Goal: Task Accomplishment & Management: Manage account settings

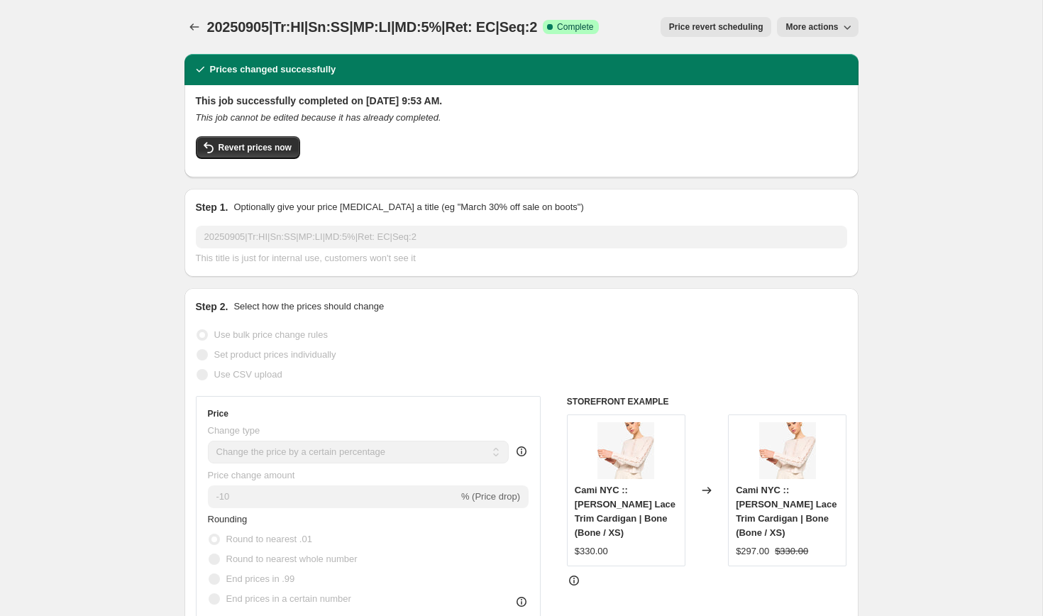
select select "percentage"
select select "collection"
select select "product_status"
select select "tag"
select select "not_equal"
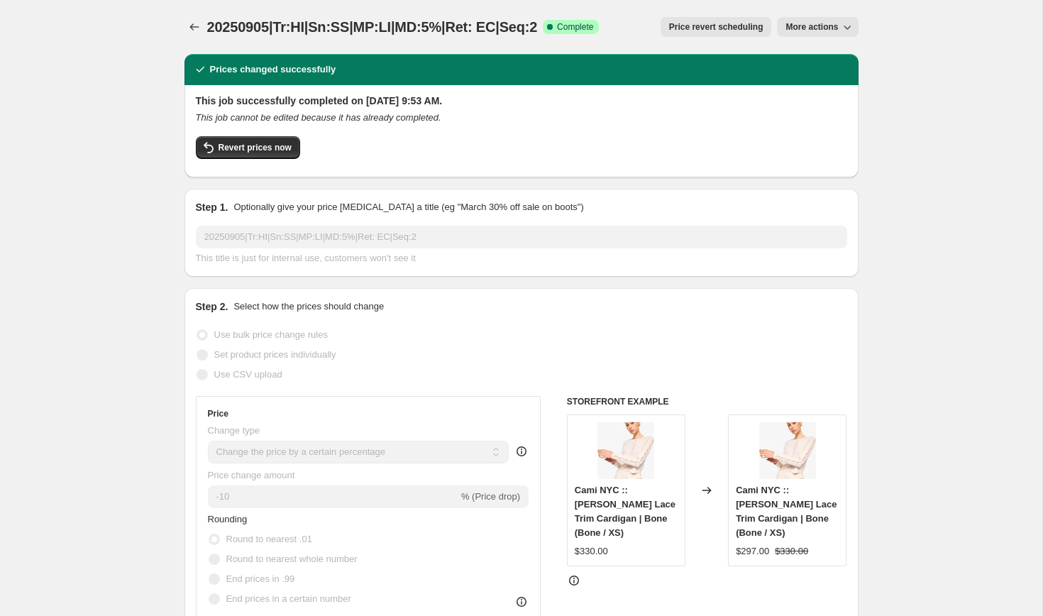
select select "tag"
select select "not_equal"
select select "tag"
select select "not_equal"
click at [196, 22] on icon "Price change jobs" at bounding box center [194, 27] width 14 height 14
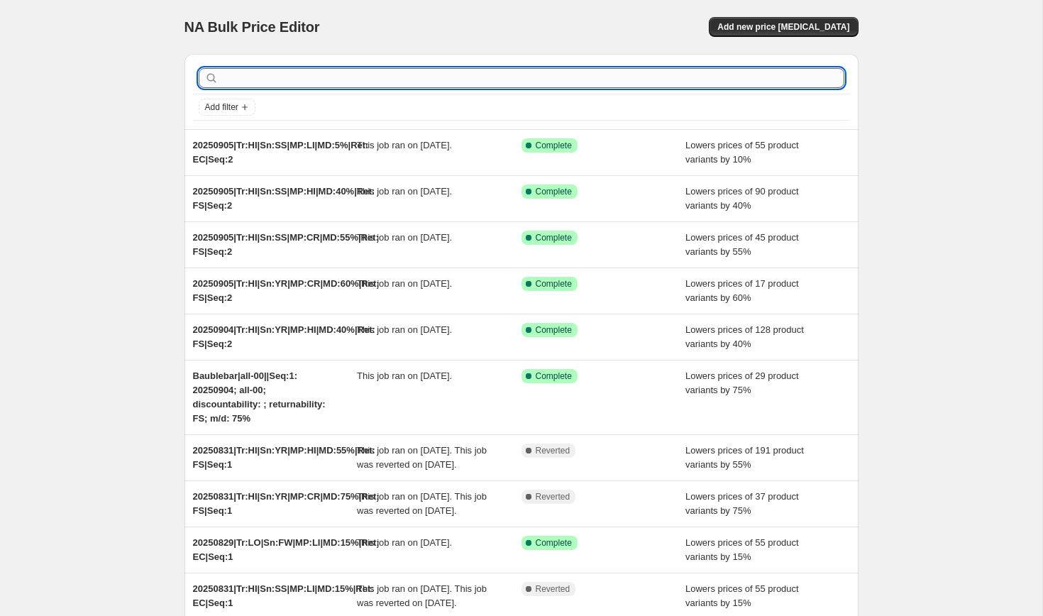
click at [257, 77] on input "text" at bounding box center [532, 78] width 623 height 20
paste input "MD-[PERSON_NAME]"
type input "MD-[PERSON_NAME]"
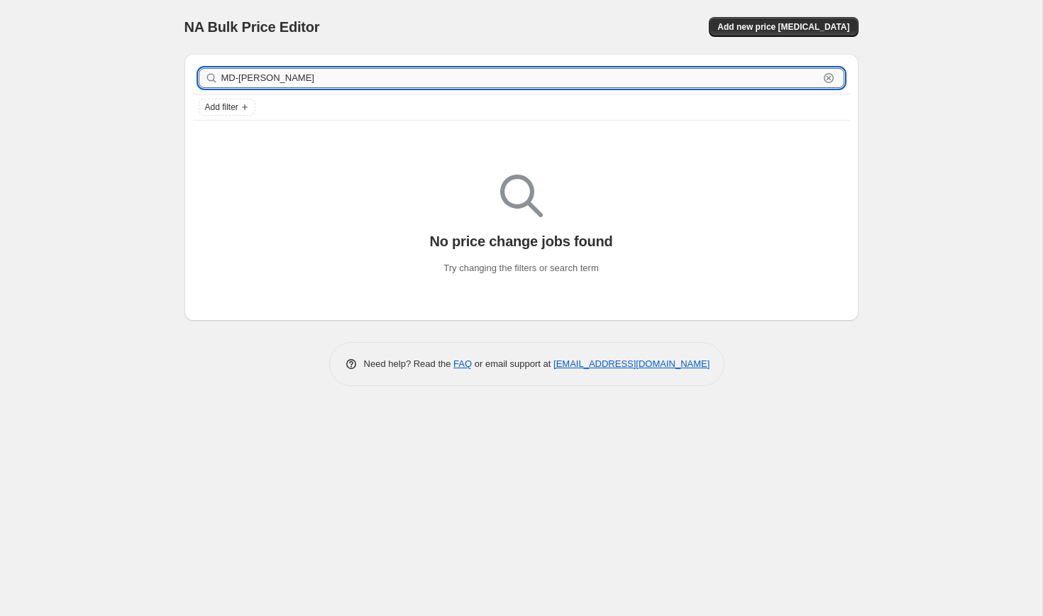
click at [237, 78] on input "MD-[PERSON_NAME]" at bounding box center [519, 78] width 597 height 20
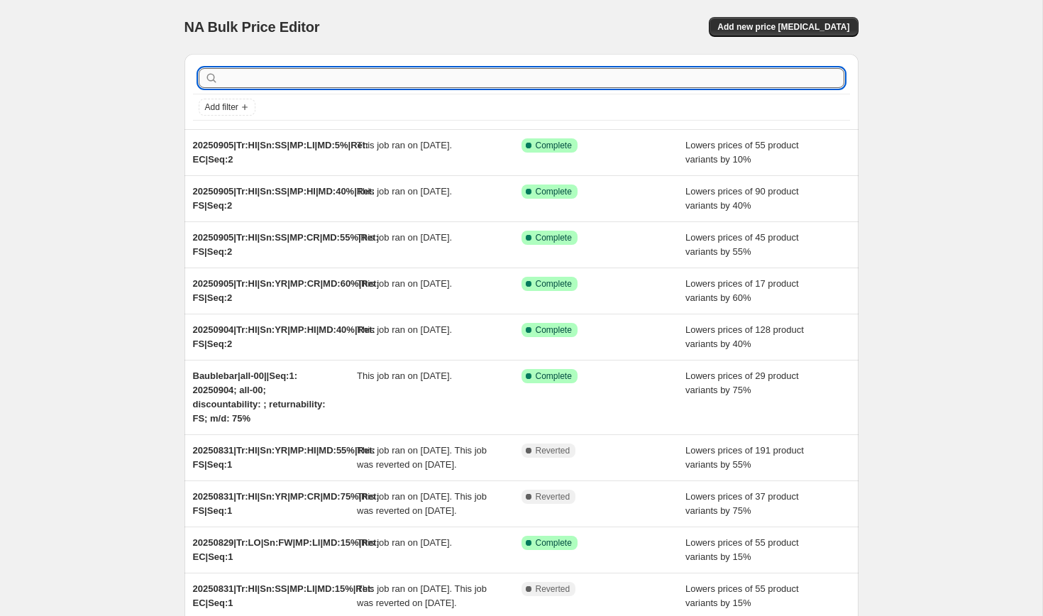
click at [258, 71] on input "text" at bounding box center [532, 78] width 623 height 20
paste input "20250831|Tr:MD|Sn:FW|MP:CR|MD:60%|Ret: FS|Seq:1"
type input "20250831|Tr:MD|Sn:FW|MP:CR|MD:60%|Ret: FS|Seq:1"
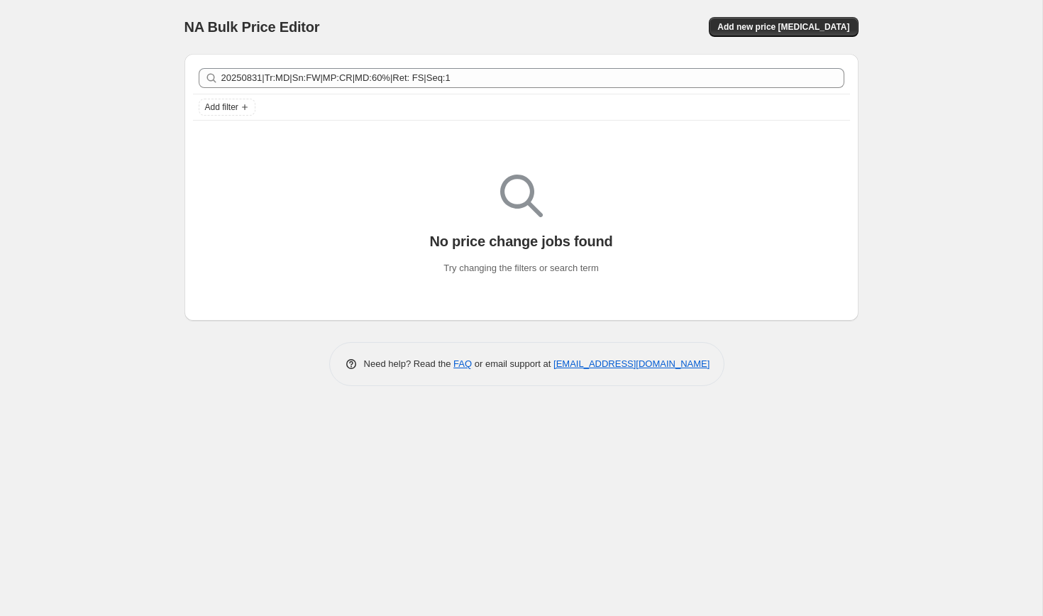
click at [262, 143] on div "No price change jobs found Try changing the filters or search term" at bounding box center [521, 224] width 674 height 191
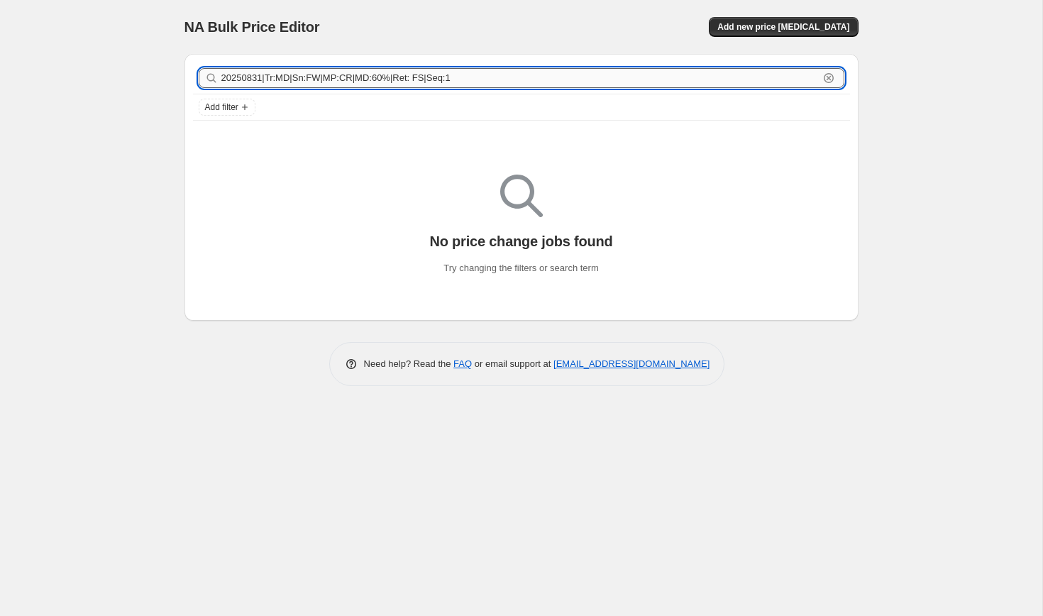
click at [291, 80] on input "20250831|Tr:MD|Sn:FW|MP:CR|MD:60%|Ret: FS|Seq:1" at bounding box center [519, 78] width 597 height 20
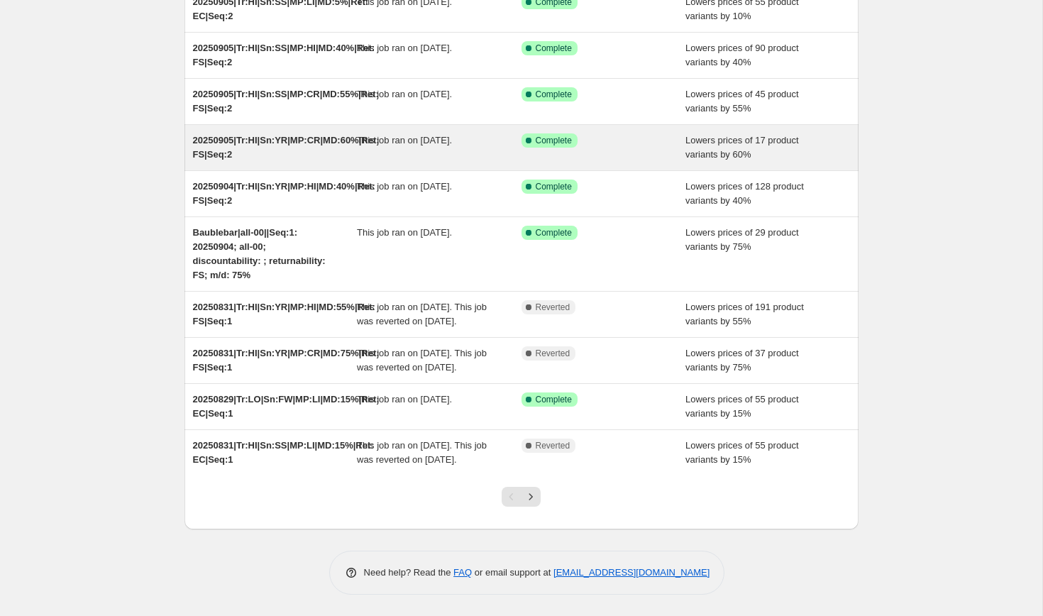
scroll to position [186, 0]
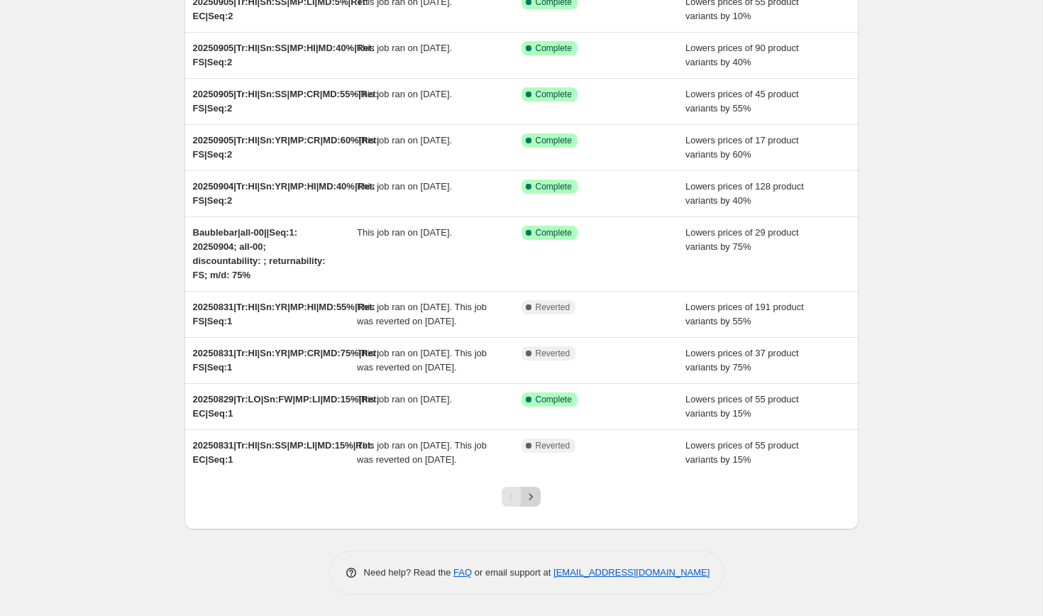
click at [534, 499] on icon "Next" at bounding box center [530, 496] width 14 height 14
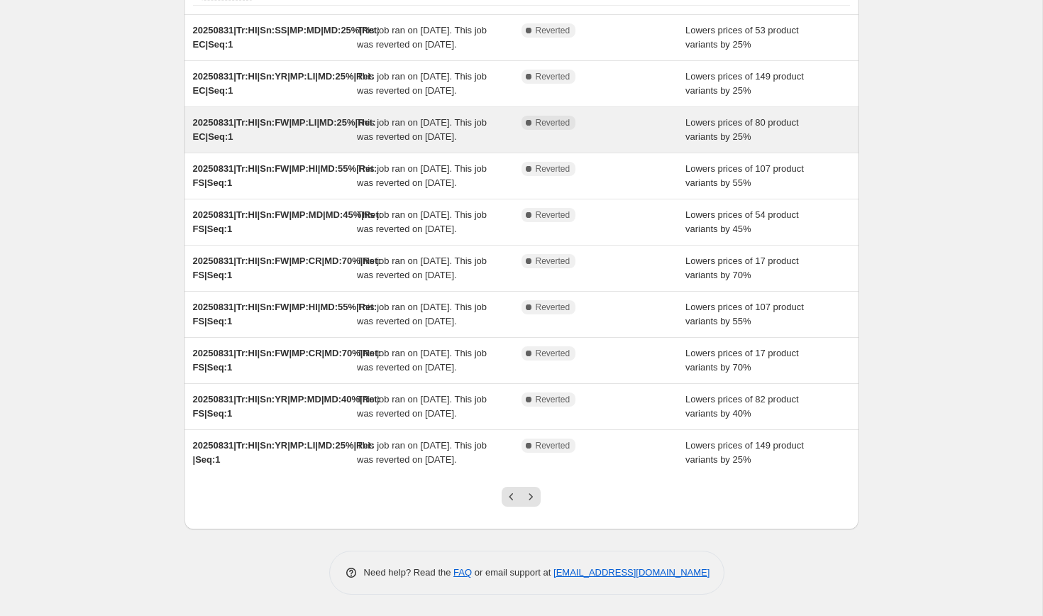
scroll to position [257, 0]
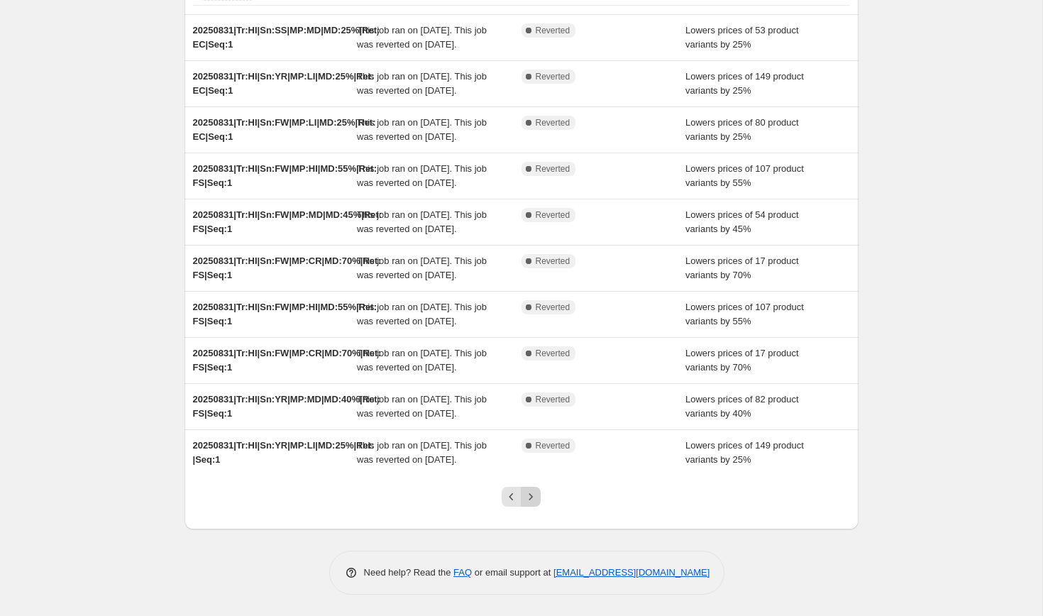
click at [533, 494] on icon "Next" at bounding box center [530, 496] width 14 height 14
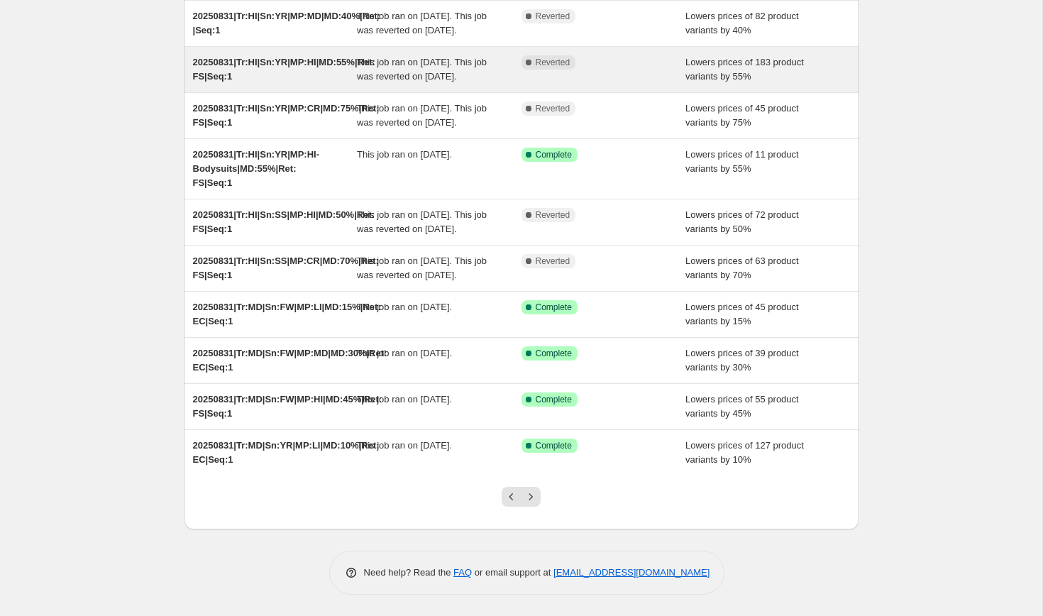
scroll to position [200, 0]
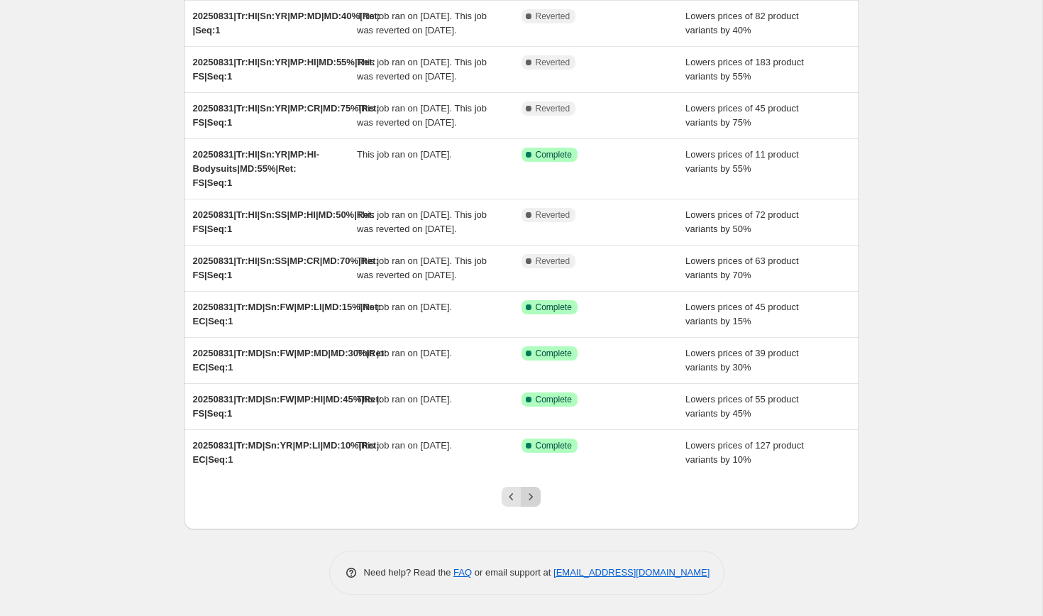
click at [531, 493] on icon "Next" at bounding box center [530, 496] width 14 height 14
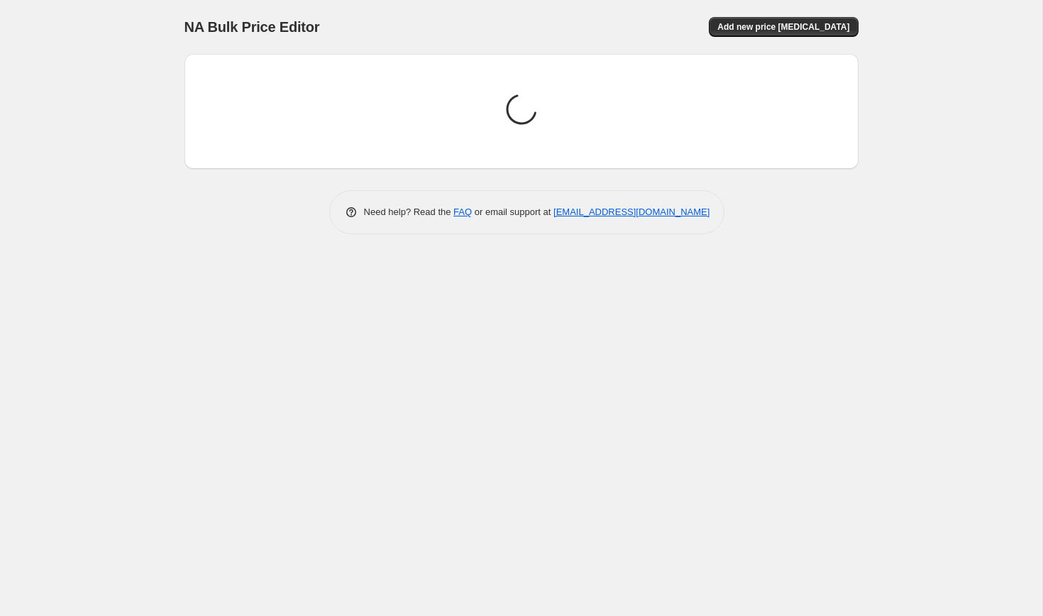
scroll to position [0, 0]
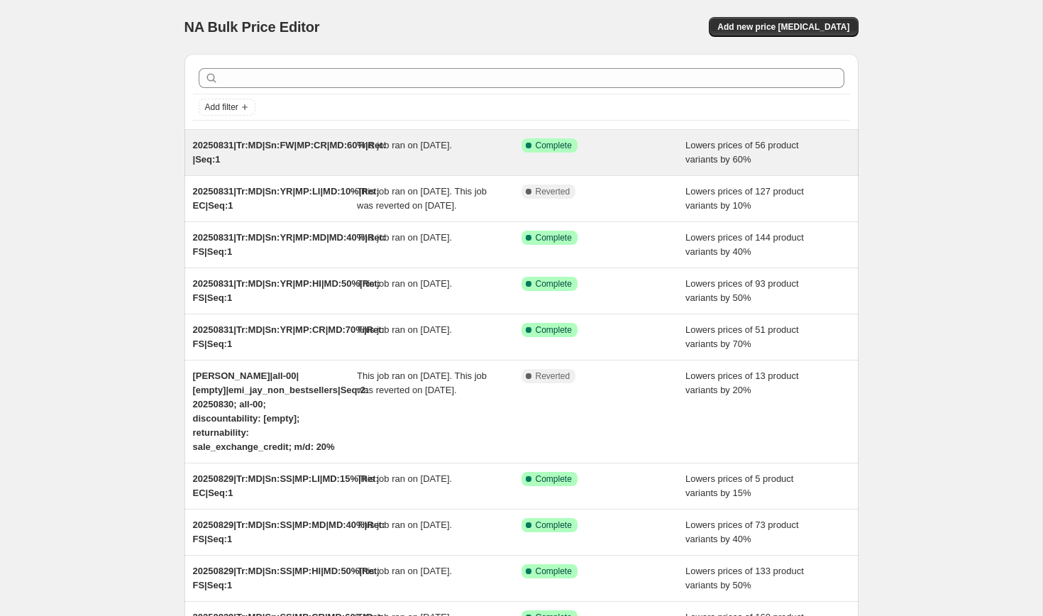
click at [304, 154] on div "20250831|Tr:MD|Sn:FW|MP:CR|MD:60%|Ret: |Seq:1" at bounding box center [275, 152] width 165 height 28
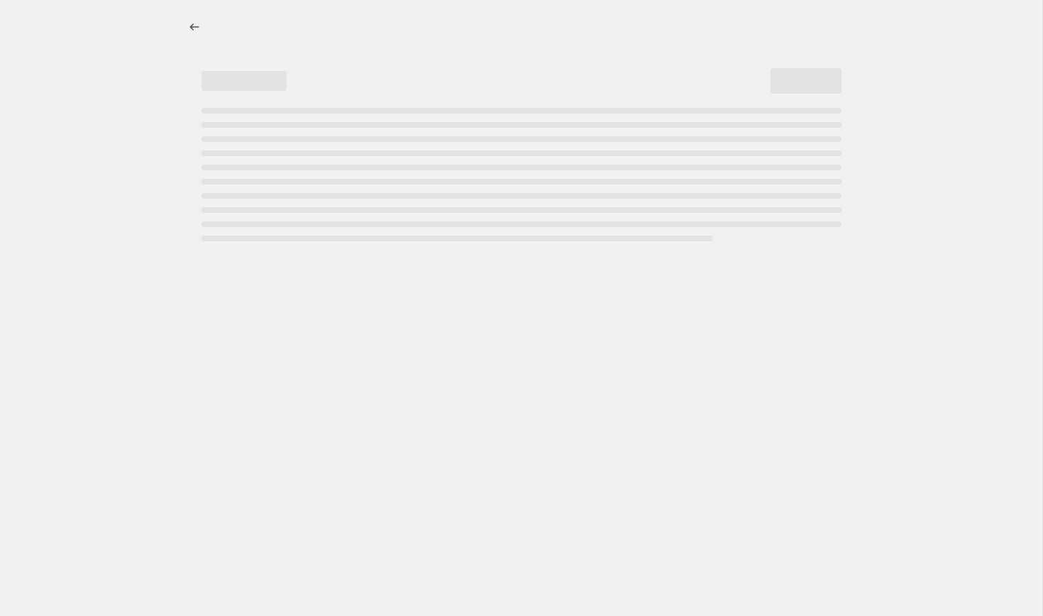
select select "percentage"
select select "collection"
select select "product_status"
select select "tag"
select select "not_equal"
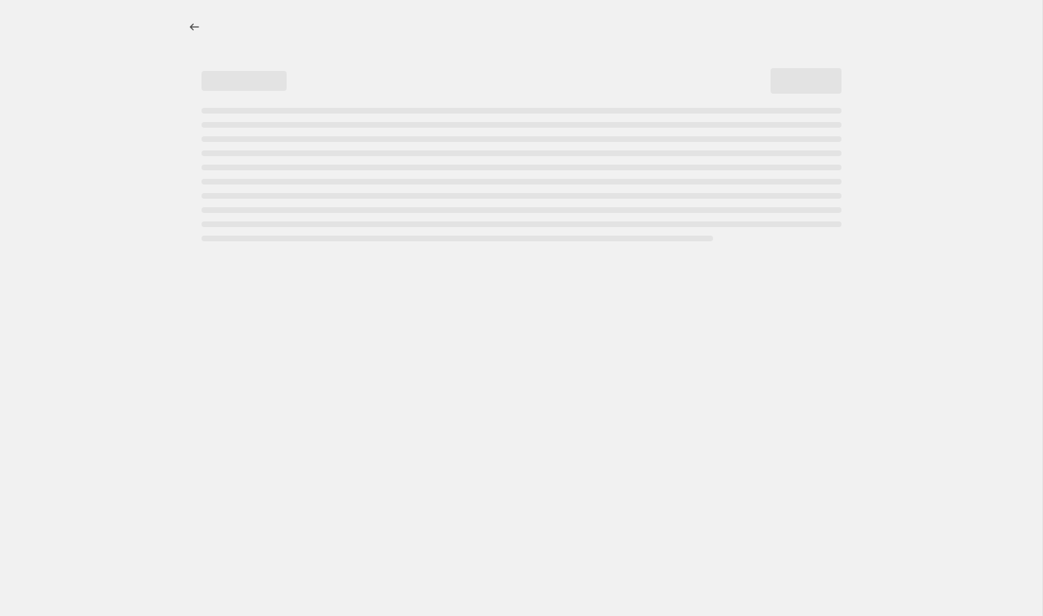
select select "tag"
select select "not_equal"
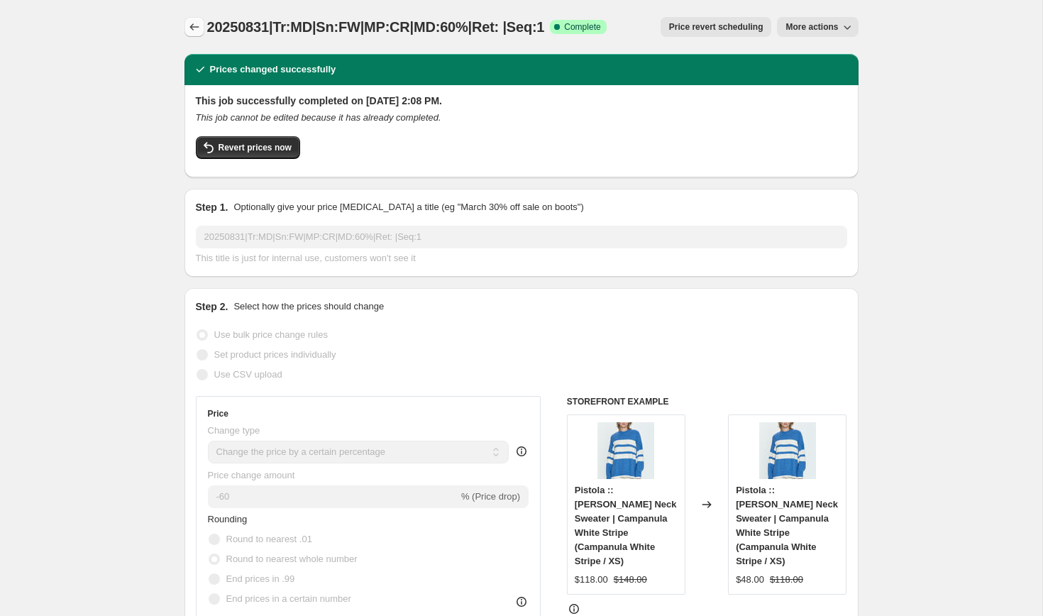
click at [189, 21] on icon "Price change jobs" at bounding box center [194, 27] width 14 height 14
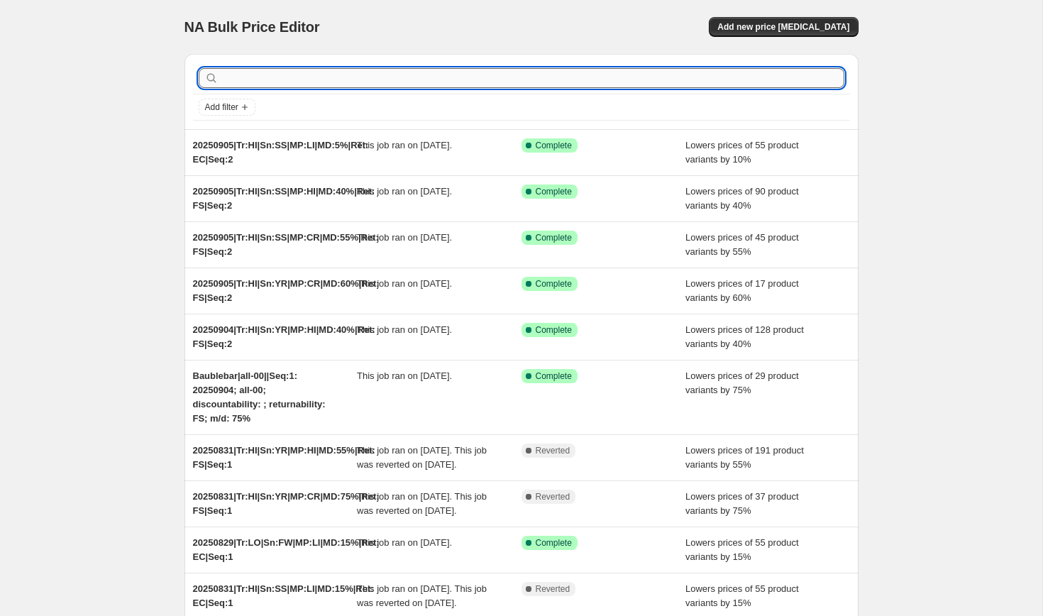
click at [250, 77] on input "text" at bounding box center [532, 78] width 623 height 20
paste input "20250831|Tr:MD|Sn:FW|MP:MD|MD:30%|Ret: EC|Seq:1"
type input "20250831|Tr:MD|Sn:FW|MP:MD|MD:30%|Ret: EC|Seq:1"
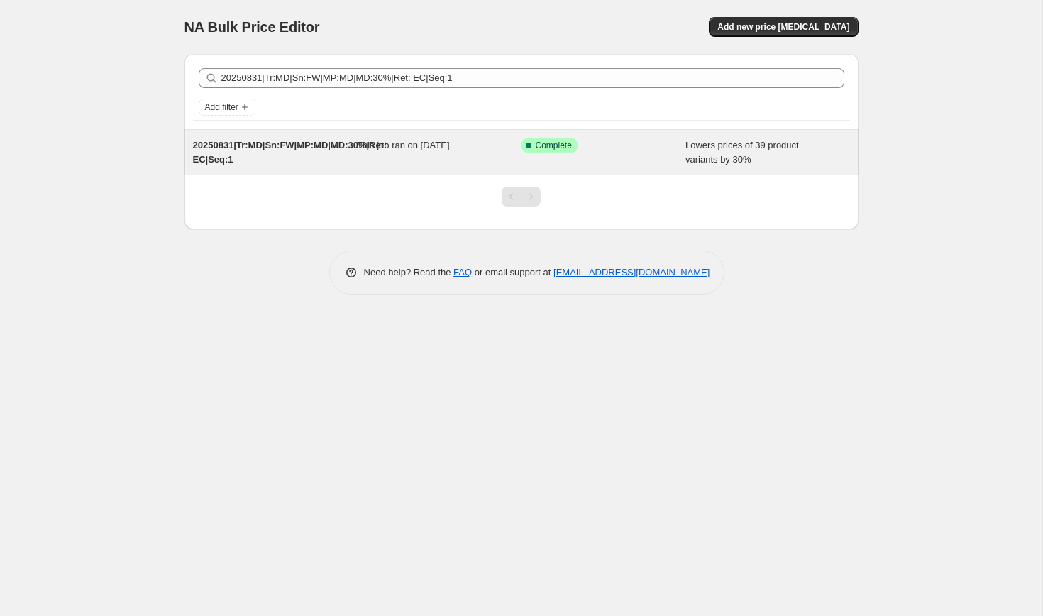
click at [221, 149] on span "20250831|Tr:MD|Sn:FW|MP:MD|MD:30%|Ret: EC|Seq:1" at bounding box center [290, 152] width 194 height 25
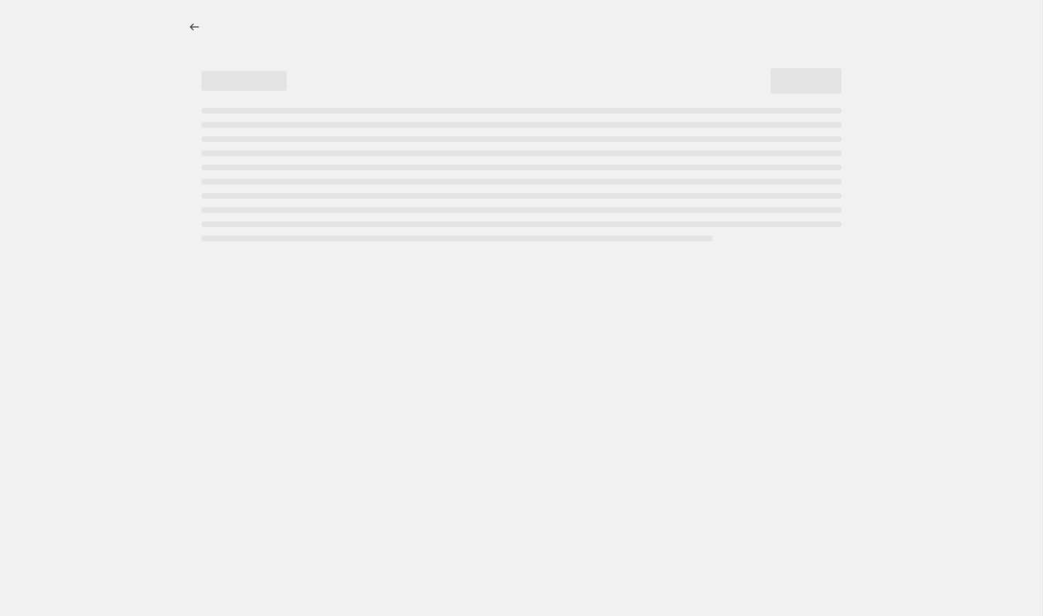
select select "percentage"
select select "collection"
select select "product_status"
select select "tag"
select select "not_equal"
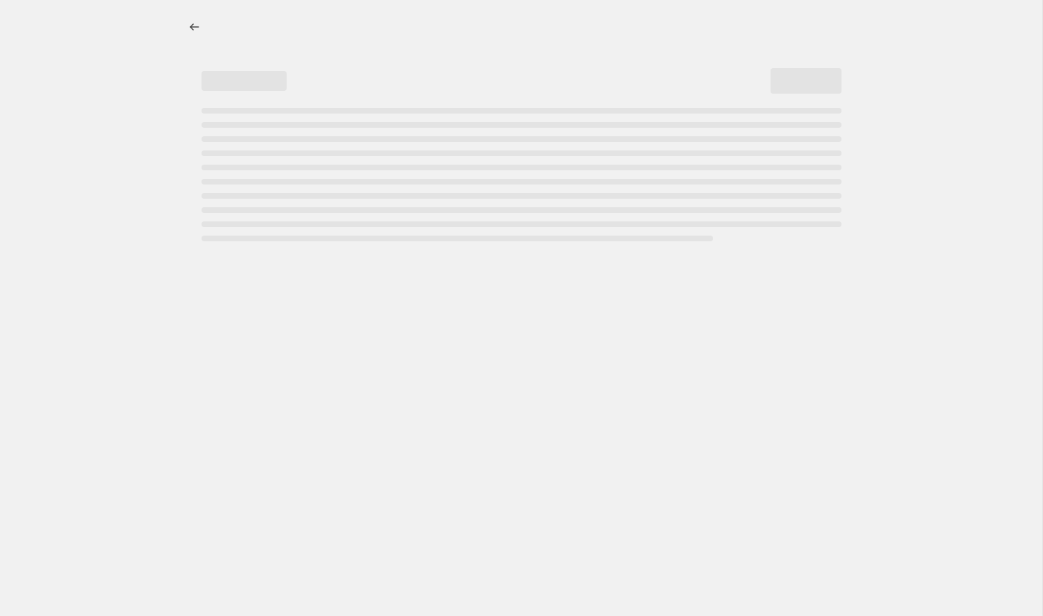
select select "tag"
select select "not_equal"
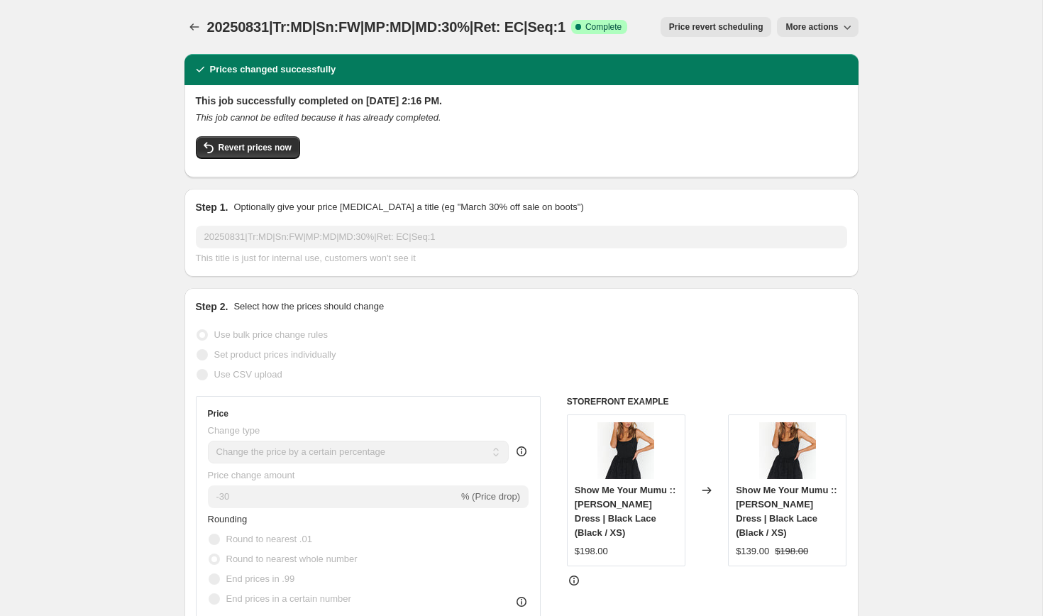
scroll to position [9, 0]
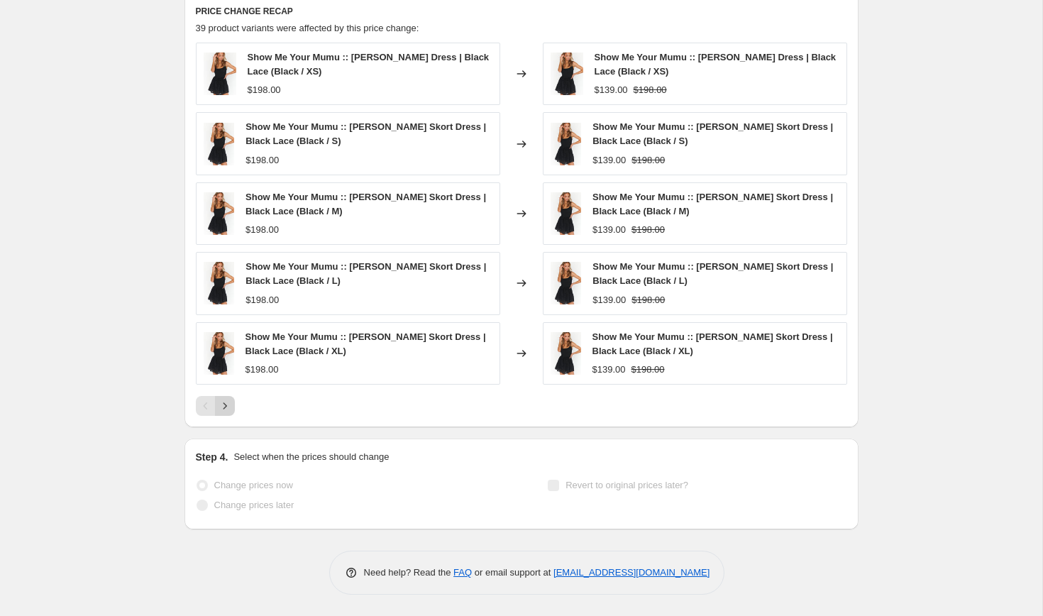
click at [228, 406] on icon "Next" at bounding box center [225, 406] width 14 height 14
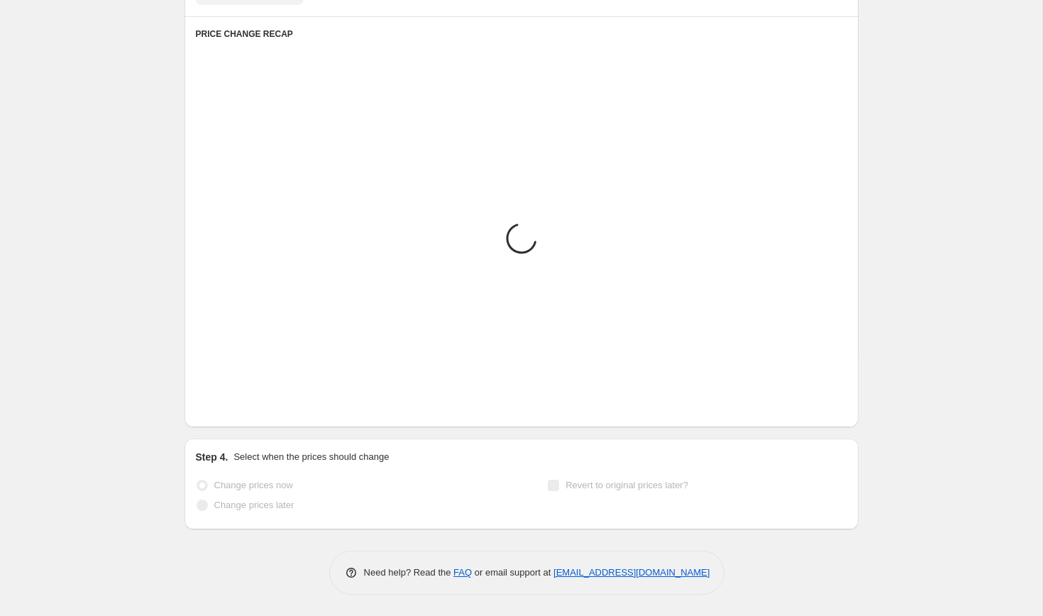
scroll to position [1295, 0]
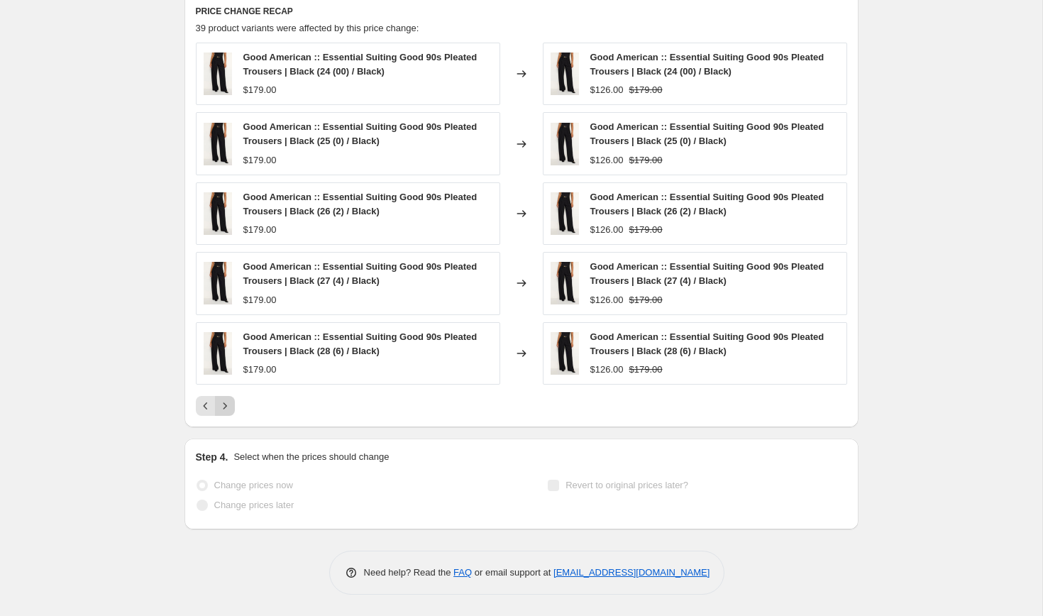
click at [228, 406] on icon "Next" at bounding box center [225, 406] width 14 height 14
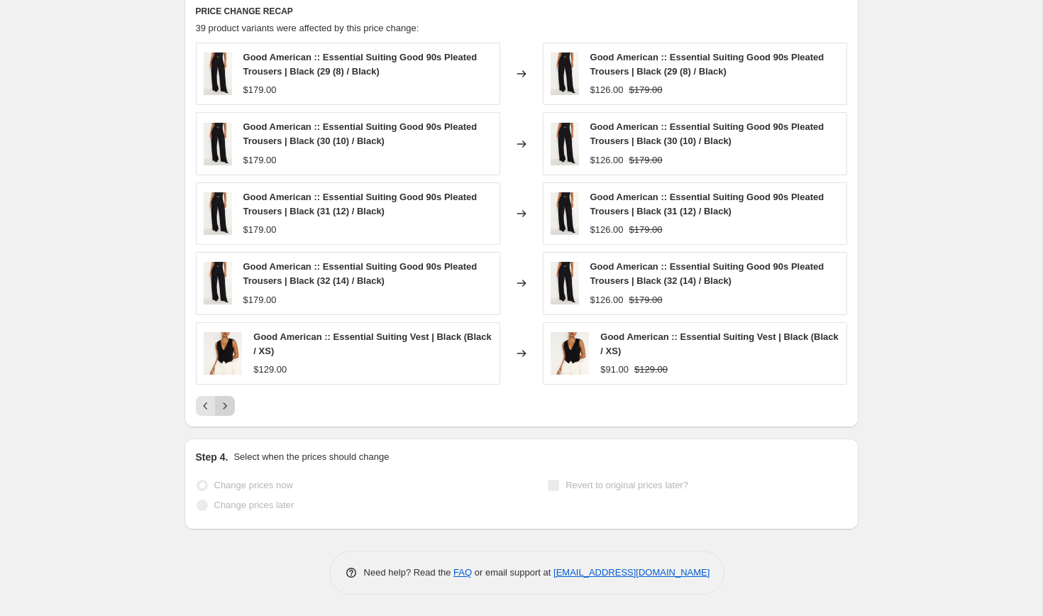
click at [228, 406] on icon "Next" at bounding box center [225, 406] width 14 height 14
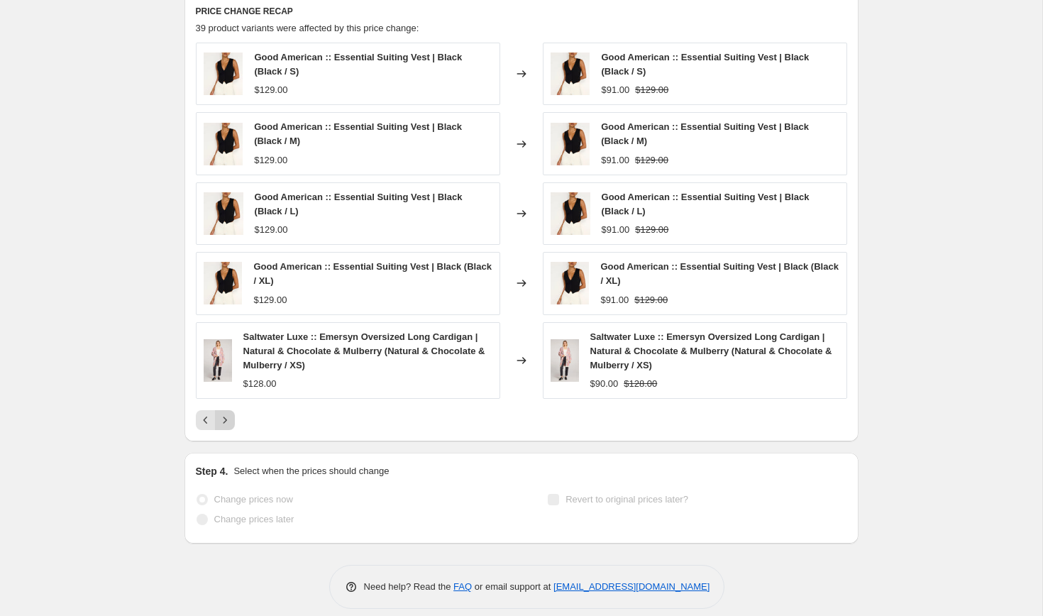
click at [229, 416] on icon "Next" at bounding box center [225, 420] width 14 height 14
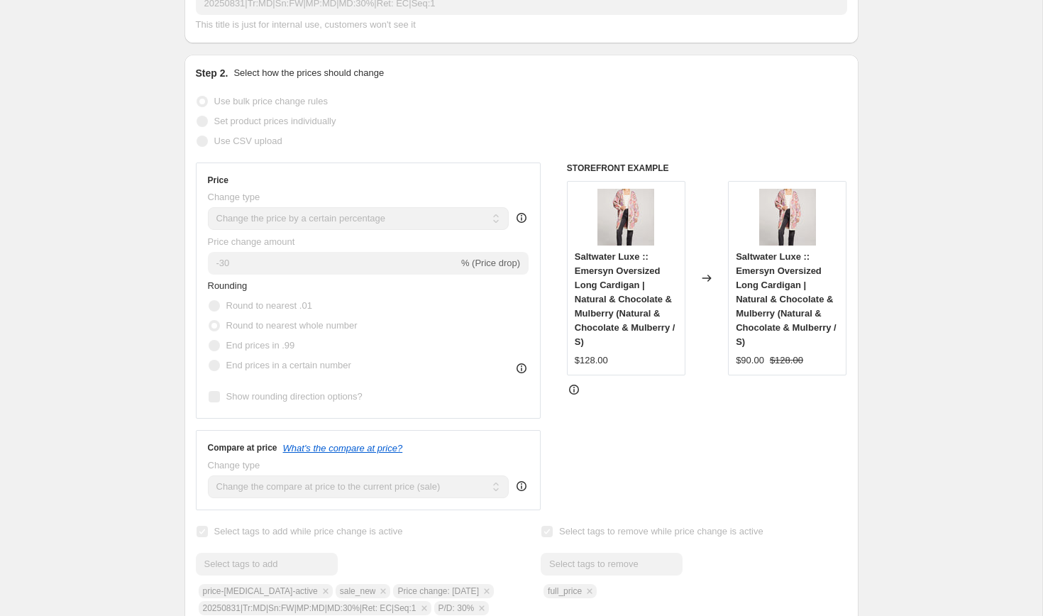
scroll to position [0, 0]
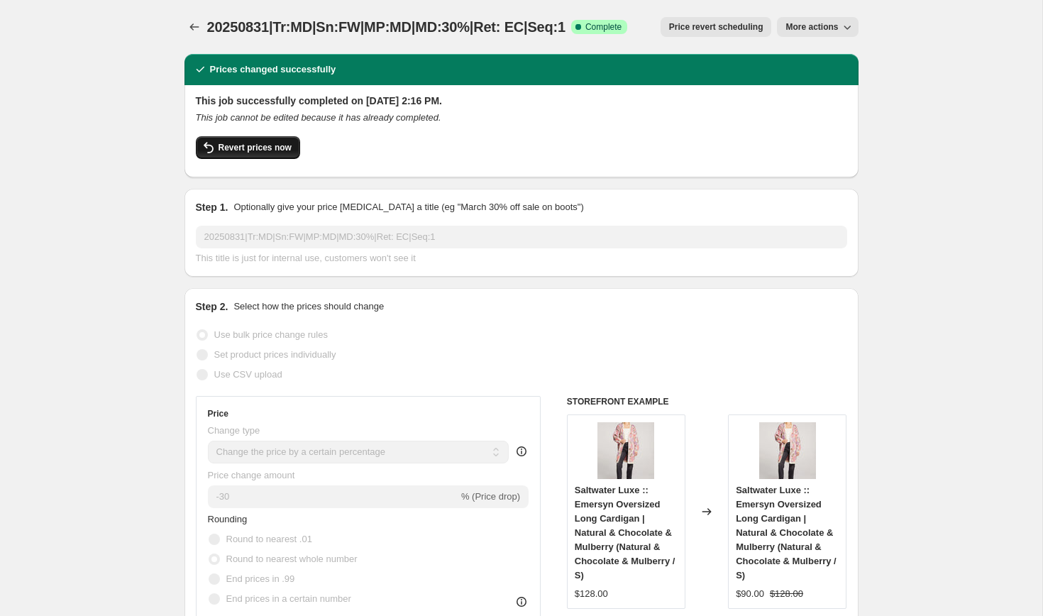
click at [242, 150] on span "Revert prices now" at bounding box center [254, 147] width 73 height 11
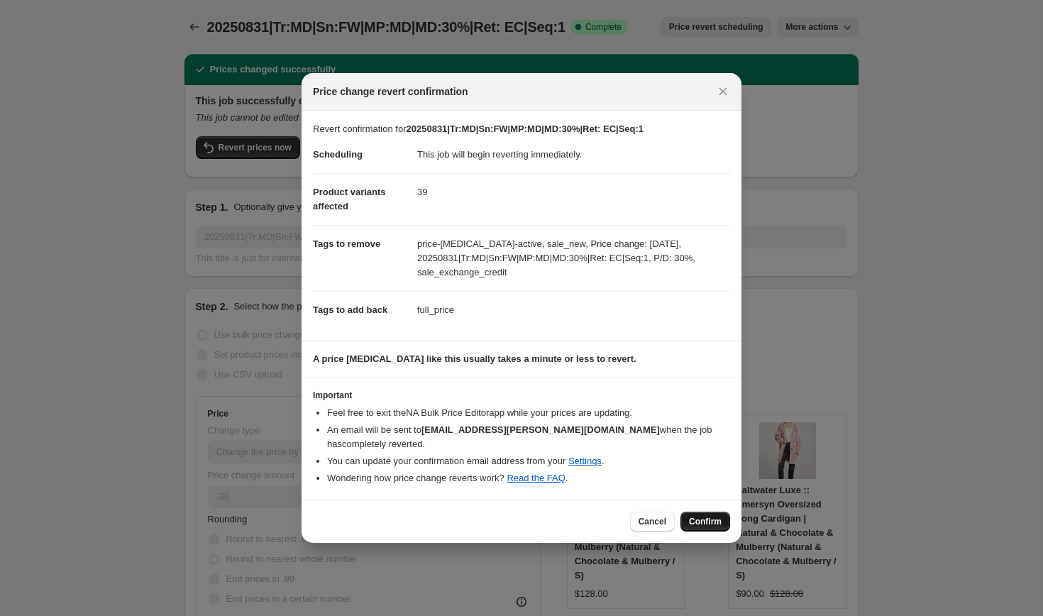
click at [711, 516] on span "Confirm" at bounding box center [705, 521] width 33 height 11
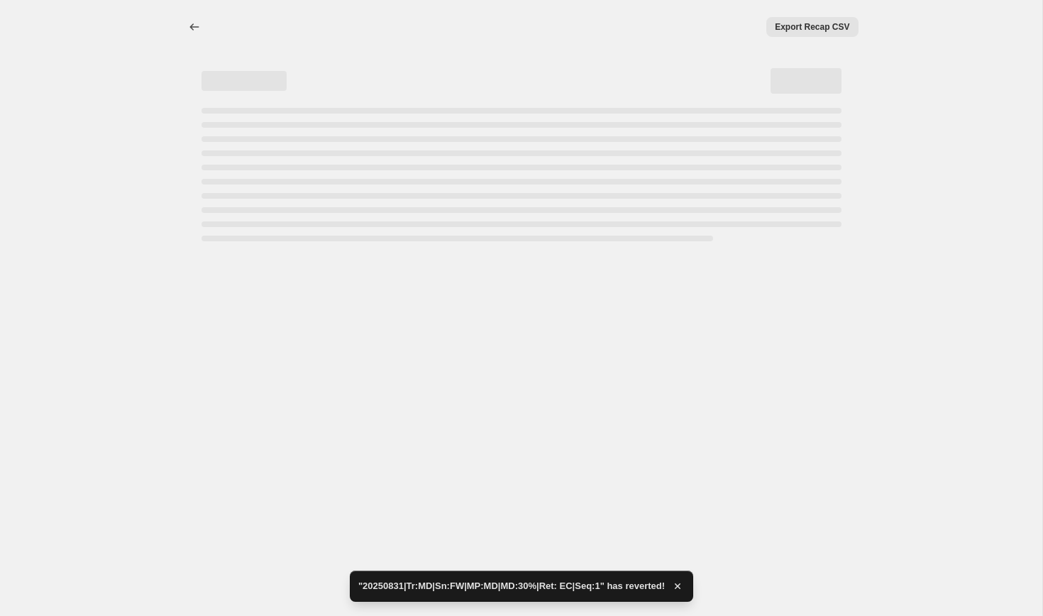
select select "percentage"
select select "collection"
select select "product_status"
select select "tag"
select select "not_equal"
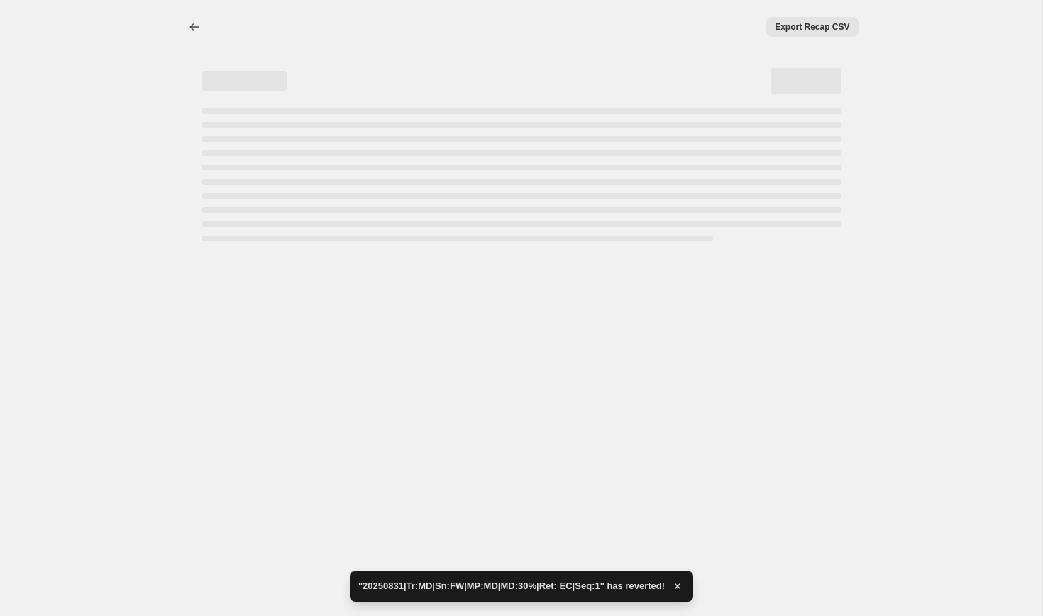
select select "tag"
select select "not_equal"
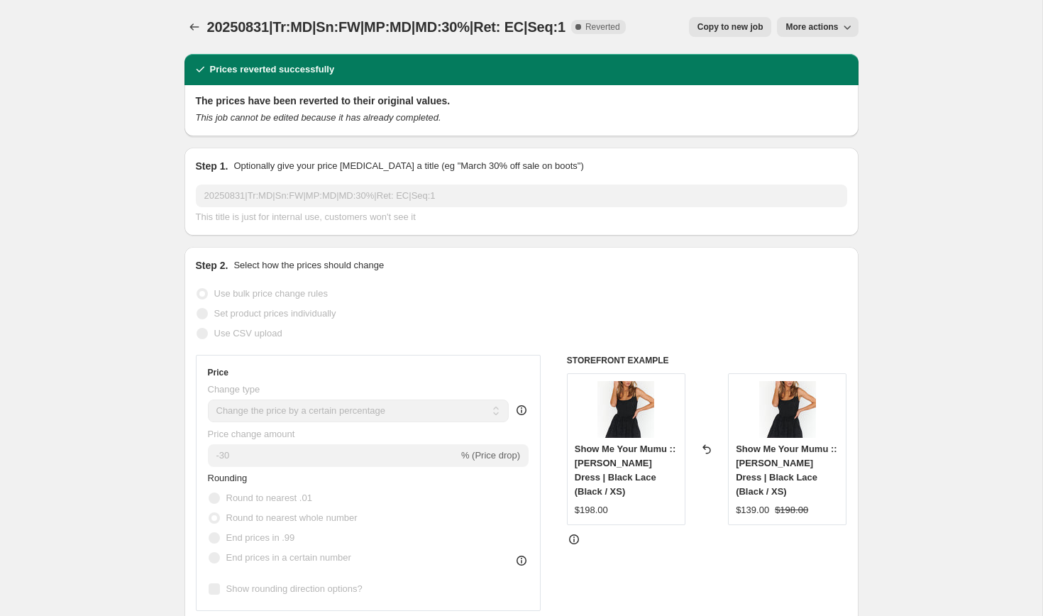
click at [716, 22] on span "Copy to new job" at bounding box center [730, 26] width 66 height 11
select select "percentage"
select select "collection"
select select "product_status"
select select "tag"
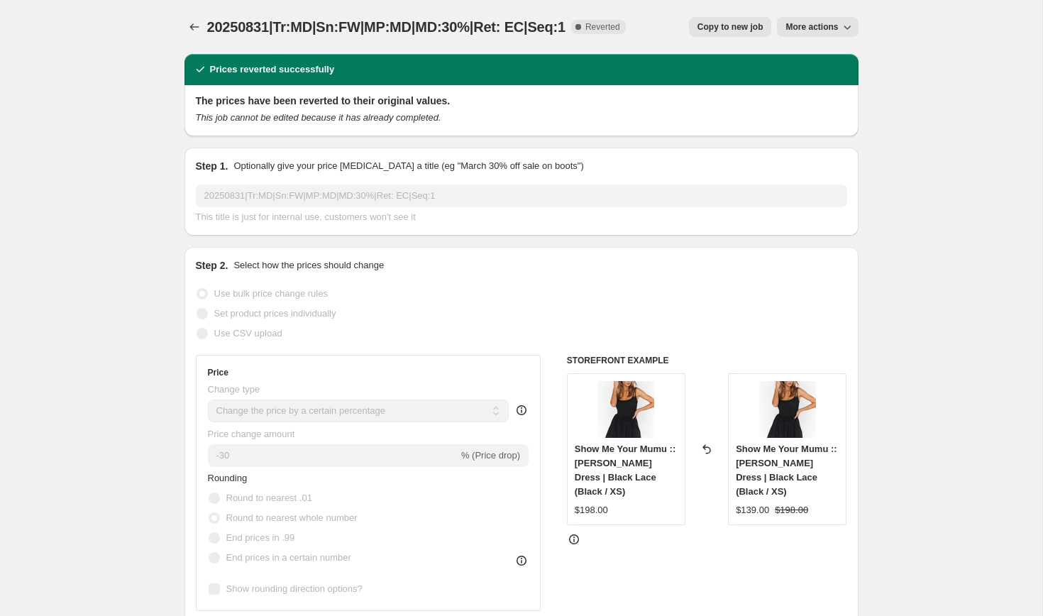
select select "not_equal"
select select "tag"
select select "not_equal"
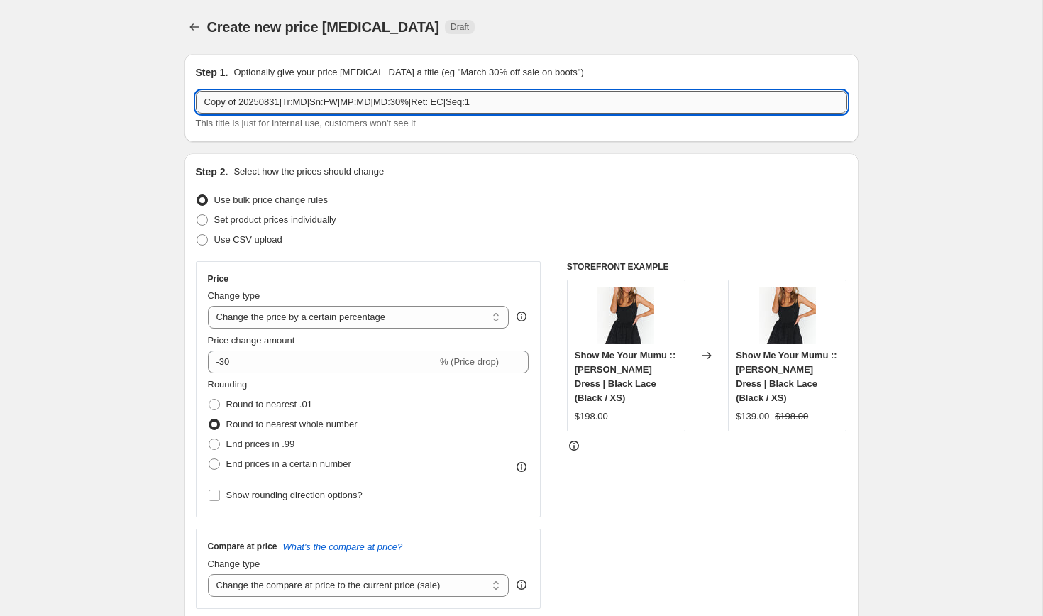
click at [393, 102] on input "Copy of 20250831|Tr:MD|Sn:FW|MP:MD|MD:30%|Ret: EC|Seq:1" at bounding box center [521, 102] width 651 height 23
paste input "20250905|Tr:MD|Sn:FW|MP:MD|MD:30%|Ret: EC|Seq:2"
click at [393, 102] on input "Copy of 20250831|Tr:MD|Sn:FW|MP:MD|MD20250905|Tr:MD|Sn:FW|MP:MD|MD:30%|Ret: EC|…" at bounding box center [521, 102] width 651 height 23
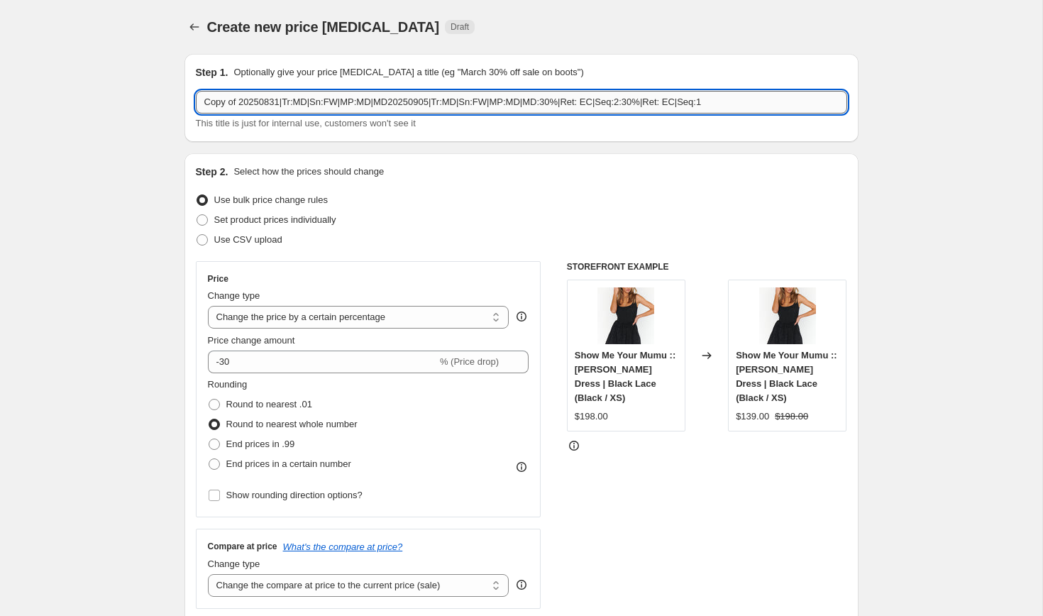
paste input "20250905|Tr:MD|Sn:FW|MP:MD|MD:30%|Ret: EC|Seq:2"
type input "20250905|Tr:MD|Sn:FW|MP:MD|MD:30%|Ret: EC|Seq:2"
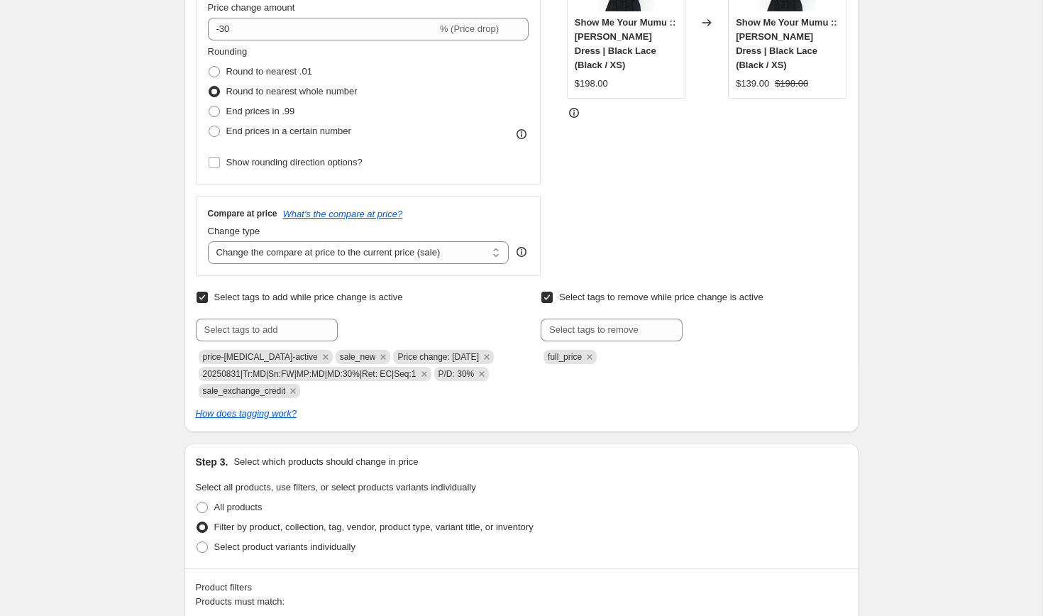
scroll to position [338, 0]
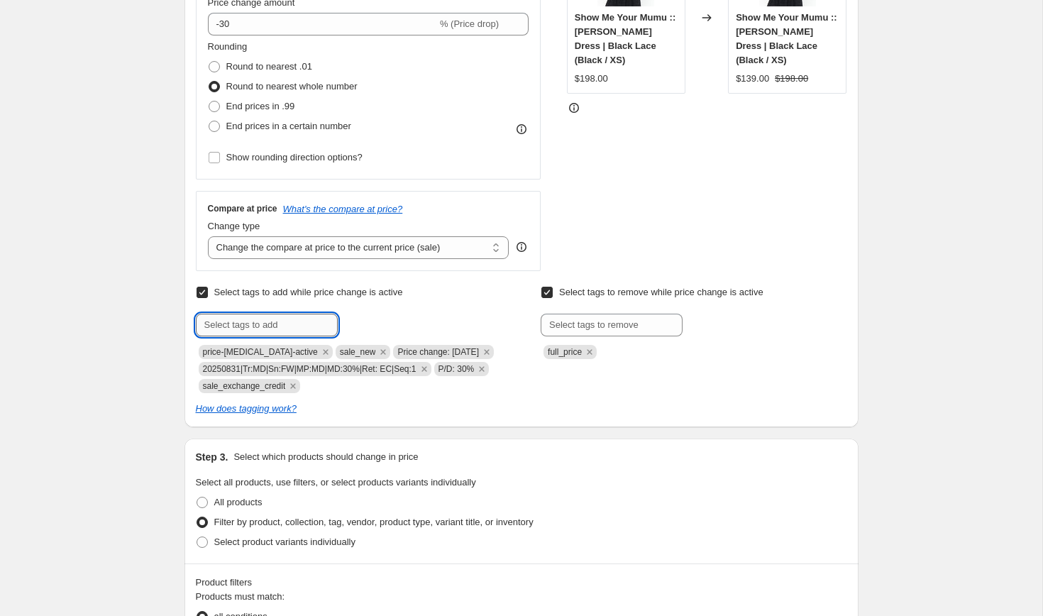
click at [284, 330] on input "text" at bounding box center [267, 324] width 142 height 23
paste input "20250905|Tr:MD|Sn:FW|MP:MD|MD:30%|Ret: EC|Seq:2"
type input "20250905|Tr:MD|Sn:FW|MP:MD|MD:30%|Ret: EC|Seq:2"
click at [378, 325] on span "20250905|Tr:..." at bounding box center [397, 323] width 58 height 10
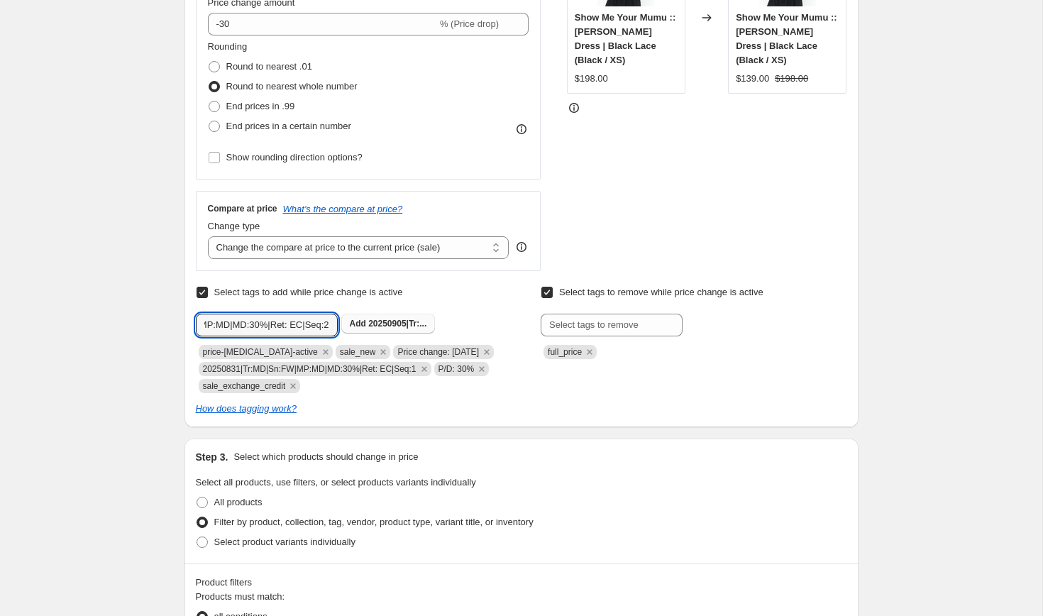
scroll to position [0, 0]
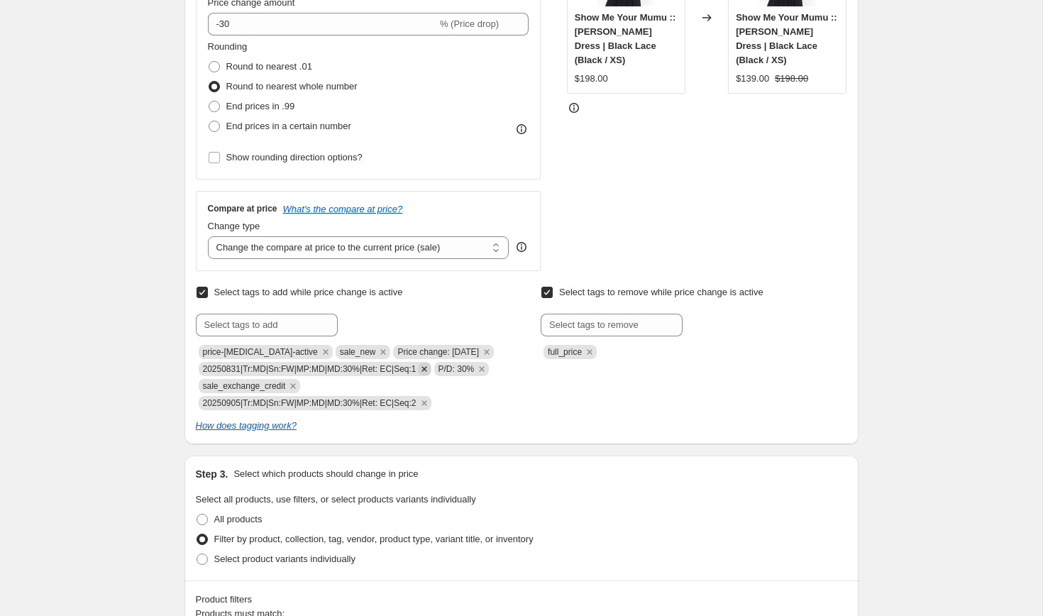
click at [426, 370] on icon "Remove 20250831|Tr:MD|Sn:FW|MP:MD|MD:30%|Ret: EC|Seq:1" at bounding box center [423, 368] width 5 height 5
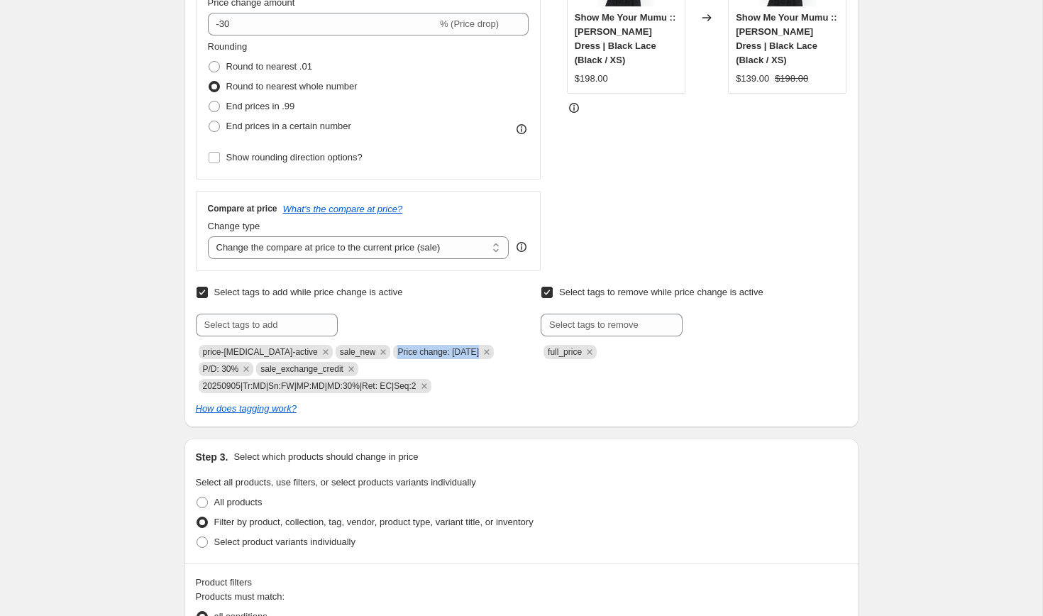
copy span "Price change: [DATE]"
drag, startPoint x: 385, startPoint y: 351, endPoint x: 487, endPoint y: 357, distance: 101.6
click at [487, 357] on div "price-[MEDICAL_DATA]-active sale_new Price change: [DATE] P/D: 30% sale_exchang…" at bounding box center [349, 367] width 306 height 51
click at [231, 325] on input "text" at bounding box center [267, 324] width 142 height 23
paste input "Price change: [DATE]"
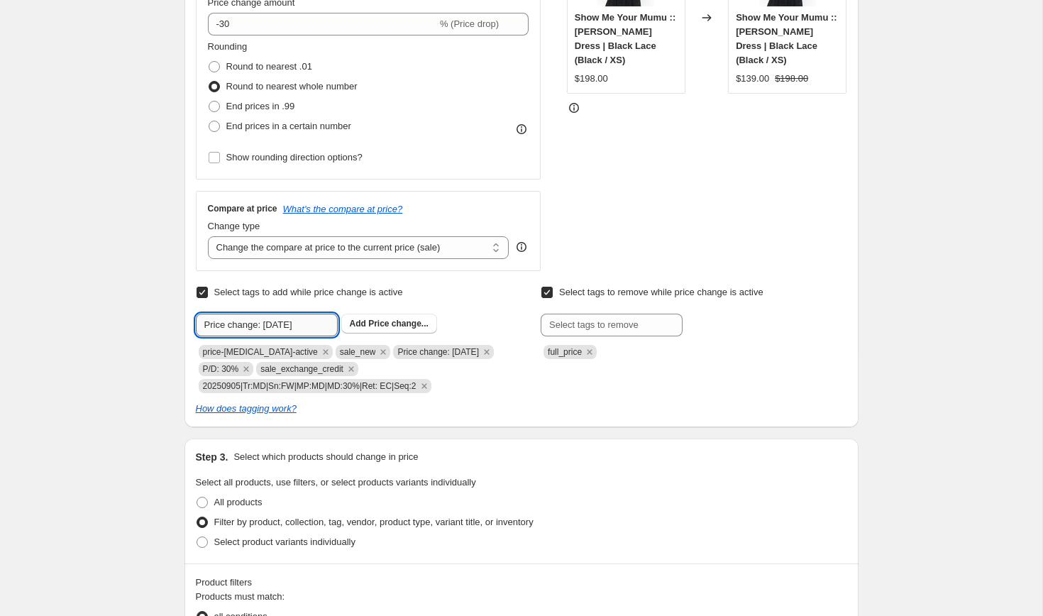
click at [284, 326] on input "Price change: [DATE]" at bounding box center [267, 324] width 142 height 23
type input "Price change: [DATE]"
click at [406, 326] on span "Price change..." at bounding box center [398, 323] width 60 height 10
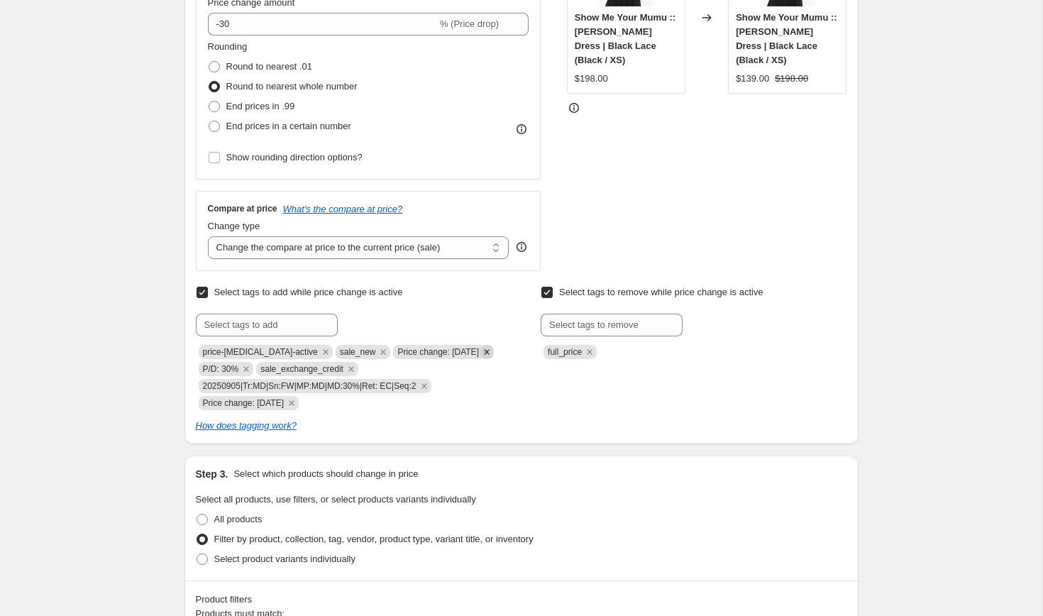
click at [484, 351] on icon "Remove Price change: 8-31-25" at bounding box center [486, 351] width 13 height 13
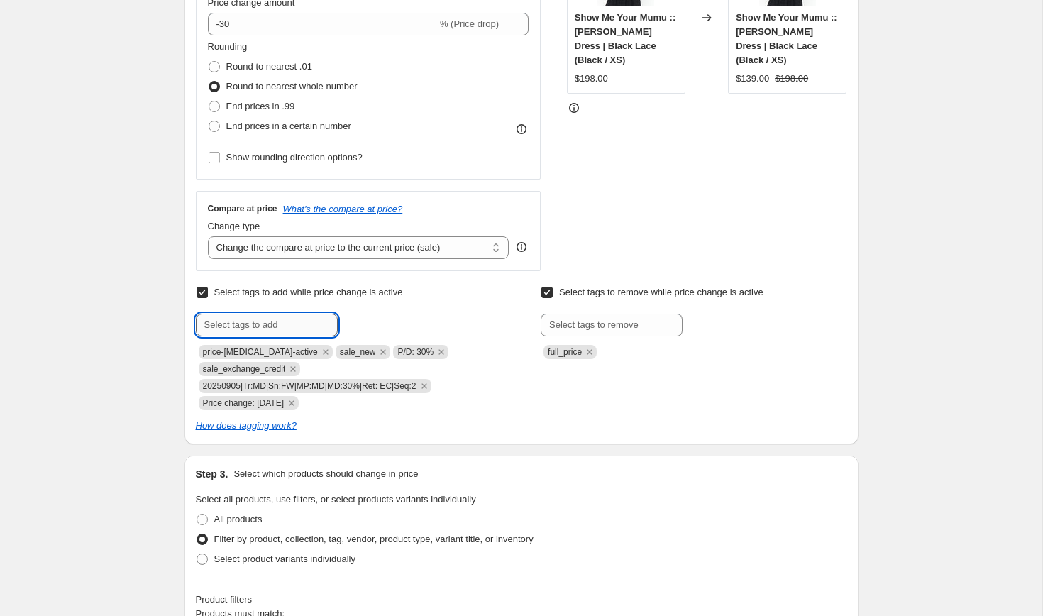
click at [306, 323] on input "text" at bounding box center [267, 324] width 142 height 23
type input "sale_second_cut"
click at [365, 319] on b "Add" at bounding box center [358, 323] width 16 height 10
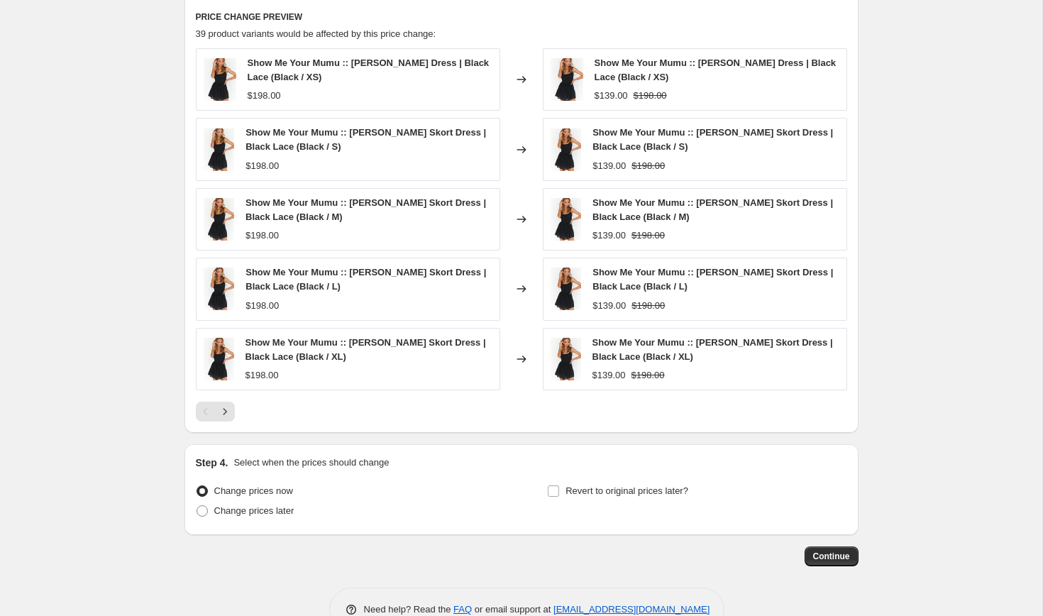
scroll to position [1209, 0]
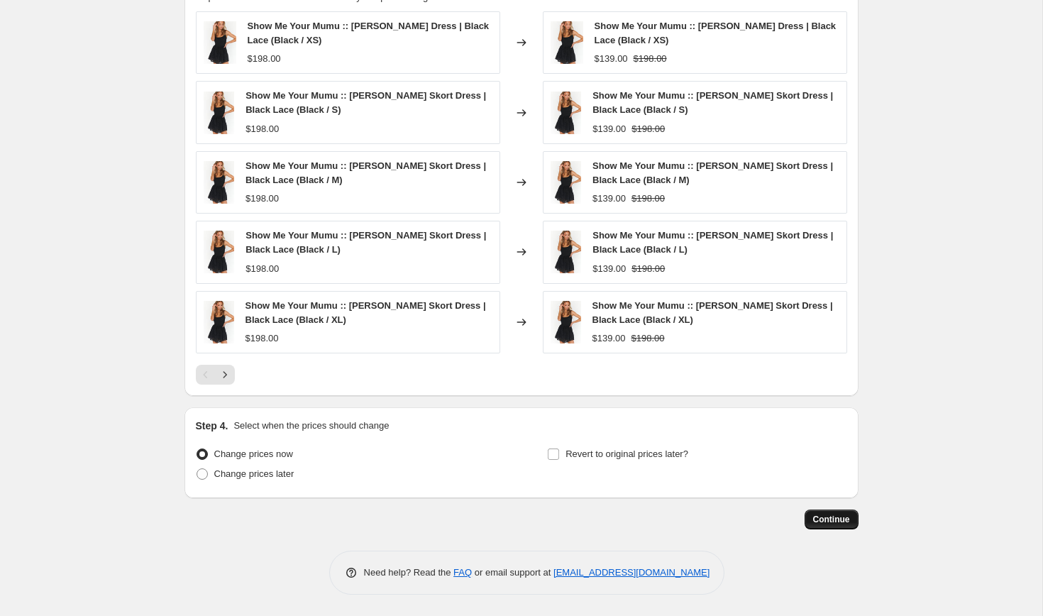
click at [817, 523] on span "Continue" at bounding box center [831, 518] width 37 height 11
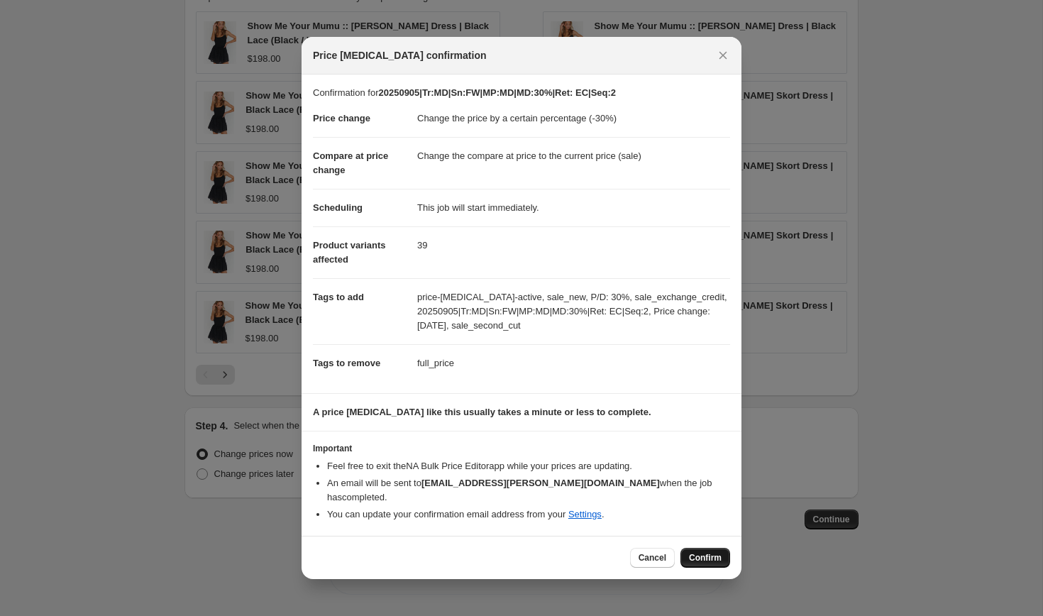
click at [700, 552] on span "Confirm" at bounding box center [705, 557] width 33 height 11
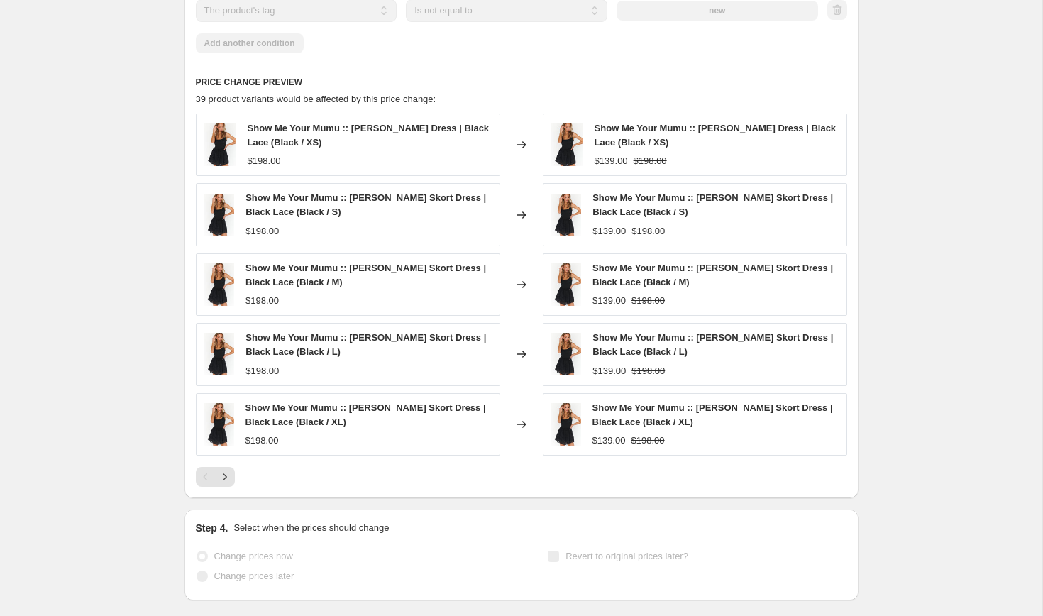
scroll to position [1245, 0]
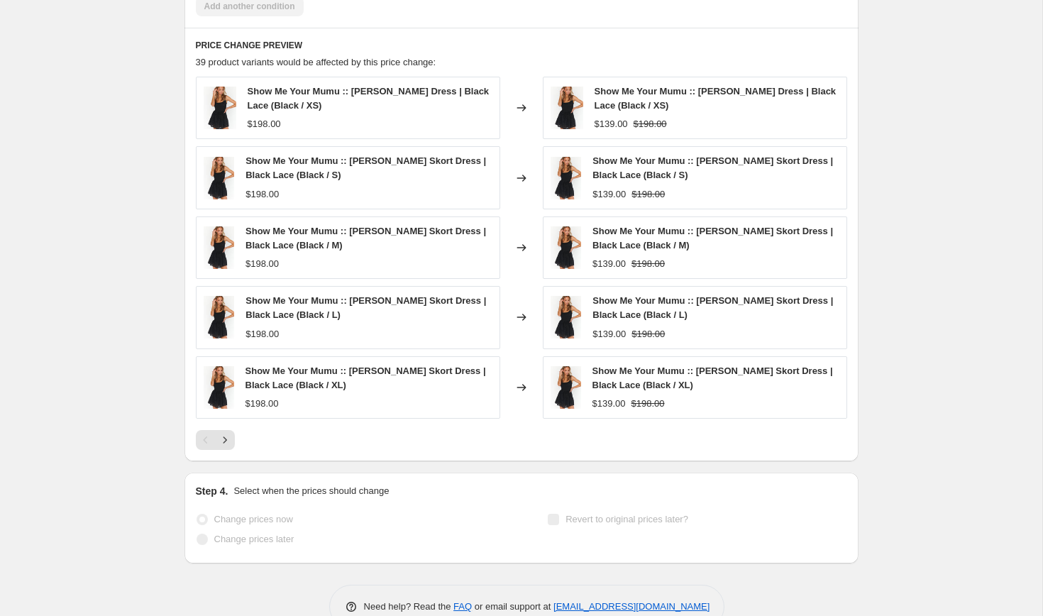
select select "percentage"
select select "collection"
select select "product_status"
select select "tag"
select select "not_equal"
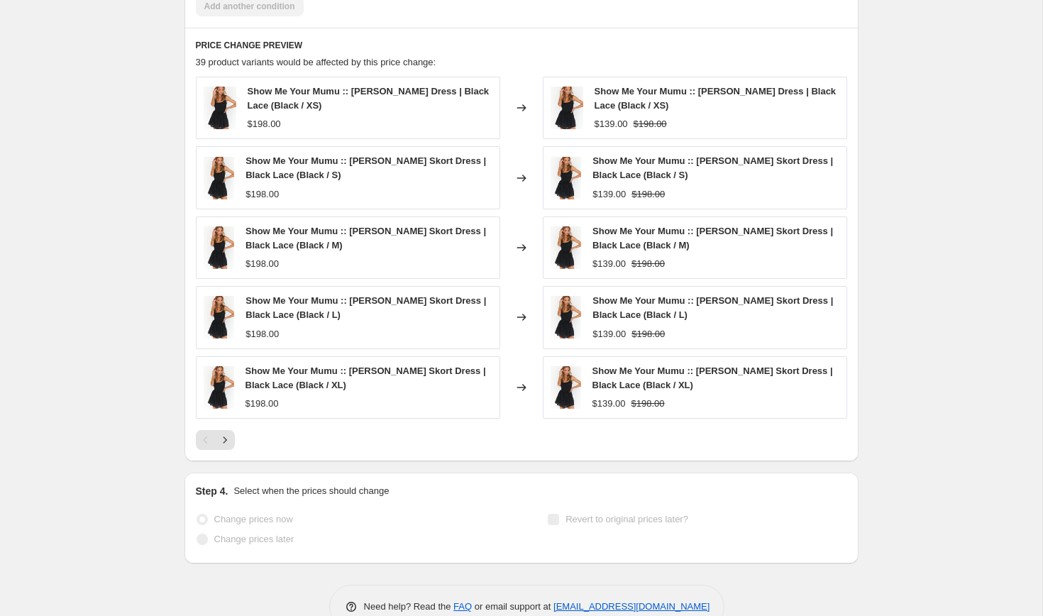
select select "tag"
select select "not_equal"
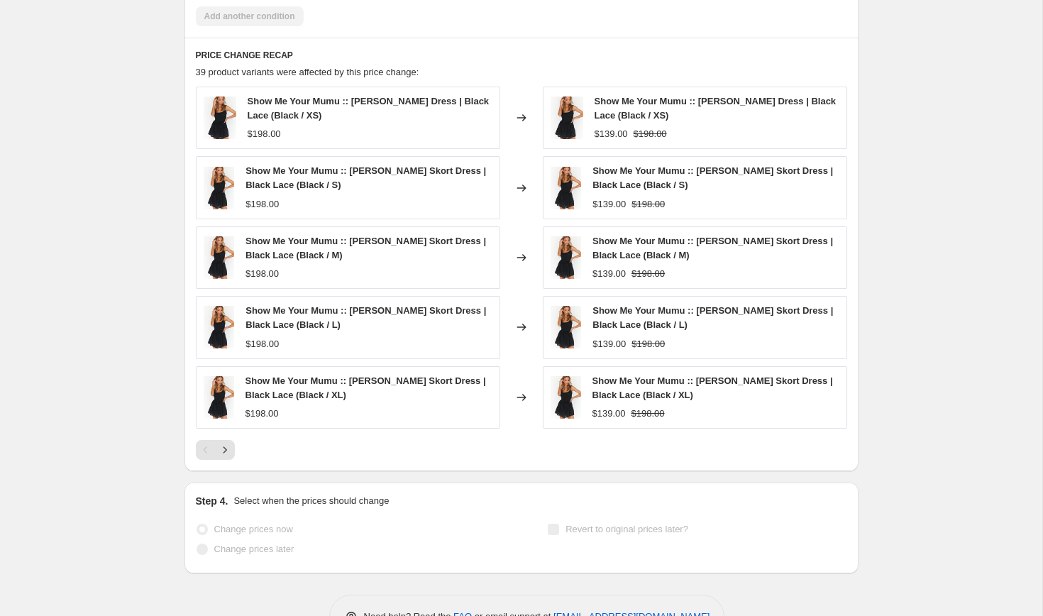
scroll to position [1312, 0]
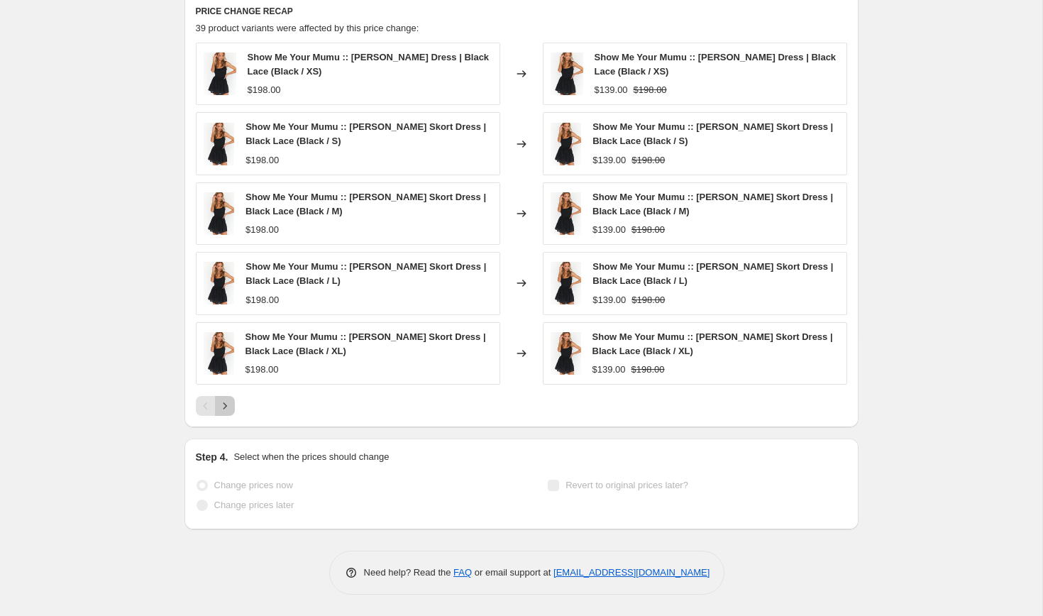
click at [226, 407] on icon "Next" at bounding box center [225, 406] width 14 height 14
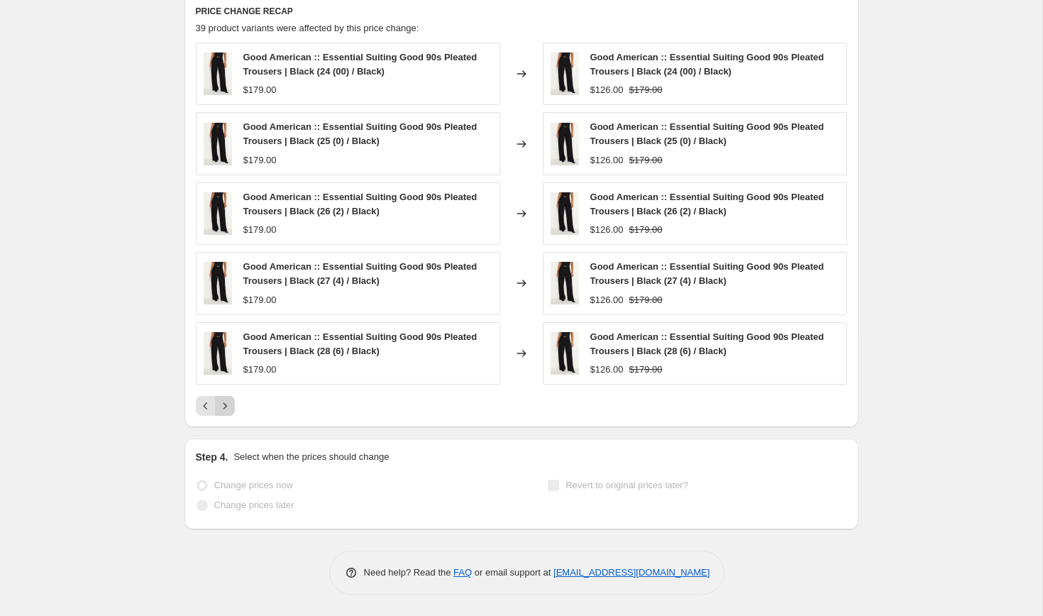
click at [226, 407] on icon "Next" at bounding box center [225, 406] width 14 height 14
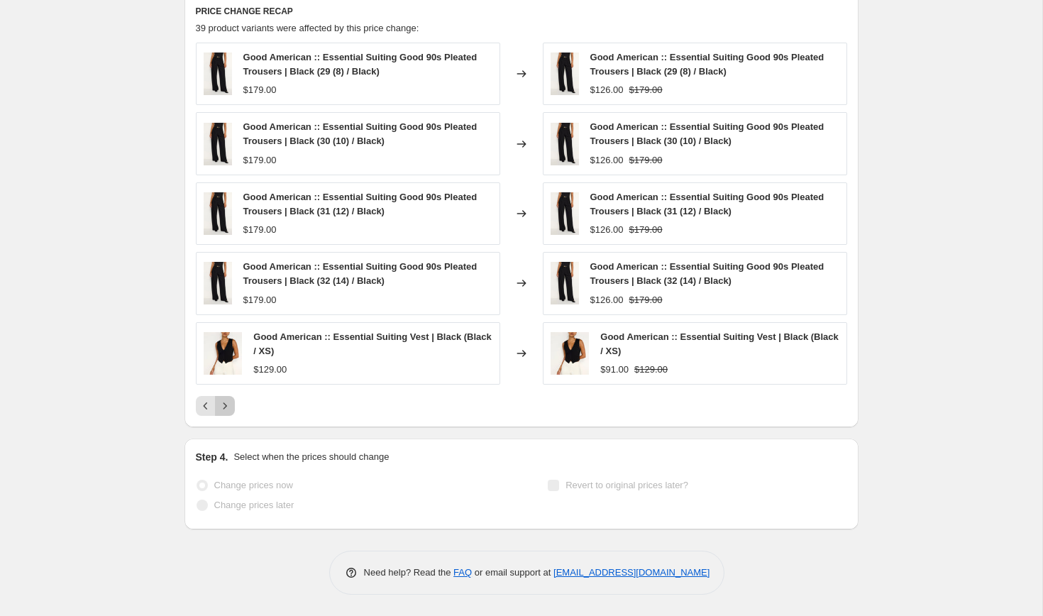
click at [226, 407] on icon "Next" at bounding box center [225, 406] width 14 height 14
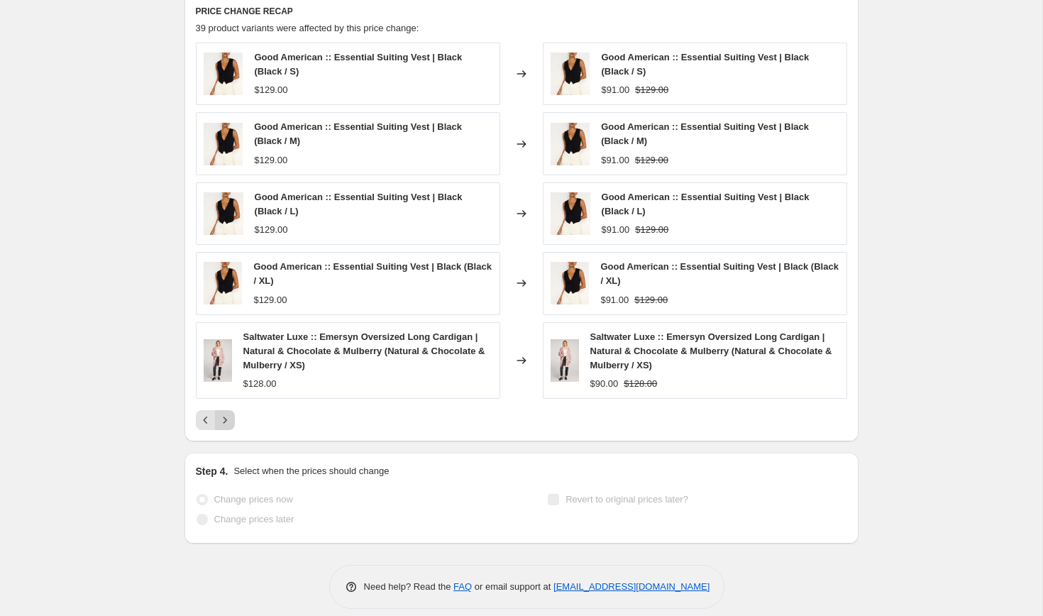
click at [225, 416] on icon "Next" at bounding box center [225, 420] width 14 height 14
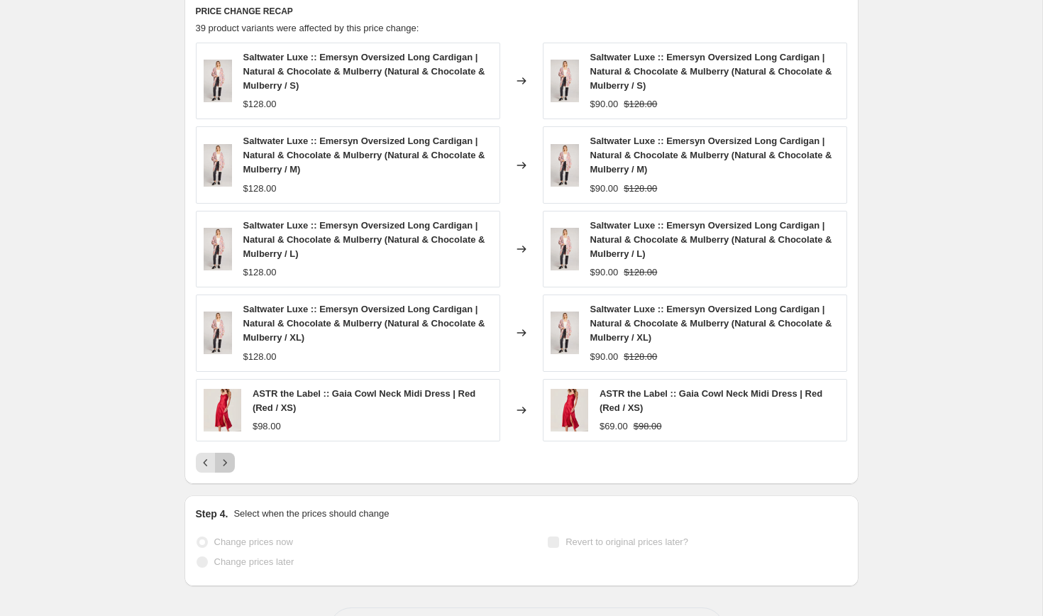
click at [228, 461] on icon "Next" at bounding box center [225, 462] width 14 height 14
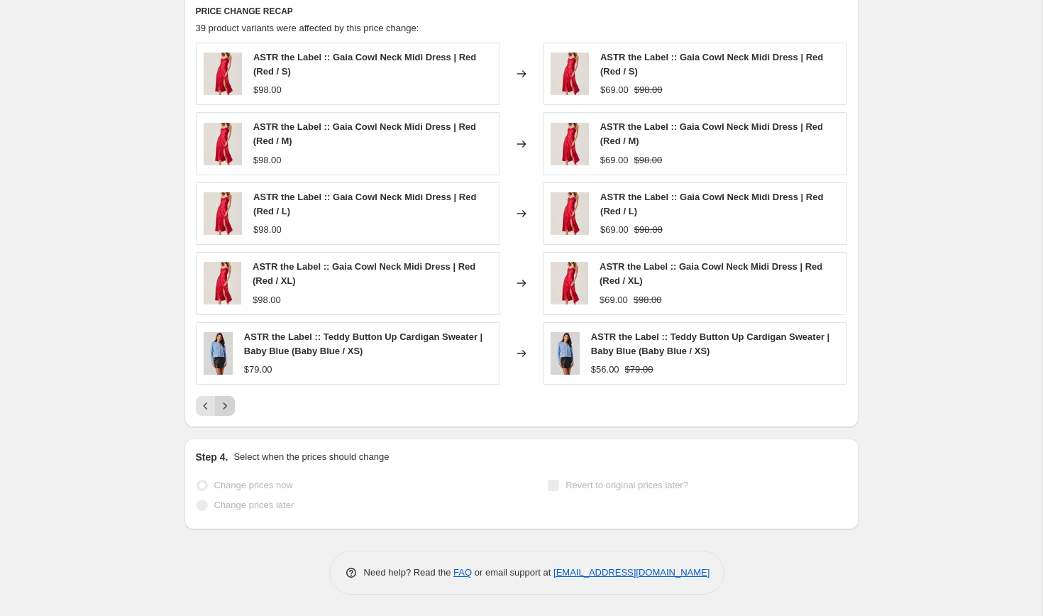
click at [226, 399] on icon "Next" at bounding box center [225, 406] width 14 height 14
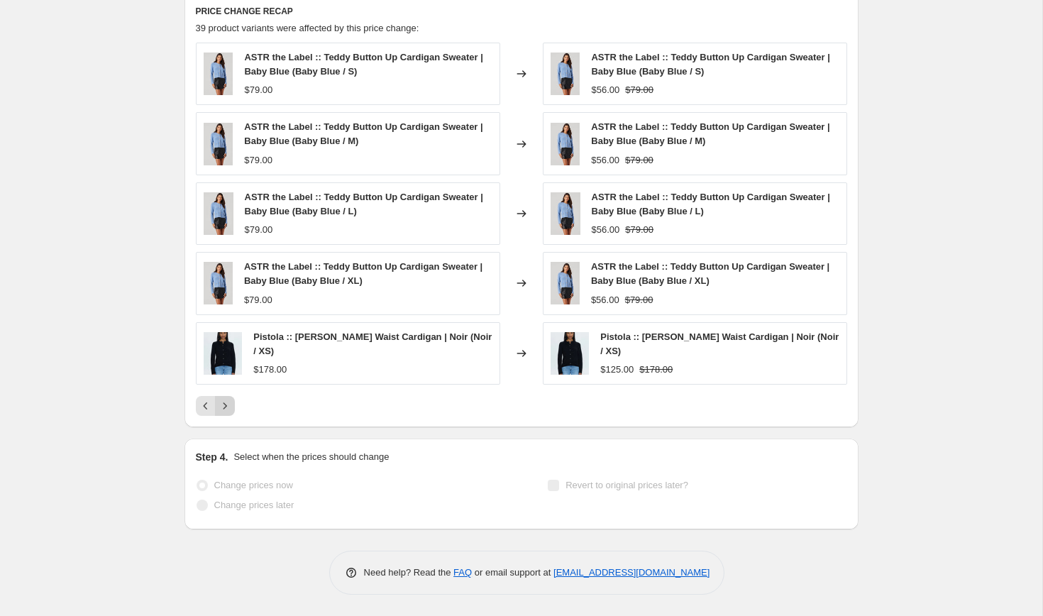
click at [225, 407] on icon "Next" at bounding box center [225, 406] width 14 height 14
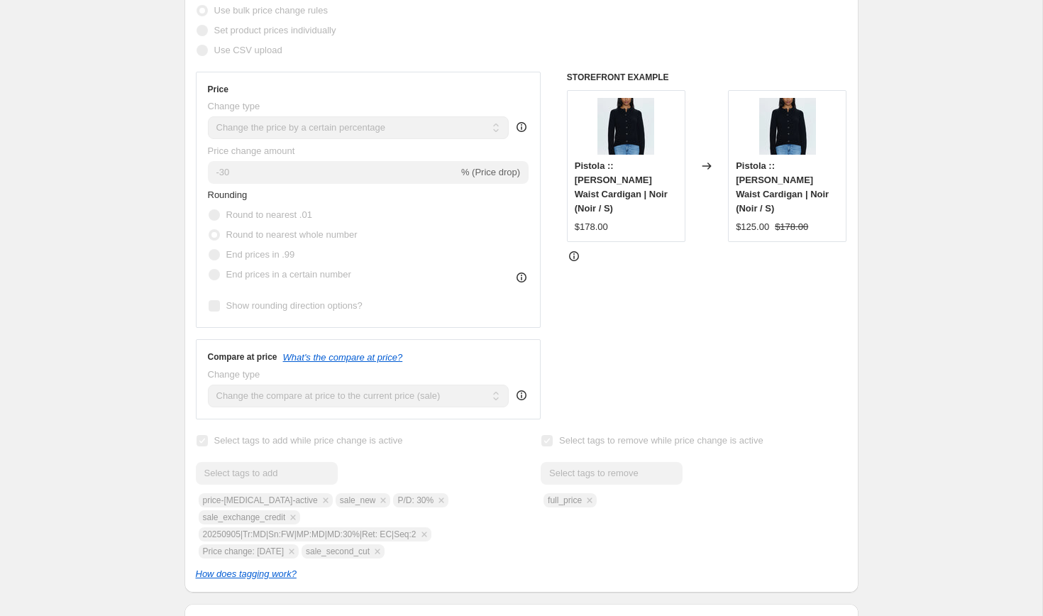
scroll to position [0, 0]
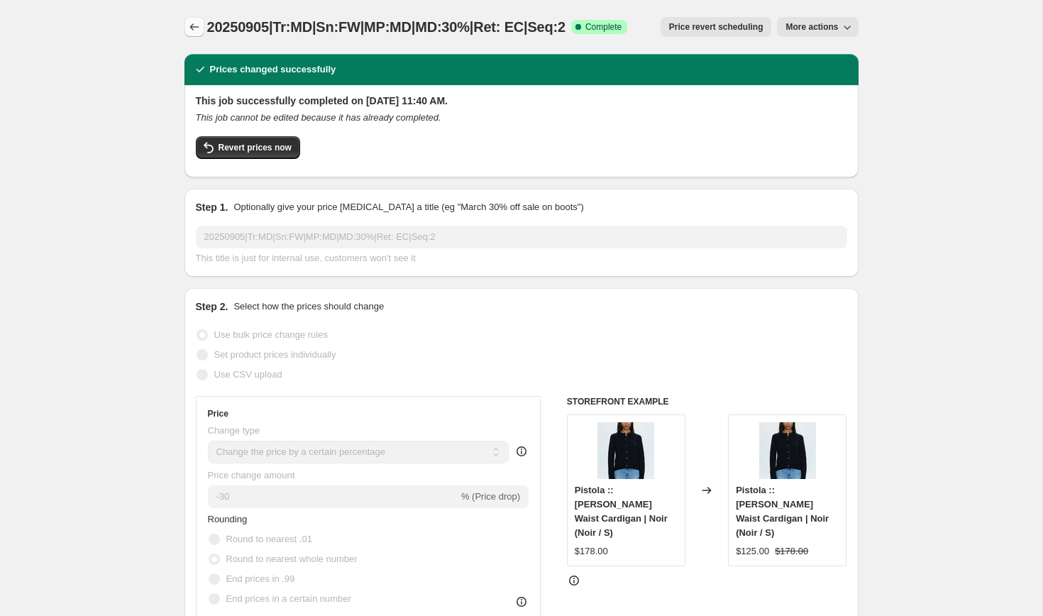
click at [194, 26] on icon "Price change jobs" at bounding box center [194, 27] width 14 height 14
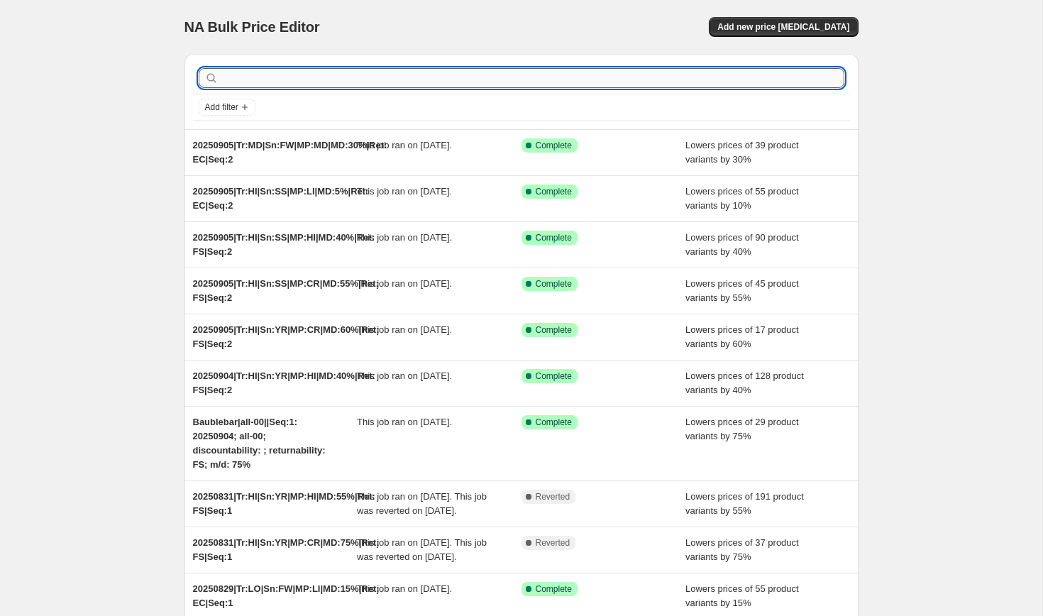
click at [254, 78] on input "text" at bounding box center [532, 78] width 623 height 20
paste input "20250831|Tr:MD|Sn:FW|MP:LI|MD:15%|Ret: EC|Seq:1"
type input "20250831|Tr:MD|Sn:FW|MP:LI|MD:15%|Ret: EC|Seq:1"
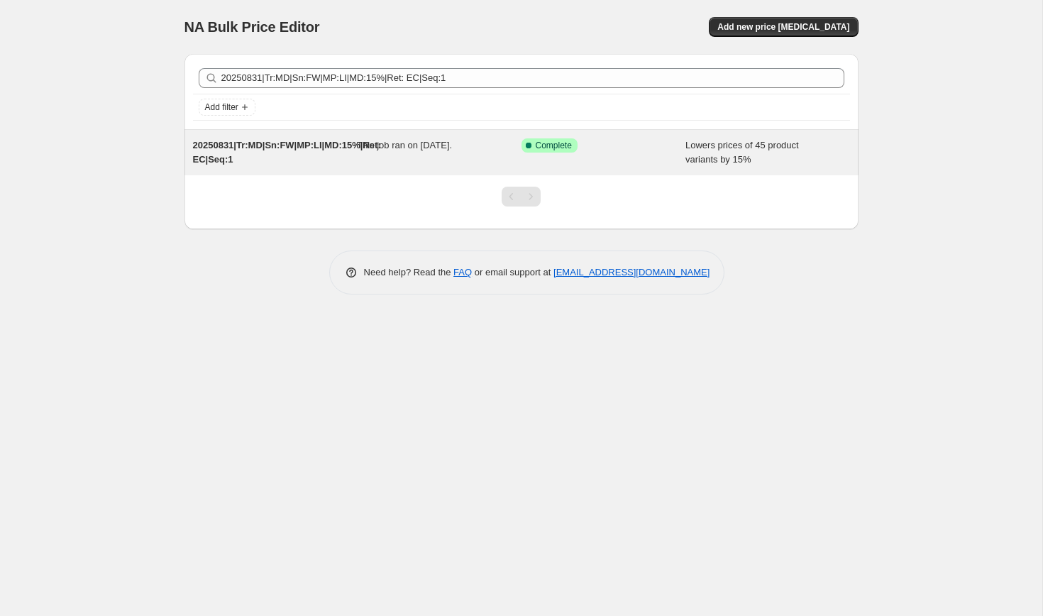
click at [242, 146] on span "20250831|Tr:MD|Sn:FW|MP:LI|MD:15%|Ret: EC|Seq:1" at bounding box center [287, 152] width 188 height 25
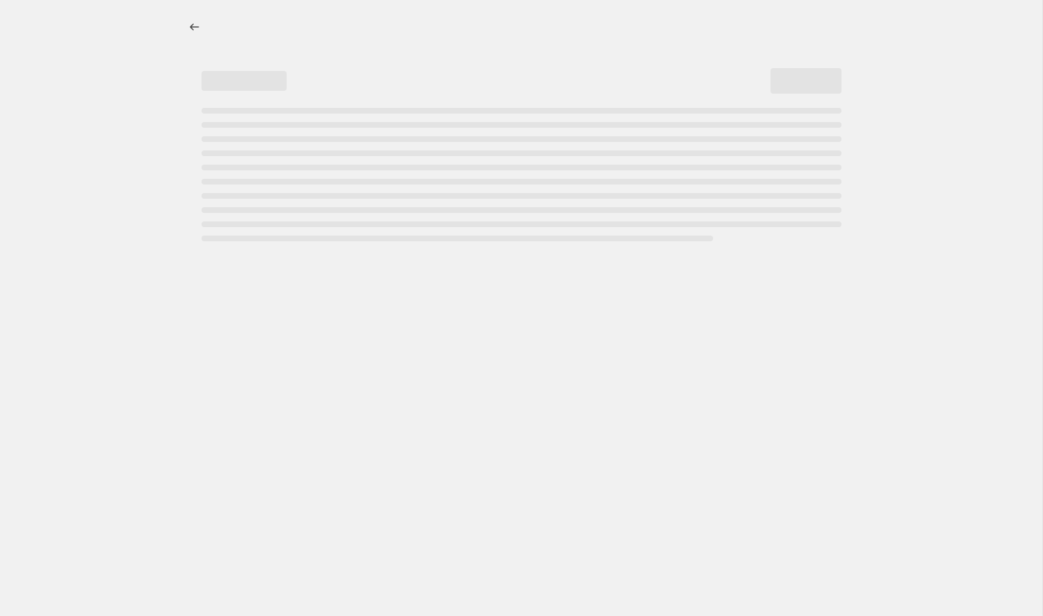
select select "percentage"
select select "collection"
select select "product_status"
select select "tag"
select select "not_equal"
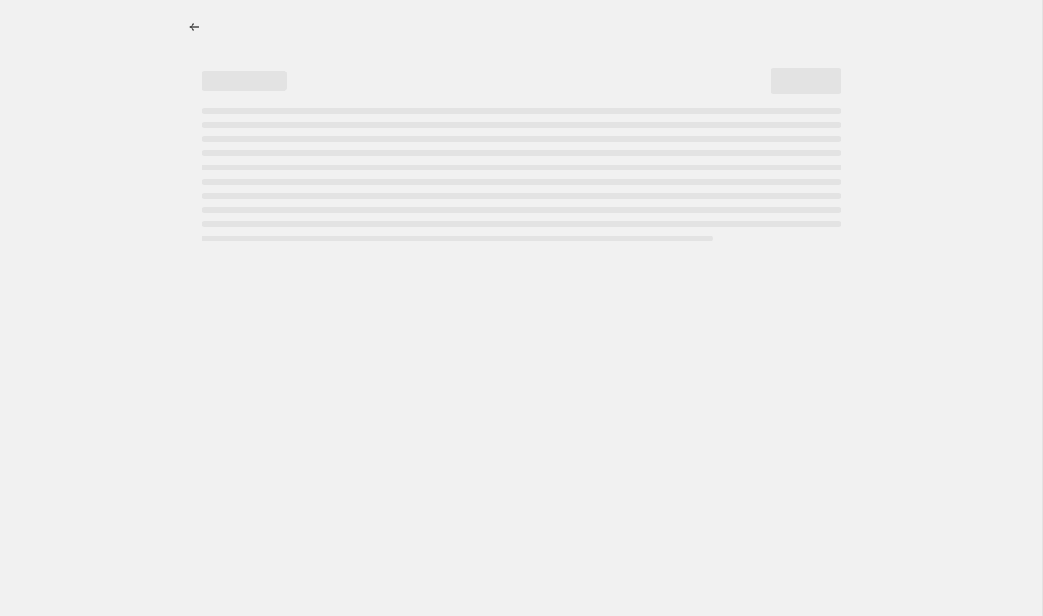
select select "tag"
select select "not_equal"
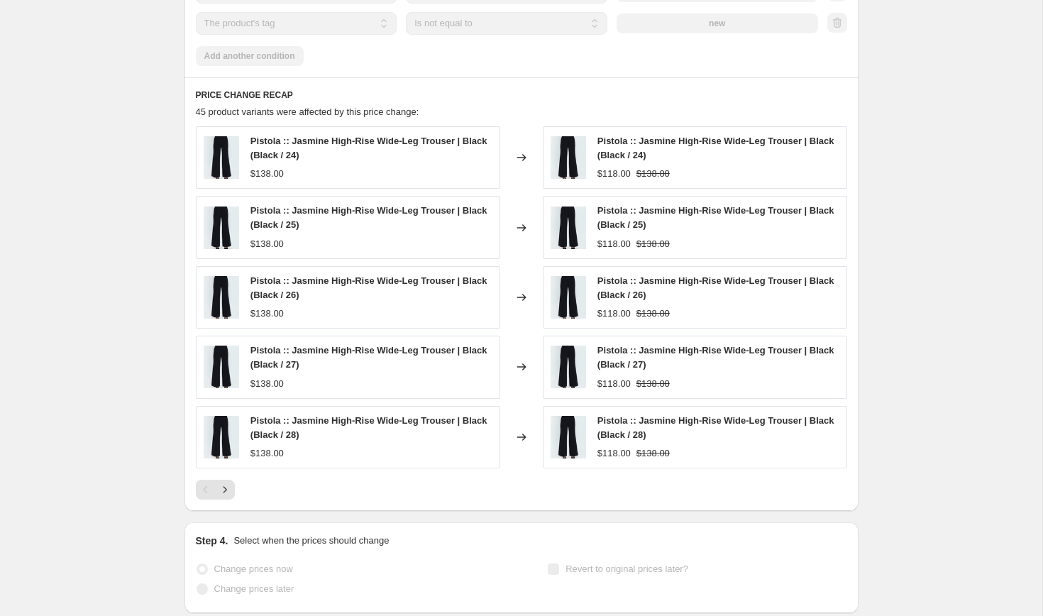
scroll to position [1295, 0]
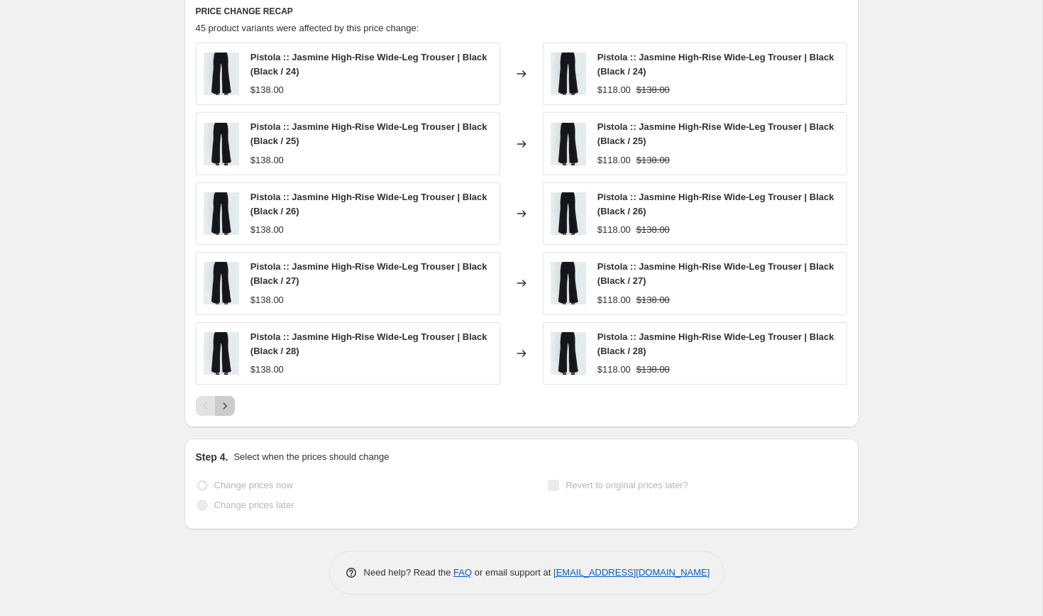
click at [230, 405] on icon "Next" at bounding box center [225, 406] width 14 height 14
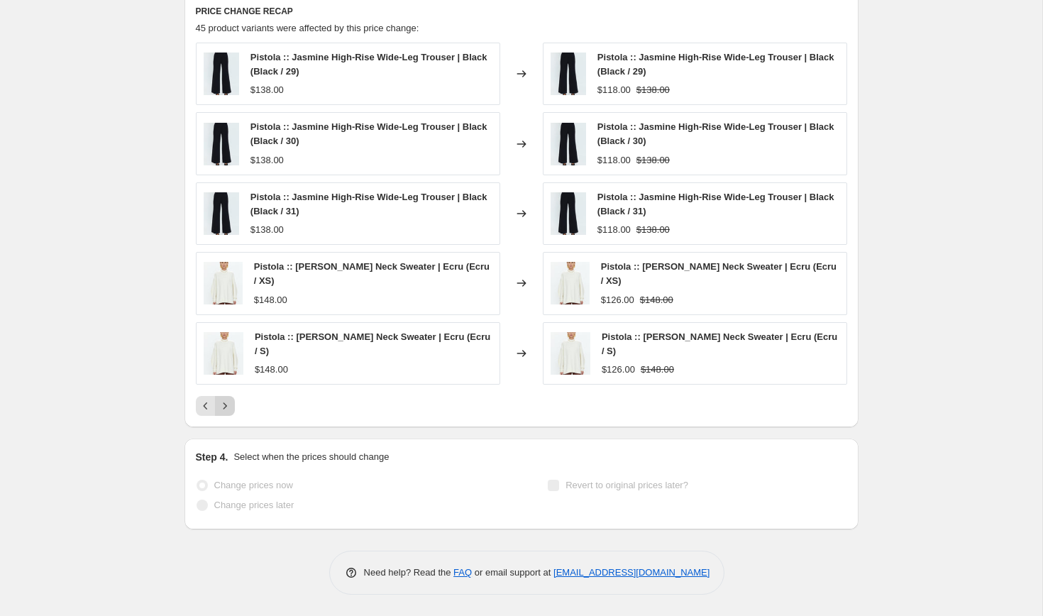
click at [230, 405] on icon "Next" at bounding box center [225, 406] width 14 height 14
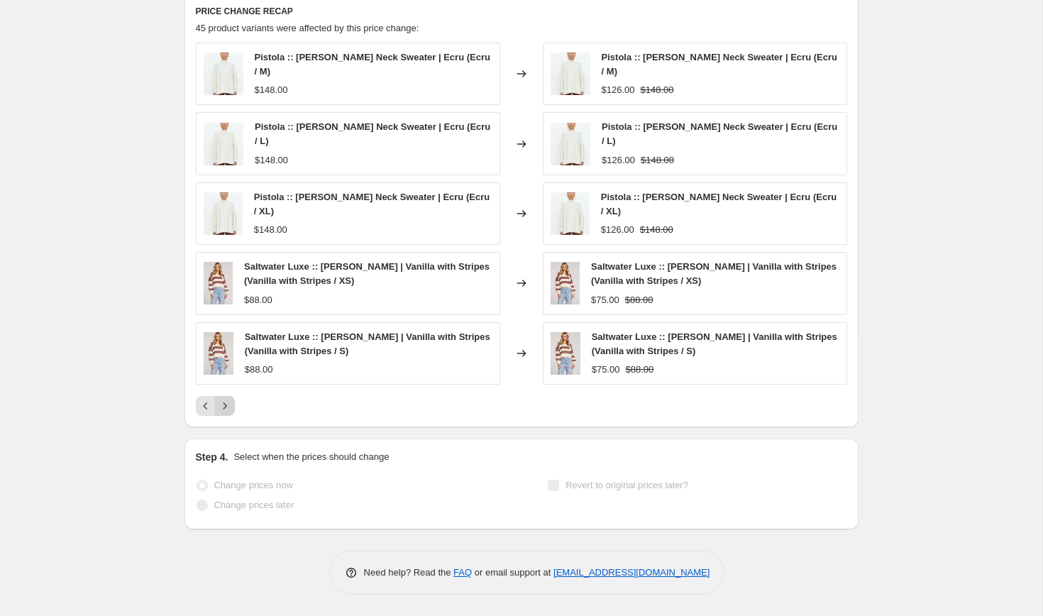
click at [230, 405] on icon "Next" at bounding box center [225, 406] width 14 height 14
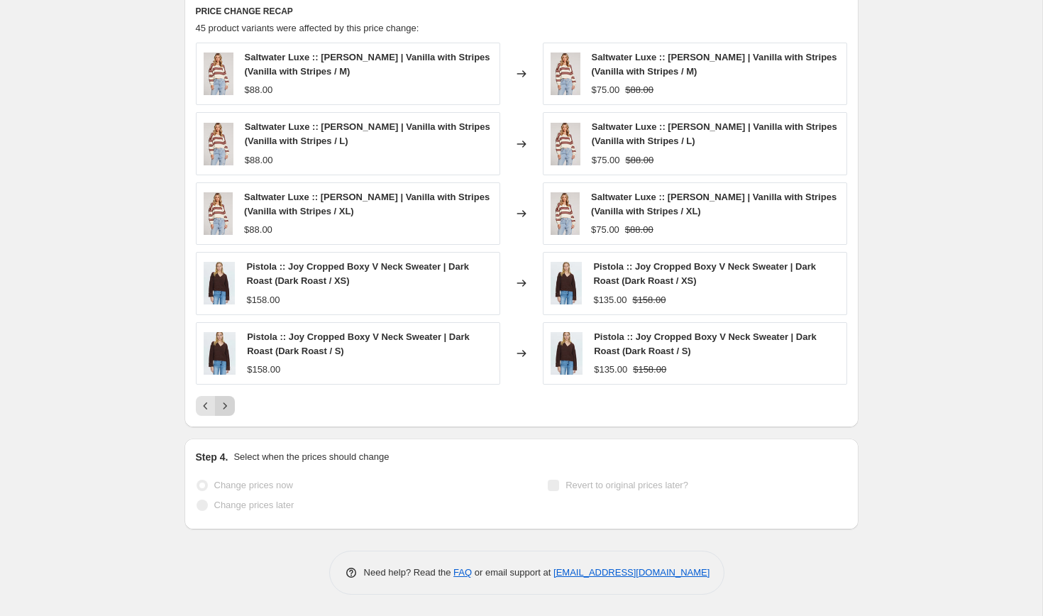
click at [230, 405] on icon "Next" at bounding box center [225, 406] width 14 height 14
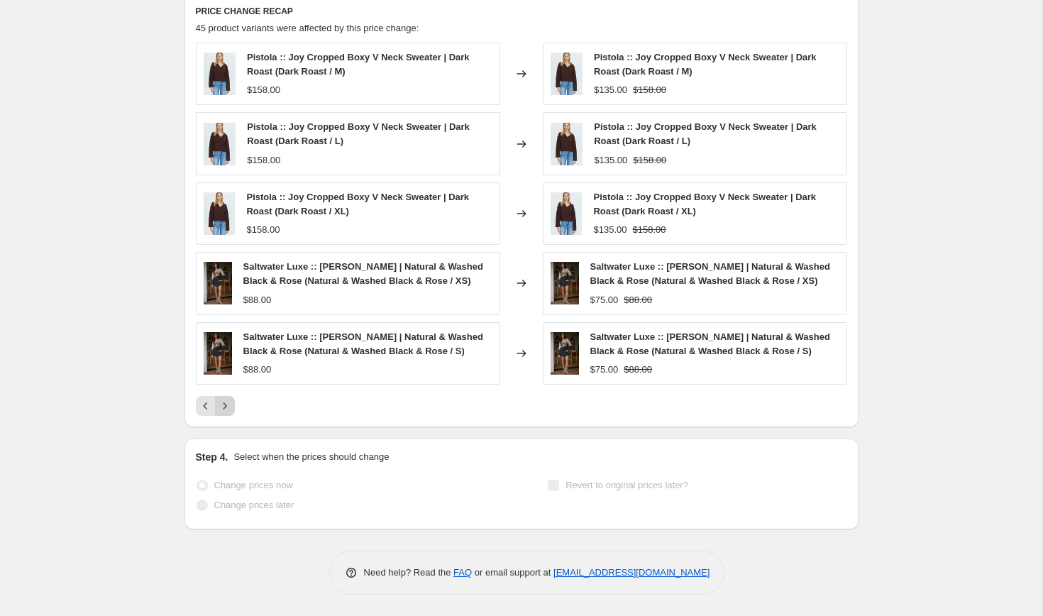
click at [230, 405] on icon "Next" at bounding box center [225, 406] width 14 height 14
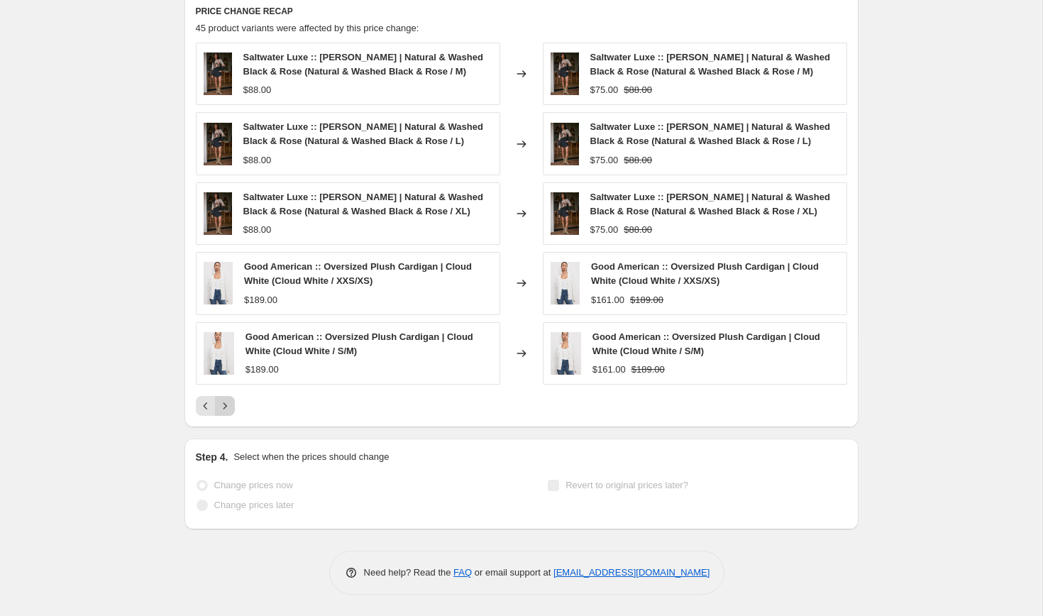
click at [230, 405] on icon "Next" at bounding box center [225, 406] width 14 height 14
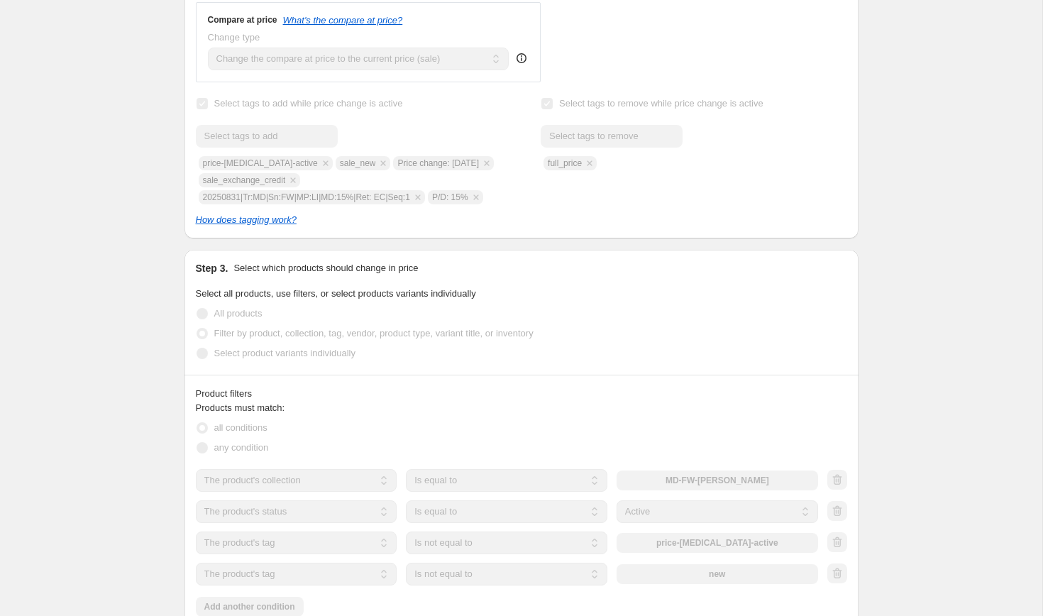
scroll to position [0, 0]
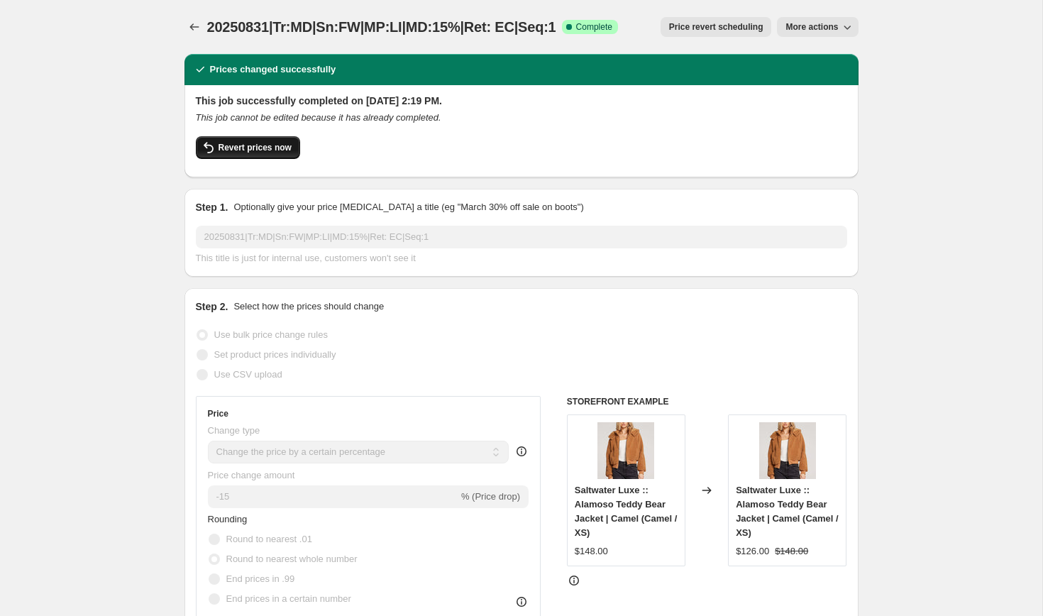
click at [254, 139] on button "Revert prices now" at bounding box center [248, 147] width 104 height 23
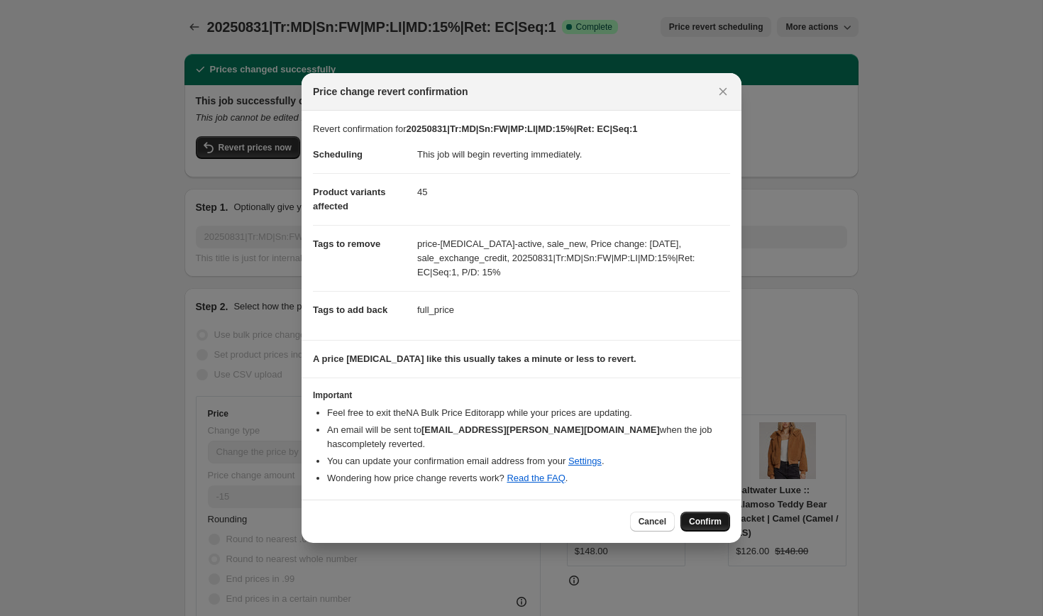
click at [702, 516] on span "Confirm" at bounding box center [705, 521] width 33 height 11
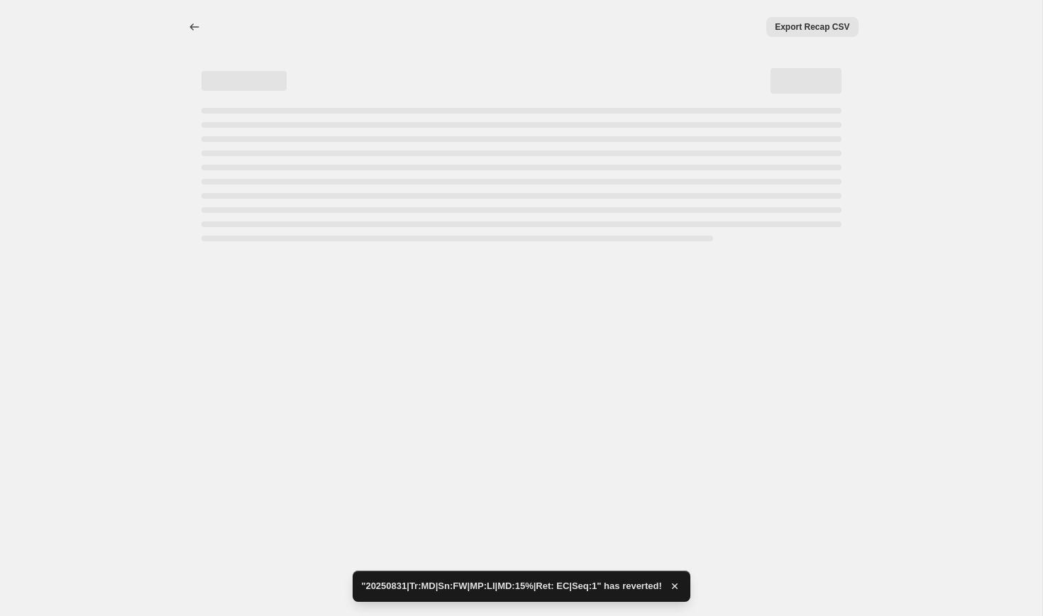
select select "percentage"
select select "collection"
select select "product_status"
select select "tag"
select select "not_equal"
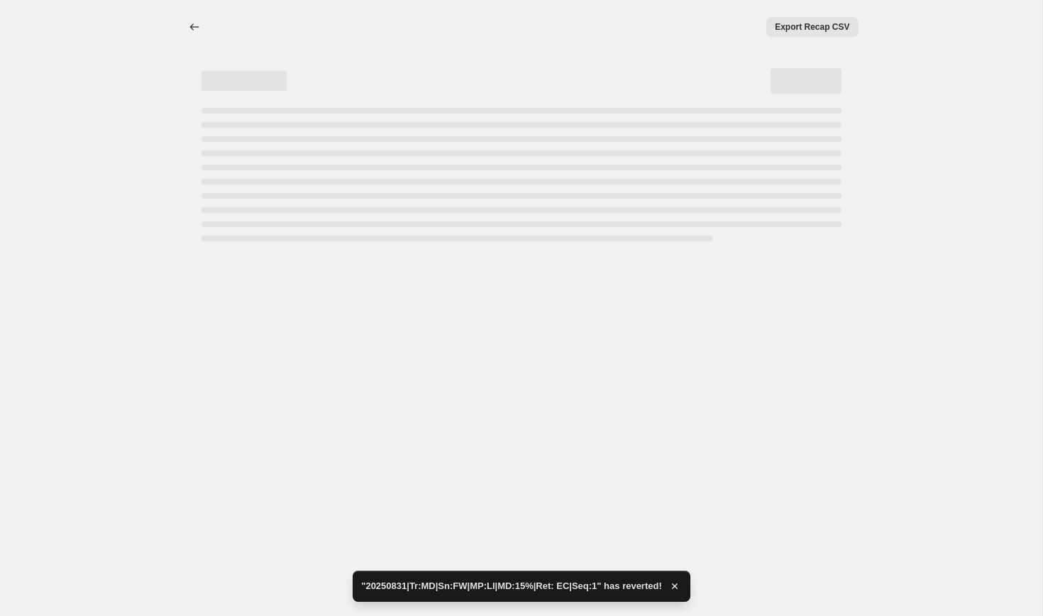
select select "tag"
select select "not_equal"
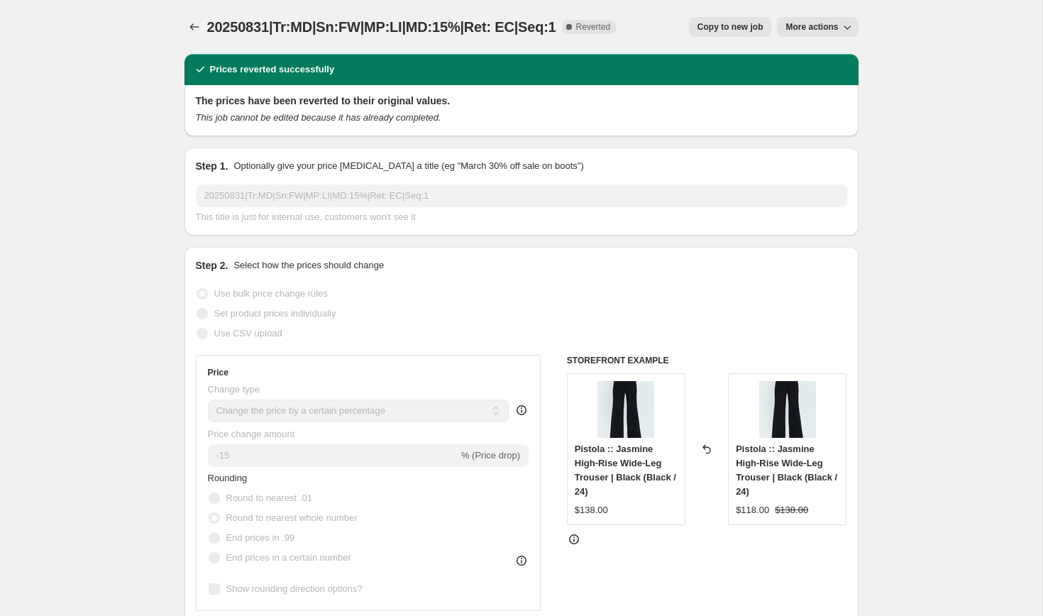
click at [745, 24] on span "Copy to new job" at bounding box center [730, 26] width 66 height 11
select select "percentage"
select select "collection"
select select "product_status"
select select "tag"
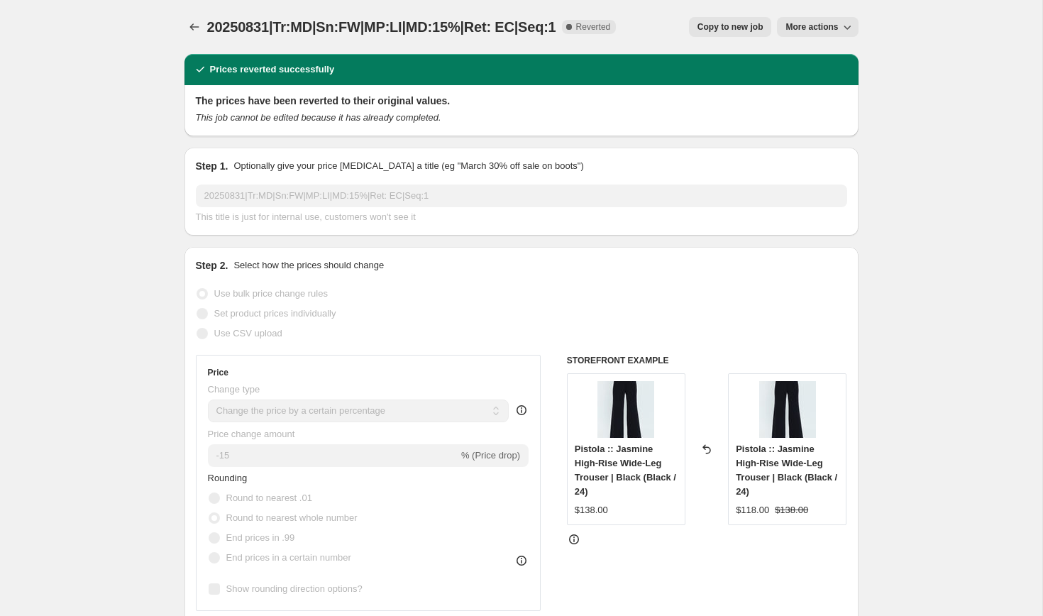
select select "not_equal"
select select "tag"
select select "not_equal"
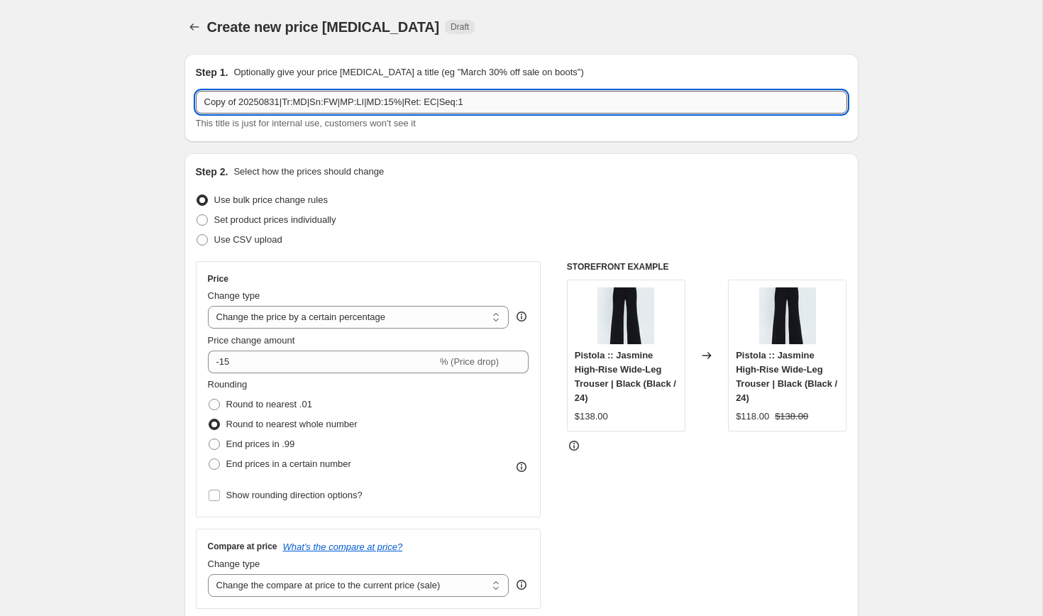
click at [293, 101] on input "Copy of 20250831|Tr:MD|Sn:FW|MP:LI|MD:15%|Ret: EC|Seq:1" at bounding box center [521, 102] width 651 height 23
paste input "20250905|Tr:MD|Sn:FW|MP:LI|MD:10%|Ret: EC|Seq:2"
type input "20250905|Tr:MD|Sn:FW|MP:LI|MD:10%|Ret: EC|Seq:2"
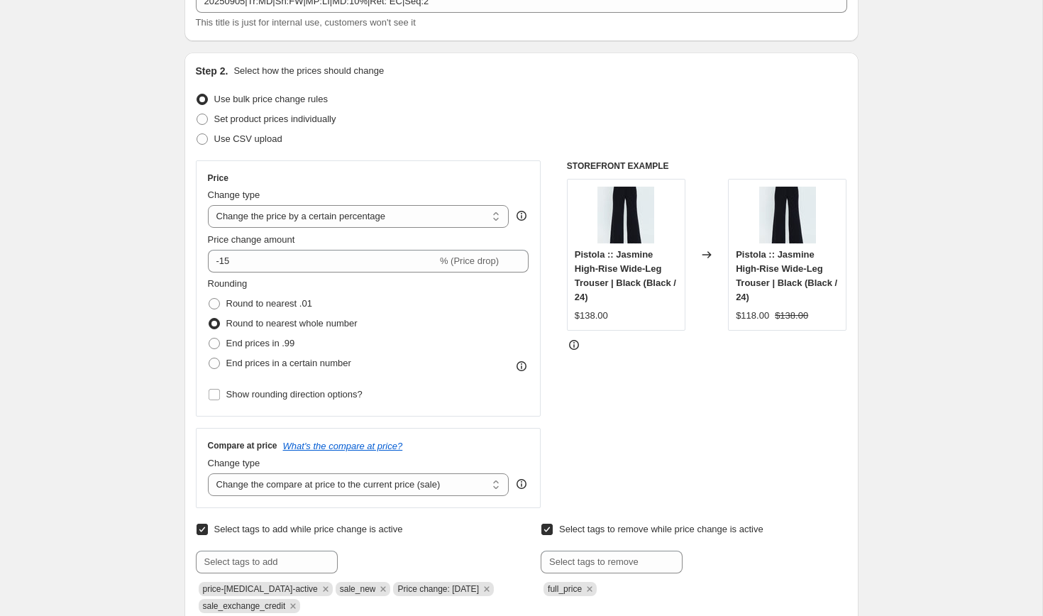
scroll to position [103, 0]
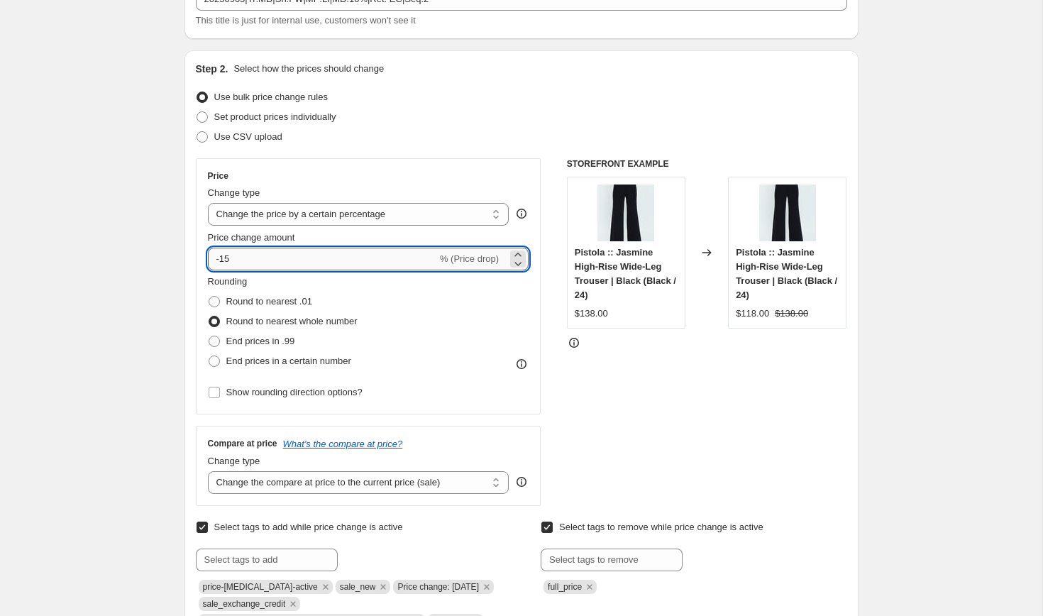
click at [235, 261] on input "-15" at bounding box center [322, 259] width 229 height 23
type input "-10"
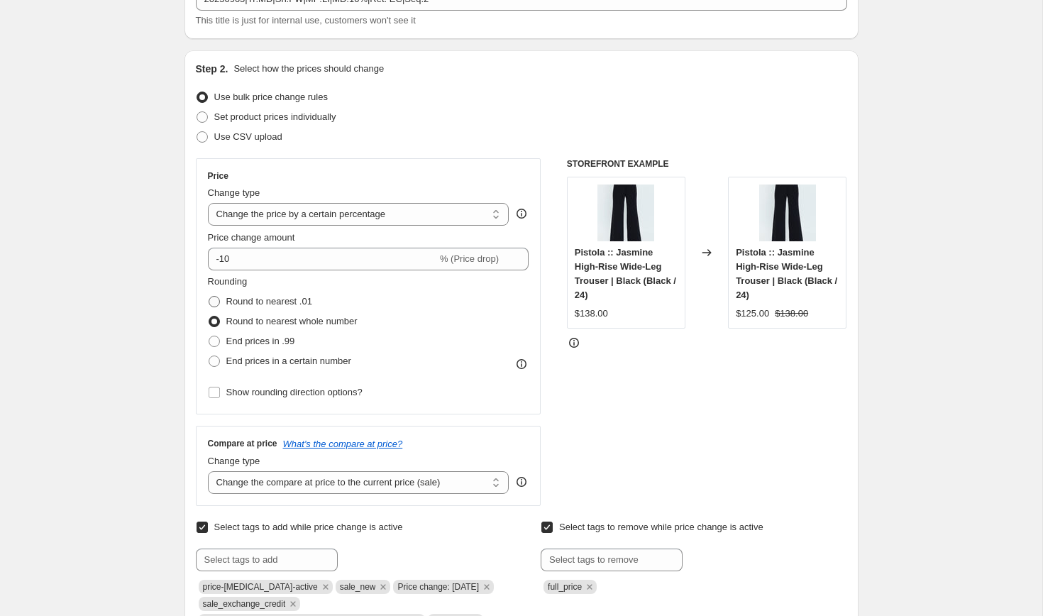
click at [228, 305] on span "Round to nearest .01" at bounding box center [269, 301] width 86 height 11
click at [209, 296] on input "Round to nearest .01" at bounding box center [209, 296] width 1 height 1
radio input "true"
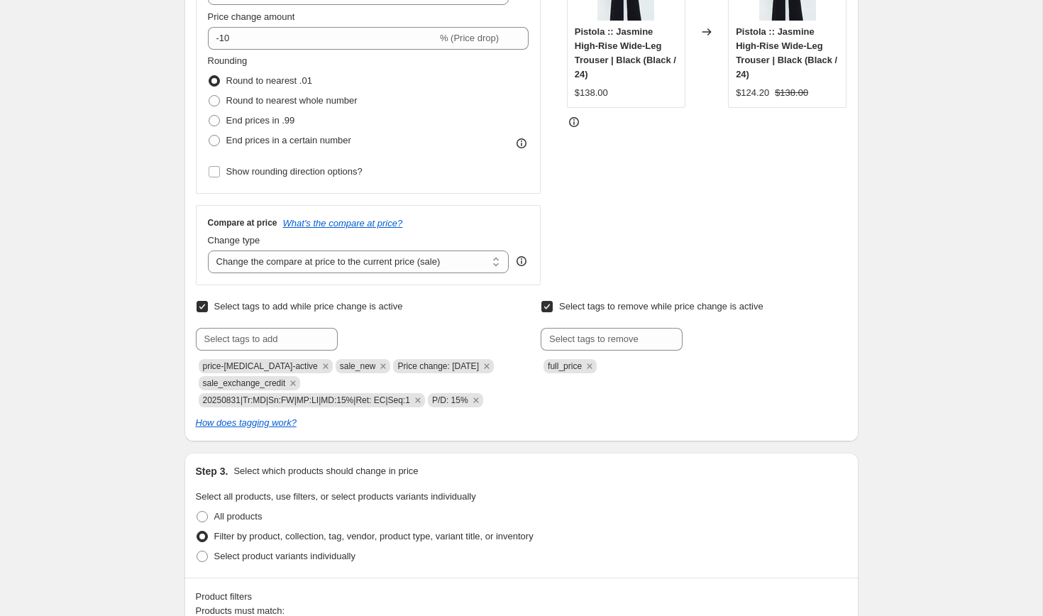
scroll to position [368, 0]
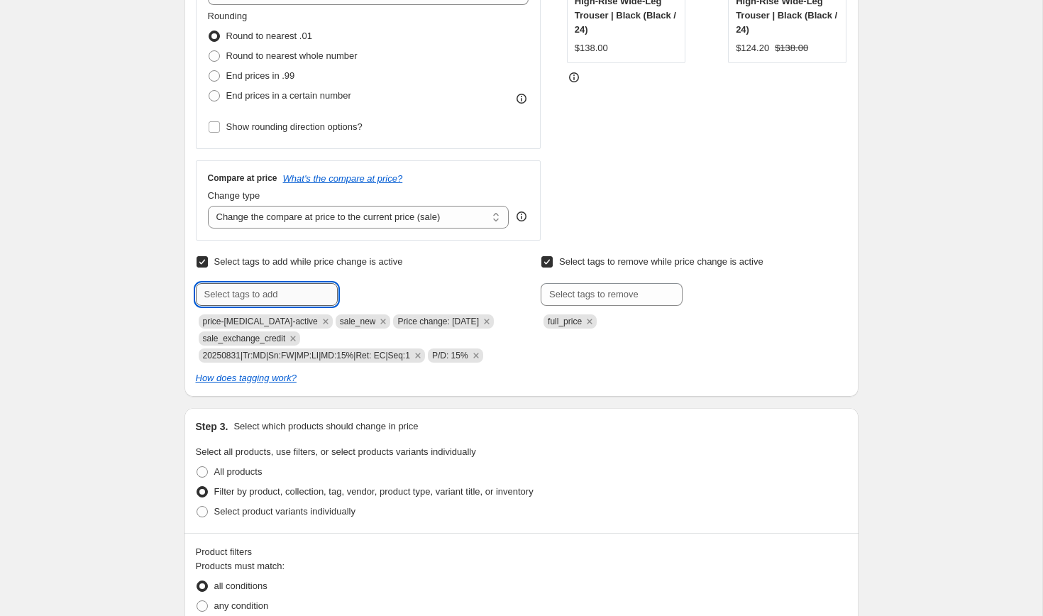
click at [260, 298] on input "text" at bounding box center [267, 294] width 142 height 23
paste input "20250905|Tr:MD|Sn:FW|MP:LI|MD:10%|Ret: EC|Seq:2"
type input "20250905|Tr:MD|Sn:FW|MP:LI|MD:10%|Ret: EC|Seq:2"
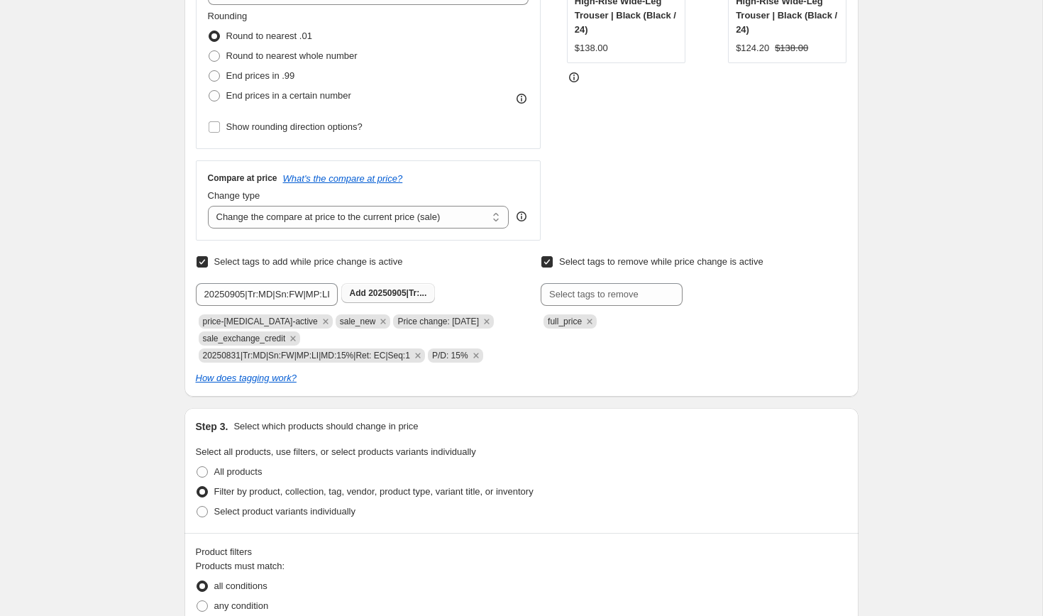
click at [381, 292] on span "20250905|Tr:..." at bounding box center [397, 293] width 58 height 10
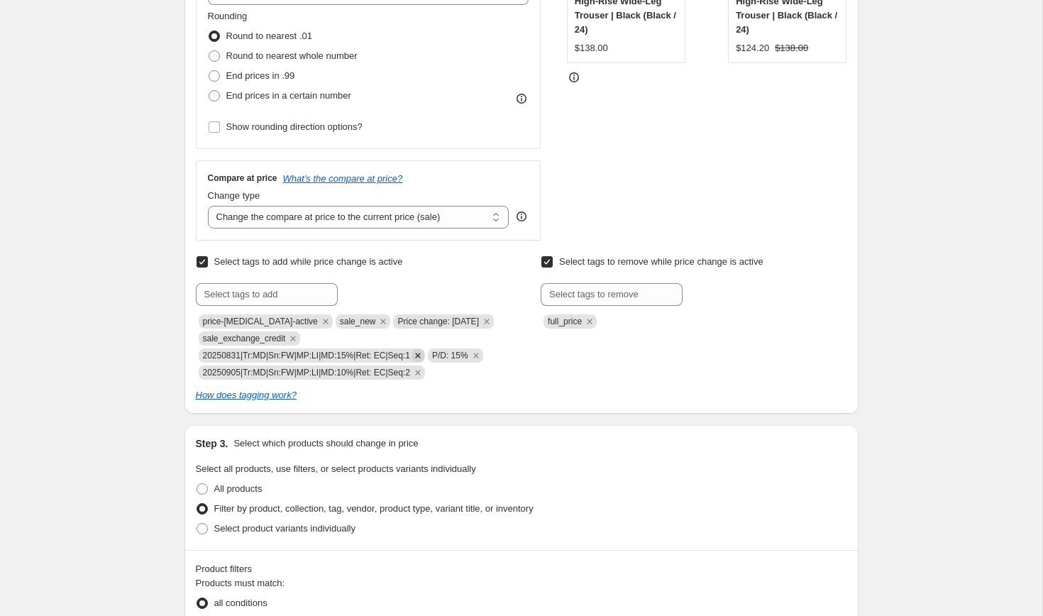
click at [420, 355] on icon "Remove 20250831|Tr:MD|Sn:FW|MP:LI|MD:15%|Ret: EC|Seq:1" at bounding box center [417, 354] width 5 height 5
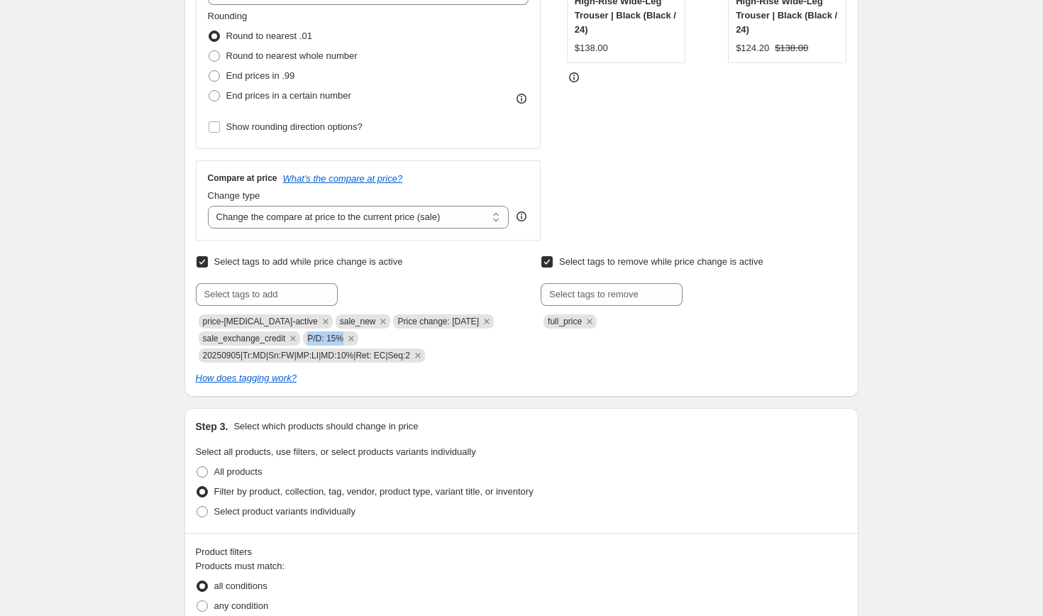
copy span "P/D: 15%"
drag, startPoint x: 313, startPoint y: 336, endPoint x: 348, endPoint y: 340, distance: 34.9
click at [348, 340] on span "P/D: 15%" at bounding box center [330, 338] width 55 height 14
click at [266, 298] on input "text" at bounding box center [267, 294] width 142 height 23
paste input "P/D: 15%"
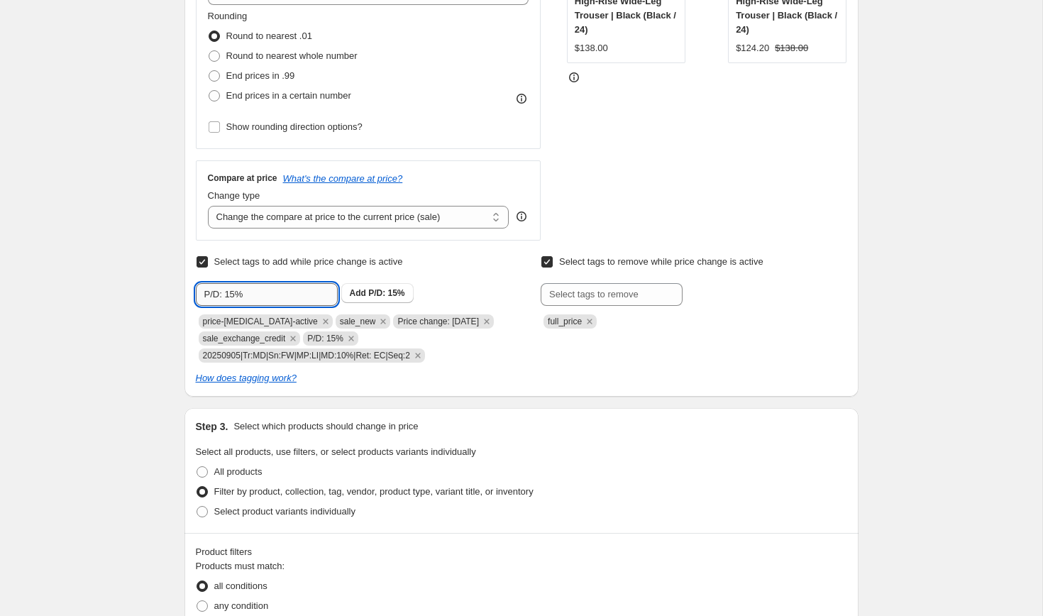
click at [233, 297] on input "P/D: 15%" at bounding box center [267, 294] width 142 height 23
type input "P/D: 10%"
click at [372, 292] on span "P/D: 10%" at bounding box center [386, 293] width 36 height 10
copy span "Price change: [DATE]"
drag, startPoint x: 383, startPoint y: 321, endPoint x: 474, endPoint y: 323, distance: 91.5
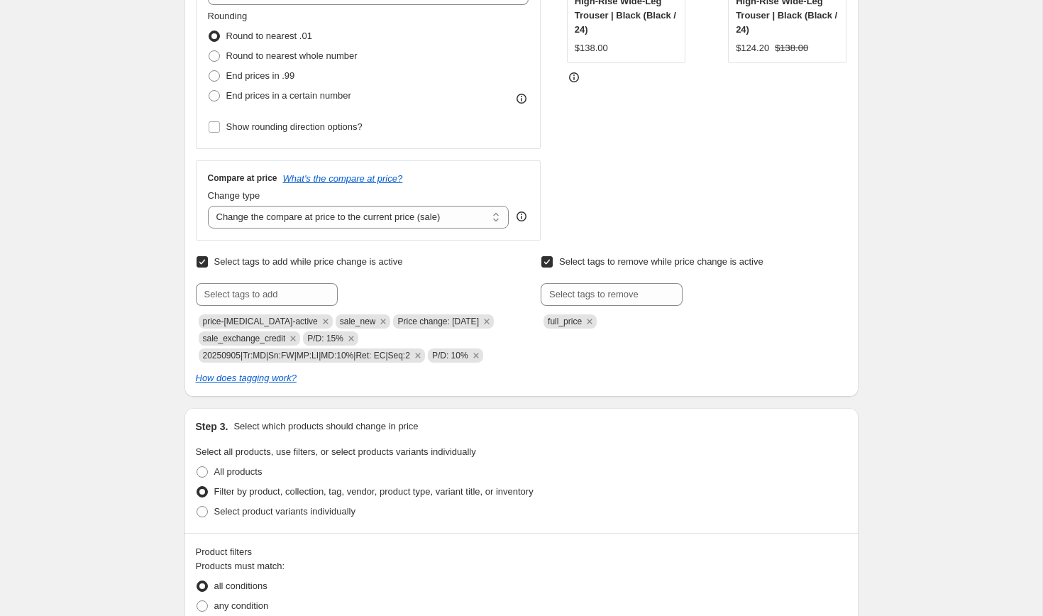
click at [474, 323] on span "Price change: [DATE]" at bounding box center [443, 321] width 101 height 14
click at [304, 298] on input "text" at bounding box center [267, 294] width 142 height 23
paste input "Price change: [DATE]"
click at [285, 295] on input "Price change: [DATE]" at bounding box center [267, 294] width 142 height 23
type input "Price change: [DATE]"
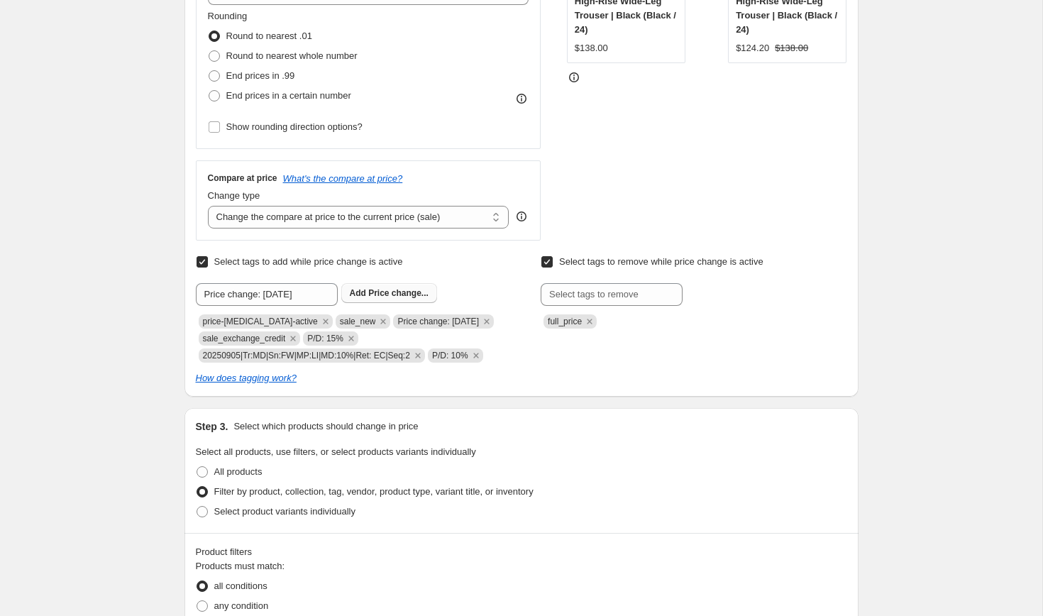
click at [408, 292] on span "Price change..." at bounding box center [398, 293] width 60 height 10
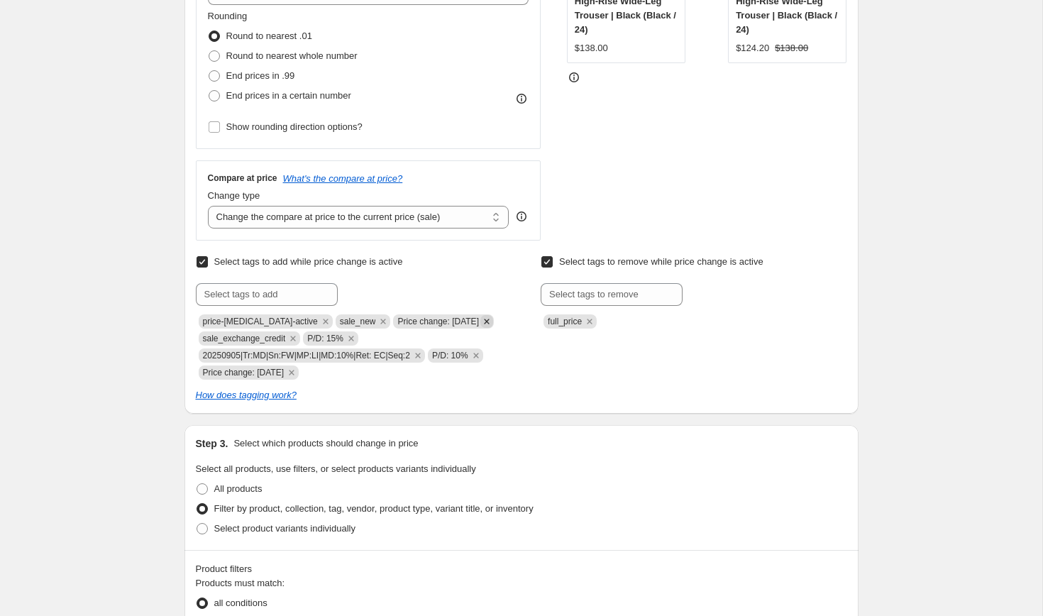
click at [485, 319] on icon "Remove Price change: 8-31-25" at bounding box center [486, 321] width 13 height 13
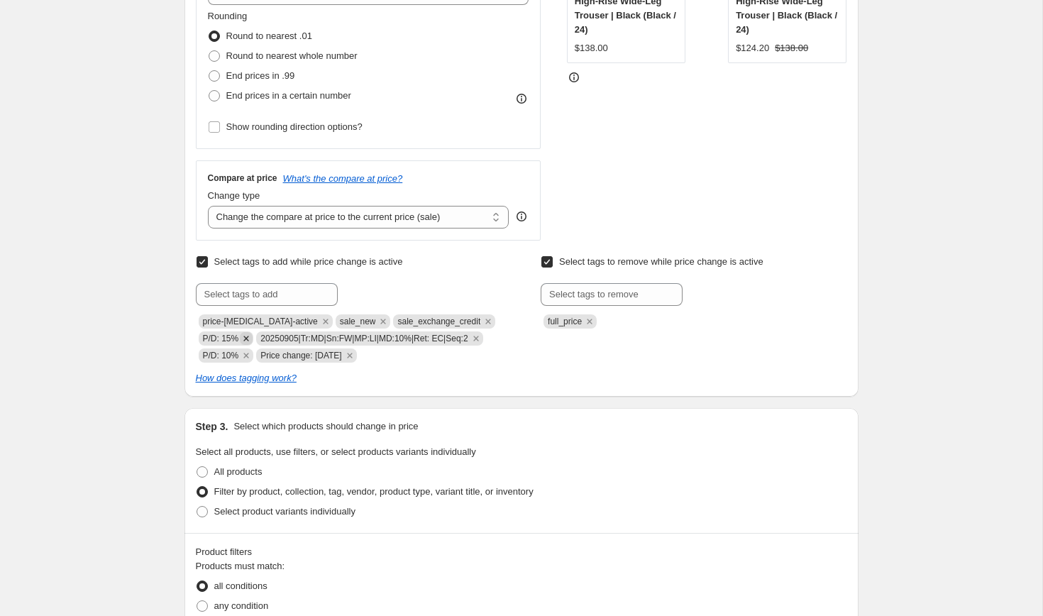
click at [245, 337] on icon "Remove P/D: 15%" at bounding box center [246, 337] width 5 height 5
click at [258, 298] on input "text" at bounding box center [267, 294] width 142 height 23
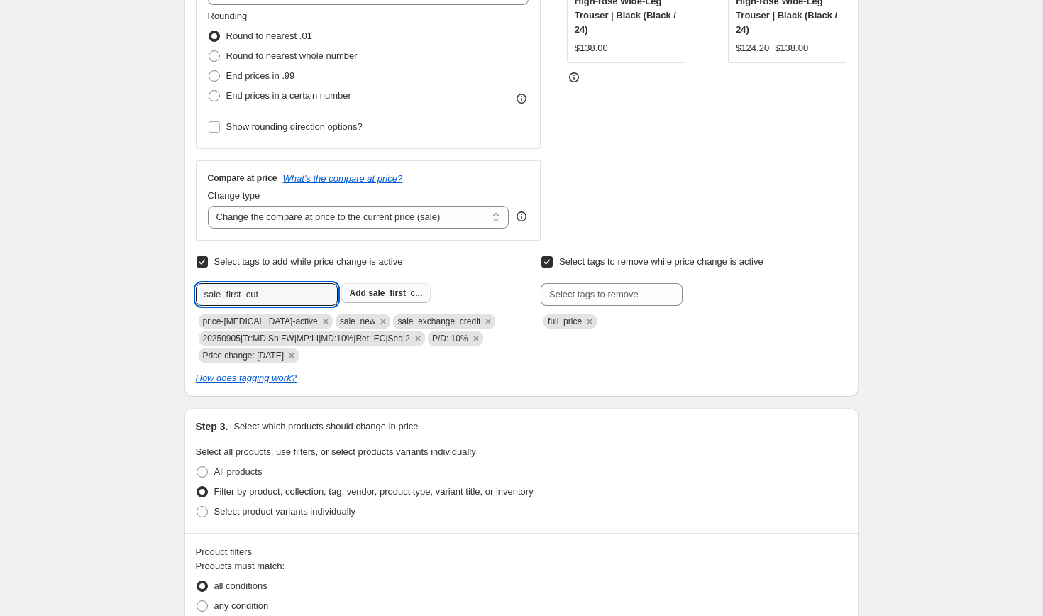
type input "sale_first_cut"
click at [371, 292] on span "sale_first_c..." at bounding box center [395, 293] width 54 height 10
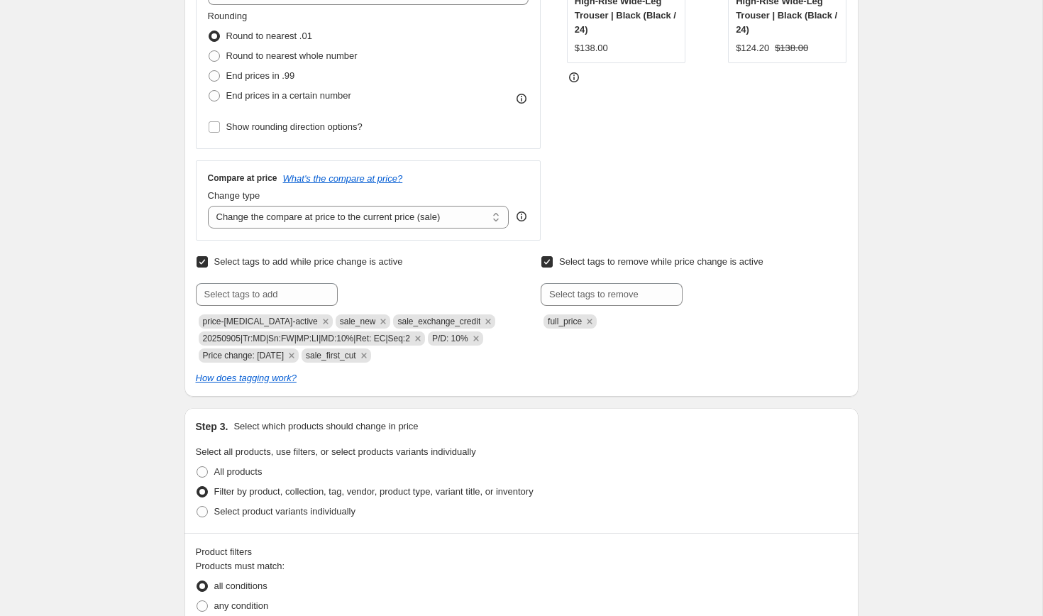
click at [453, 379] on div "How does tagging work?" at bounding box center [521, 378] width 651 height 14
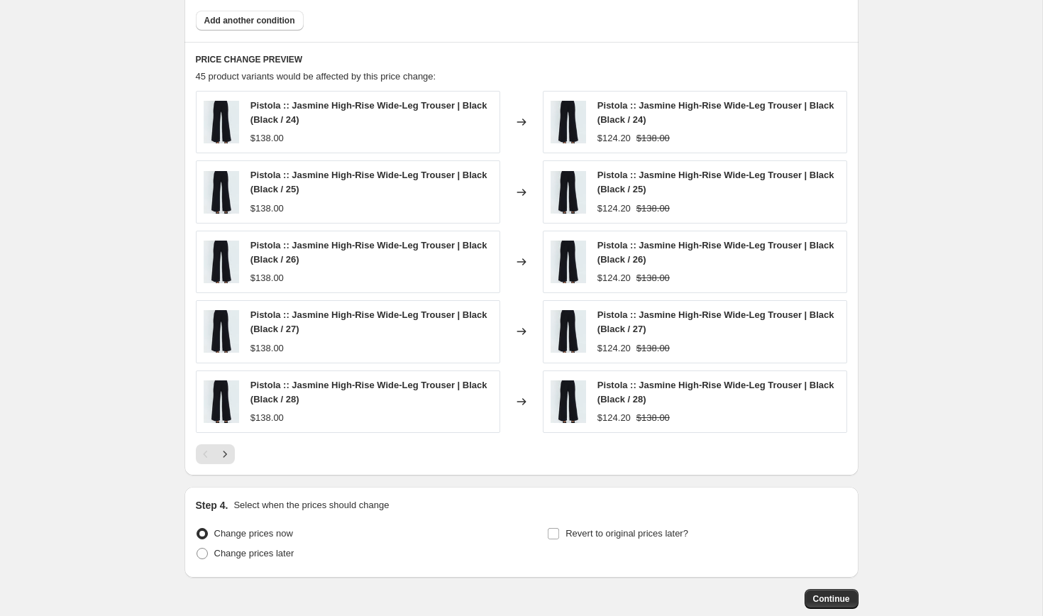
scroll to position [1192, 0]
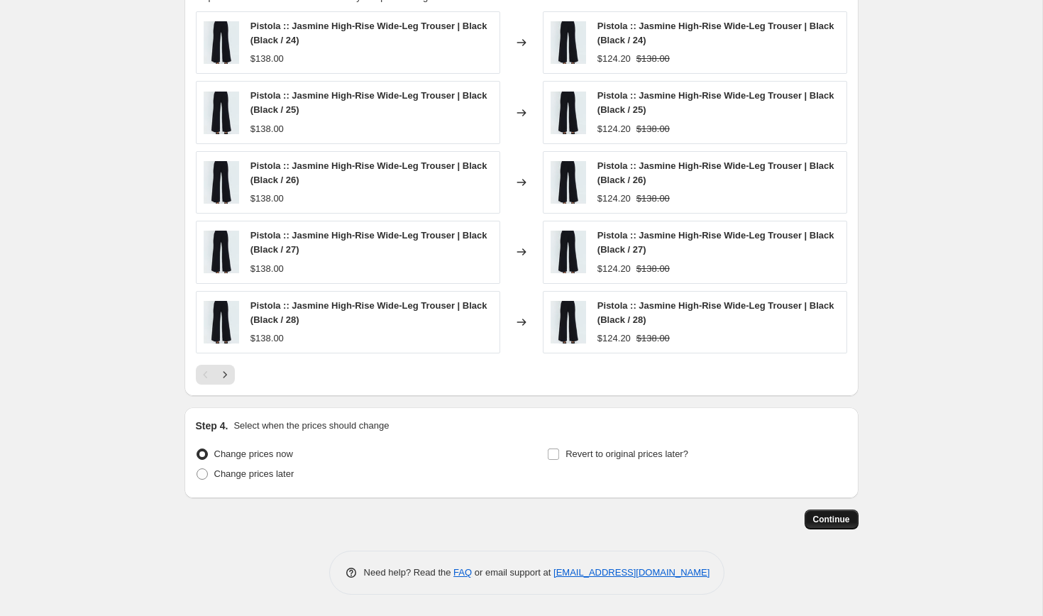
click at [831, 521] on span "Continue" at bounding box center [831, 518] width 37 height 11
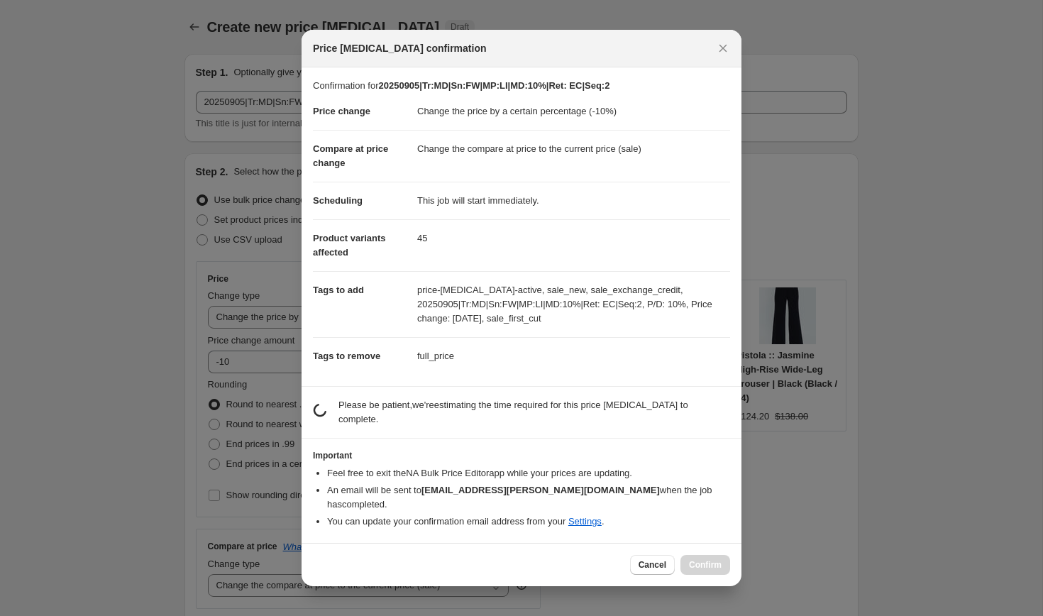
scroll to position [0, 0]
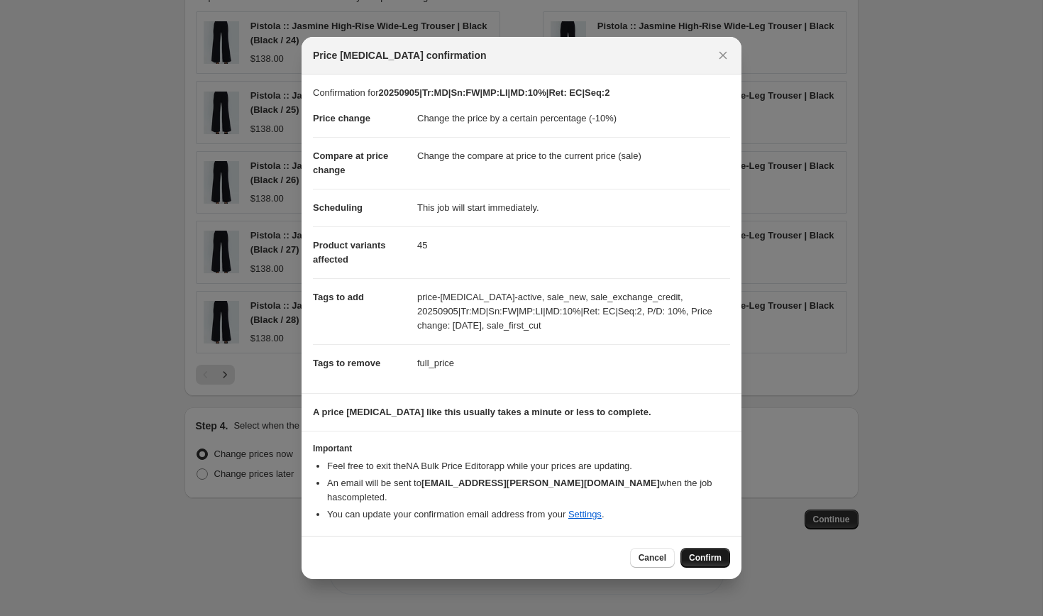
click at [715, 555] on span "Confirm" at bounding box center [705, 557] width 33 height 11
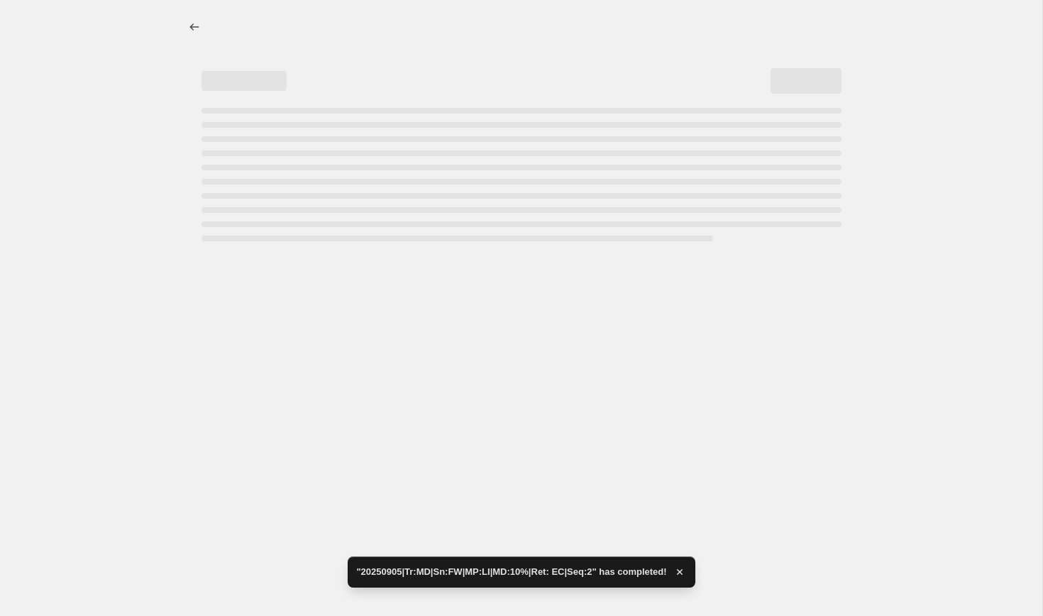
select select "percentage"
select select "collection"
select select "product_status"
select select "tag"
select select "not_equal"
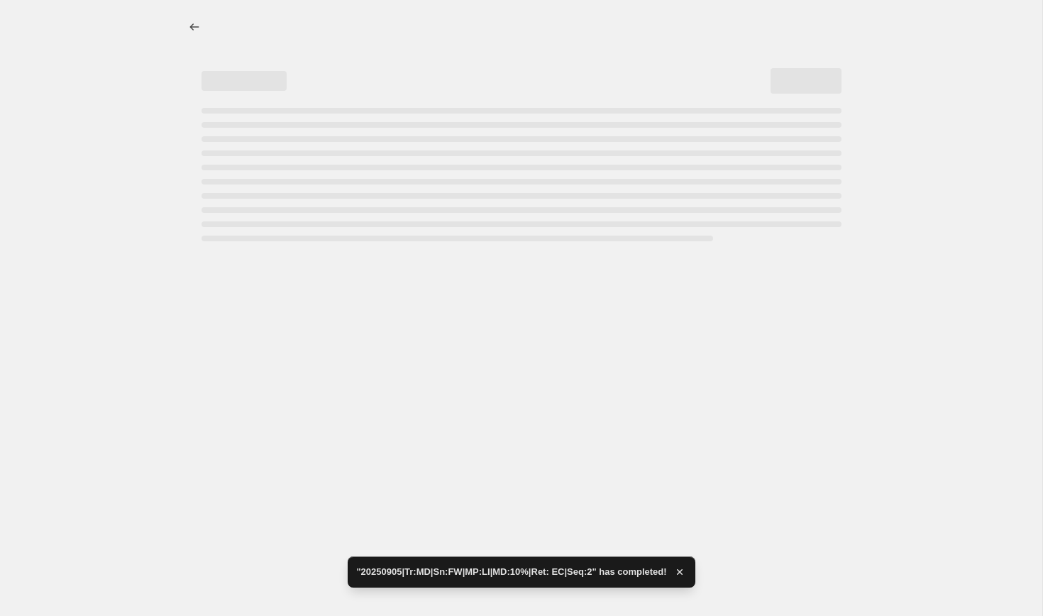
select select "tag"
select select "not_equal"
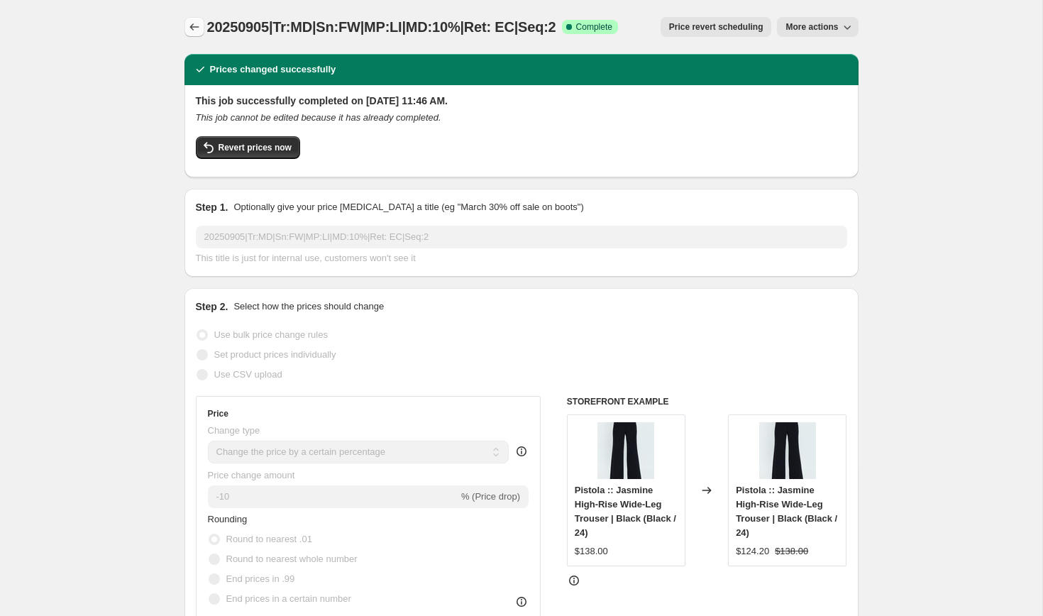
click at [193, 28] on icon "Price change jobs" at bounding box center [194, 27] width 14 height 14
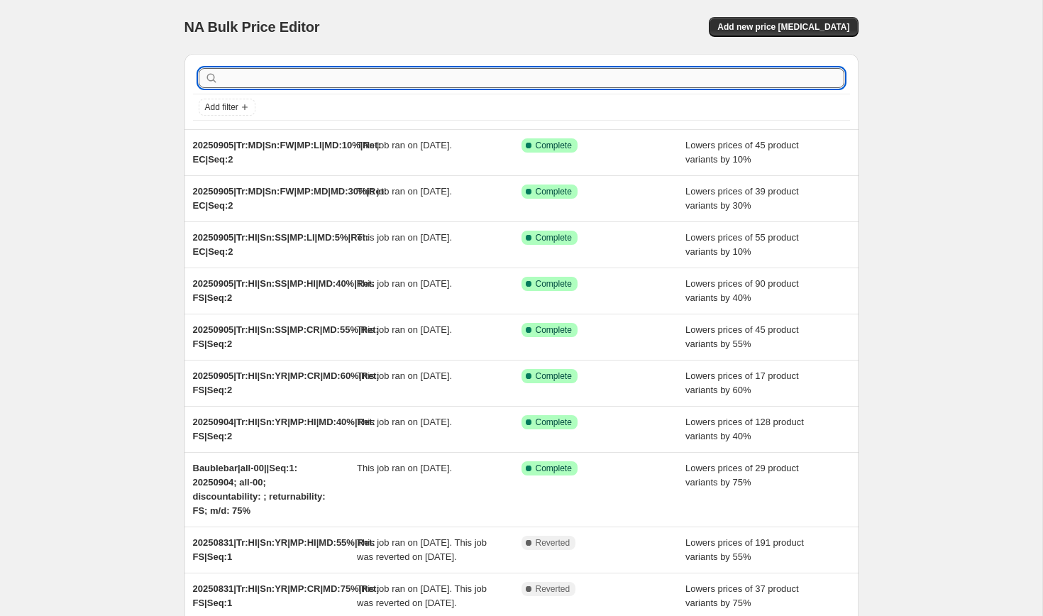
click at [269, 81] on input "text" at bounding box center [532, 78] width 623 height 20
paste input "20250831|Tr:MD|Sn:YR|MP:LI|MD:10%|Ret: EC|Seq:1"
type input "20250831|Tr:MD|Sn:YR|MP:LI|MD:10%|Ret: EC|Seq:1"
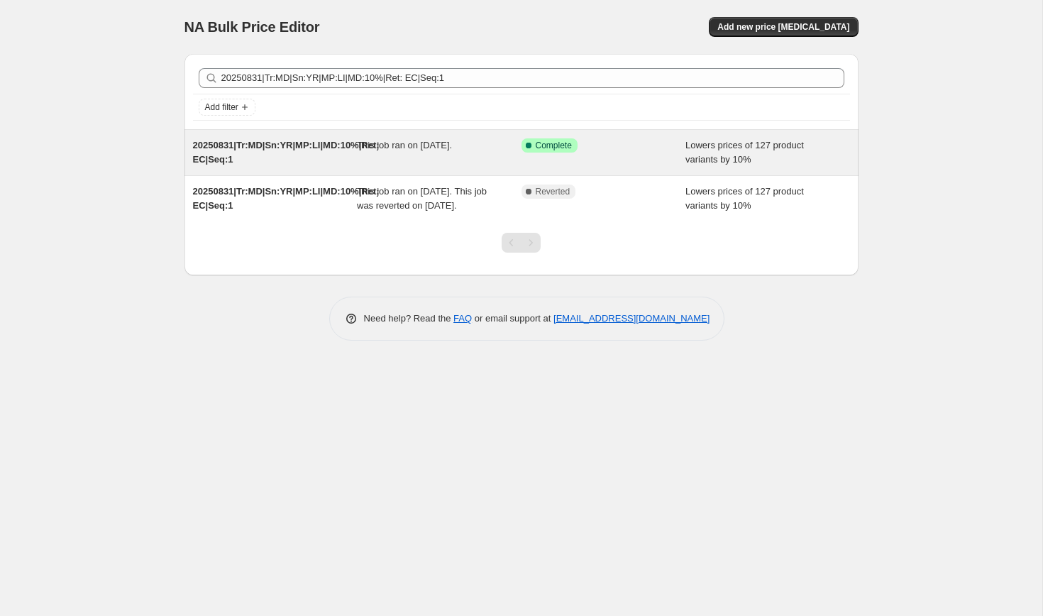
click at [314, 152] on div "20250831|Tr:MD|Sn:YR|MP:LI|MD:10%|Ret: EC|Seq:1" at bounding box center [275, 152] width 165 height 28
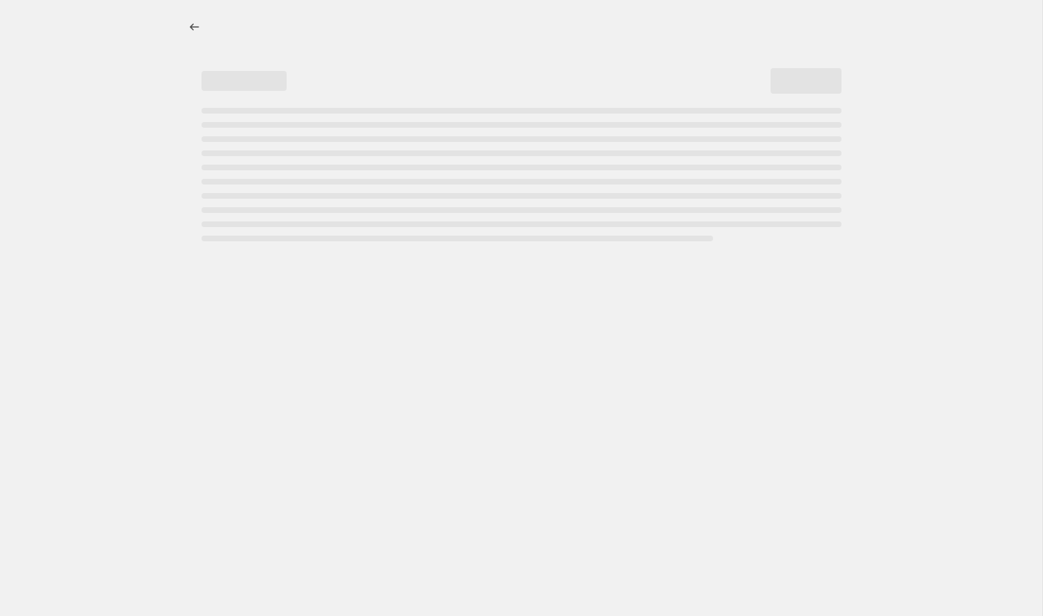
select select "percentage"
select select "collection"
select select "product_status"
select select "tag"
select select "not_equal"
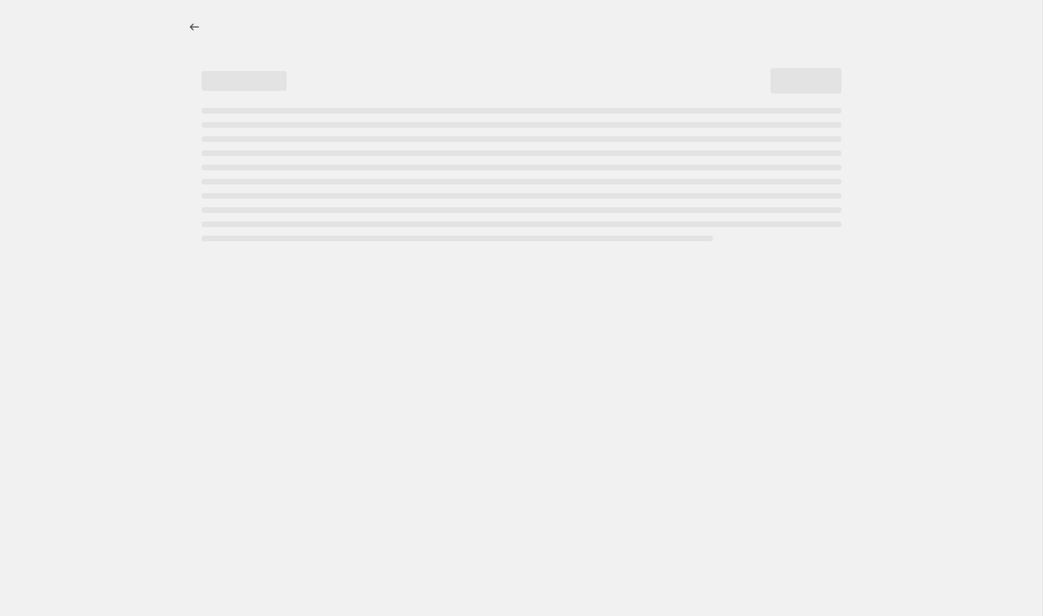
select select "tag"
select select "not_equal"
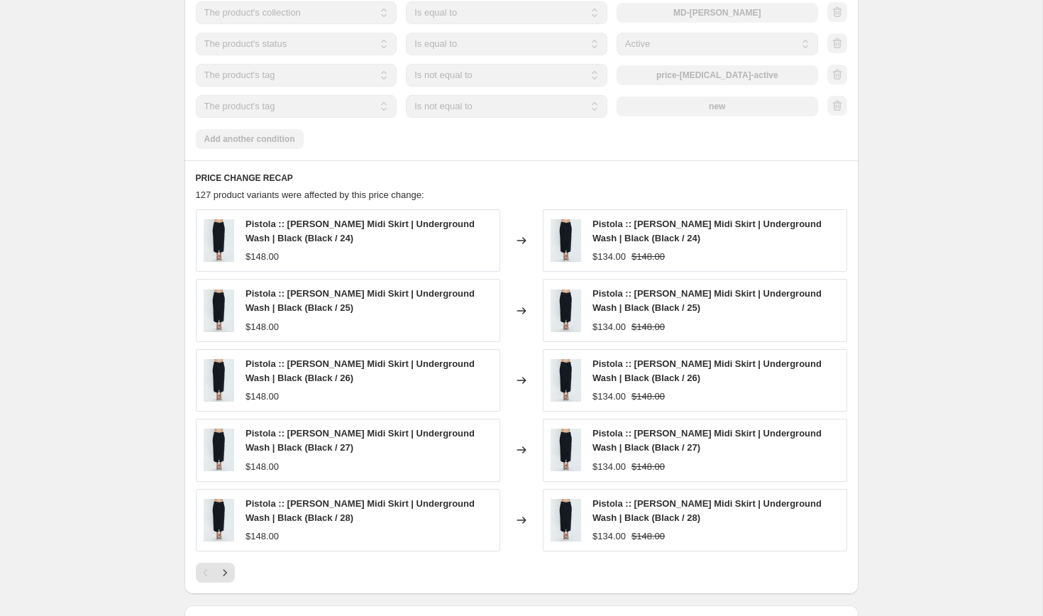
scroll to position [1151, 0]
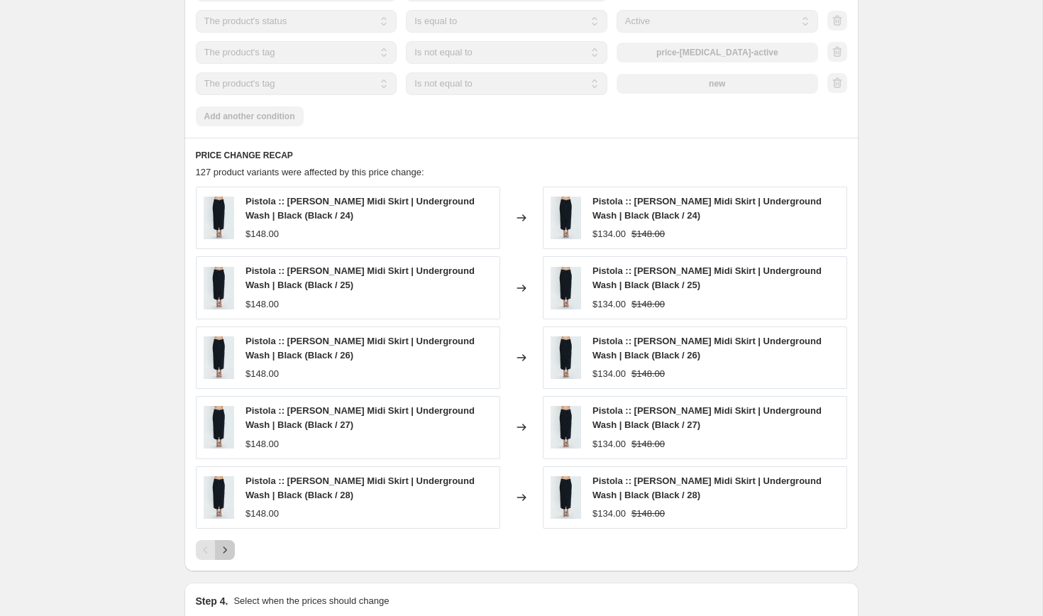
click at [227, 546] on icon "Next" at bounding box center [225, 550] width 14 height 14
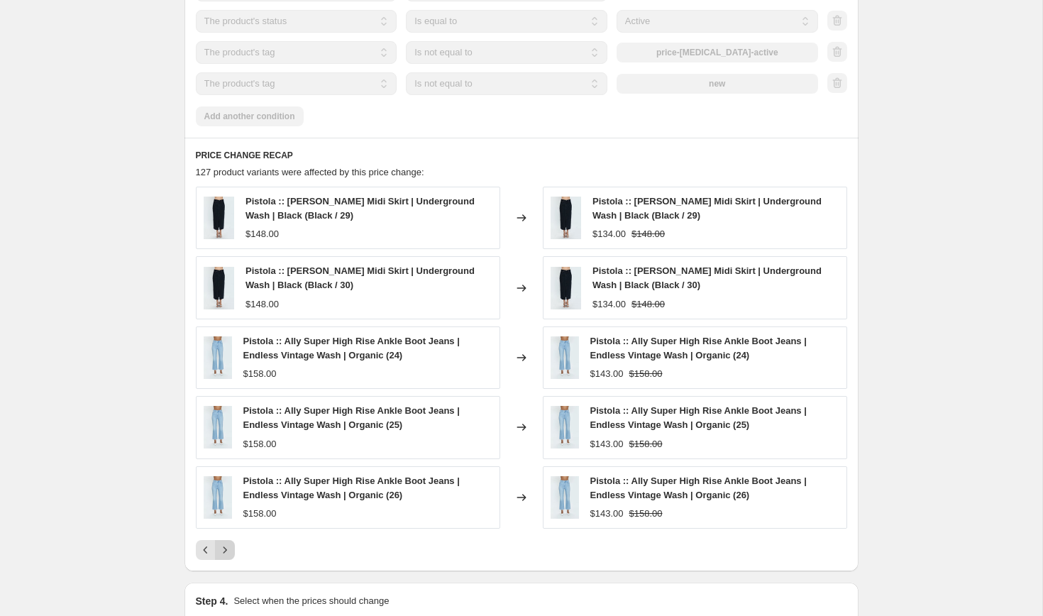
click at [227, 544] on icon "Next" at bounding box center [225, 550] width 14 height 14
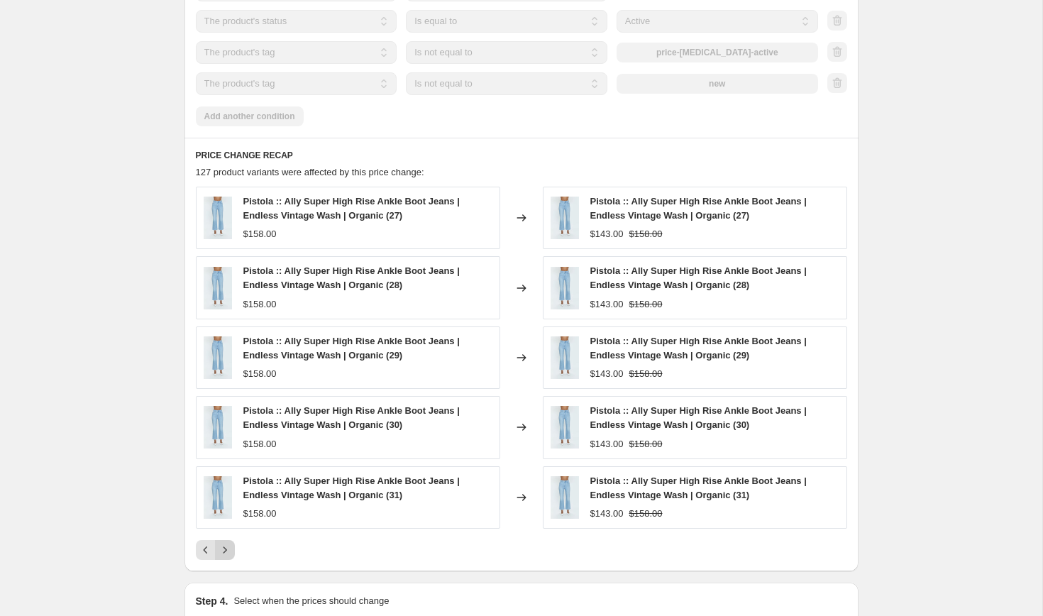
click at [227, 544] on icon "Next" at bounding box center [225, 550] width 14 height 14
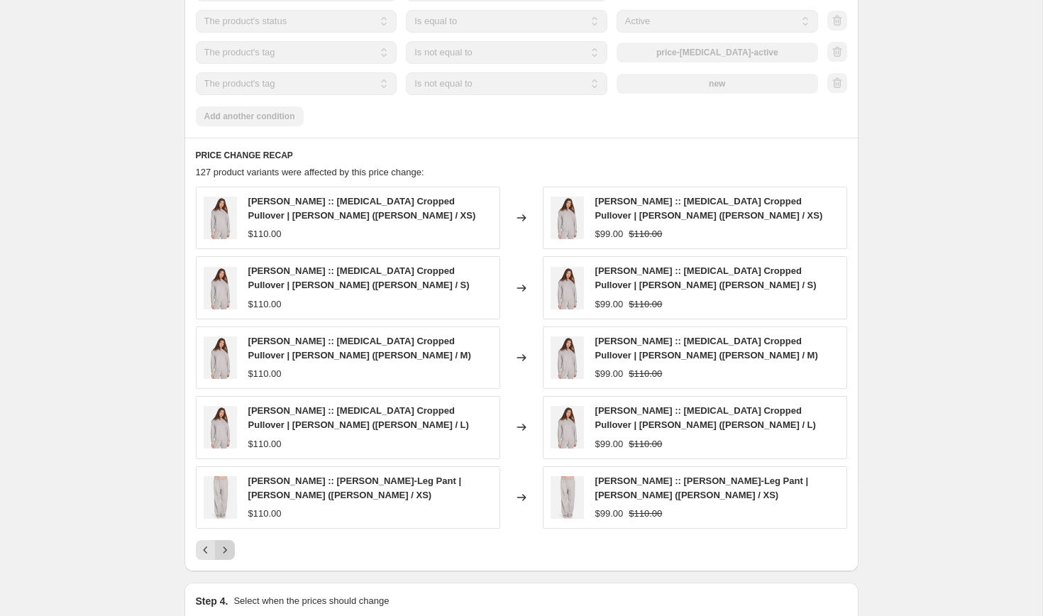
click at [227, 544] on icon "Next" at bounding box center [225, 550] width 14 height 14
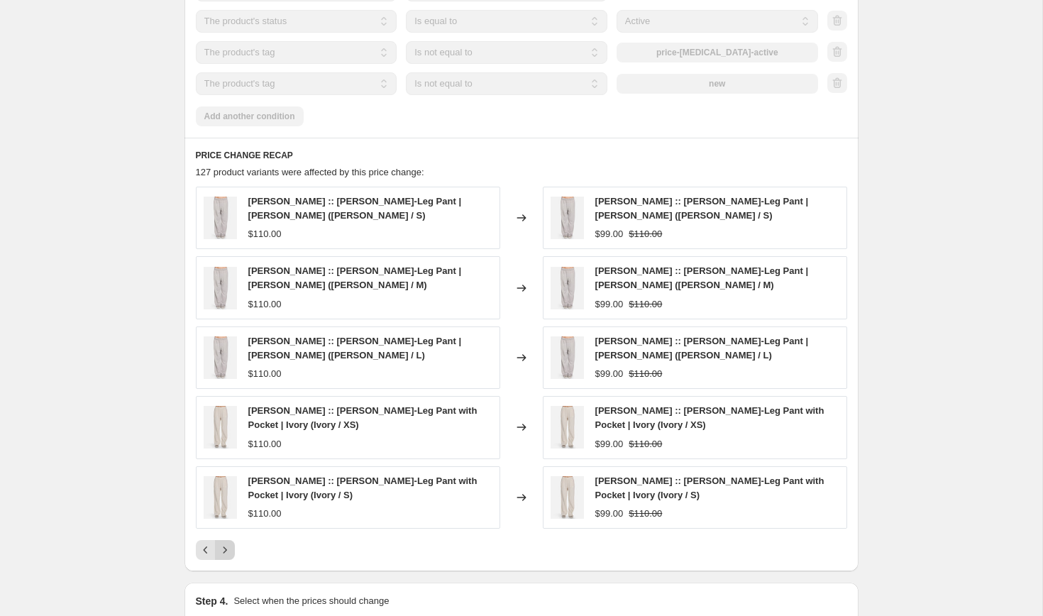
click at [226, 550] on icon "Next" at bounding box center [225, 550] width 14 height 14
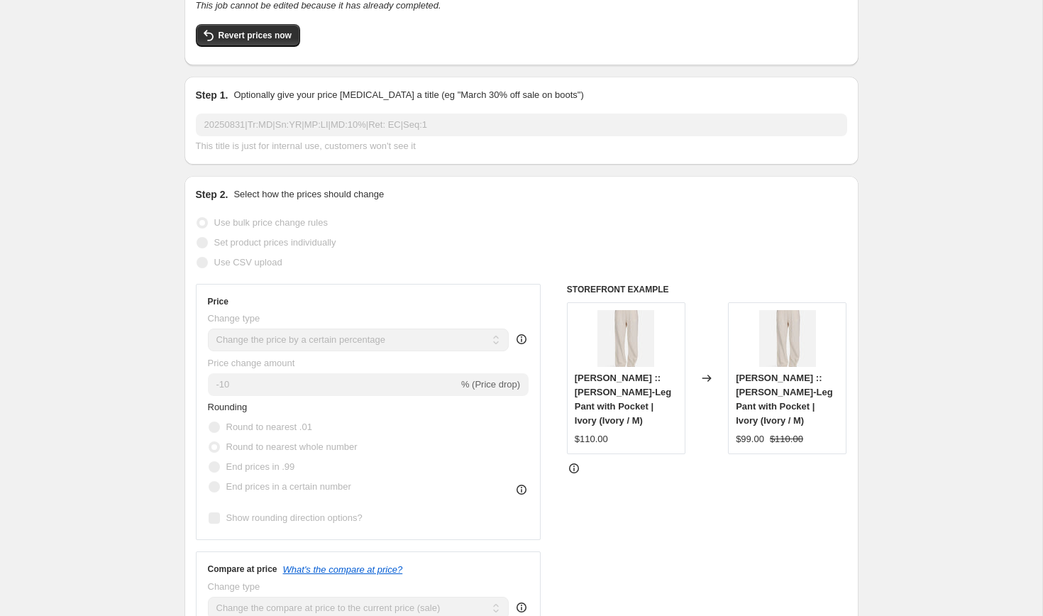
scroll to position [97, 0]
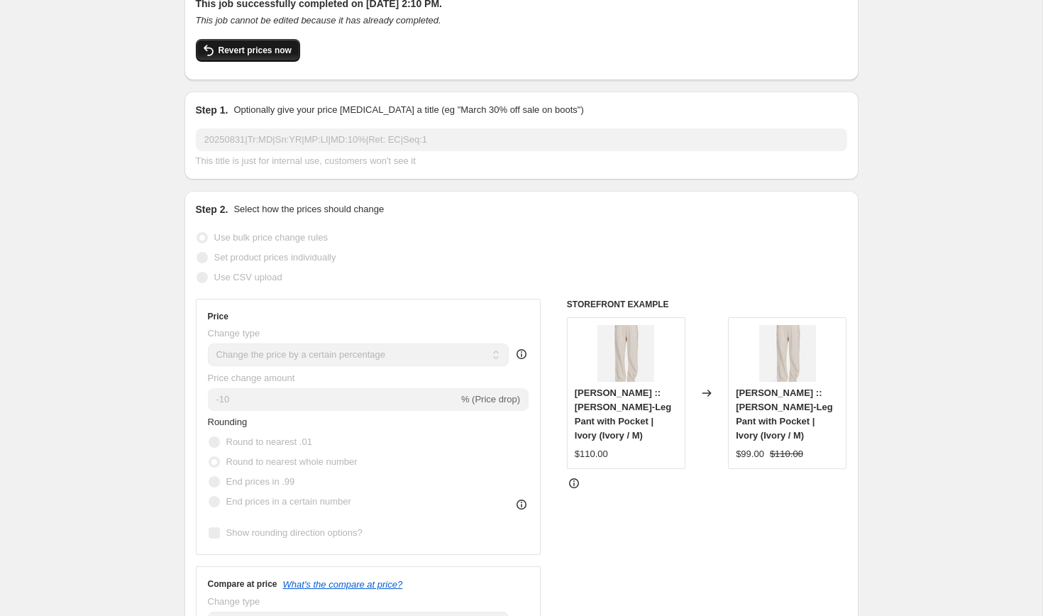
click at [257, 49] on span "Revert prices now" at bounding box center [254, 50] width 73 height 11
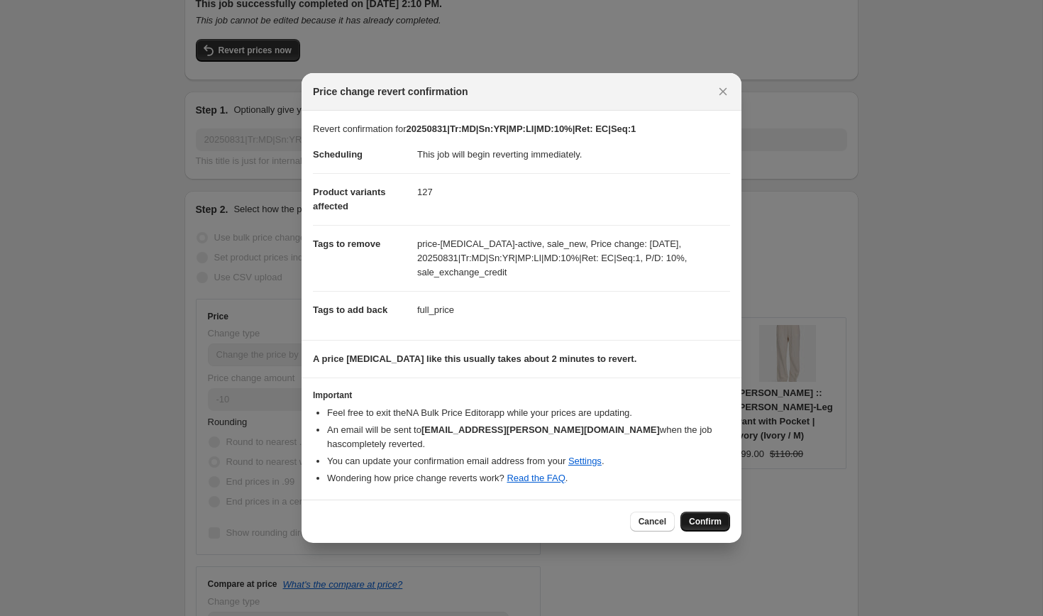
click at [706, 516] on span "Confirm" at bounding box center [705, 521] width 33 height 11
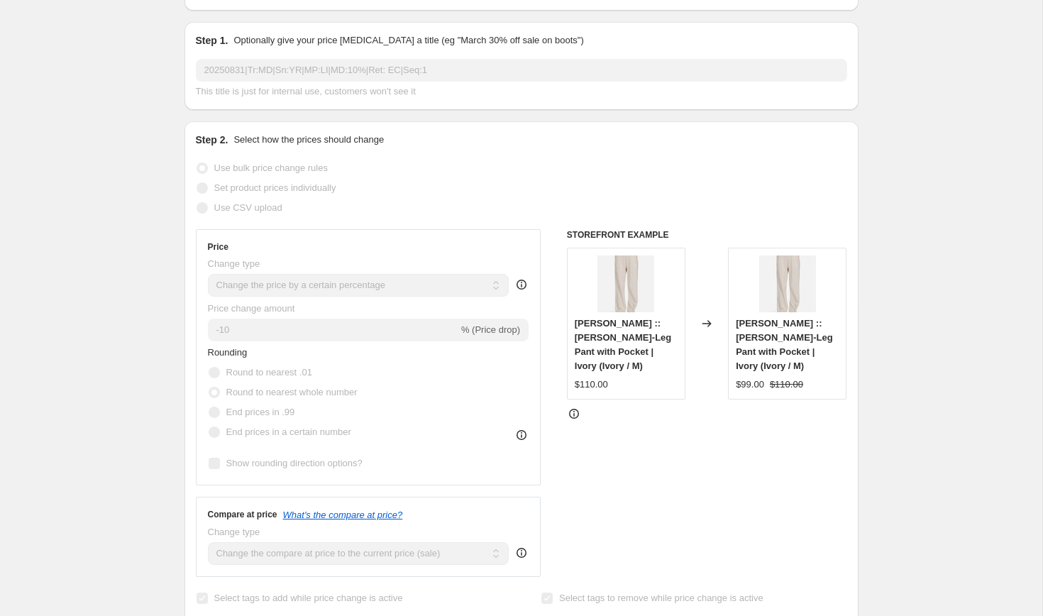
scroll to position [0, 0]
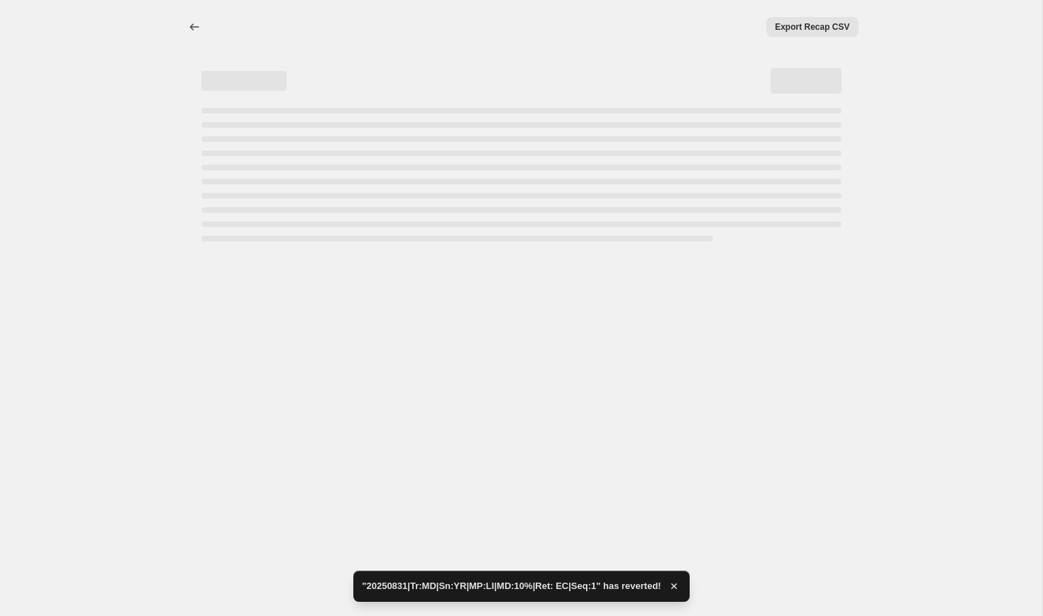
select select "percentage"
select select "collection"
select select "product_status"
select select "tag"
select select "not_equal"
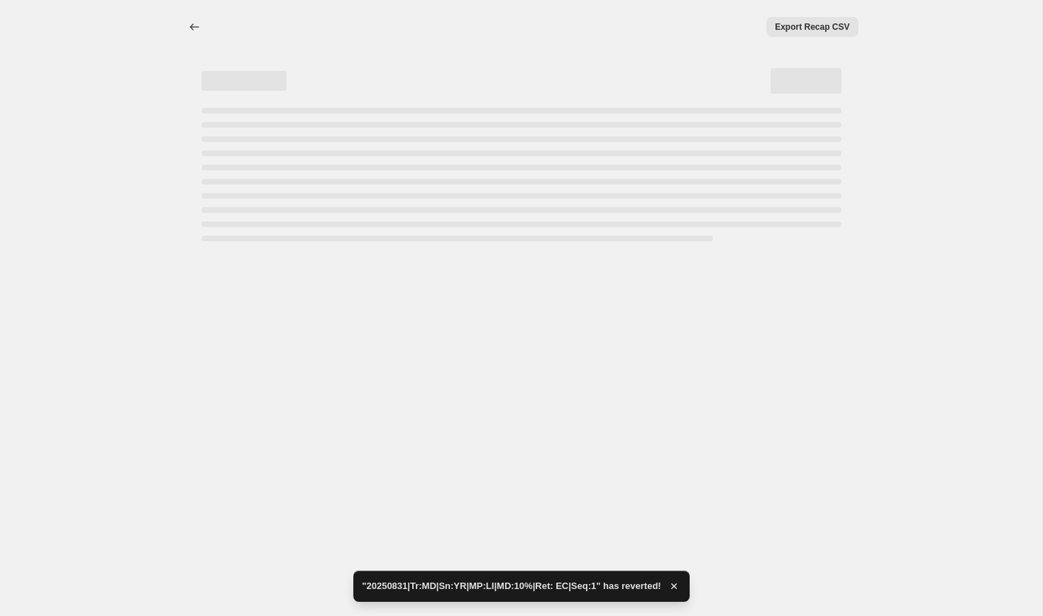
select select "tag"
select select "not_equal"
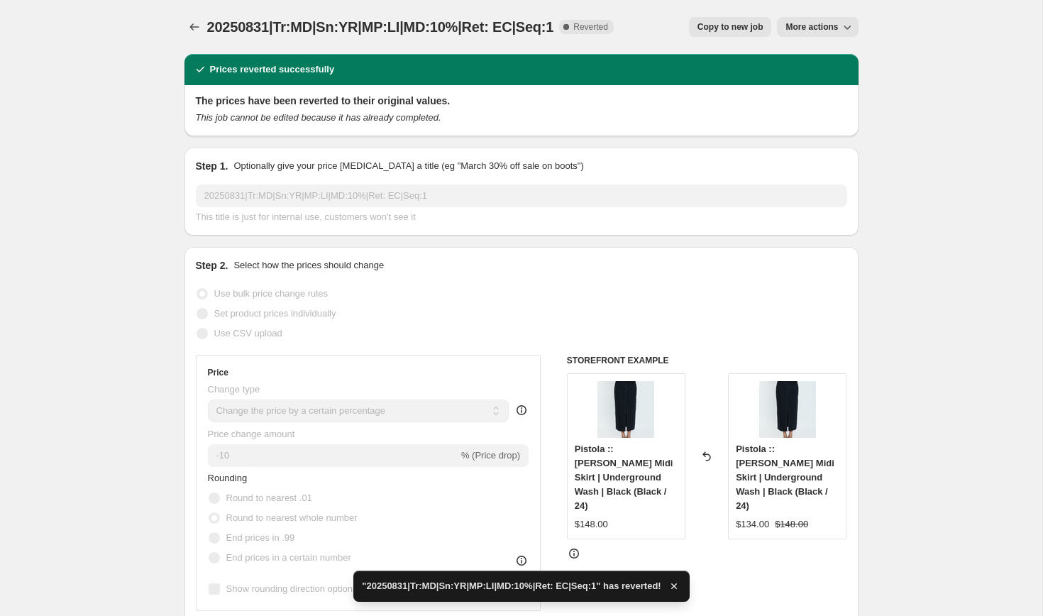
click at [738, 25] on span "Copy to new job" at bounding box center [730, 26] width 66 height 11
select select "percentage"
select select "collection"
select select "product_status"
select select "tag"
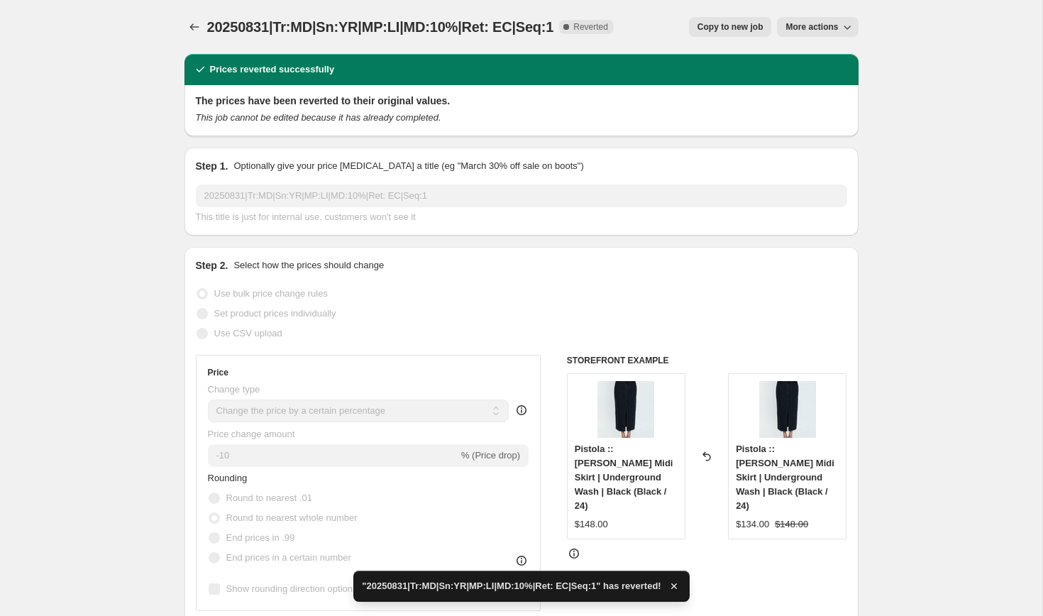
select select "not_equal"
select select "tag"
select select "not_equal"
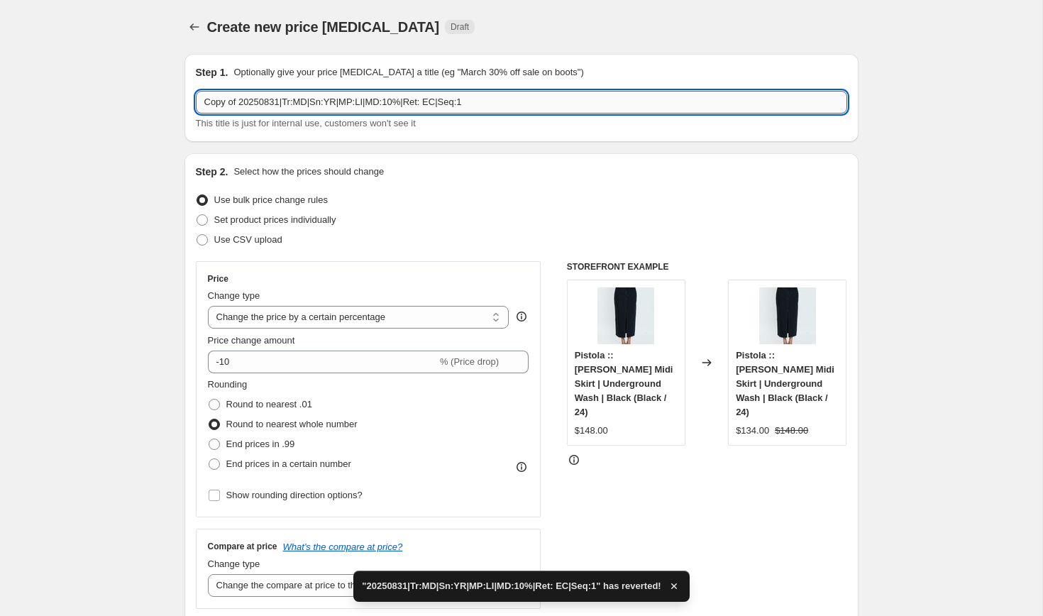
click at [296, 103] on input "Copy of 20250831|Tr:MD|Sn:YR|MP:LI|MD:10%|Ret: EC|Seq:1" at bounding box center [521, 102] width 651 height 23
paste input "20250905|Tr:MD|Sn:YR|MP:LI|MD:5%|Ret: EC|Seq:2"
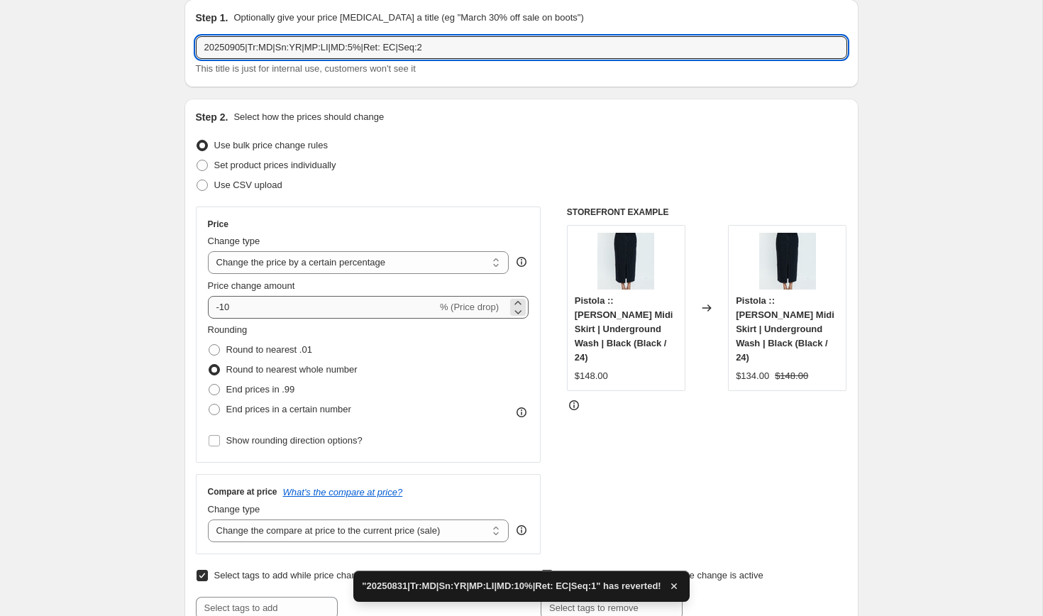
scroll to position [58, 0]
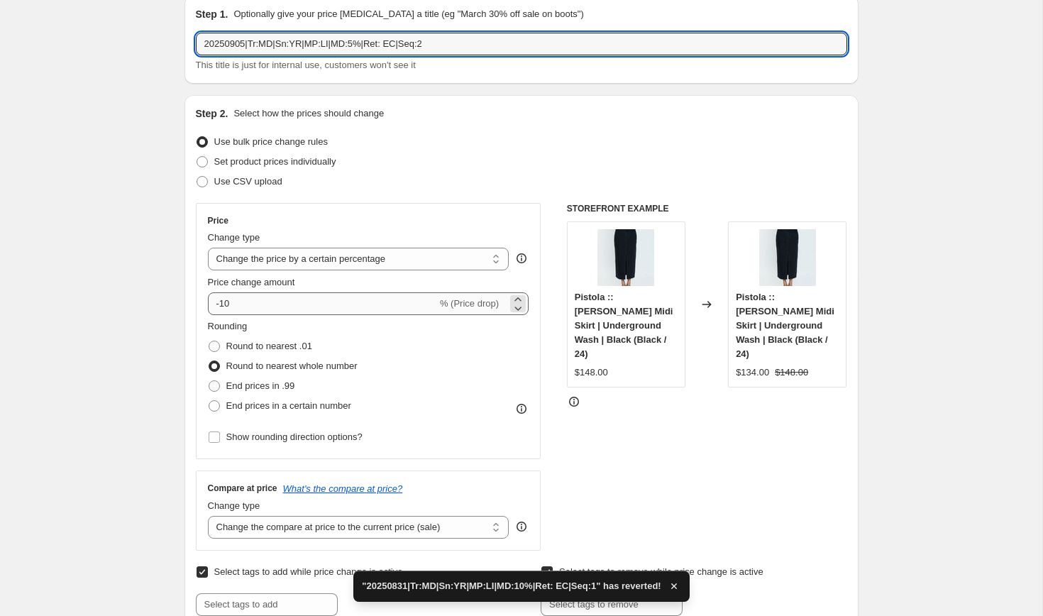
type input "20250905|Tr:MD|Sn:YR|MP:LI|MD:5%|Ret: EC|Seq:2"
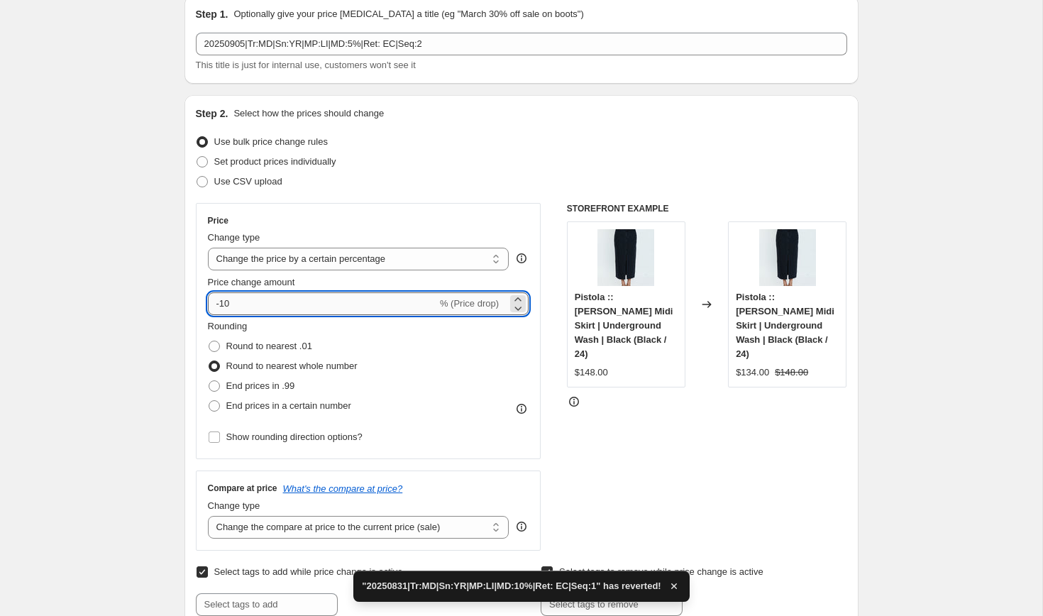
click at [255, 301] on input "-10" at bounding box center [322, 303] width 229 height 23
type input "-1"
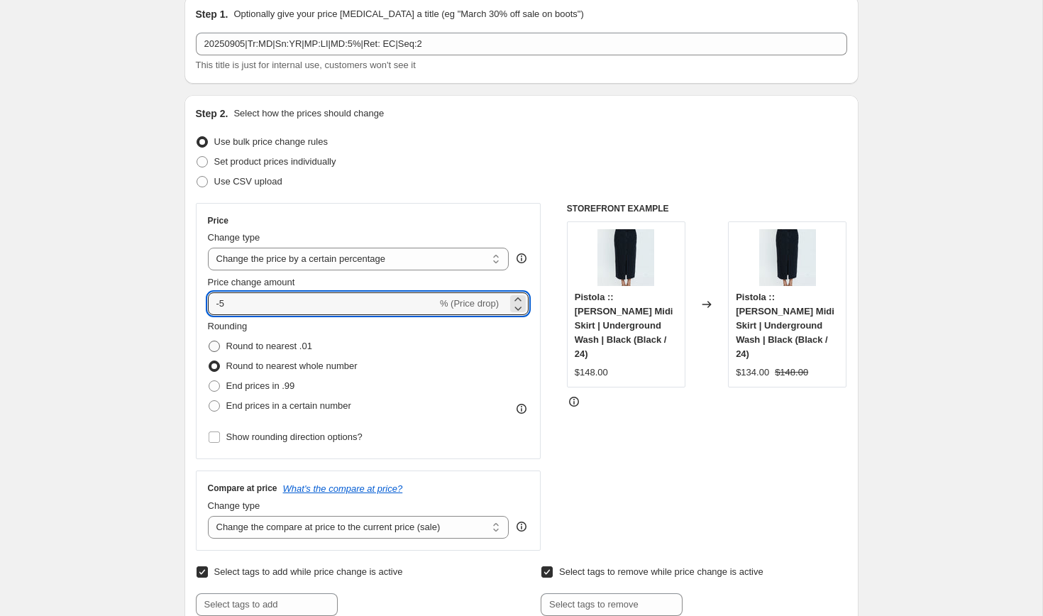
type input "-5"
click at [213, 345] on span at bounding box center [214, 345] width 11 height 11
click at [209, 341] on input "Round to nearest .01" at bounding box center [209, 340] width 1 height 1
radio input "true"
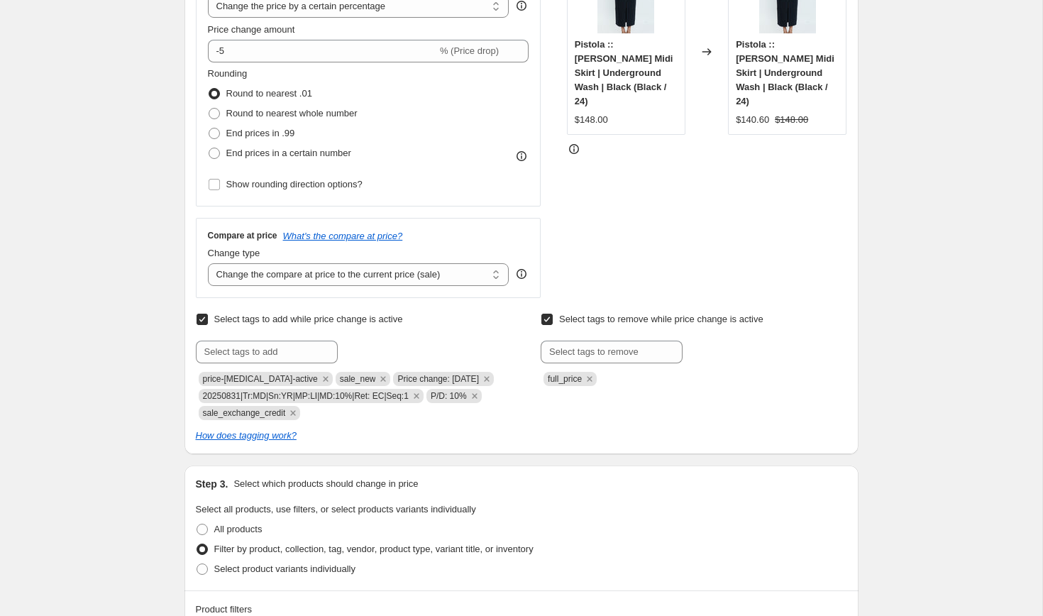
scroll to position [314, 0]
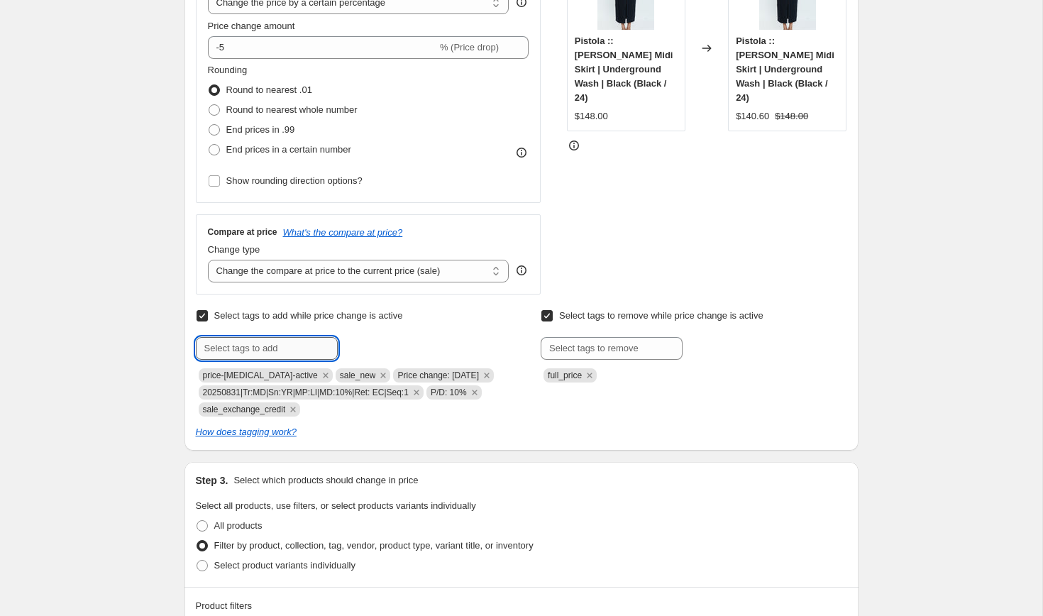
click at [234, 350] on input "text" at bounding box center [267, 348] width 142 height 23
paste input "20250905|Tr:MD|Sn:YR|MP:LI|MD:5%|Ret: EC|Seq:2"
type input "20250905|Tr:MD|Sn:YR|MP:LI|MD:5%|Ret: EC|Seq:2"
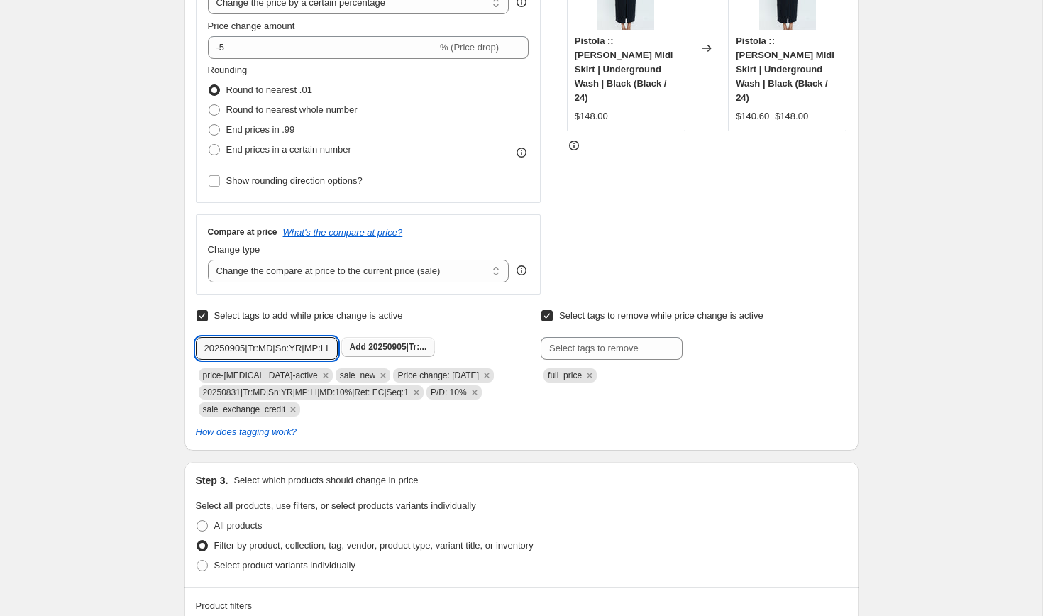
click at [384, 347] on span "20250905|Tr:..." at bounding box center [397, 347] width 58 height 10
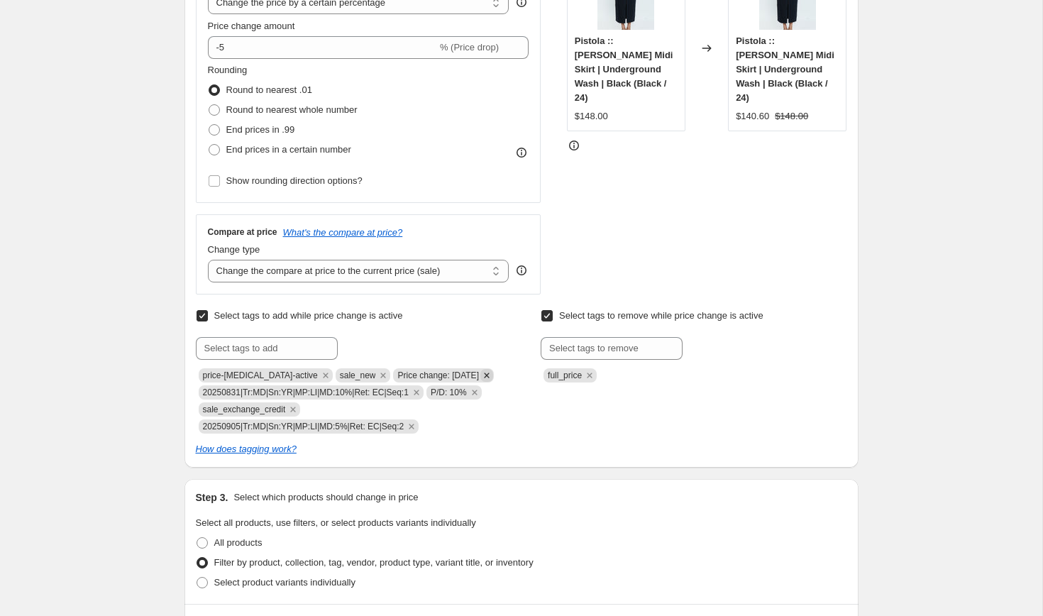
drag, startPoint x: 386, startPoint y: 374, endPoint x: 479, endPoint y: 372, distance: 93.6
click at [479, 372] on span "Price change: [DATE]" at bounding box center [443, 375] width 101 height 14
copy span "Price change: [DATE]"
drag, startPoint x: 386, startPoint y: 375, endPoint x: 474, endPoint y: 374, distance: 88.7
click at [474, 374] on span "Price change: [DATE]" at bounding box center [438, 375] width 82 height 10
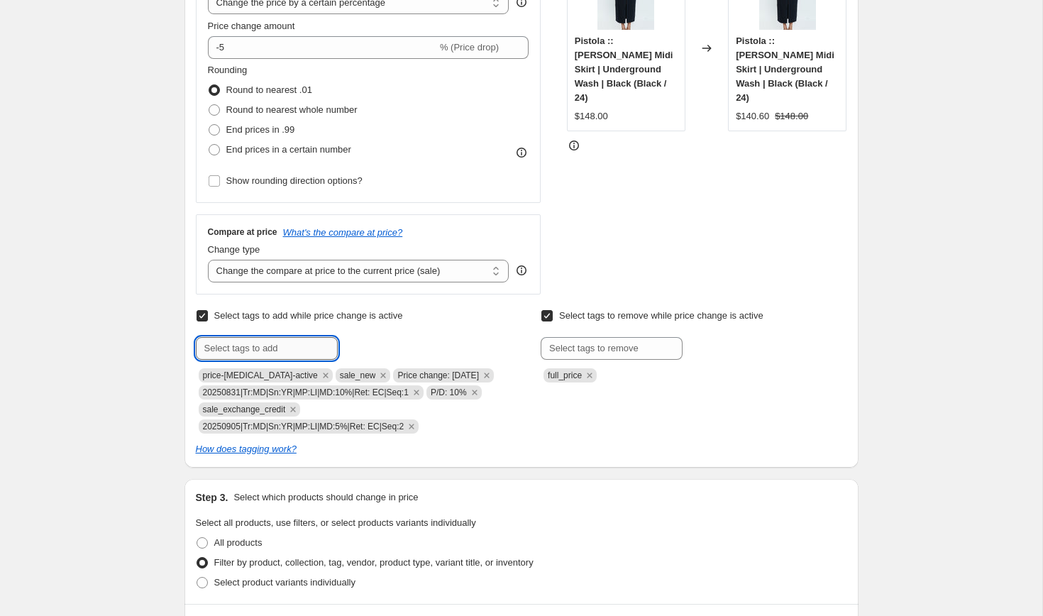
click at [281, 348] on input "text" at bounding box center [267, 348] width 142 height 23
paste input "Price change: [DATE]"
click at [285, 347] on input "Price change: [DATE]" at bounding box center [267, 348] width 142 height 23
type input "Price change: [DATE]"
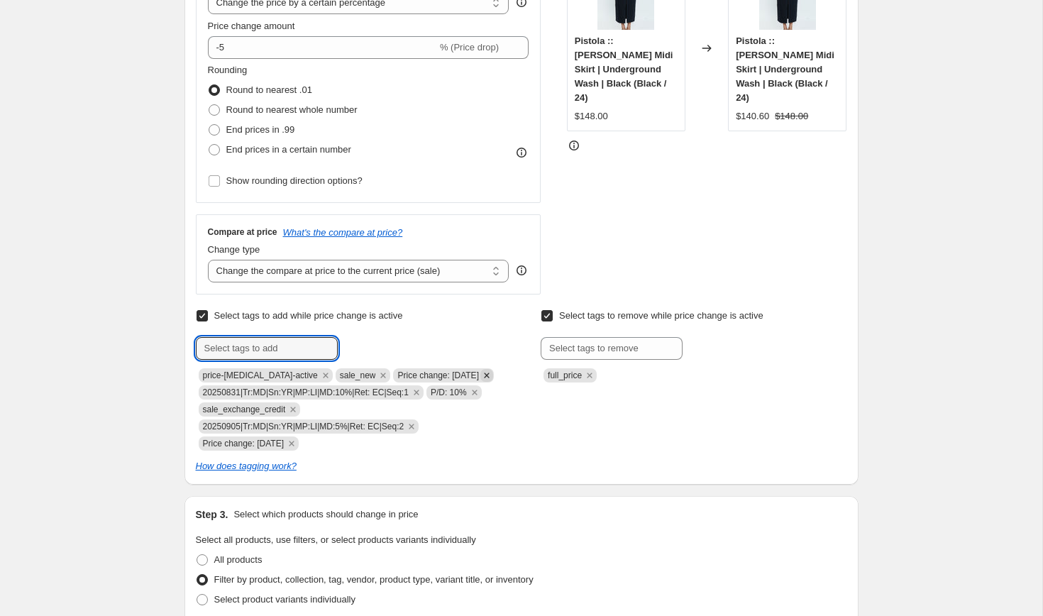
click at [487, 370] on icon "Remove Price change: 8-31-25" at bounding box center [486, 375] width 13 height 13
copy span "P/D: 10%"
drag, startPoint x: 437, startPoint y: 393, endPoint x: 479, endPoint y: 392, distance: 41.9
click at [479, 392] on span "P/D: 10%" at bounding box center [453, 392] width 55 height 14
click at [309, 350] on input "text" at bounding box center [267, 348] width 142 height 23
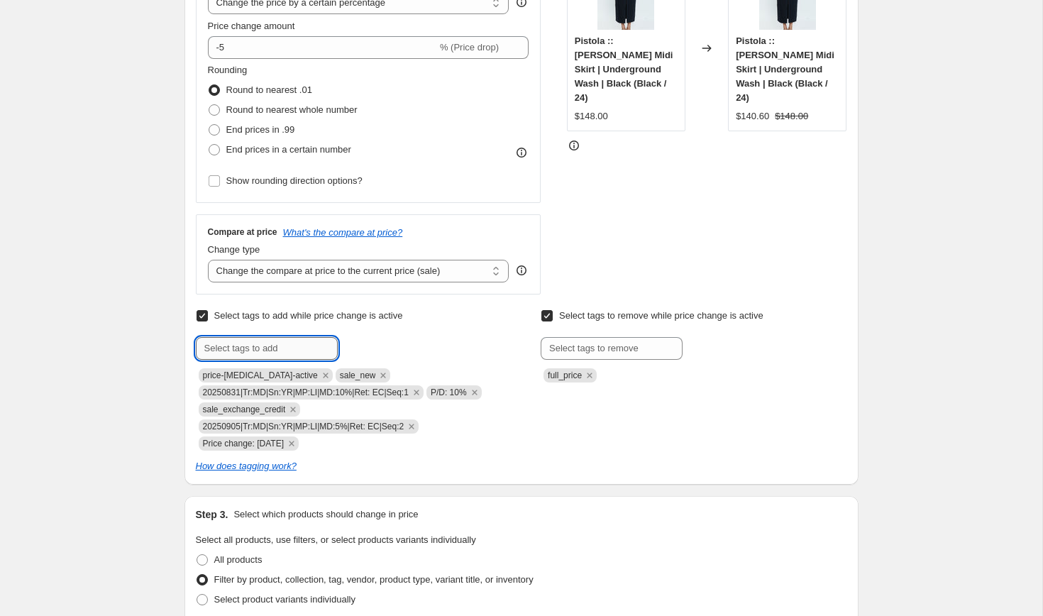
paste input "P/D: 10%"
click at [235, 351] on input "P/D: 10%" at bounding box center [267, 348] width 142 height 23
type input "P/D: 5%"
click at [360, 342] on b "Add" at bounding box center [358, 347] width 16 height 10
click at [477, 390] on icon "Remove P/D: 10%" at bounding box center [474, 391] width 5 height 5
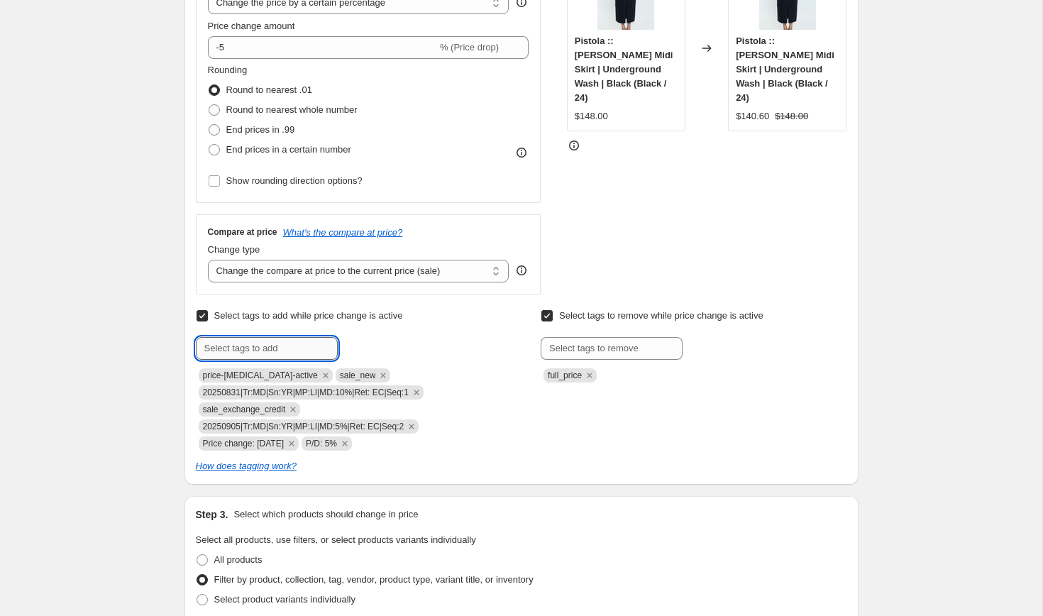
click at [234, 348] on input "text" at bounding box center [267, 348] width 142 height 23
type input "sale_first_cut"
click at [377, 344] on span "sale_first_c..." at bounding box center [395, 347] width 54 height 10
click at [123, 412] on div "Create new price [MEDICAL_DATA]. This page is ready Create new price [MEDICAL_D…" at bounding box center [521, 606] width 1042 height 1841
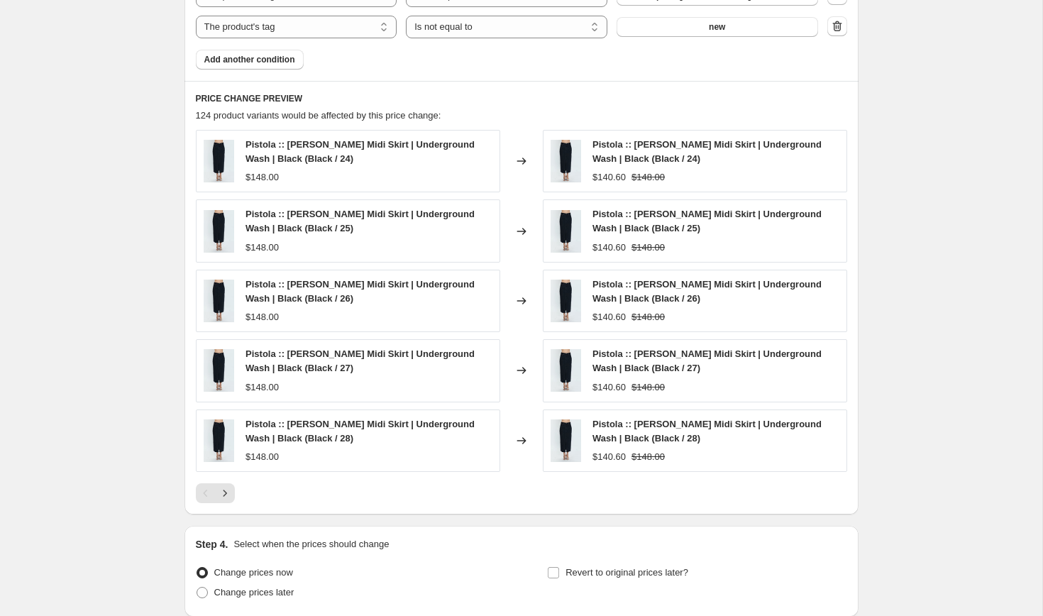
scroll to position [1226, 0]
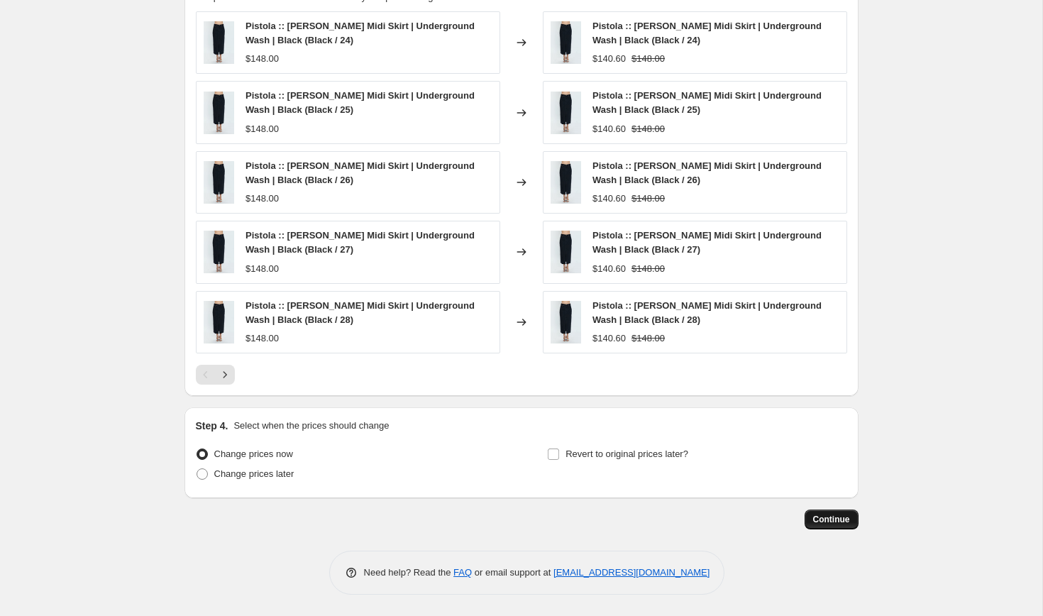
click at [831, 519] on span "Continue" at bounding box center [831, 518] width 37 height 11
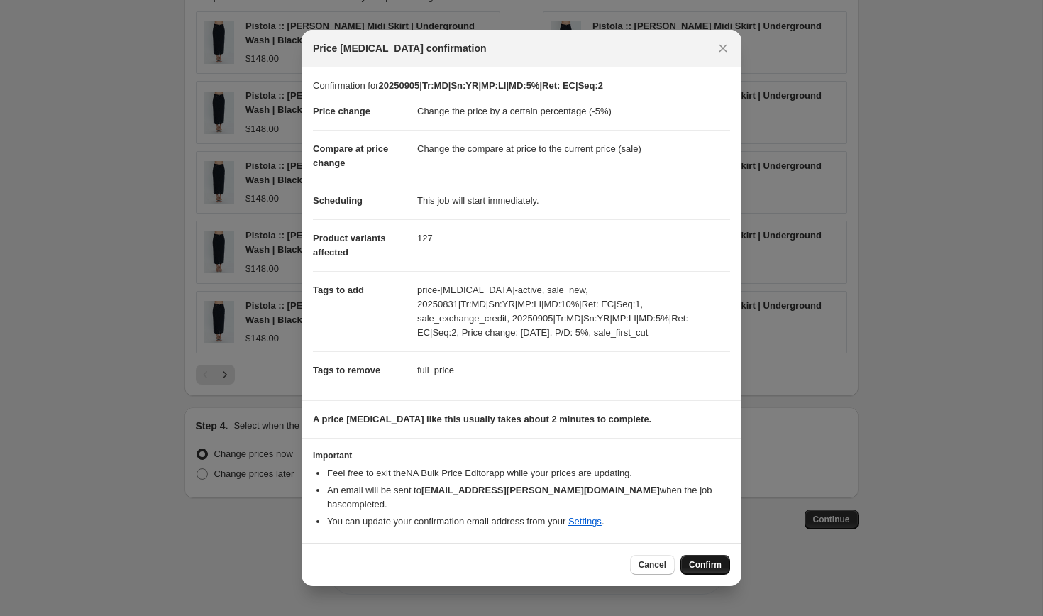
click at [711, 559] on span "Confirm" at bounding box center [705, 564] width 33 height 11
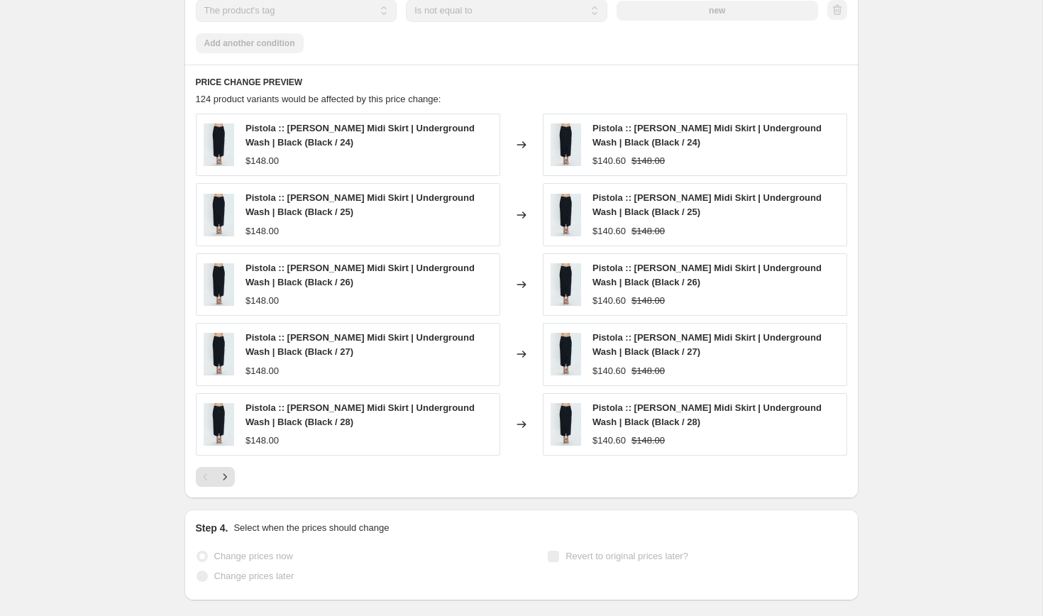
scroll to position [1262, 0]
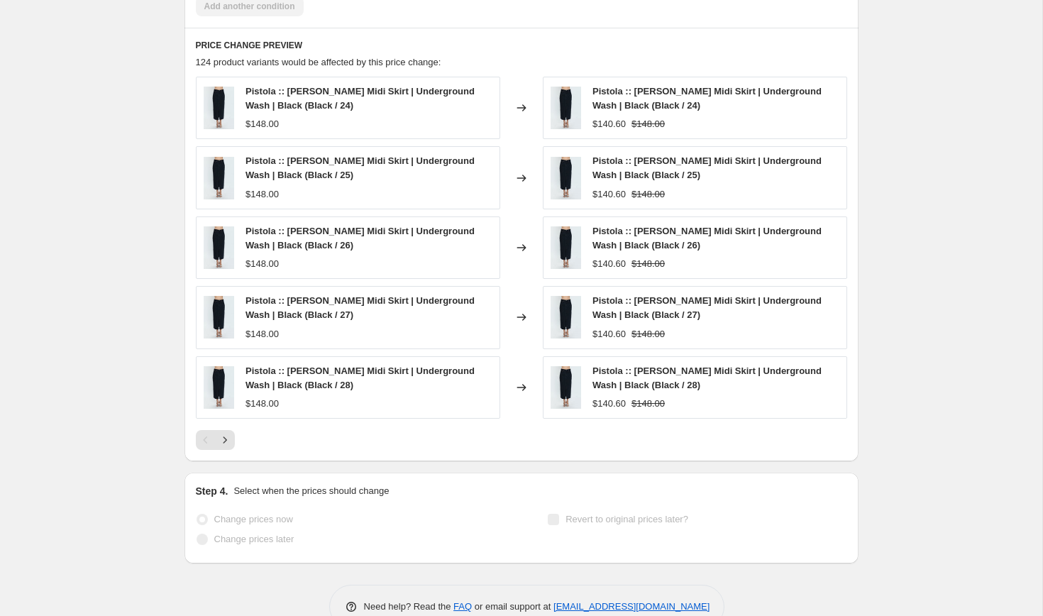
select select "percentage"
select select "collection"
select select "product_status"
select select "tag"
select select "not_equal"
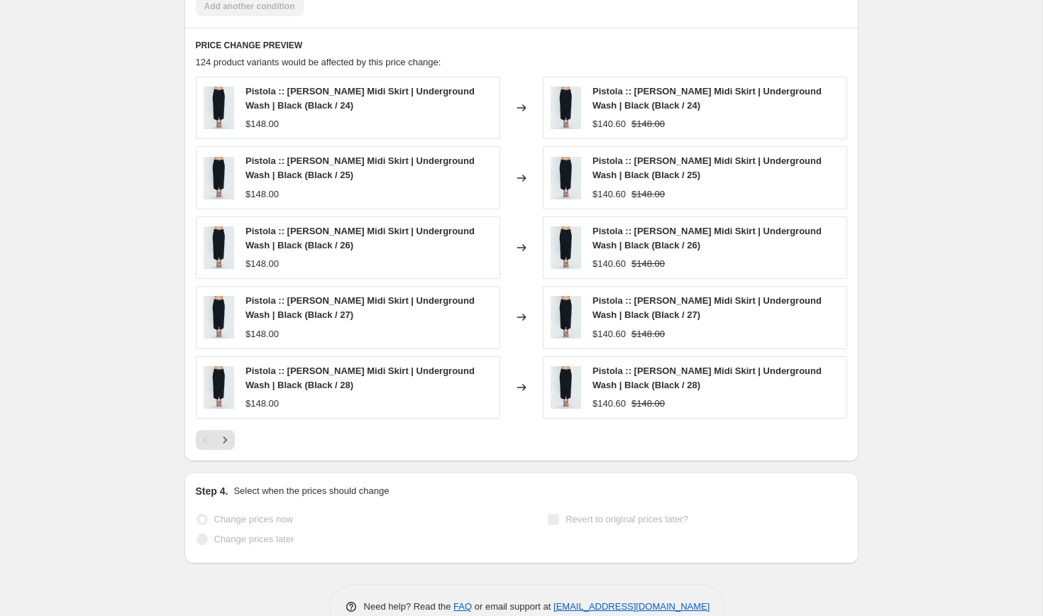
select select "tag"
select select "not_equal"
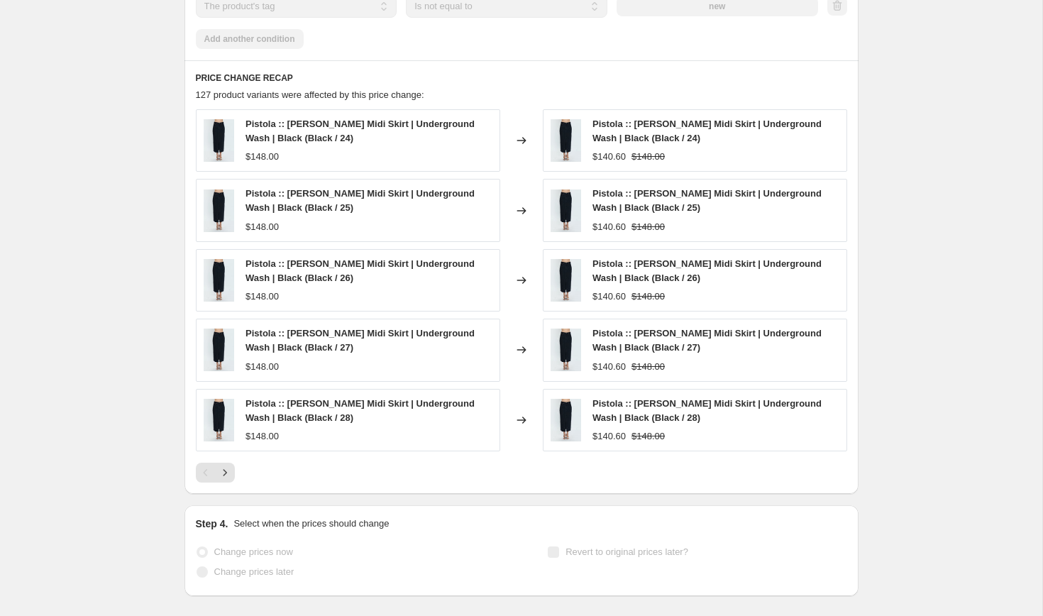
scroll to position [0, 0]
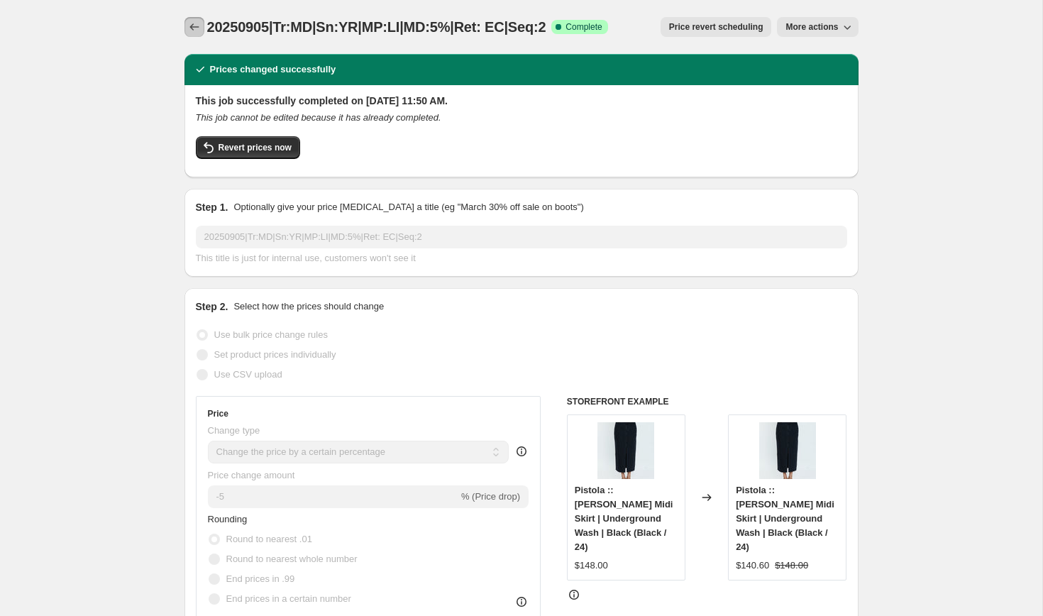
click at [193, 27] on icon "Price change jobs" at bounding box center [193, 26] width 9 height 7
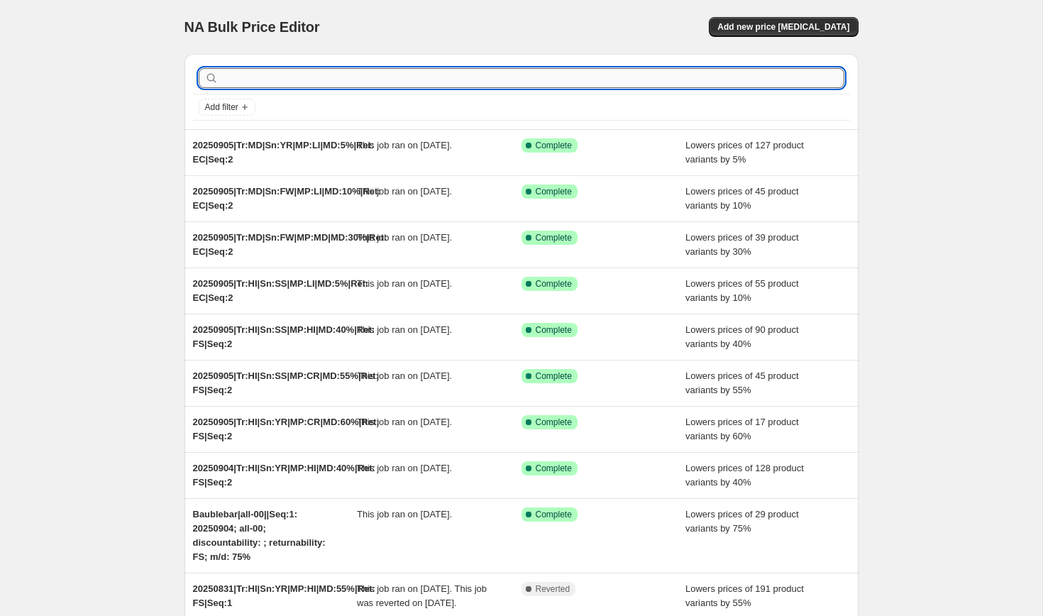
click at [241, 83] on input "text" at bounding box center [532, 78] width 623 height 20
paste input "20250829|Tr:MD|Sn:SS|MP:LI|MD:15%|Ret: EC|Seq:1"
type input "20250829|Tr:MD|Sn:SS|MP:LI|MD:15%|Ret: EC|Seq:1"
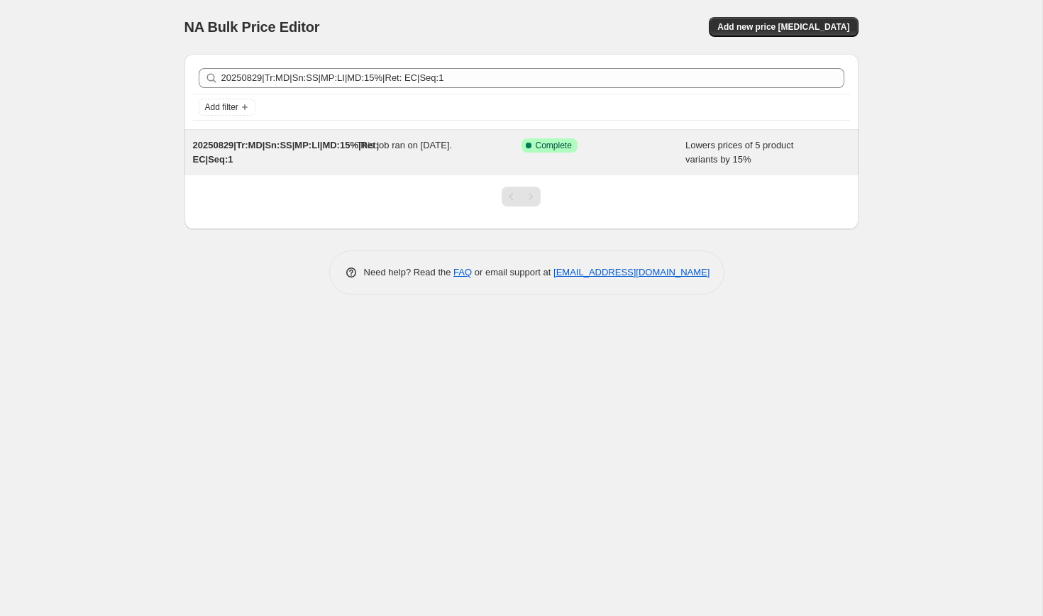
click at [258, 145] on span "20250829|Tr:MD|Sn:SS|MP:LI|MD:15%|Ret: EC|Seq:1" at bounding box center [286, 152] width 186 height 25
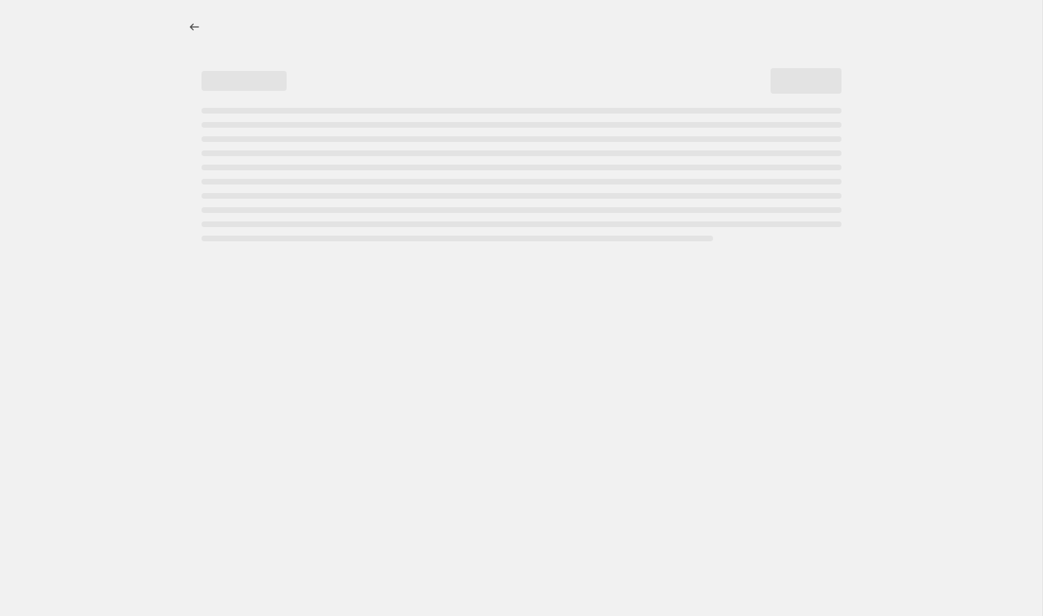
select select "percentage"
select select "collection"
select select "product_status"
select select "tag"
select select "not_equal"
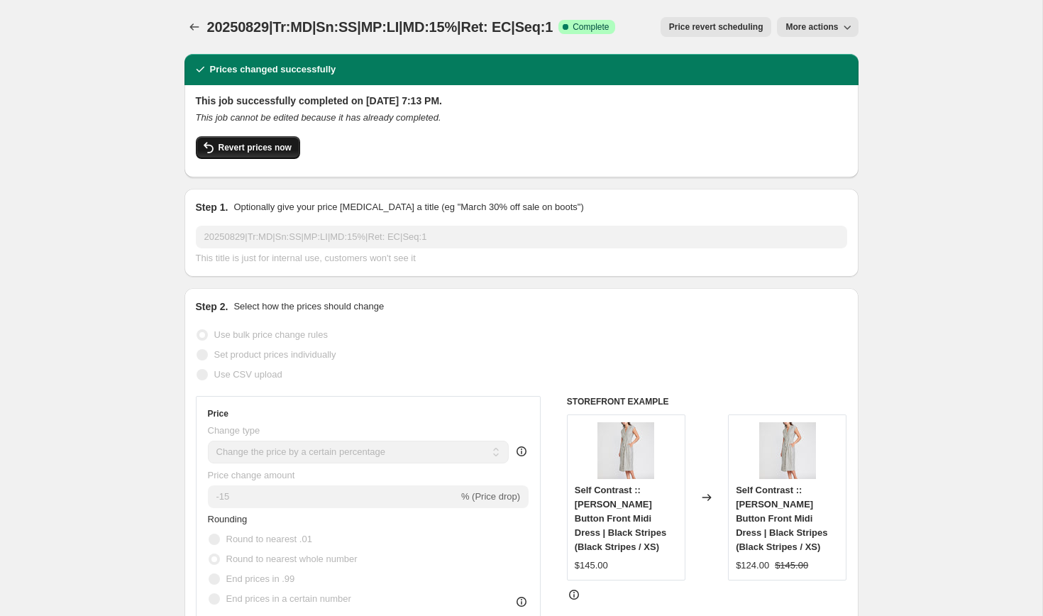
click at [248, 147] on span "Revert prices now" at bounding box center [254, 147] width 73 height 11
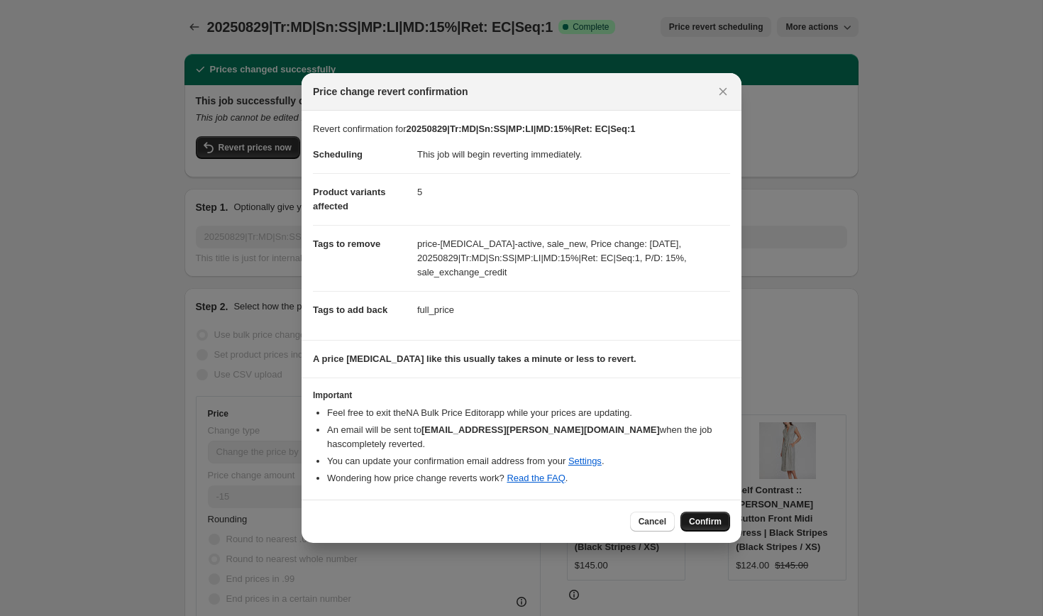
click at [708, 516] on span "Confirm" at bounding box center [705, 521] width 33 height 11
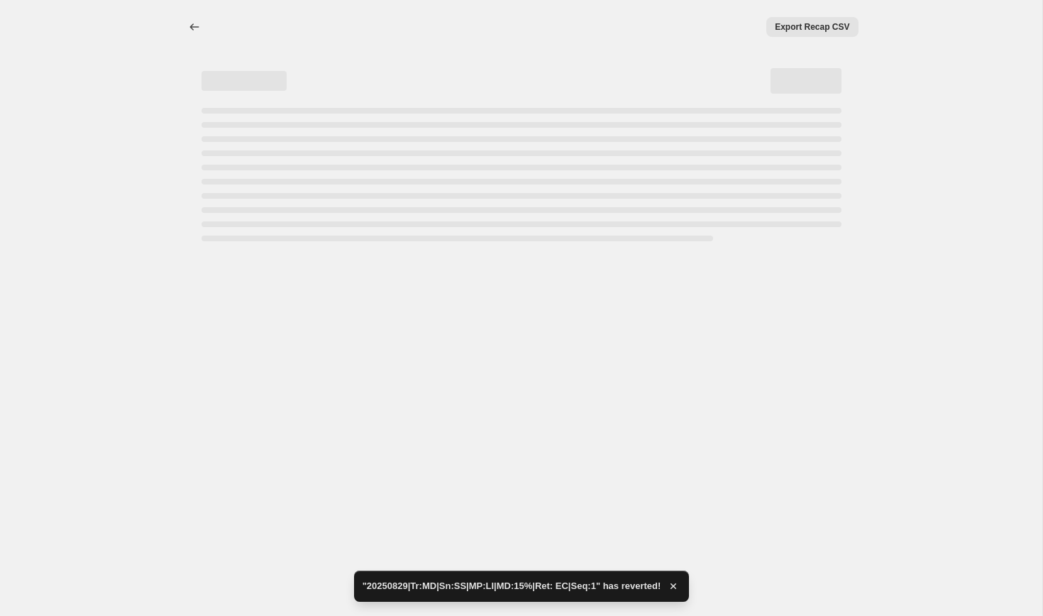
select select "percentage"
select select "collection"
select select "product_status"
select select "tag"
select select "not_equal"
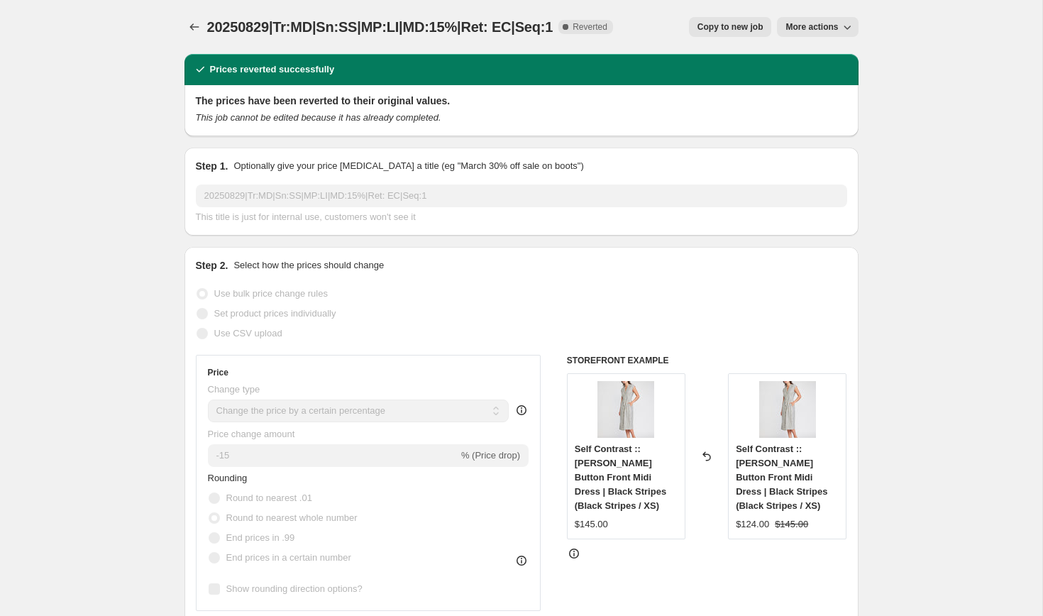
click at [734, 28] on span "Copy to new job" at bounding box center [730, 26] width 66 height 11
select select "percentage"
select select "collection"
select select "product_status"
select select "tag"
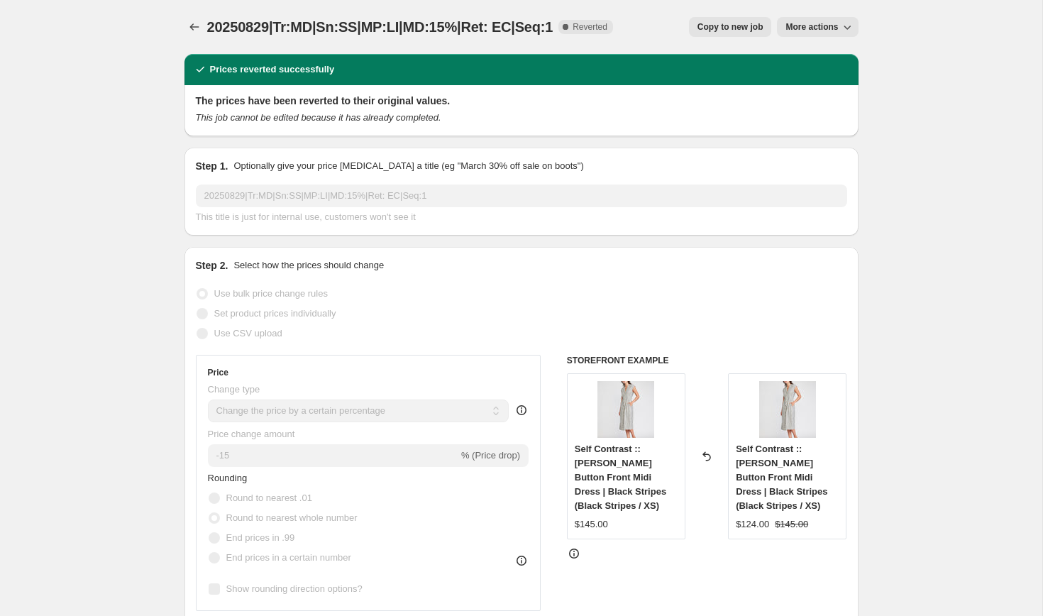
select select "not_equal"
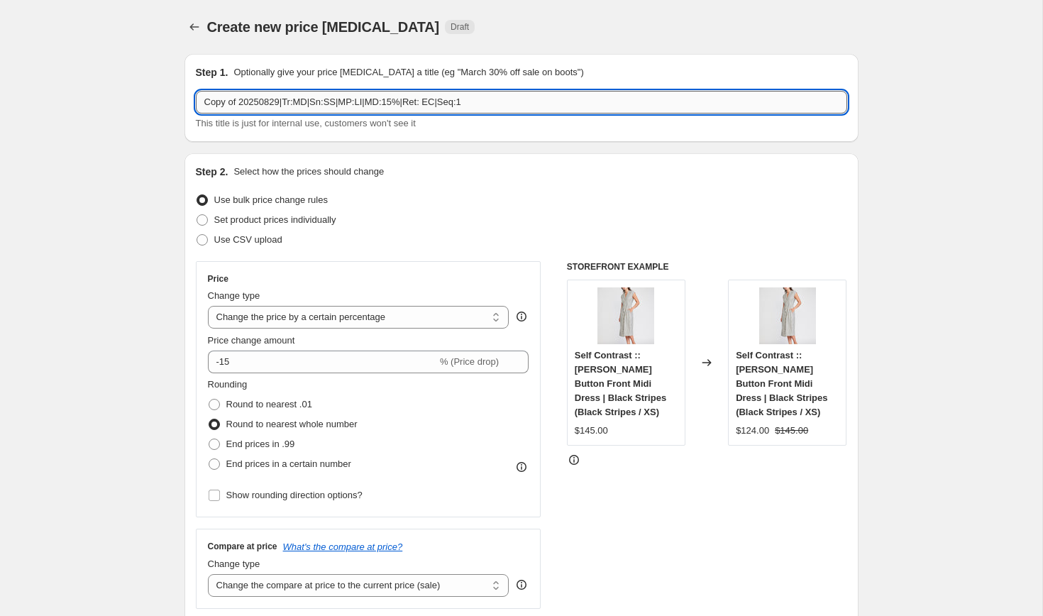
click at [262, 111] on input "Copy of 20250829|Tr:MD|Sn:SS|MP:LI|MD:15%|Ret: EC|Seq:1" at bounding box center [521, 102] width 651 height 23
paste input "20250905|Tr:MD|Sn:SS|MP:LI|MD:10%|Ret: EC|Seq:2"
type input "20250905|Tr:MD|Sn:SS|MP:LI|MD:10%|Ret: EC|Seq:2"
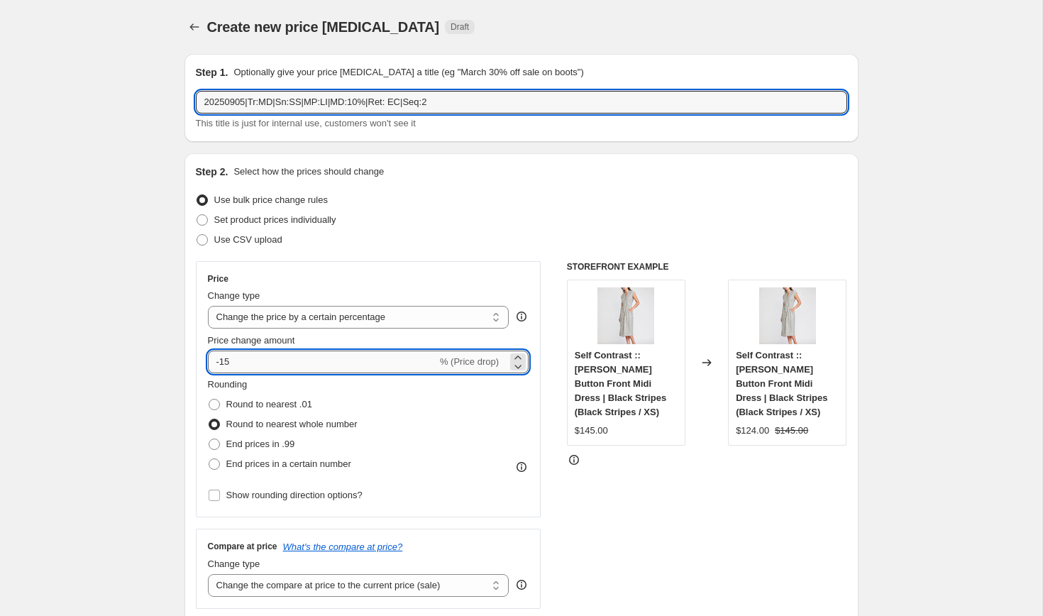
click at [240, 361] on input "-15" at bounding box center [322, 361] width 229 height 23
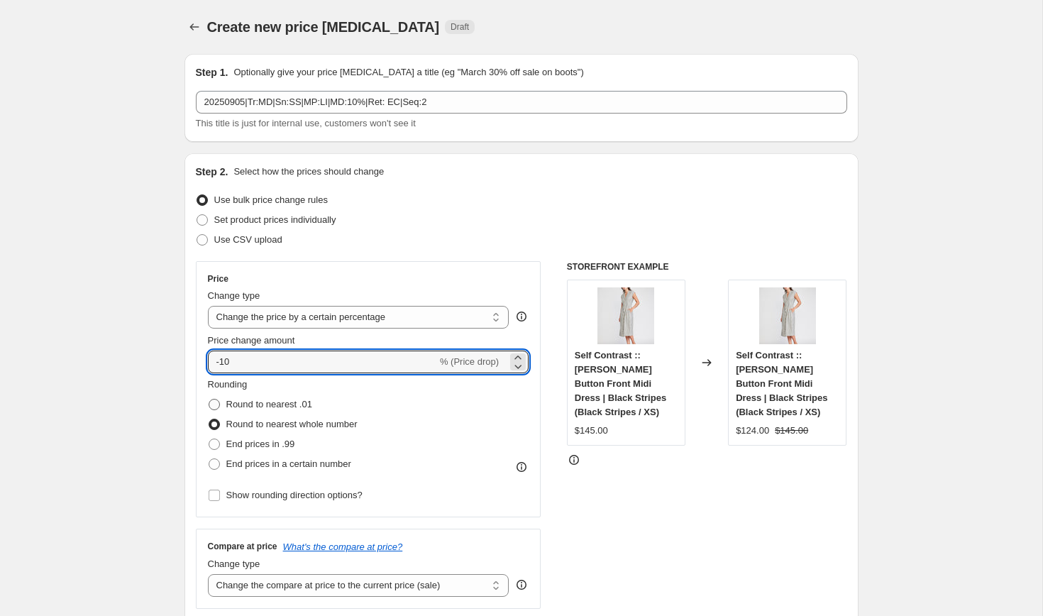
type input "-10"
click at [209, 404] on span at bounding box center [214, 404] width 11 height 11
click at [209, 399] on input "Round to nearest .01" at bounding box center [209, 399] width 1 height 1
radio input "true"
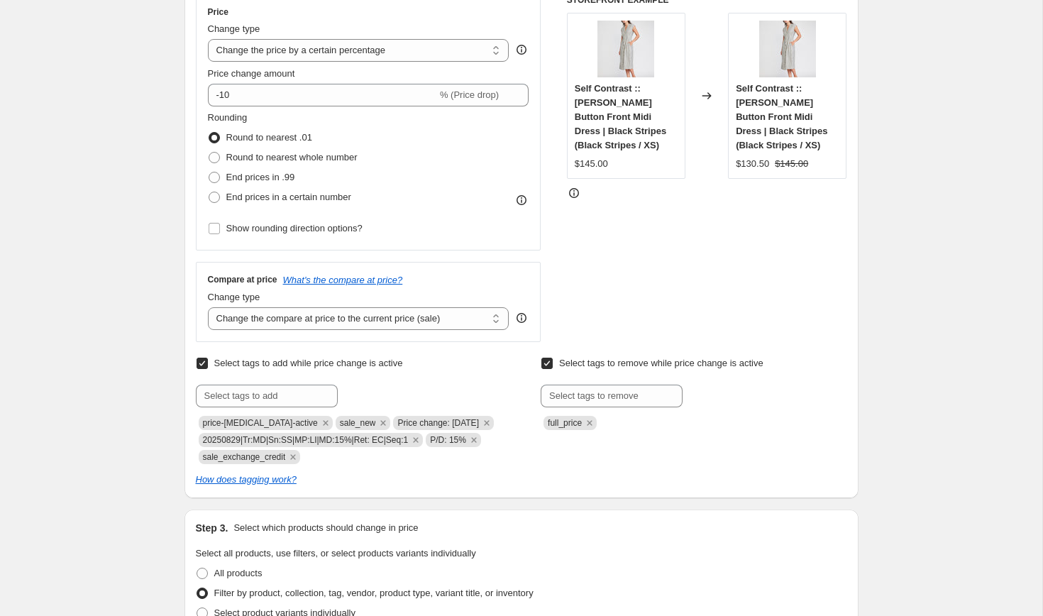
scroll to position [277, 0]
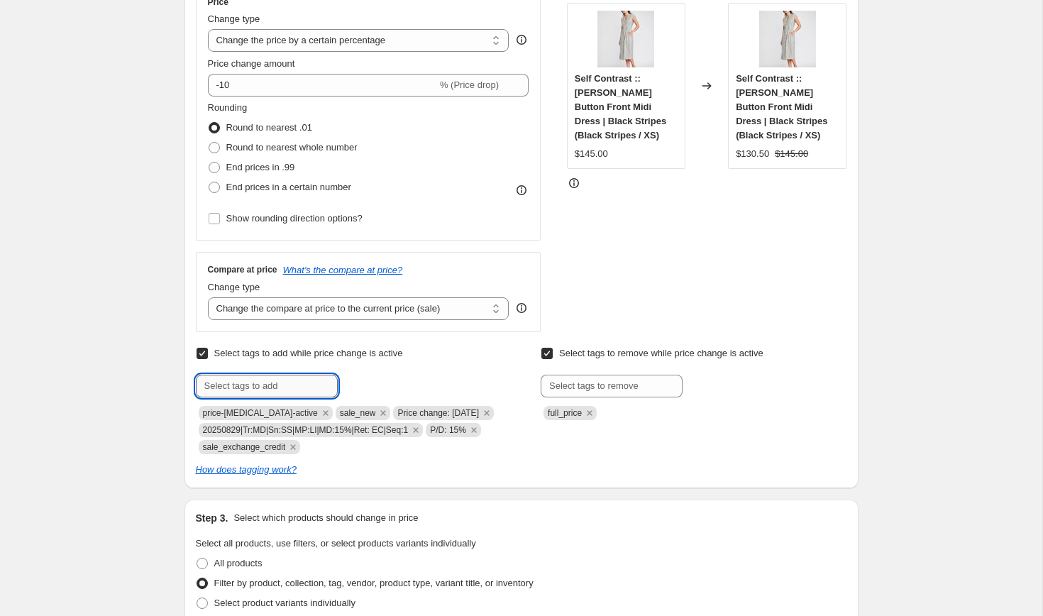
click at [289, 385] on input "text" at bounding box center [267, 385] width 142 height 23
paste input "20250905|Tr:MD|Sn:SS|MP:LI|MD:10%|Ret: EC|Seq:2"
type input "20250905|Tr:MD|Sn:SS|MP:LI|MD:10%|Ret: EC|Seq:2"
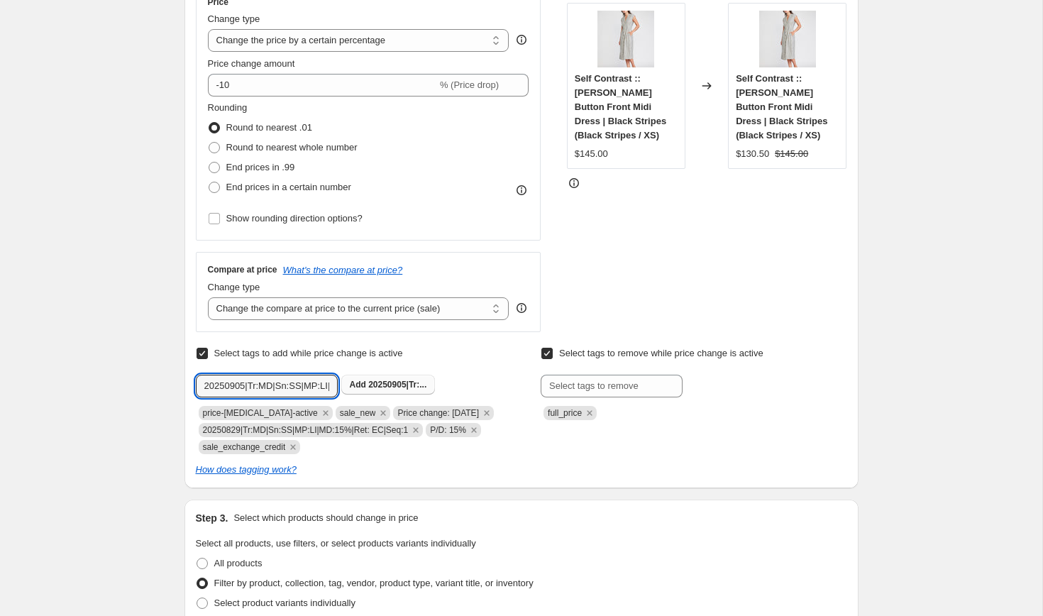
click at [384, 385] on span "20250905|Tr:..." at bounding box center [397, 384] width 58 height 10
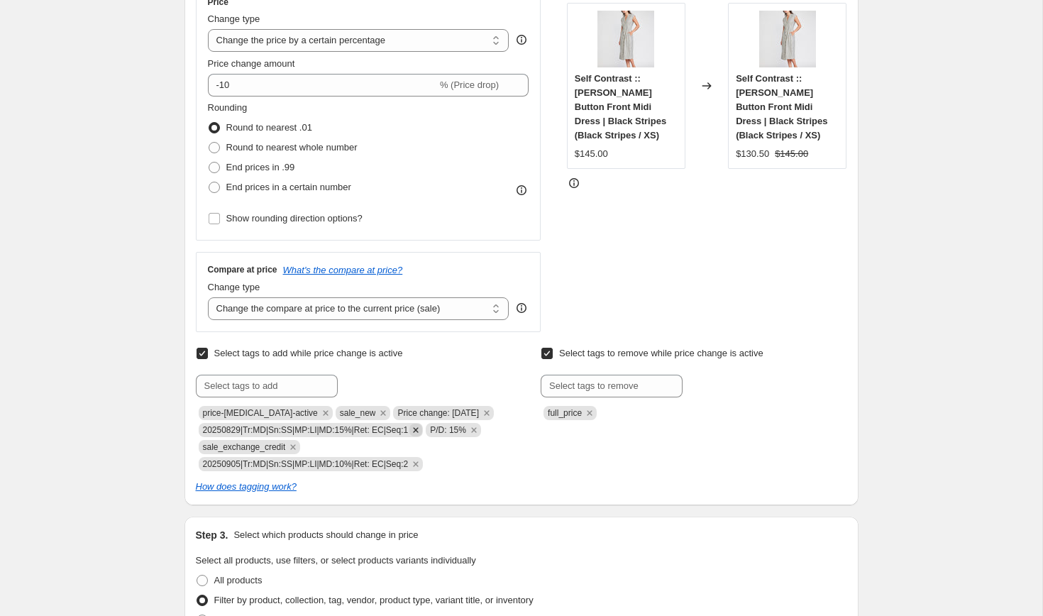
click at [422, 431] on icon "Remove 20250829|Tr:MD|Sn:SS|MP:LI|MD:15%|Ret: EC|Seq:1" at bounding box center [415, 429] width 13 height 13
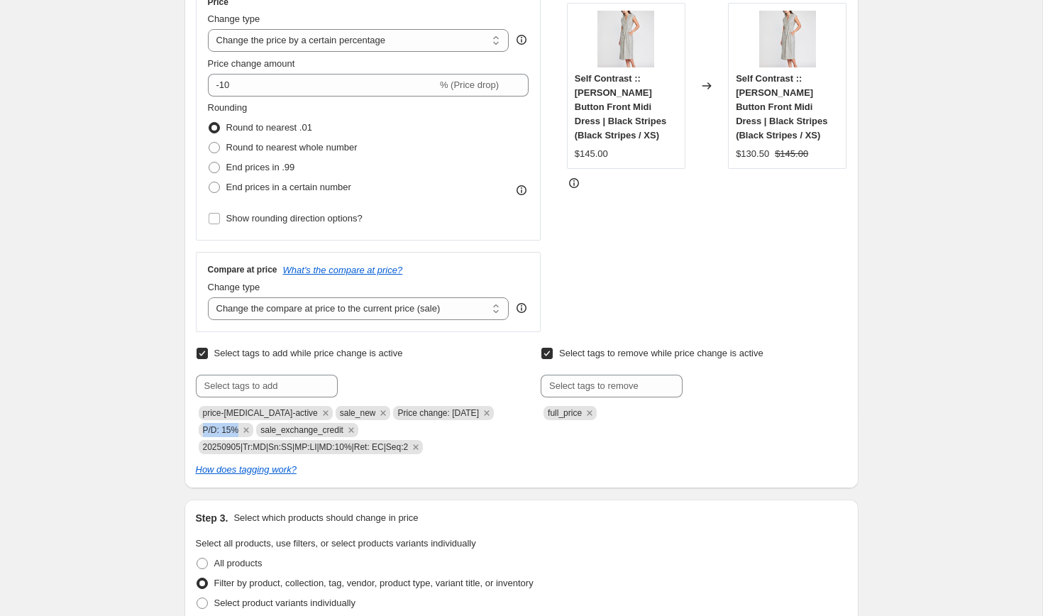
copy span "P/D: 15%"
drag, startPoint x: 203, startPoint y: 428, endPoint x: 240, endPoint y: 429, distance: 36.9
click at [240, 429] on span "P/D: 15%" at bounding box center [226, 430] width 55 height 14
click at [221, 387] on input "text" at bounding box center [267, 385] width 142 height 23
paste input "P/D: 15%"
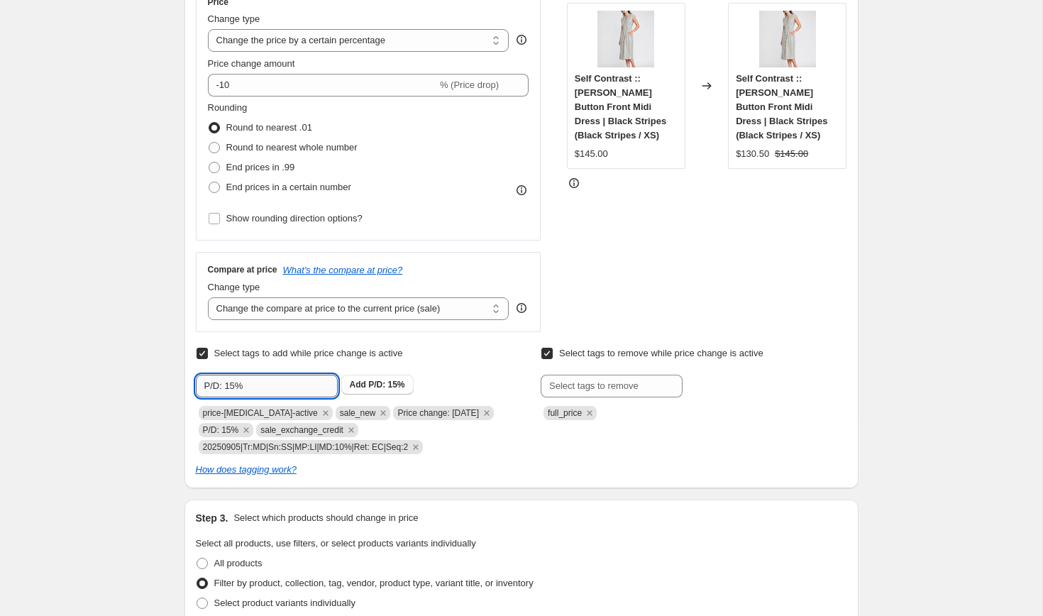
click at [235, 387] on input "P/D: 15%" at bounding box center [267, 385] width 142 height 23
type input "P/D: 10%"
click at [247, 430] on icon "Remove P/D: 15%" at bounding box center [246, 429] width 5 height 5
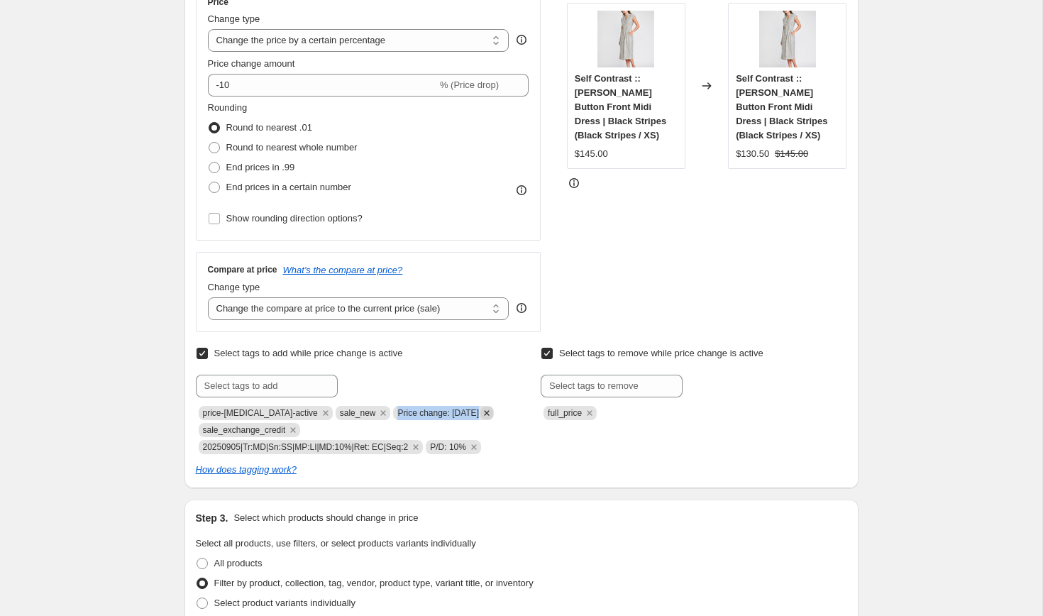
copy span "Price change: [DATE]"
drag, startPoint x: 384, startPoint y: 411, endPoint x: 477, endPoint y: 412, distance: 92.9
click at [477, 412] on span "Price change: [DATE]" at bounding box center [443, 413] width 101 height 14
click at [297, 382] on input "text" at bounding box center [267, 385] width 142 height 23
paste input "Price change: [DATE]"
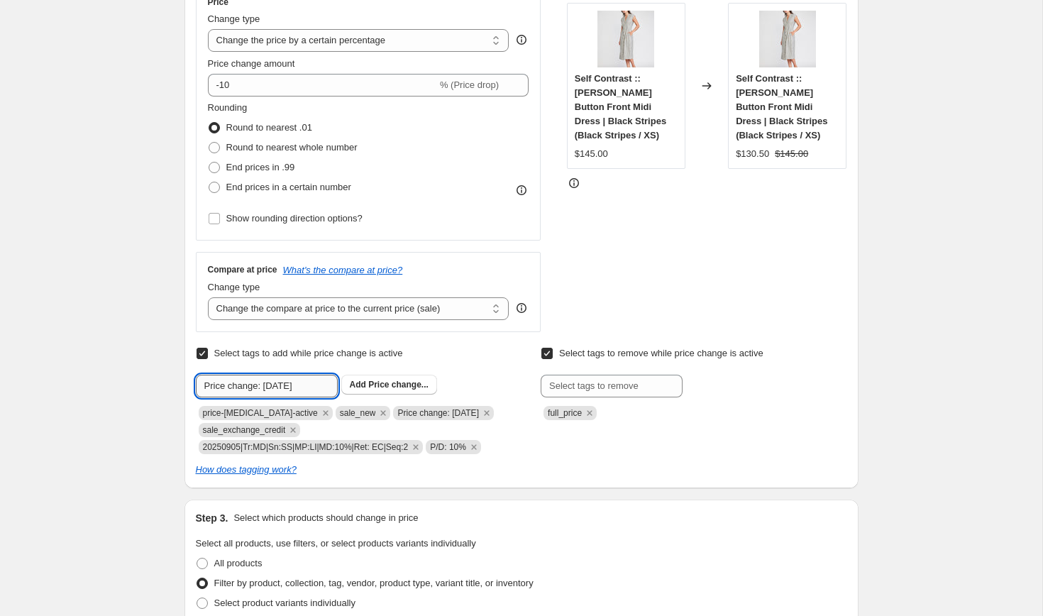
click at [286, 384] on input "Price change: [DATE]" at bounding box center [267, 385] width 142 height 23
type input "Price change: [DATE]"
click at [387, 384] on span "Price change..." at bounding box center [398, 384] width 60 height 10
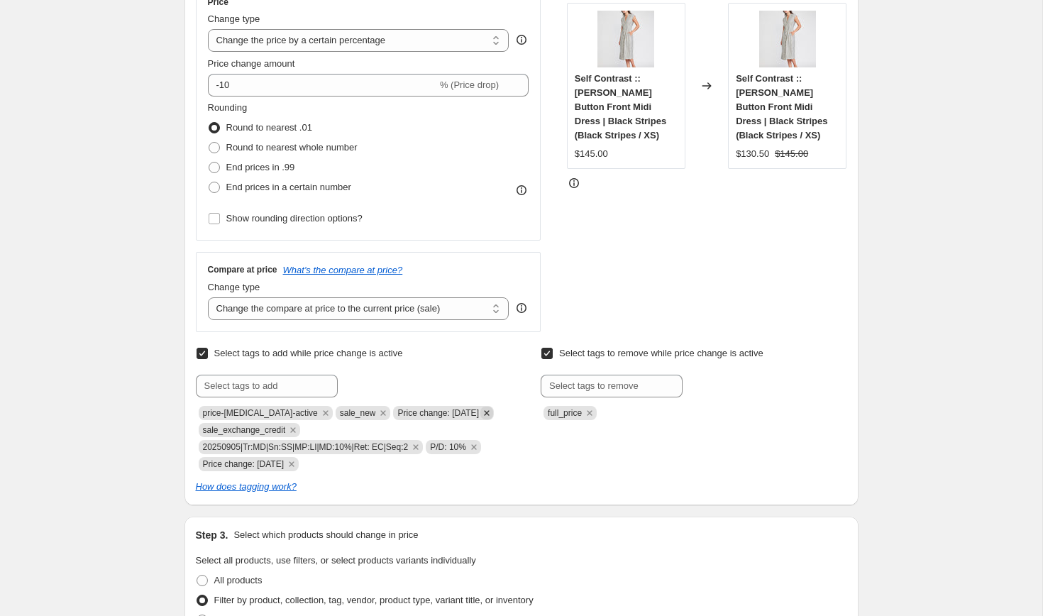
click at [484, 412] on icon "Remove Price change: 8-29-25" at bounding box center [486, 412] width 13 height 13
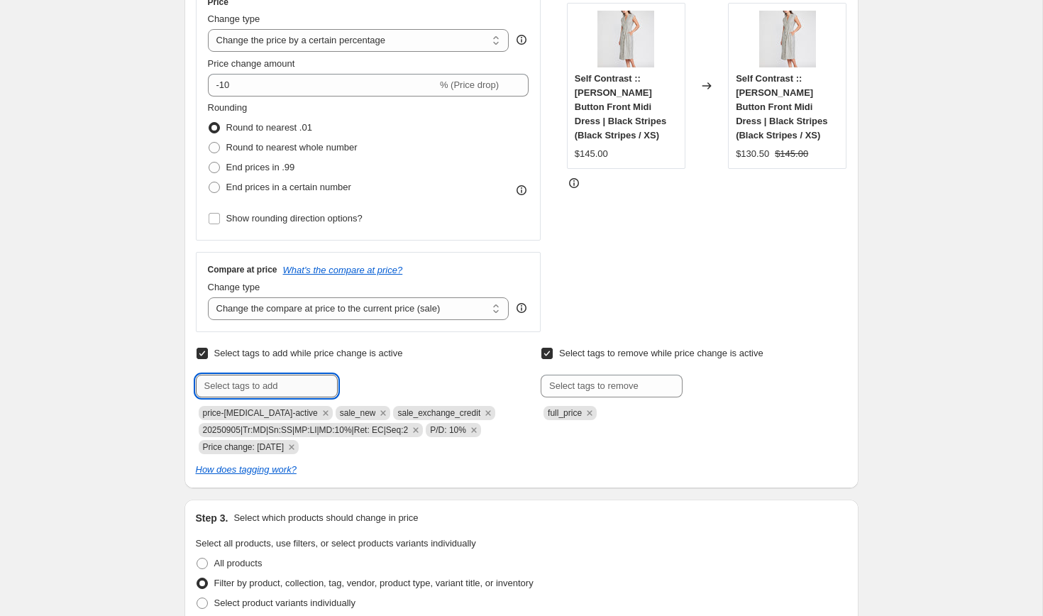
click at [289, 391] on input "text" at bounding box center [267, 385] width 142 height 23
type input "sale_first_cut"
click at [387, 380] on span "sale_first_c..." at bounding box center [395, 384] width 54 height 10
click at [156, 470] on div "Create new price [MEDICAL_DATA]. This page is ready Create new price [MEDICAL_D…" at bounding box center [521, 611] width 1042 height 1776
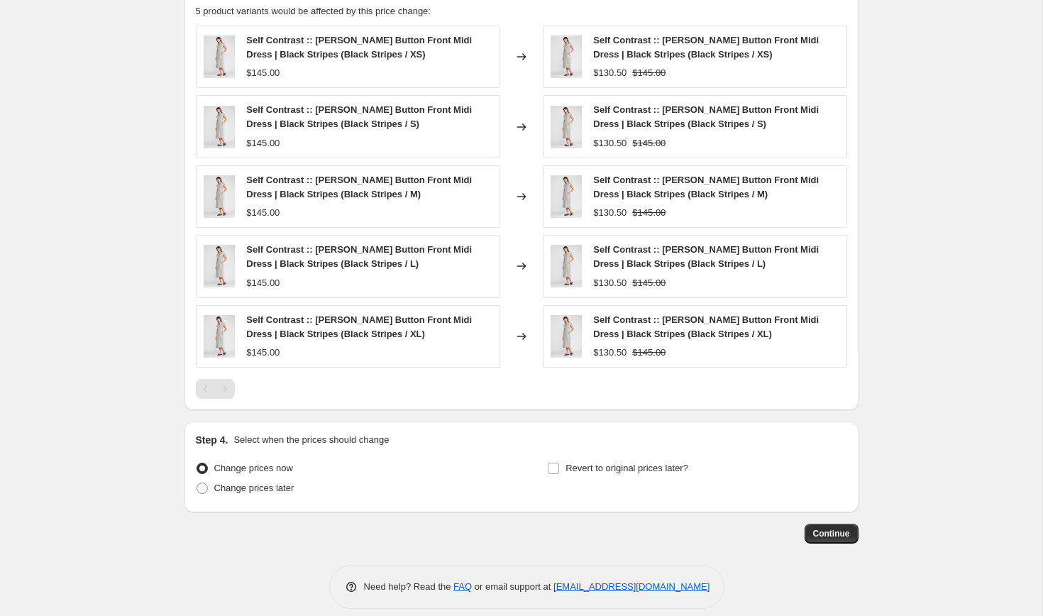
scroll to position [1160, 0]
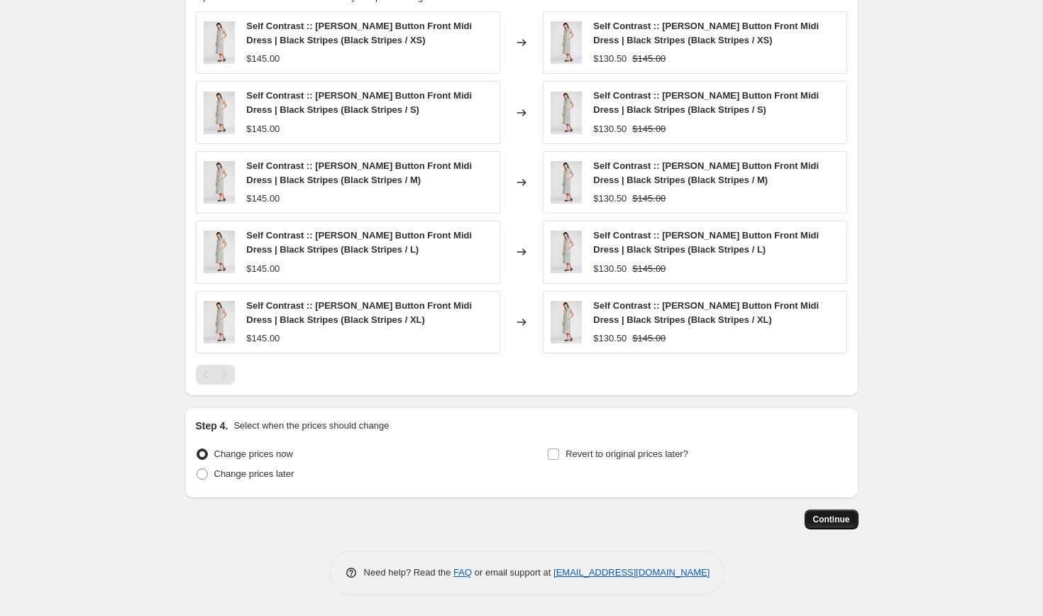
click at [841, 520] on span "Continue" at bounding box center [831, 518] width 37 height 11
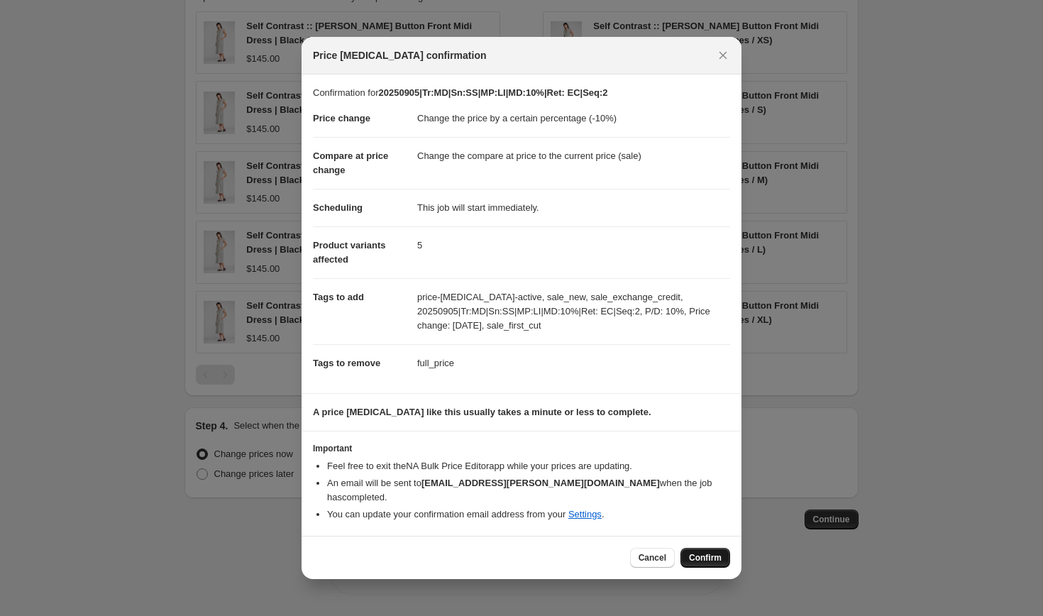
click at [709, 552] on span "Confirm" at bounding box center [705, 557] width 33 height 11
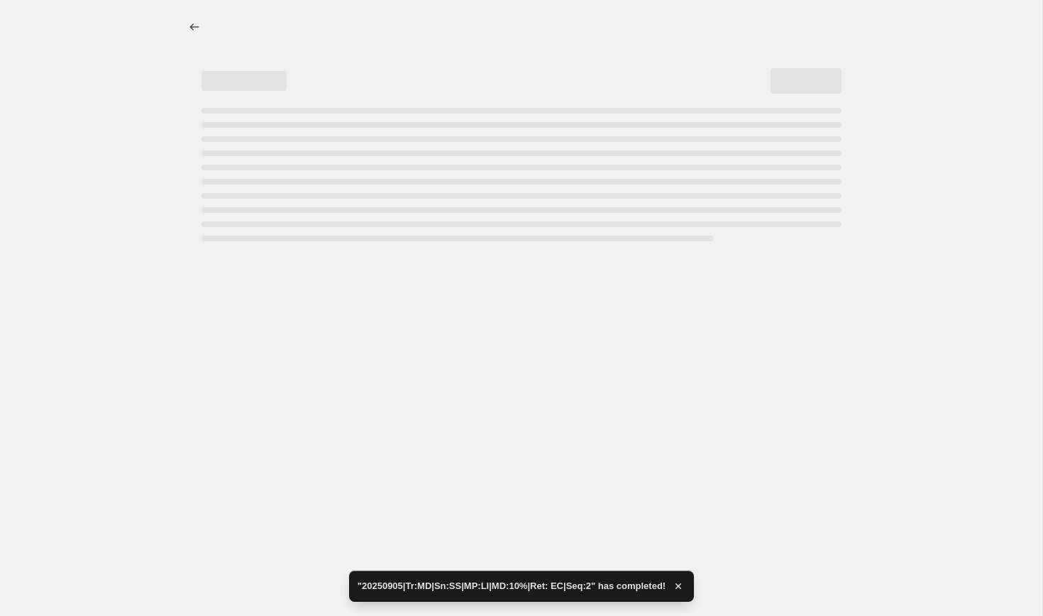
select select "percentage"
select select "collection"
select select "product_status"
select select "tag"
select select "not_equal"
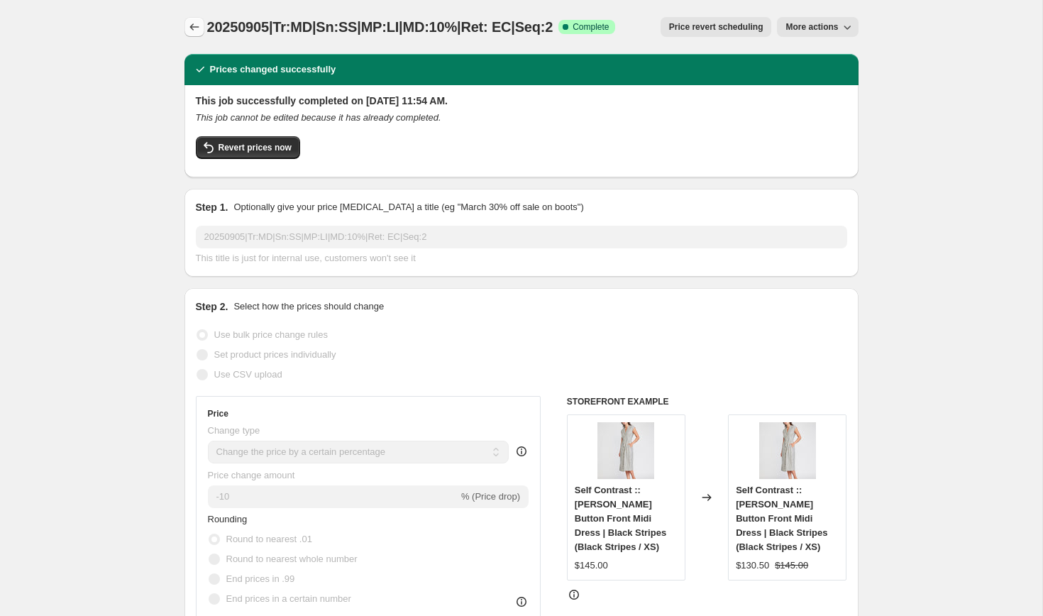
click at [198, 31] on icon "Price change jobs" at bounding box center [194, 27] width 14 height 14
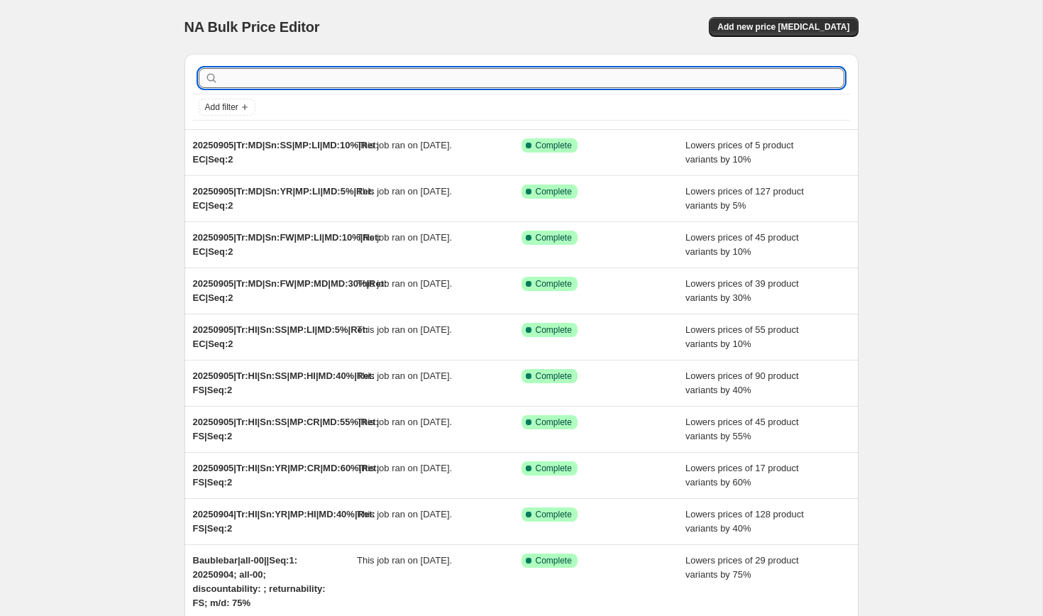
click at [270, 80] on input "text" at bounding box center [532, 78] width 623 height 20
paste input "20250829|Tr:MD|Sn:SS|MP:MD|MD:40%|Ret: FS|Seq:1"
type input "20250829|Tr:MD|Sn:SS|MP:MD|MD:40%|Ret: FS|Seq:1"
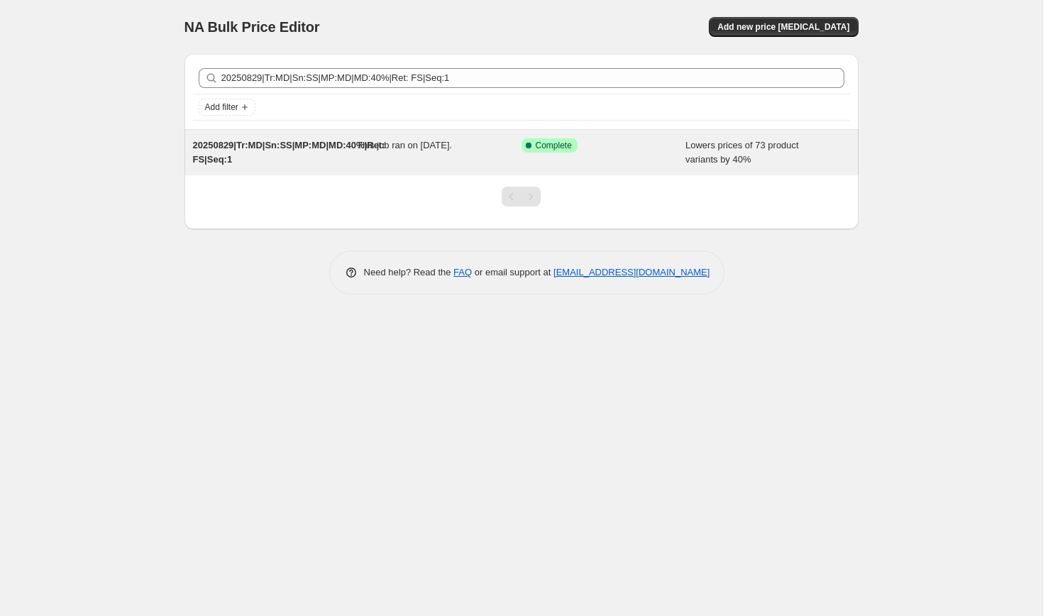
click at [289, 148] on span "20250829|Tr:MD|Sn:SS|MP:MD|MD:40%|Ret: FS|Seq:1" at bounding box center [289, 152] width 192 height 25
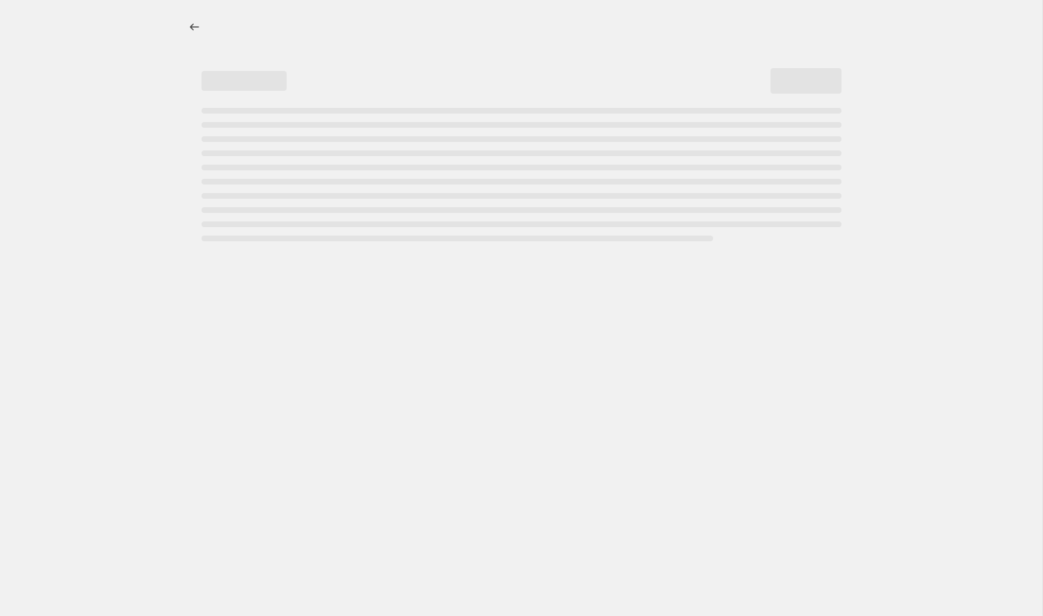
select select "percentage"
select select "collection"
select select "product_status"
select select "tag"
select select "not_equal"
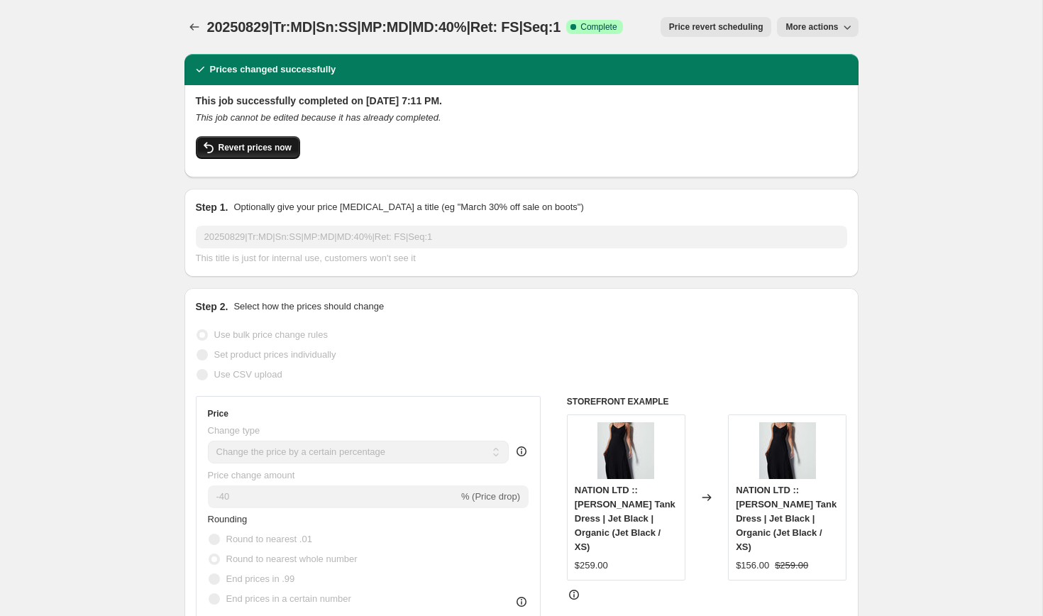
click at [266, 153] on button "Revert prices now" at bounding box center [248, 147] width 104 height 23
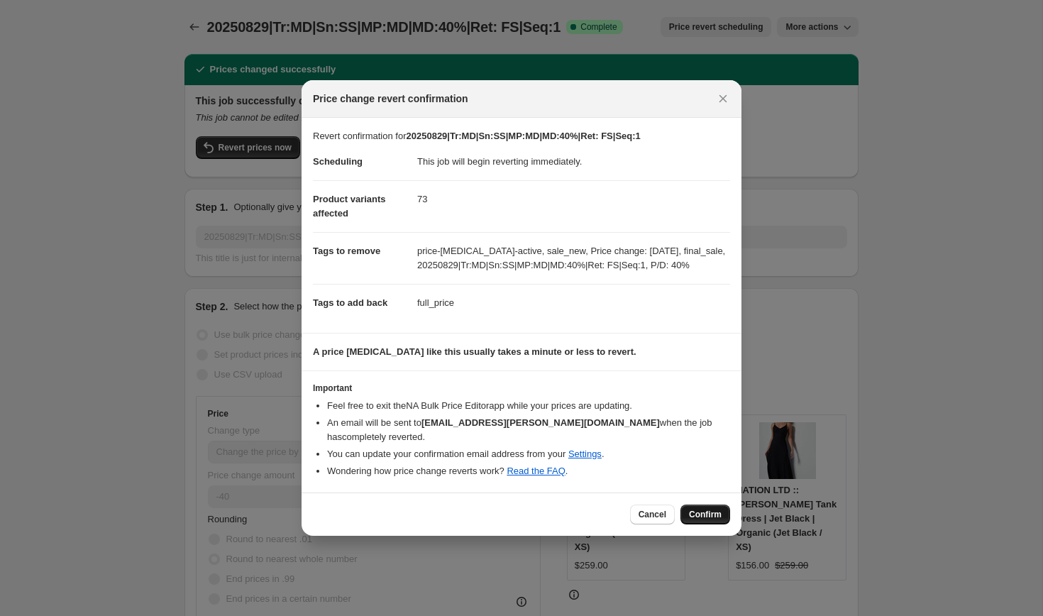
click at [701, 509] on span "Confirm" at bounding box center [705, 514] width 33 height 11
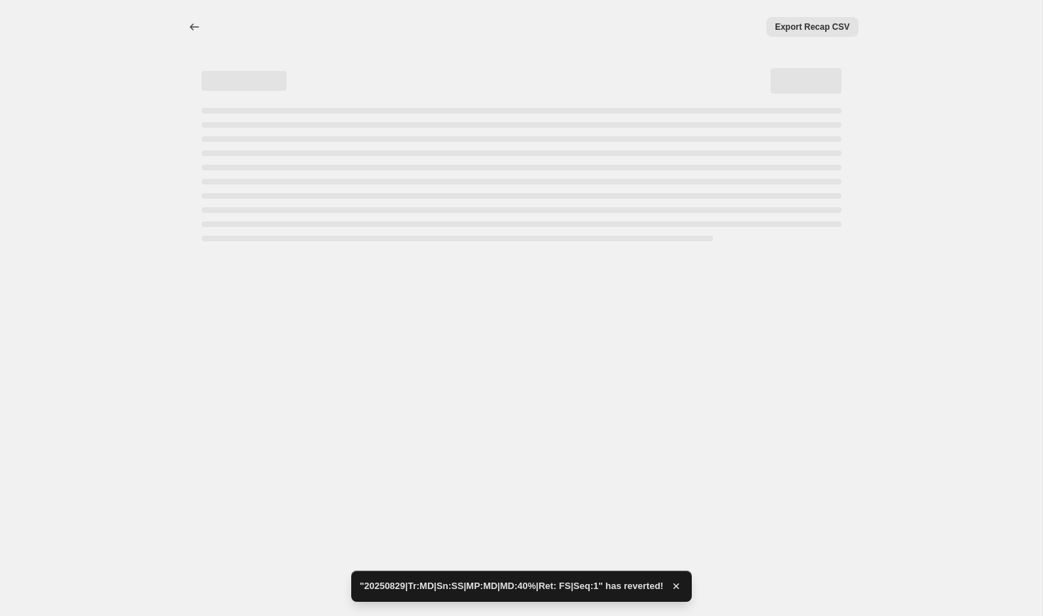
select select "percentage"
select select "collection"
select select "product_status"
select select "tag"
select select "not_equal"
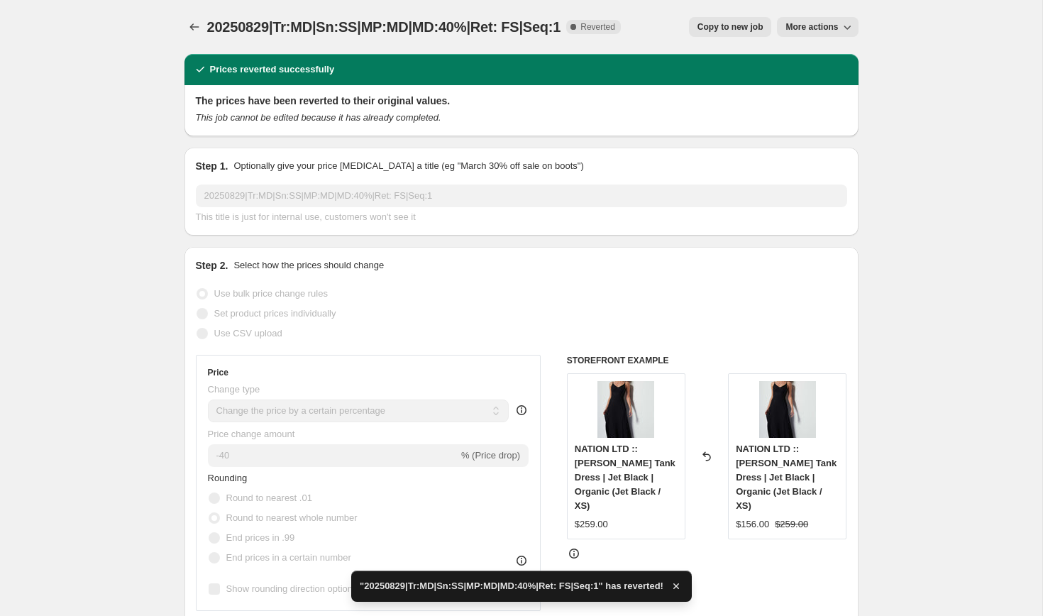
click at [748, 25] on span "Copy to new job" at bounding box center [730, 26] width 66 height 11
select select "percentage"
select select "collection"
select select "product_status"
select select "tag"
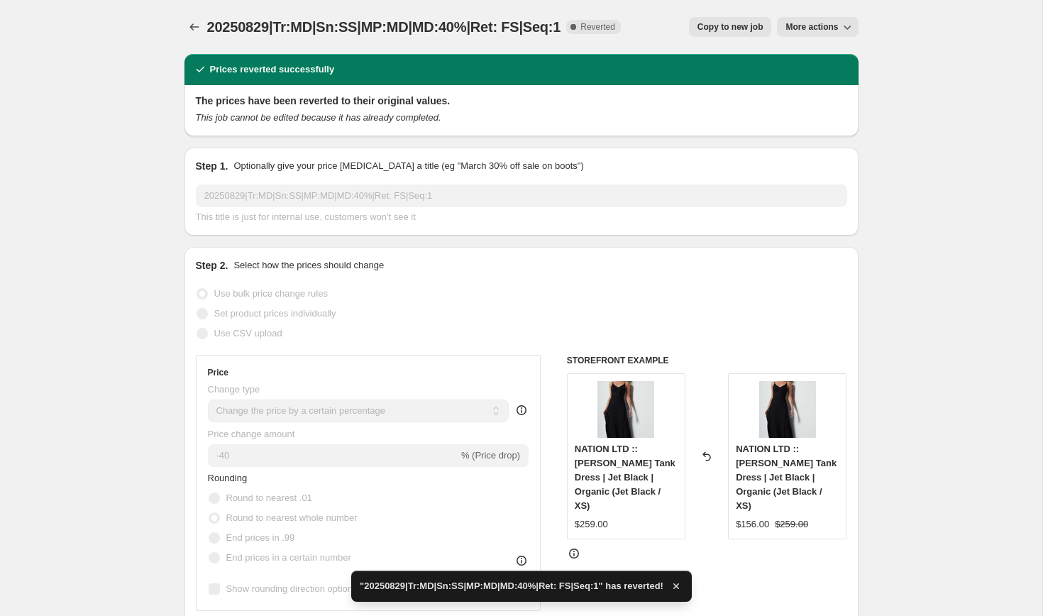
select select "not_equal"
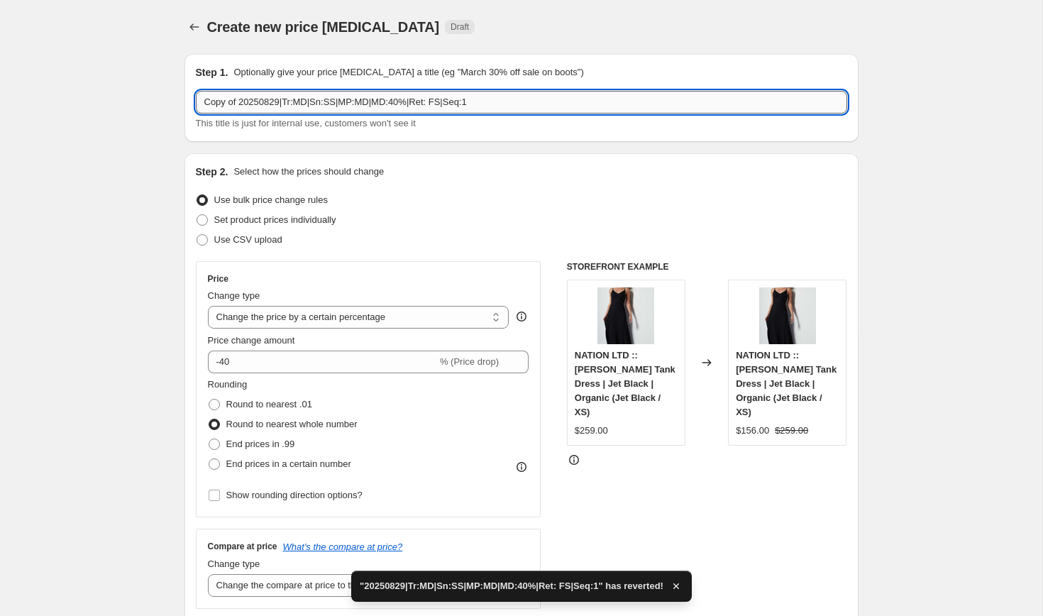
click at [375, 107] on input "Copy of 20250829|Tr:MD|Sn:SS|MP:MD|MD:40%|Ret: FS|Seq:1" at bounding box center [521, 102] width 651 height 23
paste input "20250905|Tr:MD|Sn:SS|MP:MD|MD:30%|Ret: EC|Seq:2"
type input "20250905|Tr:MD|Sn:SS|MP:MD|MD:30%|Ret: EC|Seq:2"
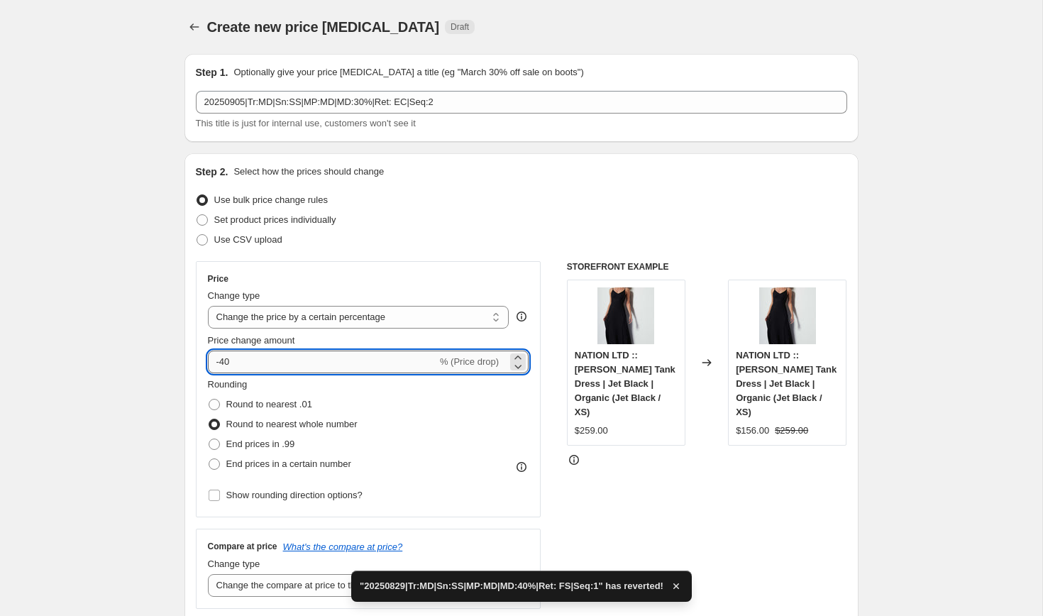
click at [227, 363] on input "-40" at bounding box center [322, 361] width 229 height 23
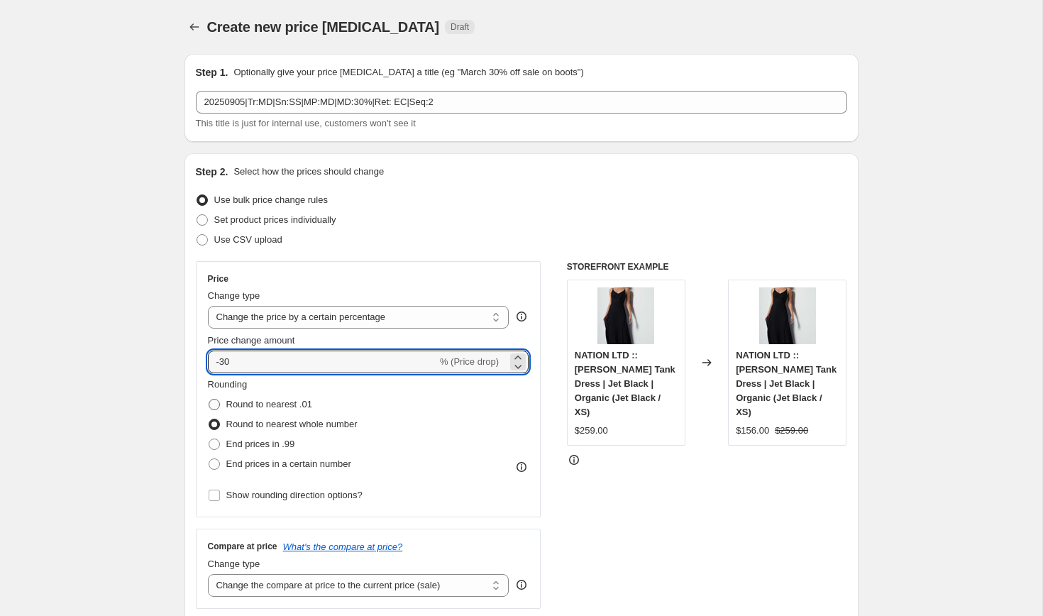
type input "-30"
click at [218, 406] on span at bounding box center [214, 404] width 11 height 11
click at [209, 399] on input "Round to nearest .01" at bounding box center [209, 399] width 1 height 1
radio input "true"
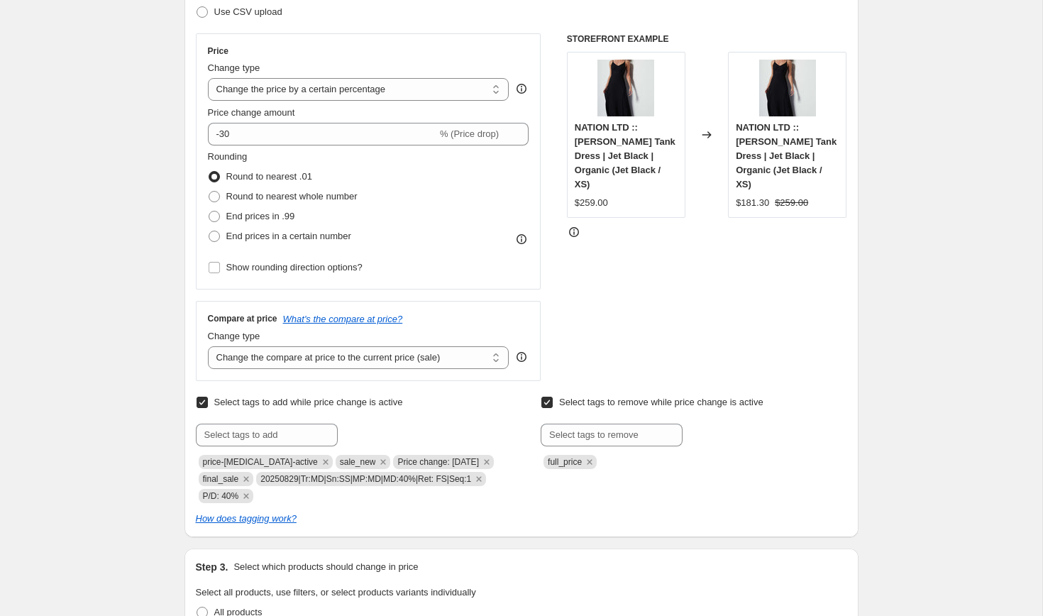
scroll to position [231, 0]
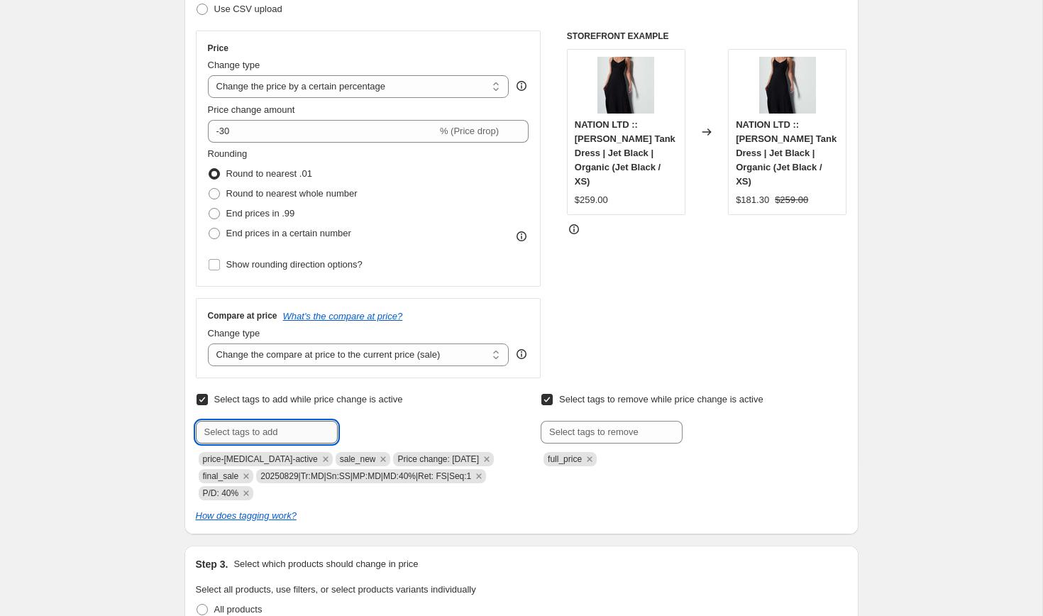
click at [231, 431] on input "text" at bounding box center [267, 432] width 142 height 23
paste input "20250905|Tr:MD|Sn:SS|MP:MD|MD:30%|Ret: EC|Seq:2"
type input "20250905|Tr:MD|Sn:SS|MP:MD|MD:30%|Ret: EC|Seq:2"
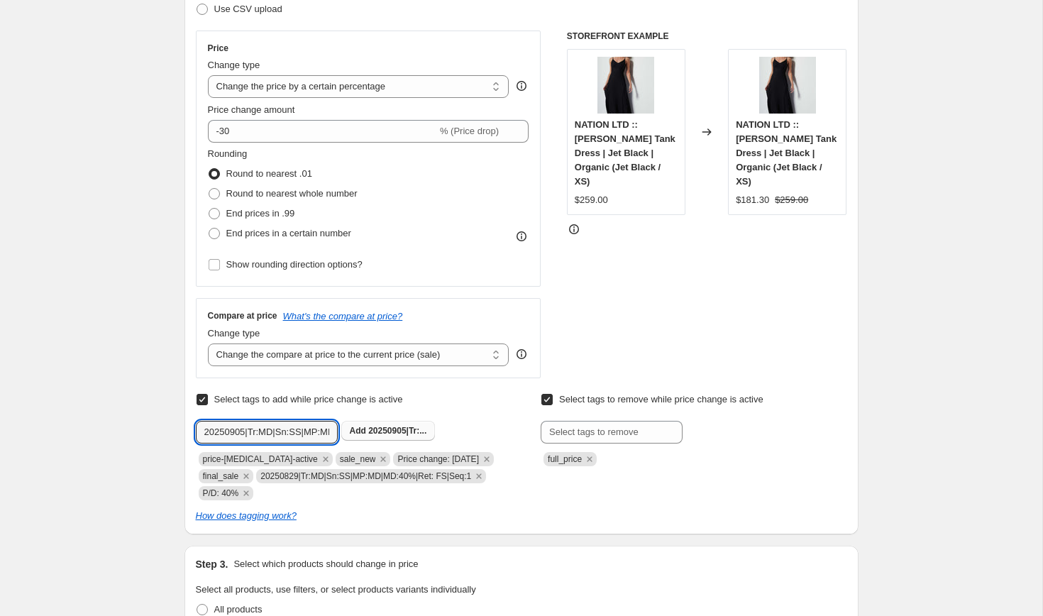
click at [377, 425] on span "Add 20250905|Tr:..." at bounding box center [388, 430] width 77 height 11
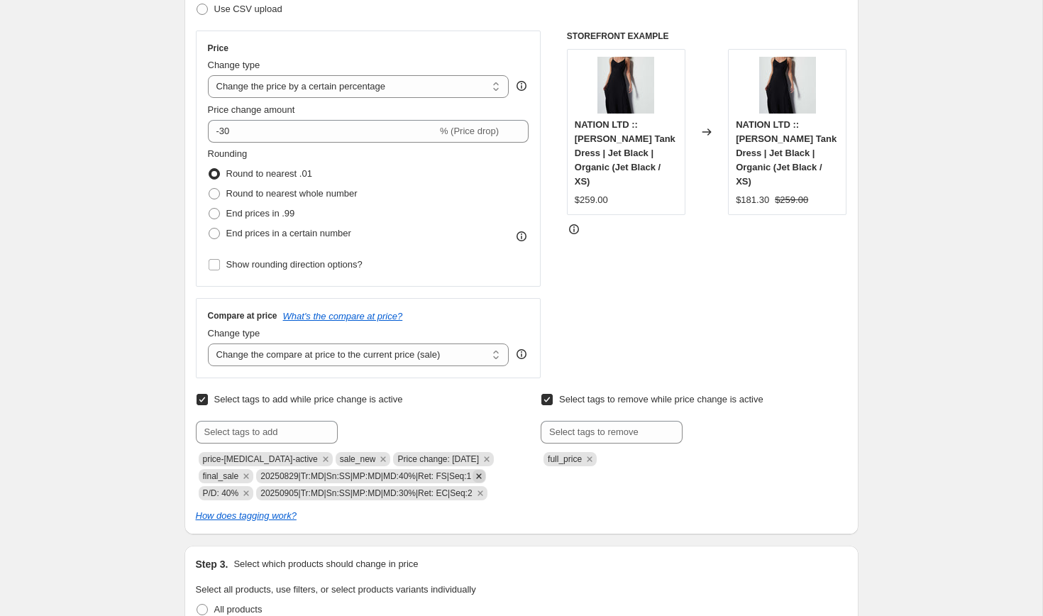
click at [485, 474] on icon "Remove 20250829|Tr:MD|Sn:SS|MP:MD|MD:40%|Ret: FS|Seq:1" at bounding box center [478, 476] width 13 height 13
copy span "Price change: [DATE]"
drag, startPoint x: 384, startPoint y: 457, endPoint x: 482, endPoint y: 455, distance: 97.2
click at [482, 455] on span "Price change: [DATE]" at bounding box center [443, 459] width 101 height 14
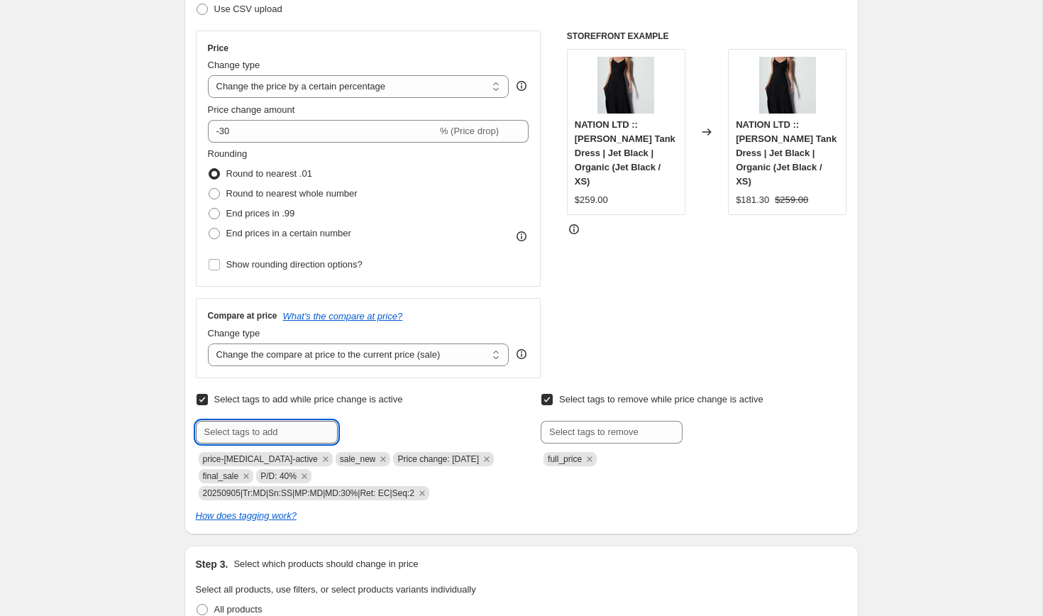
click at [270, 433] on input "text" at bounding box center [267, 432] width 142 height 23
paste input "Price change: [DATE]"
click at [287, 431] on input "Price change: [DATE]" at bounding box center [267, 432] width 142 height 23
type input "Price change: [DATE]"
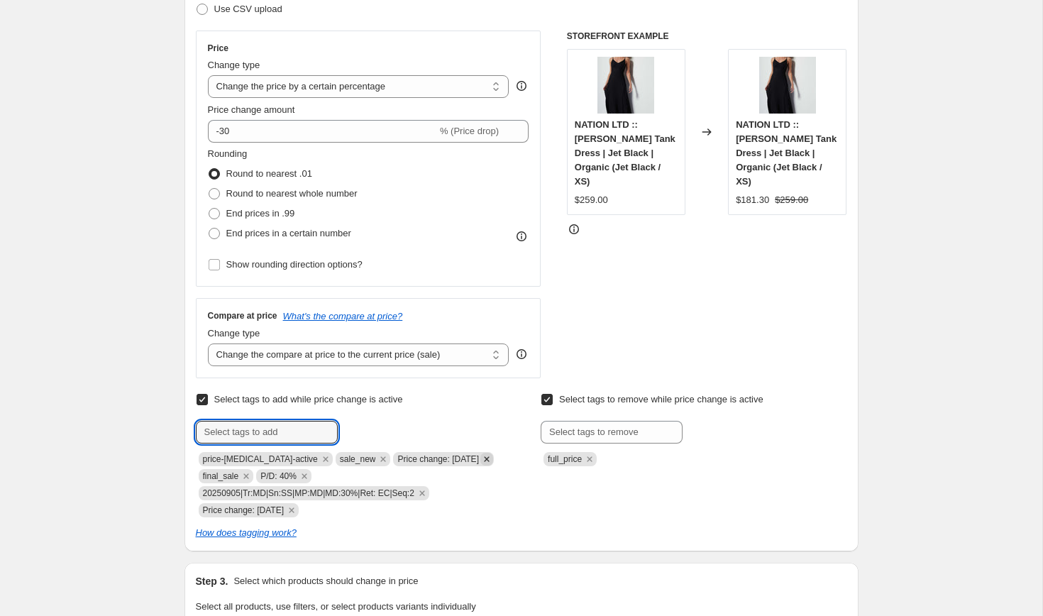
click at [484, 462] on icon "Remove Price change: 8-29-25" at bounding box center [486, 459] width 13 height 13
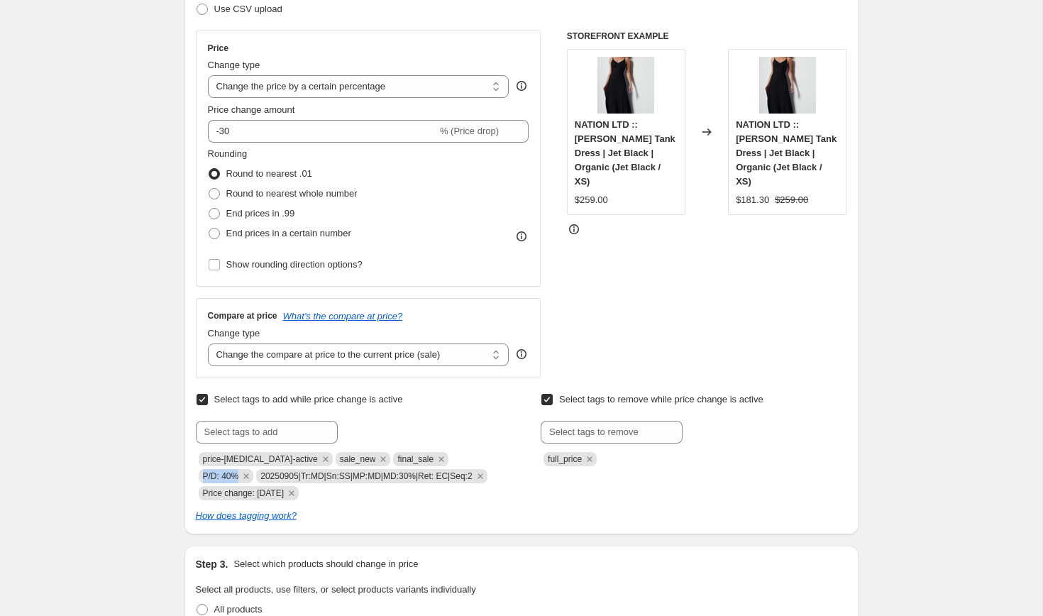
copy span "P/D: 40%"
drag, startPoint x: 444, startPoint y: 457, endPoint x: 482, endPoint y: 458, distance: 37.6
click at [254, 469] on span "P/D: 40%" at bounding box center [226, 476] width 55 height 14
click at [284, 433] on input "text" at bounding box center [267, 432] width 142 height 23
paste input "P/D: 40%"
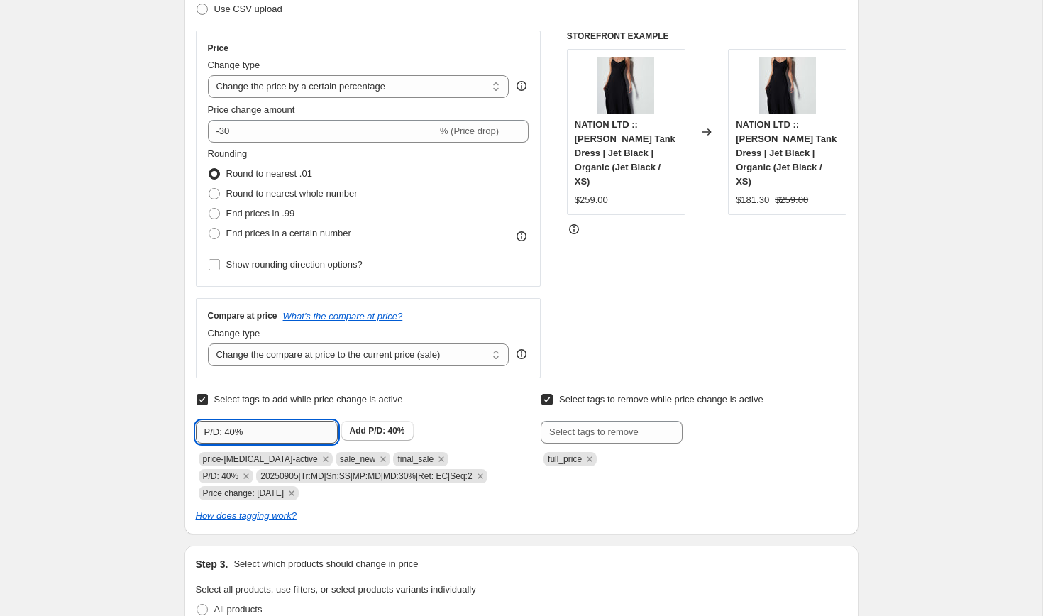
click at [231, 431] on input "P/D: 40%" at bounding box center [267, 432] width 142 height 23
type input "P/D: 30%"
click at [372, 433] on span "P/D: 30%" at bounding box center [386, 431] width 36 height 10
click at [435, 458] on icon "Remove final_sale" at bounding box center [441, 459] width 13 height 13
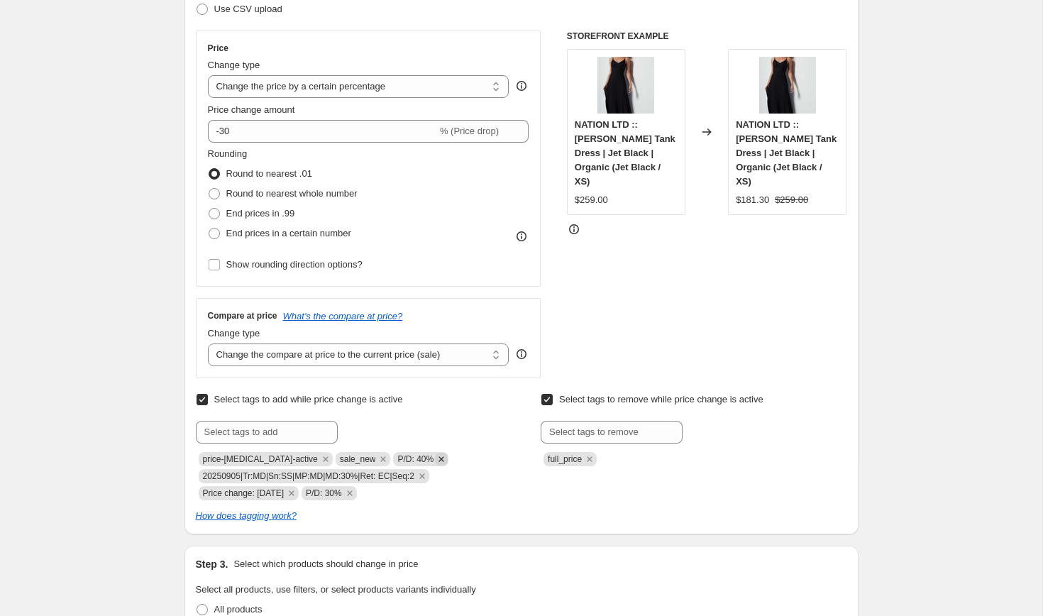
click at [435, 457] on icon "Remove P/D: 40%" at bounding box center [441, 459] width 13 height 13
click at [263, 433] on input "text" at bounding box center [267, 432] width 142 height 23
type input "sale_exchange_credit"
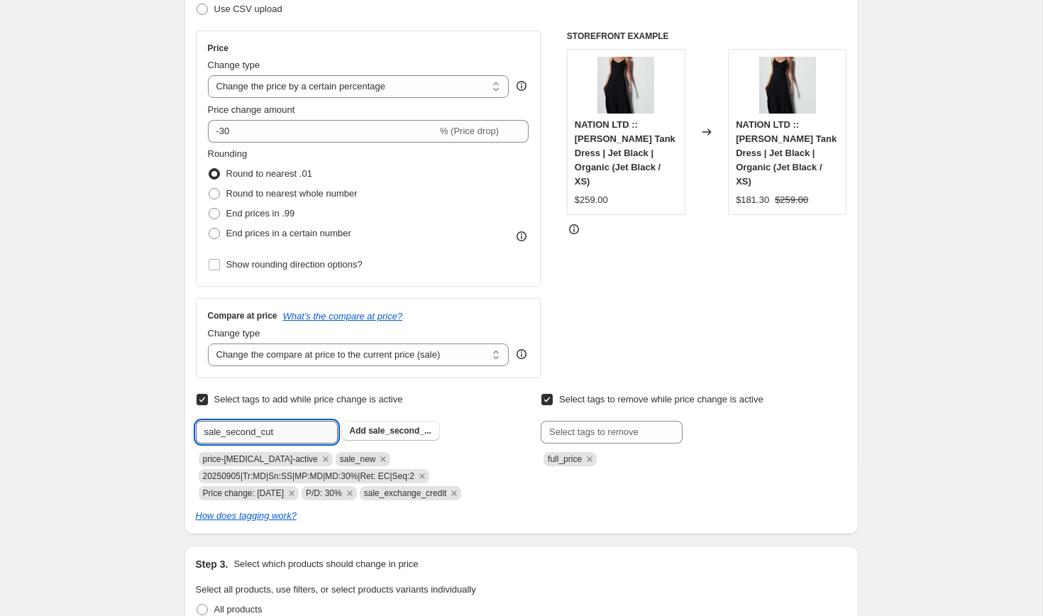
type input "sale_second_cut"
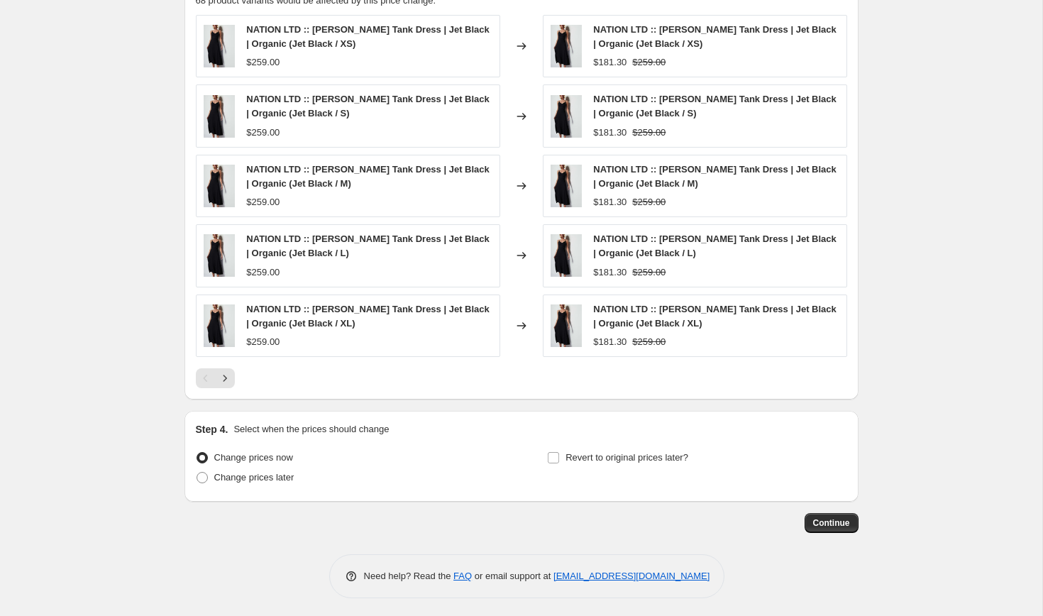
scroll to position [1177, 0]
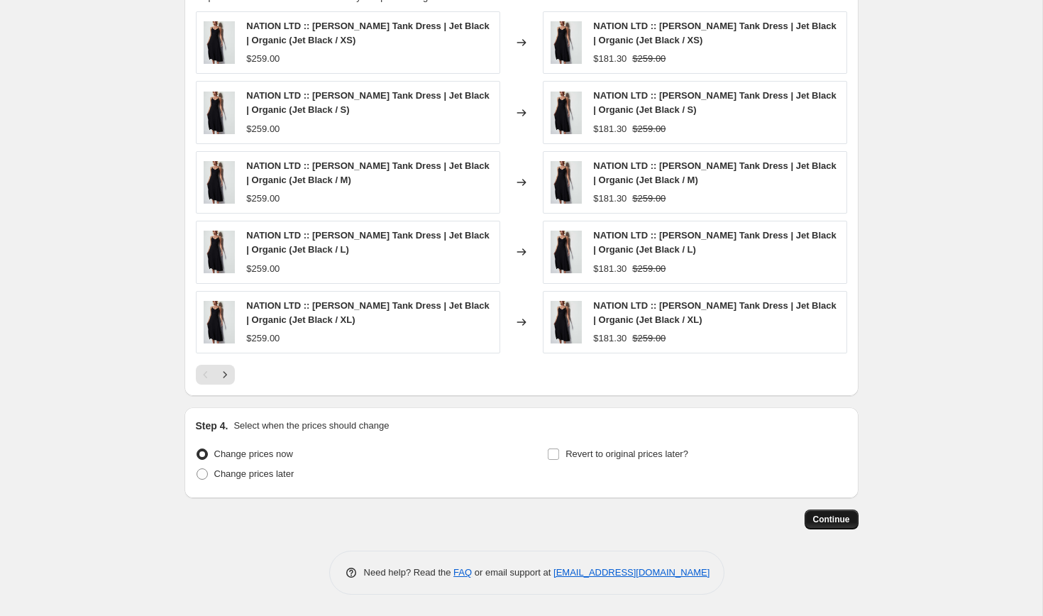
click at [821, 518] on span "Continue" at bounding box center [831, 518] width 37 height 11
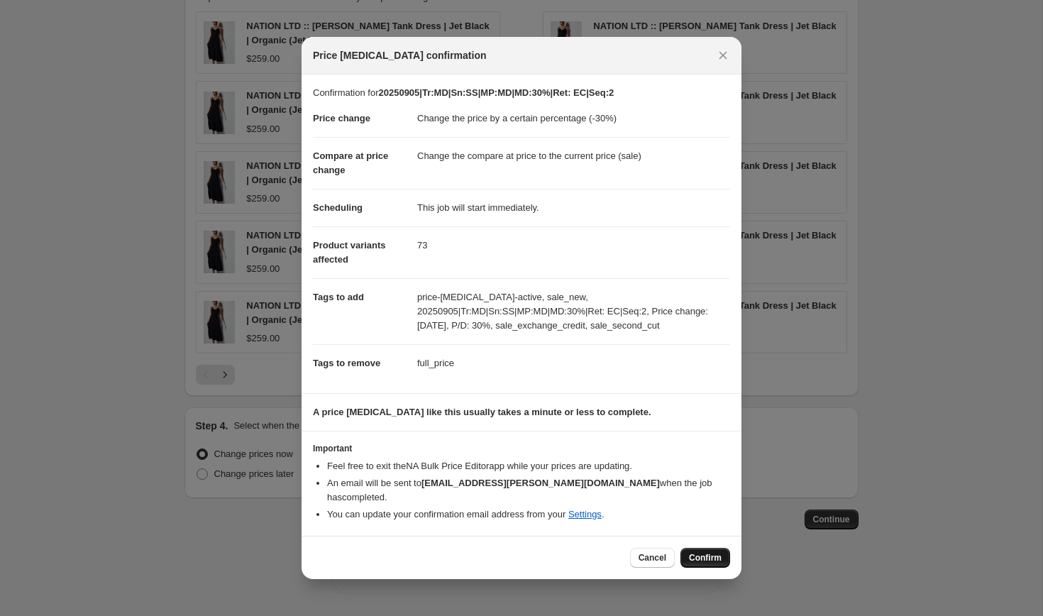
click at [700, 552] on span "Confirm" at bounding box center [705, 557] width 33 height 11
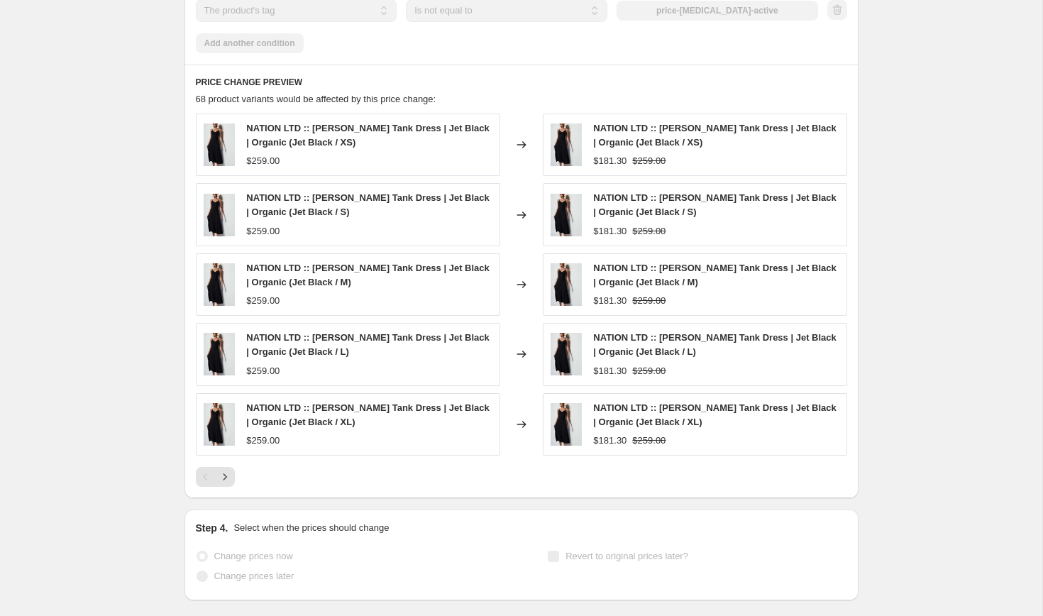
scroll to position [1214, 0]
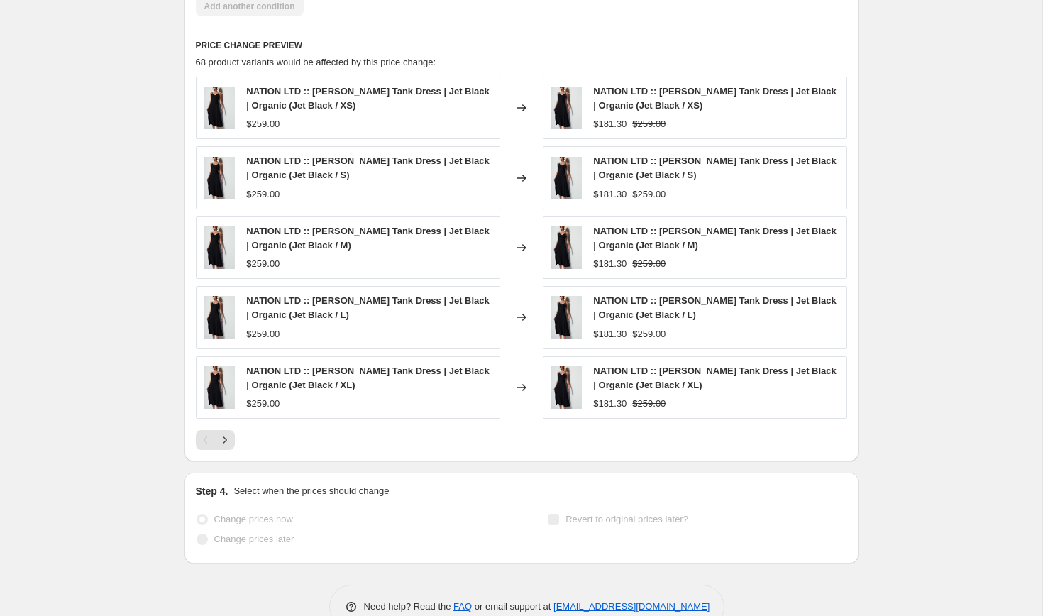
select select "percentage"
select select "collection"
select select "product_status"
select select "tag"
select select "not_equal"
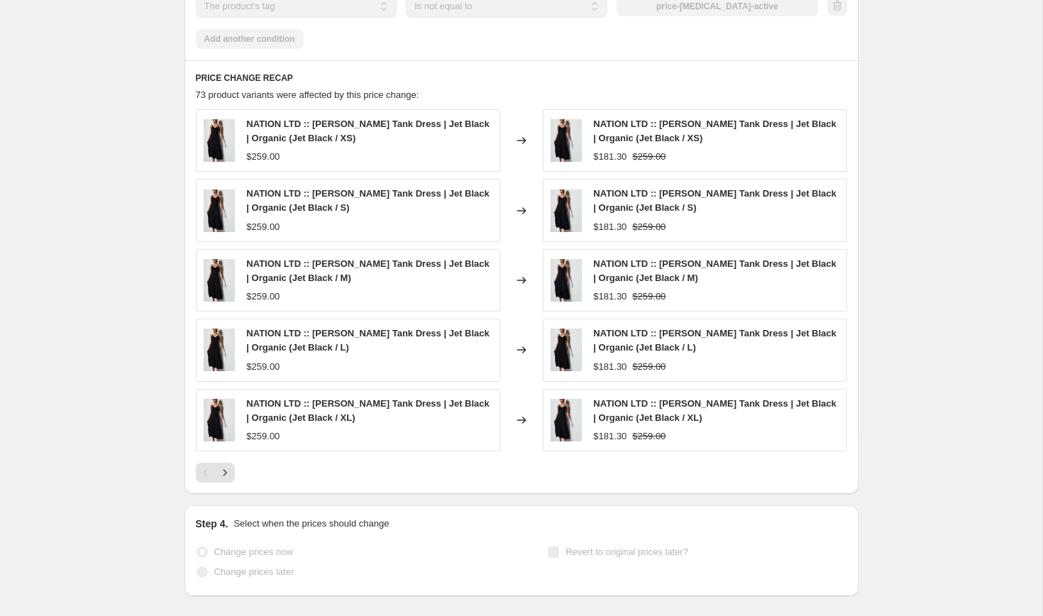
scroll to position [0, 0]
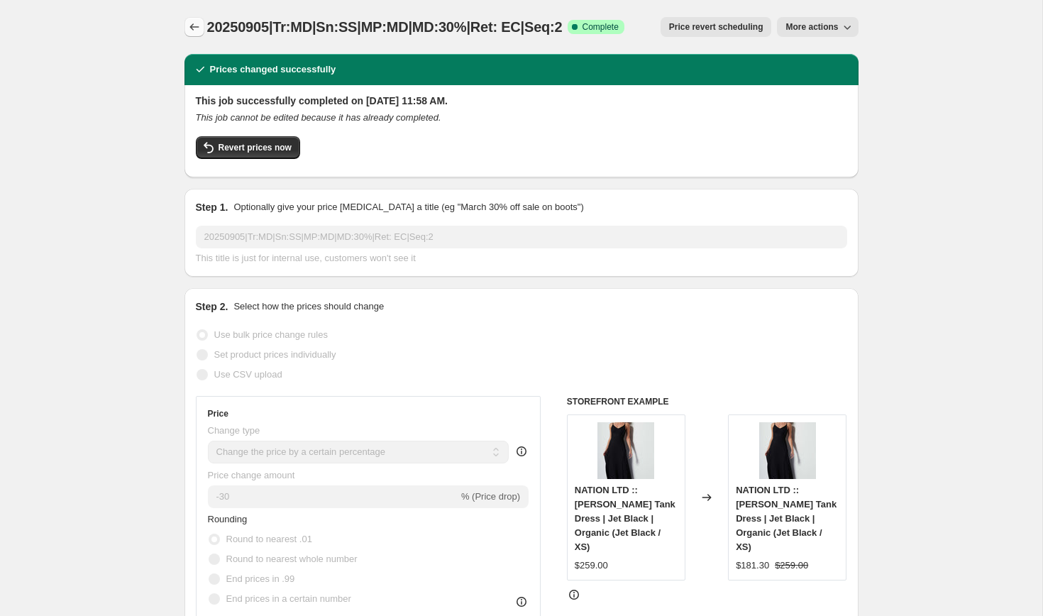
click at [197, 23] on icon "Price change jobs" at bounding box center [194, 27] width 14 height 14
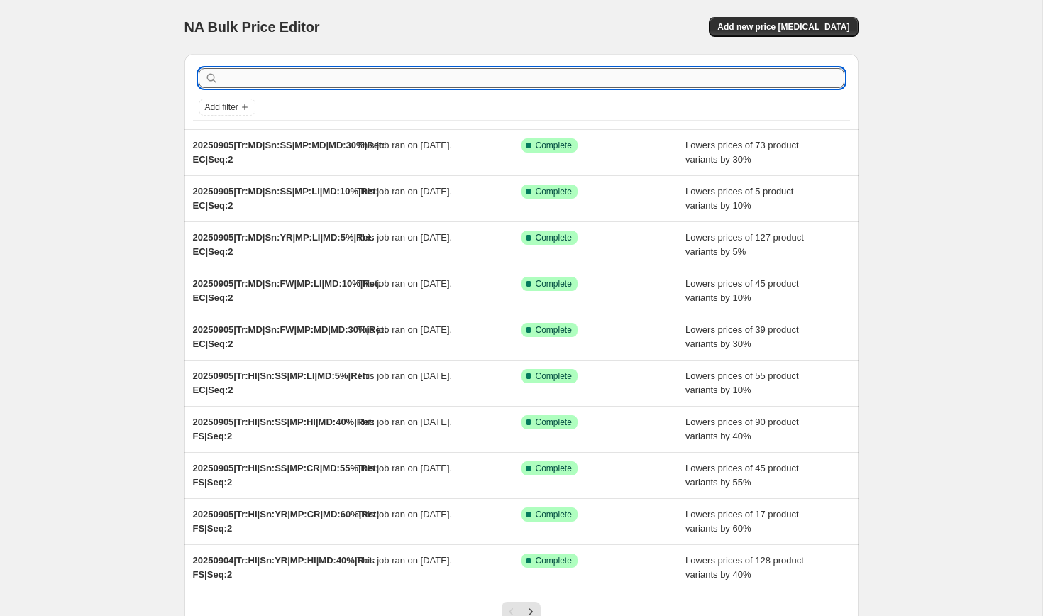
click at [243, 83] on input "text" at bounding box center [532, 78] width 623 height 20
paste input "20250829|Tr:LO|Sn:YR|MP:MD|MD:30%|Ret: EC|Seq:1"
type input "20250829|Tr:LO|Sn:YR|MP:MD|MD:30%|Ret: EC|Seq:1"
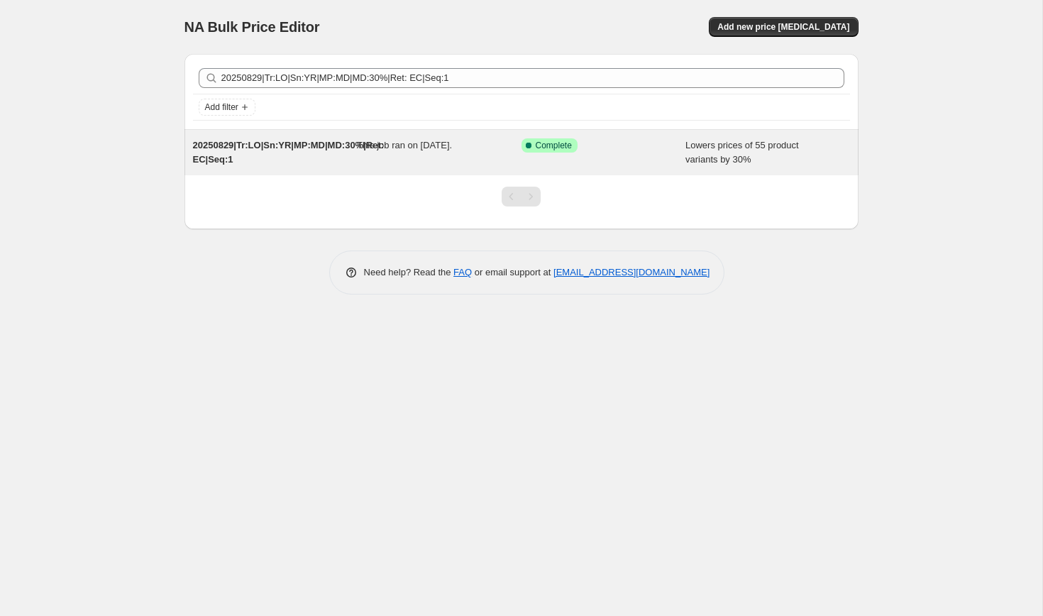
click at [291, 146] on span "20250829|Tr:LO|Sn:YR|MP:MD|MD:30%|Ret: EC|Seq:1" at bounding box center [288, 152] width 191 height 25
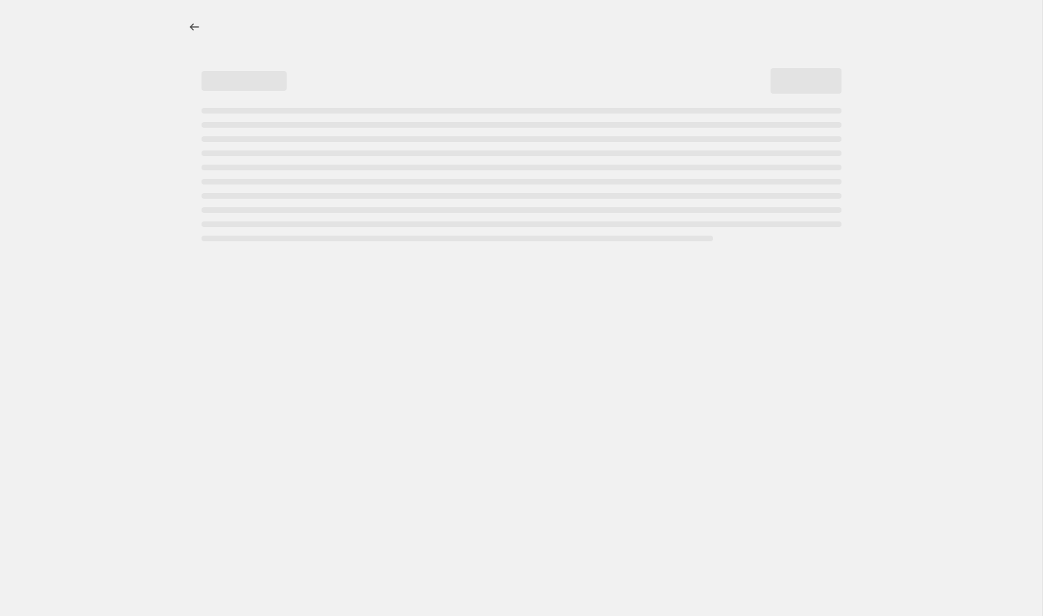
select select "percentage"
select select "collection"
select select "product_status"
select select "tag"
select select "not_equal"
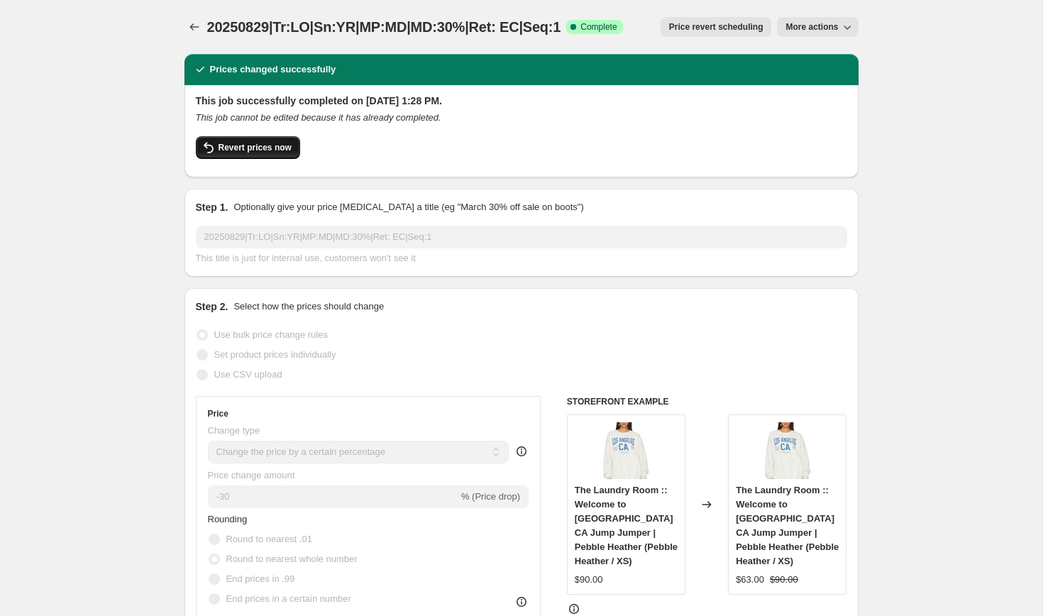
click at [255, 147] on span "Revert prices now" at bounding box center [254, 147] width 73 height 11
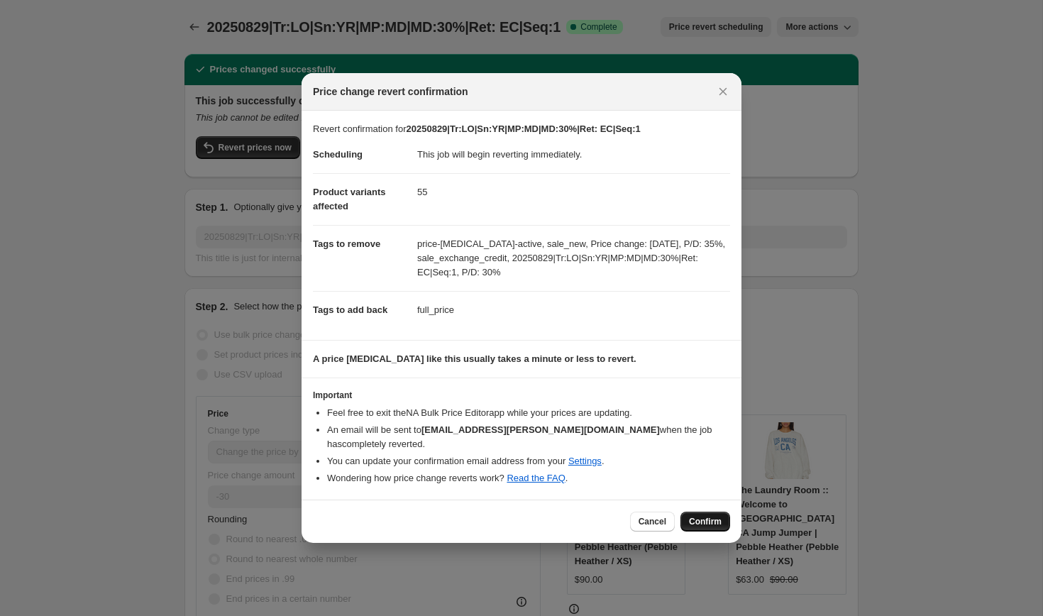
click at [705, 516] on span "Confirm" at bounding box center [705, 521] width 33 height 11
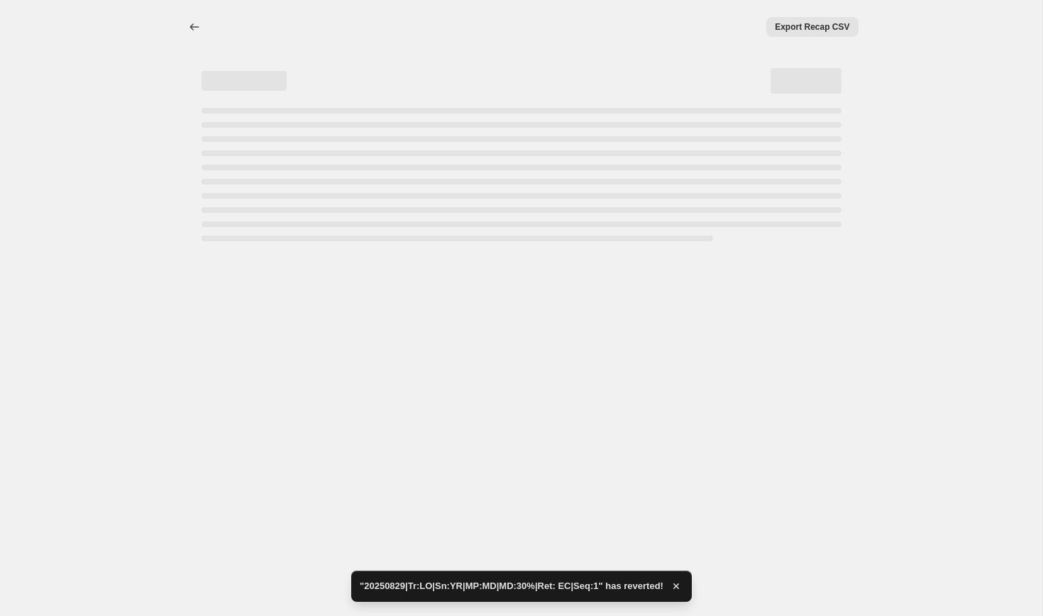
select select "percentage"
select select "collection"
select select "product_status"
select select "tag"
select select "not_equal"
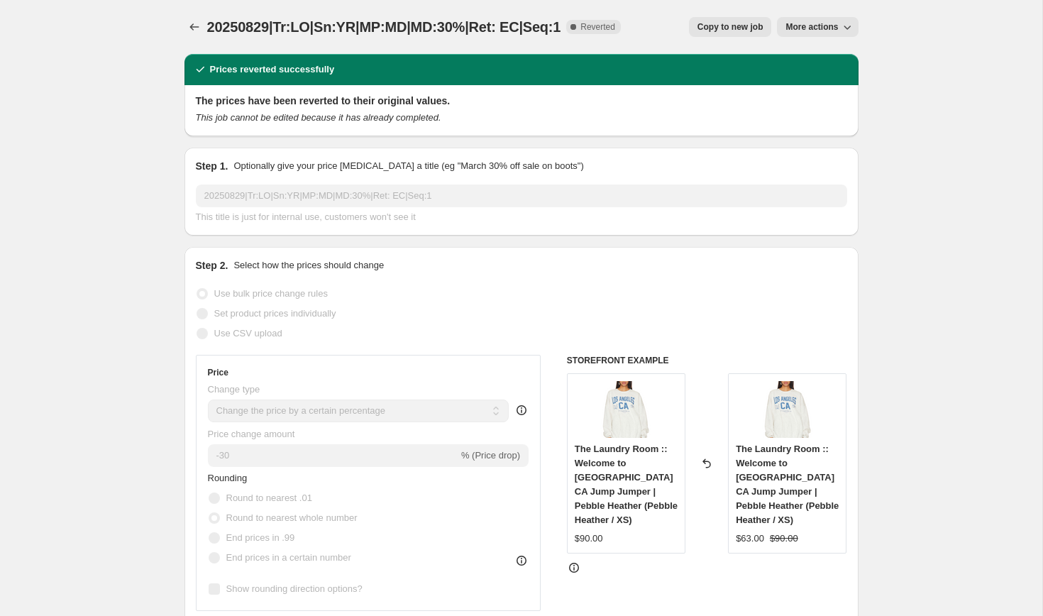
click at [714, 26] on span "Copy to new job" at bounding box center [730, 26] width 66 height 11
select select "percentage"
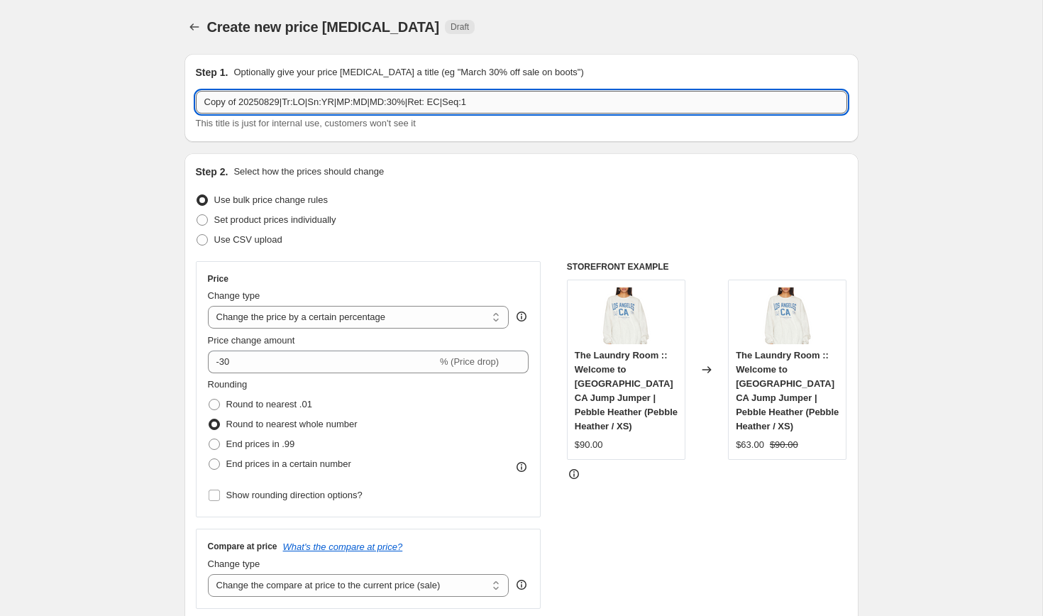
click at [331, 104] on input "Copy of 20250829|Tr:LO|Sn:YR|MP:MD|MD:30%|Ret: EC|Seq:1" at bounding box center [521, 102] width 651 height 23
paste input "text"
paste input "20250905|Tr:LO|Sn:YR|MP:MD|MD:30%|Ret: EC|Seq:2"
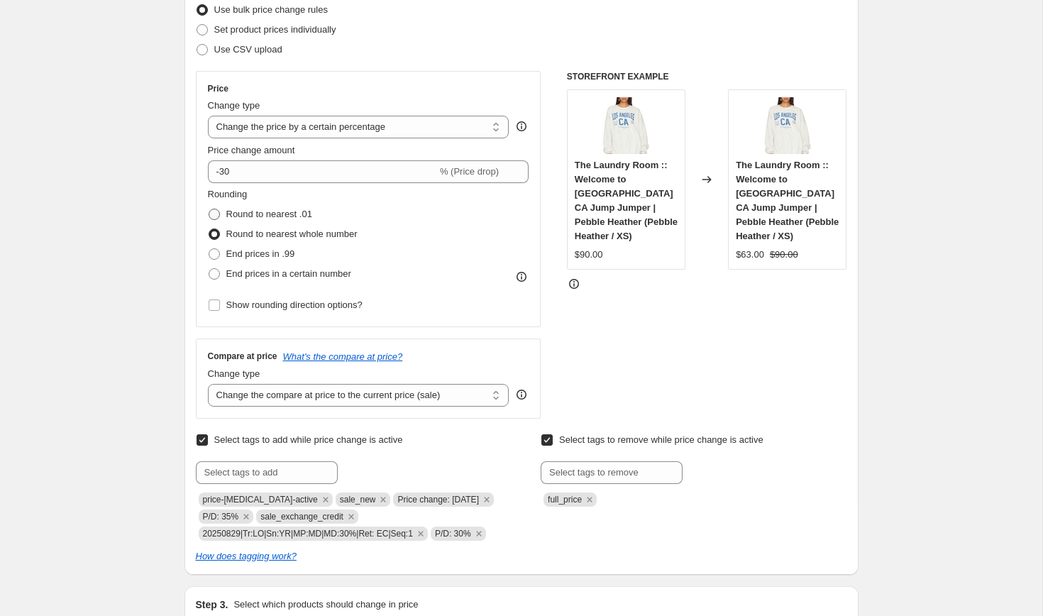
click at [212, 215] on span at bounding box center [214, 214] width 11 height 11
click at [209, 209] on input "Round to nearest .01" at bounding box center [209, 209] width 1 height 1
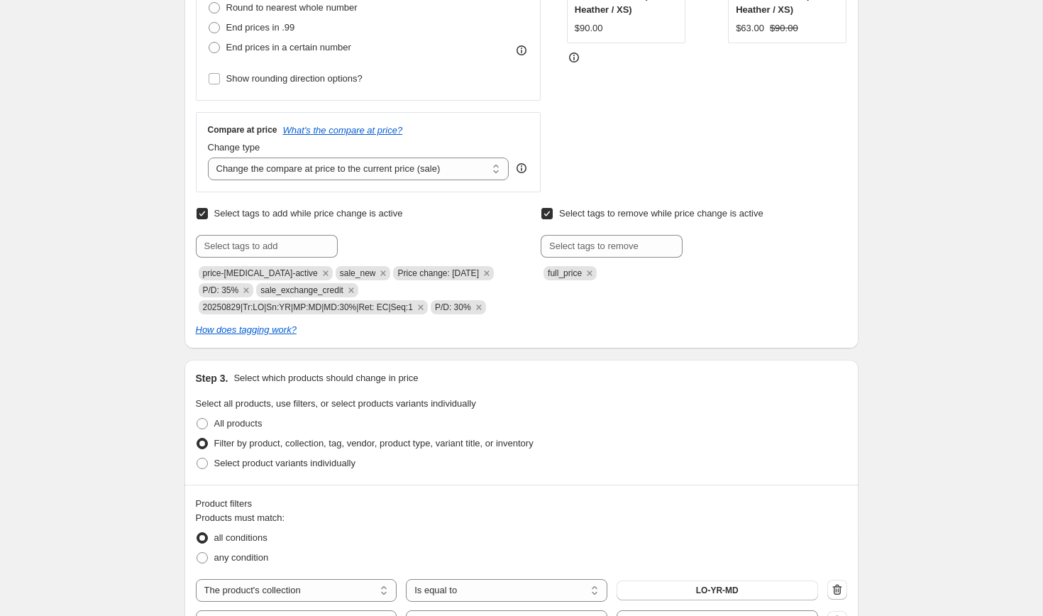
scroll to position [428, 0]
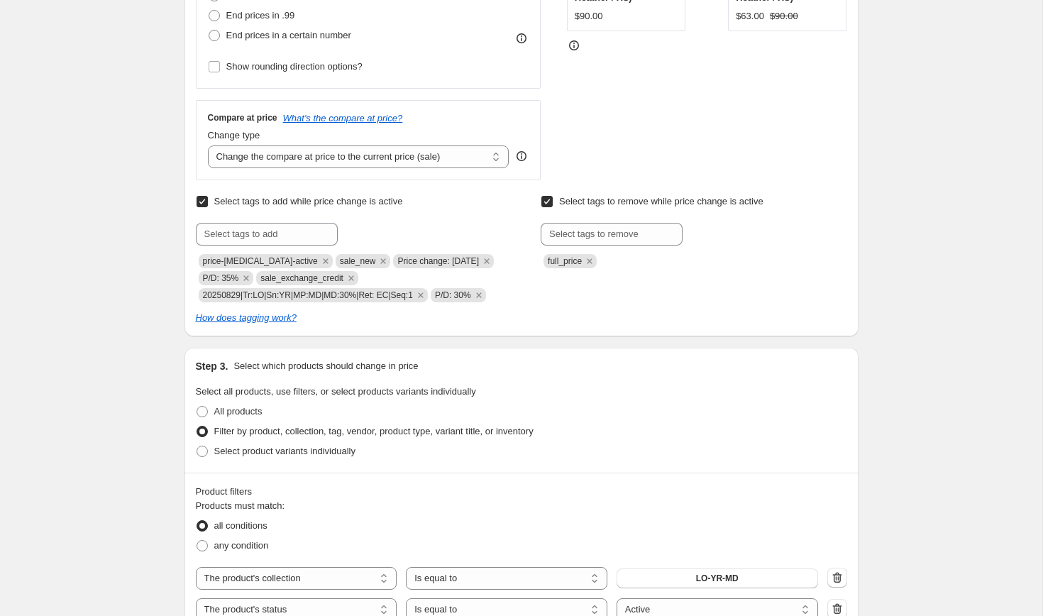
drag, startPoint x: 385, startPoint y: 259, endPoint x: 476, endPoint y: 255, distance: 90.9
click at [476, 255] on span "Price change: [DATE]" at bounding box center [443, 261] width 101 height 14
click at [295, 234] on input "text" at bounding box center [267, 234] width 142 height 23
paste input "20250905|Tr:LO|Sn:YR|MP:MD|MD:30%|Ret: EC|Seq:2"
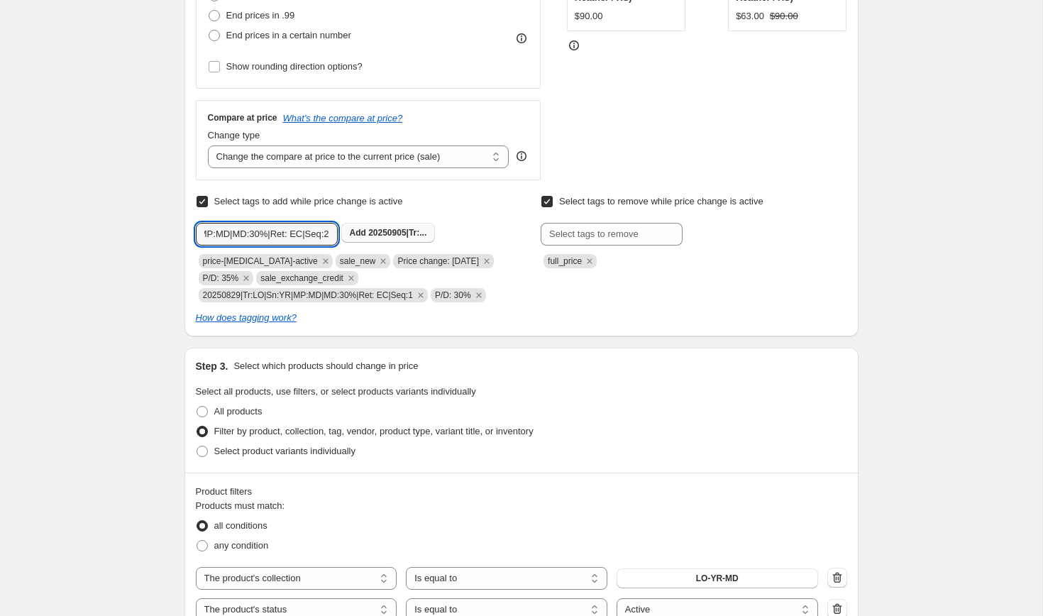
click at [366, 231] on b "Add" at bounding box center [358, 233] width 16 height 10
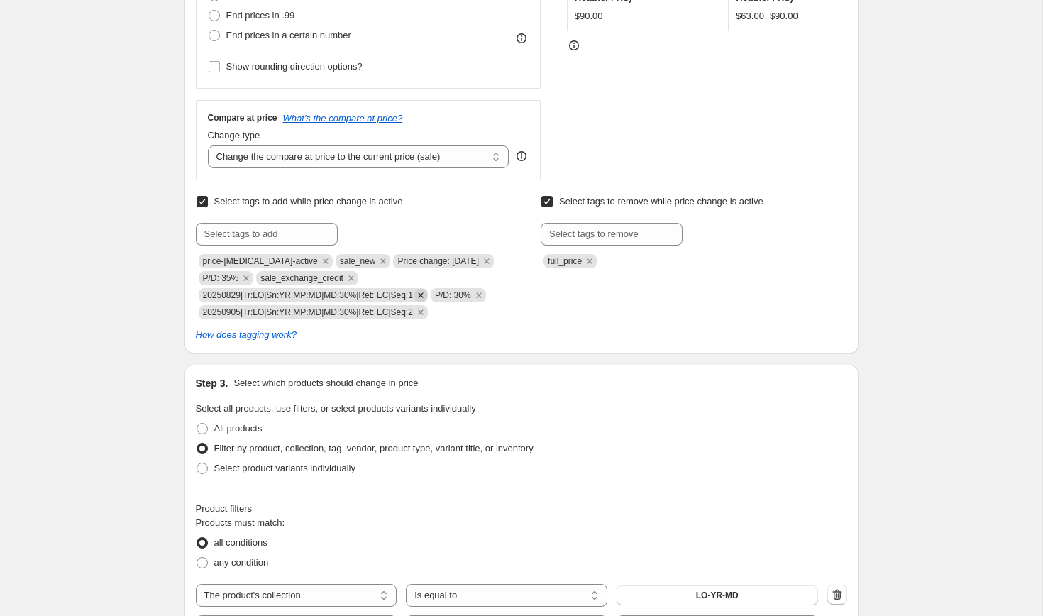
click at [427, 292] on icon "Remove 20250829|Tr:LO|Sn:YR|MP:MD|MD:30%|Ret: EC|Seq:1" at bounding box center [420, 295] width 13 height 13
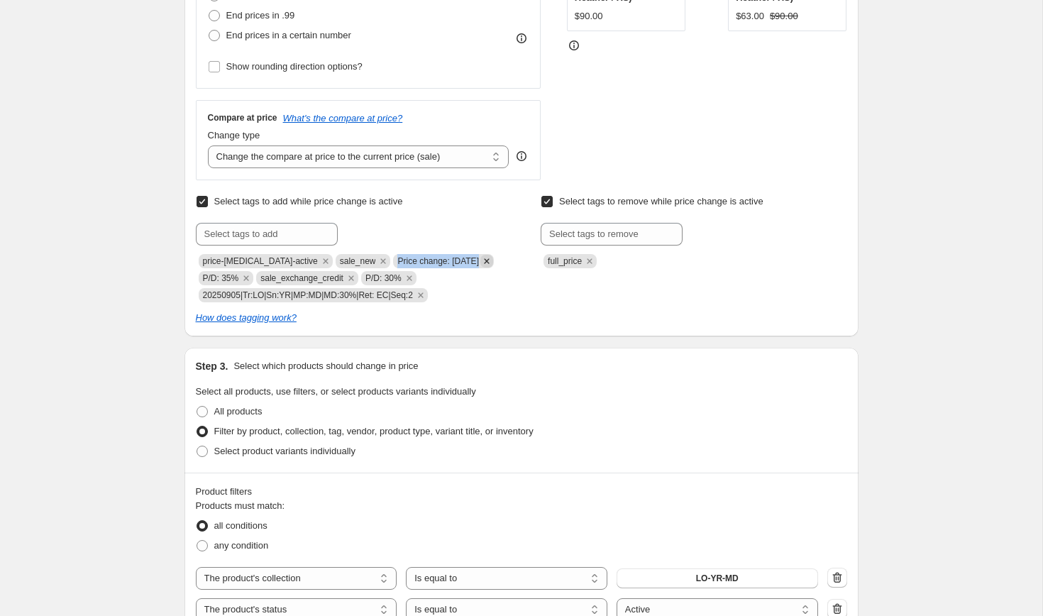
copy span "Price change: [DATE]"
drag, startPoint x: 385, startPoint y: 258, endPoint x: 480, endPoint y: 265, distance: 95.3
click at [480, 265] on span "Price change: [DATE]" at bounding box center [443, 261] width 101 height 14
click at [255, 231] on input "text" at bounding box center [267, 234] width 142 height 23
paste input "Price change: [DATE]"
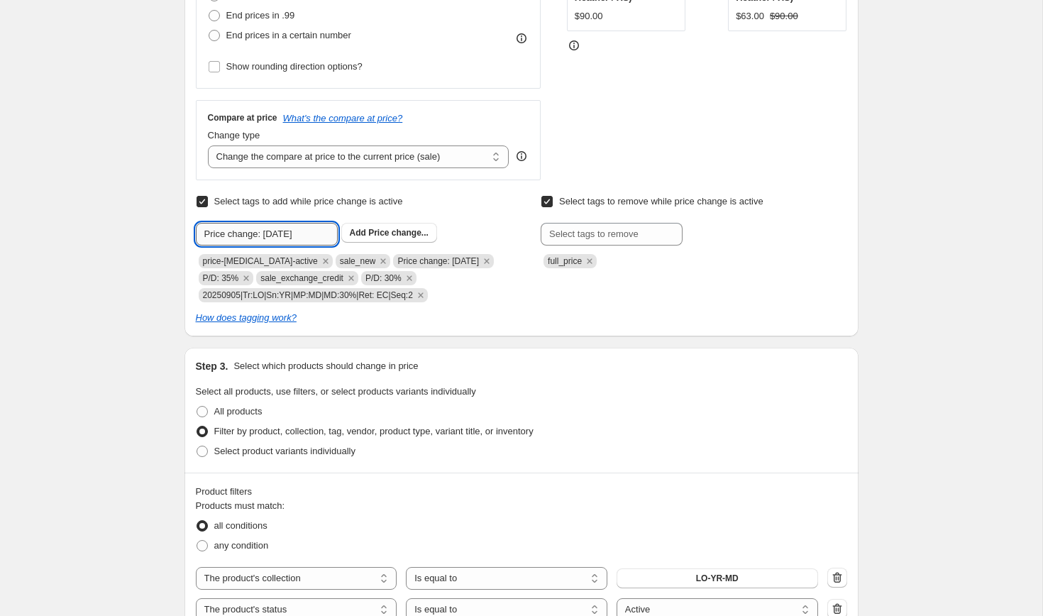
click at [284, 235] on input "Price change: [DATE]" at bounding box center [267, 234] width 142 height 23
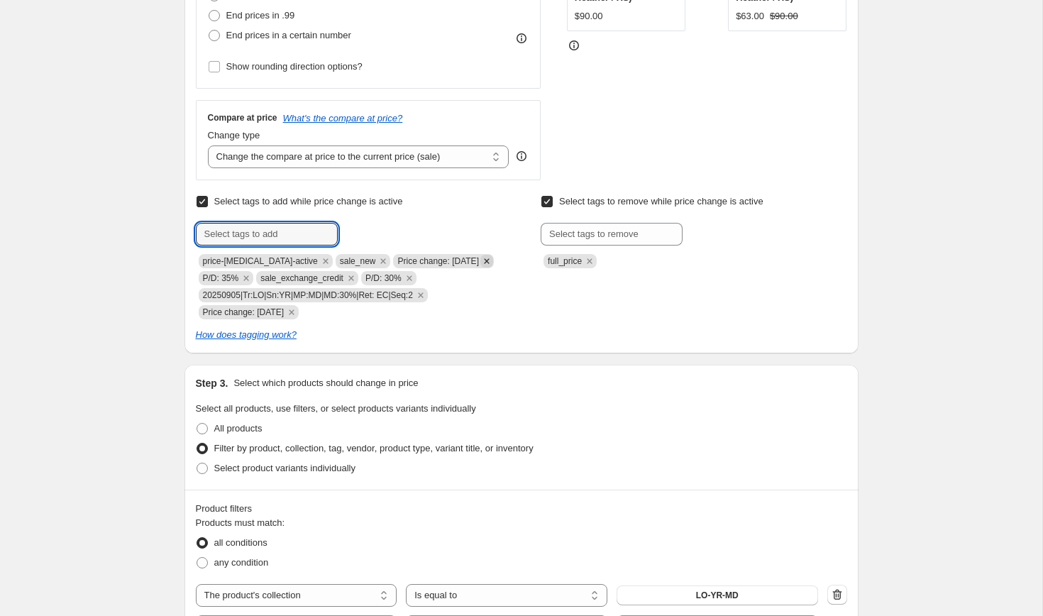
click at [485, 260] on icon "Remove Price change: 8-29-25" at bounding box center [486, 261] width 13 height 13
click at [274, 235] on input "text" at bounding box center [267, 234] width 142 height 23
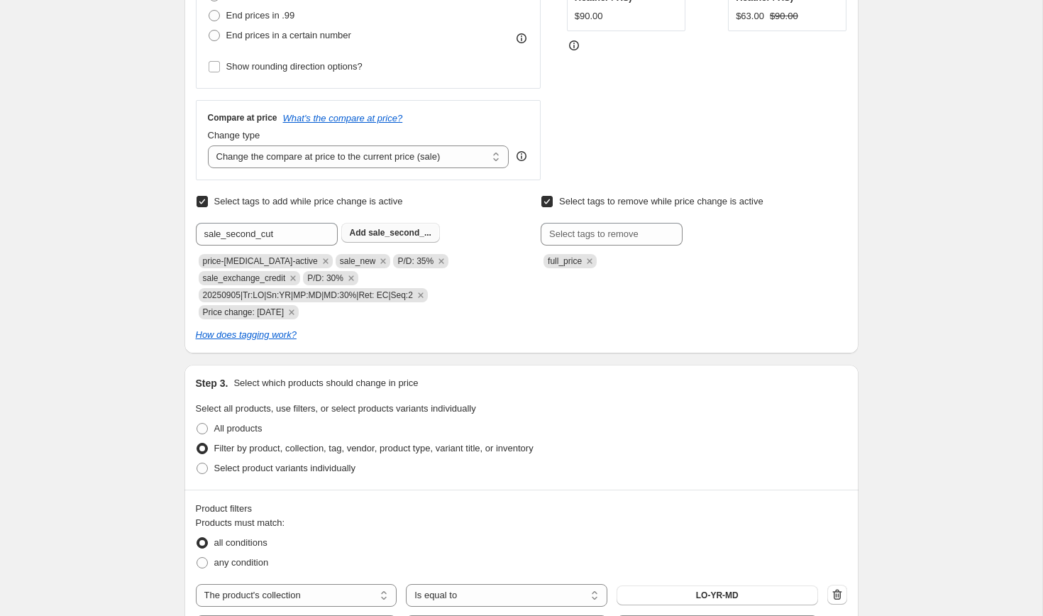
click at [361, 235] on b "Add" at bounding box center [358, 233] width 16 height 10
click at [123, 316] on div "Create new price [MEDICAL_DATA]. This page is ready Create new price [MEDICAL_D…" at bounding box center [521, 468] width 1042 height 1793
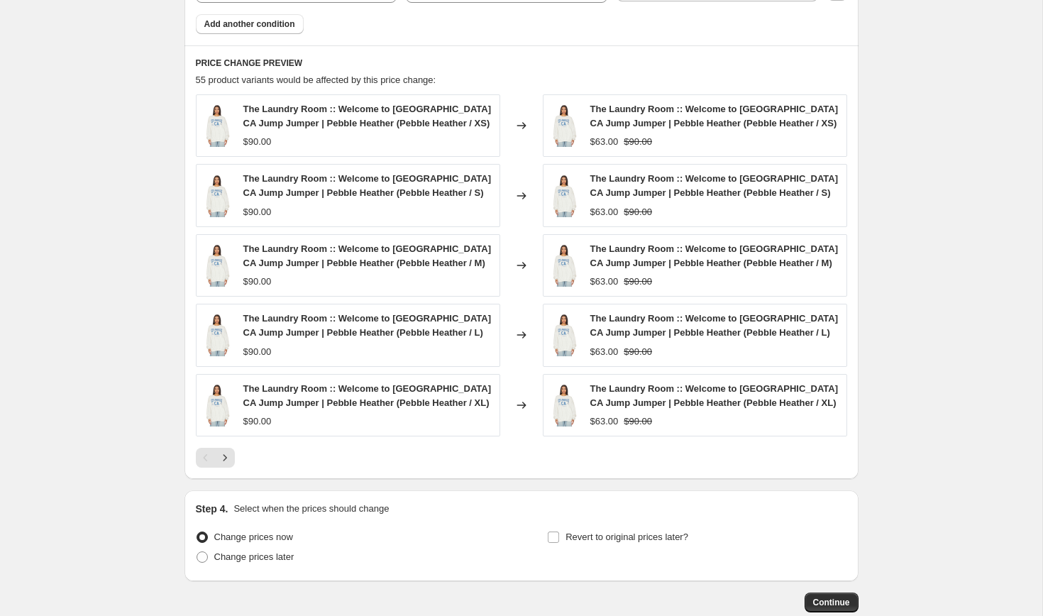
scroll to position [1114, 0]
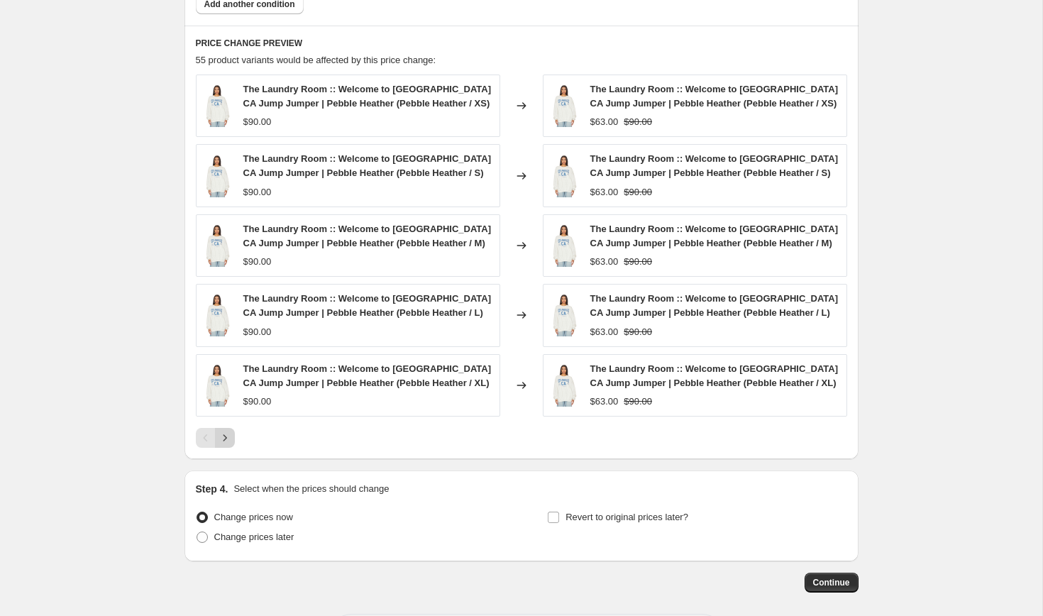
click at [228, 435] on icon "Next" at bounding box center [225, 438] width 14 height 14
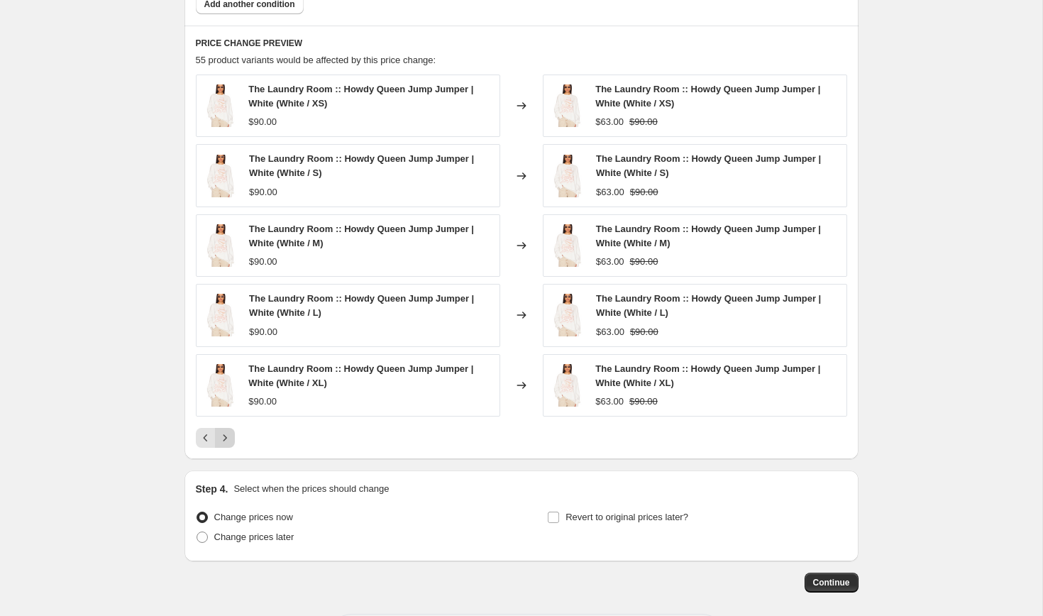
click at [228, 436] on icon "Next" at bounding box center [225, 438] width 14 height 14
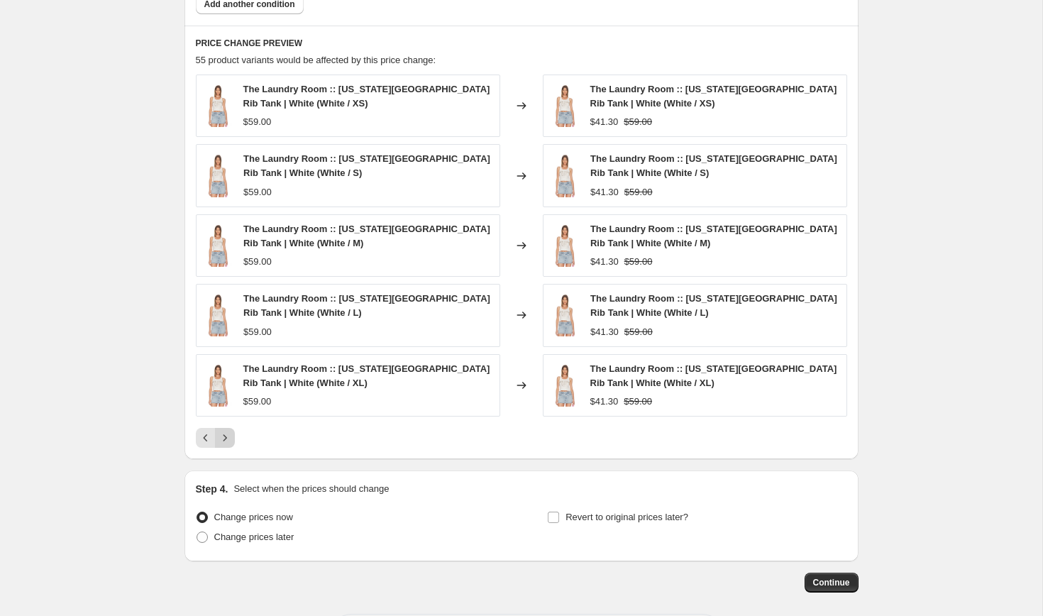
click at [228, 436] on icon "Next" at bounding box center [225, 438] width 14 height 14
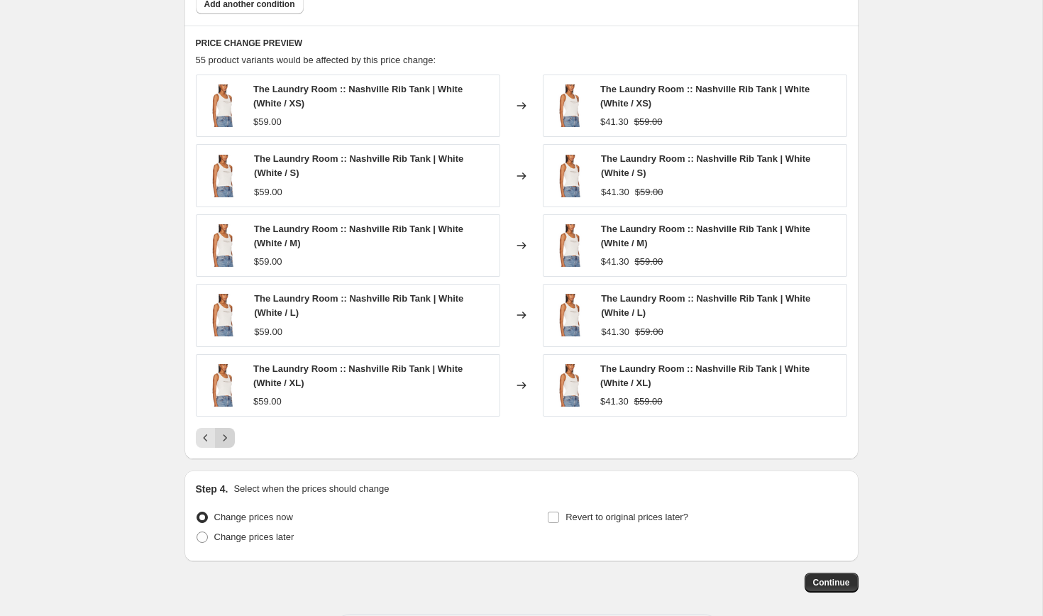
click at [228, 436] on icon "Next" at bounding box center [225, 438] width 14 height 14
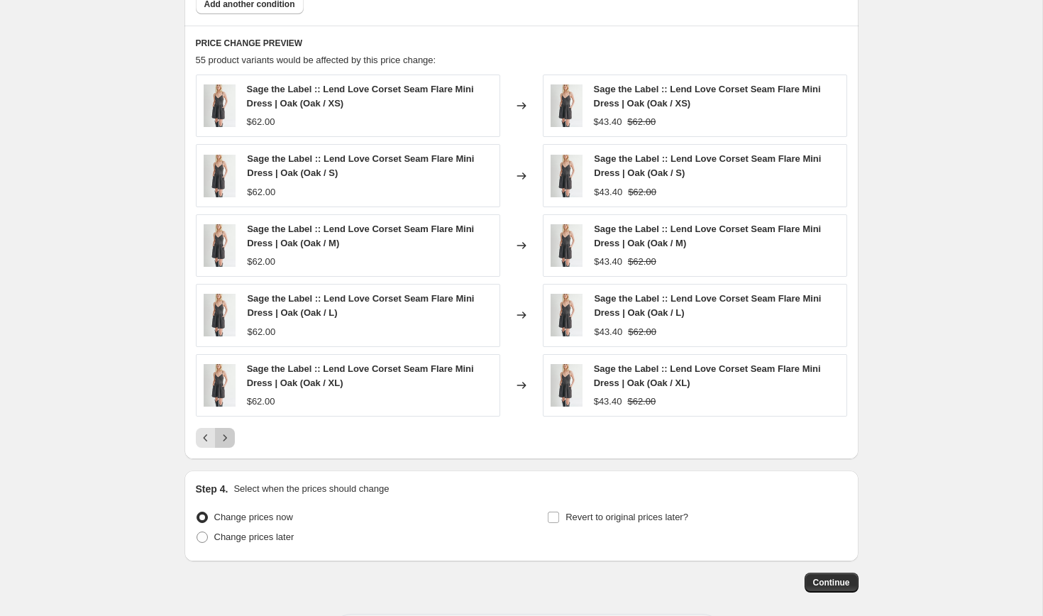
click at [228, 436] on icon "Next" at bounding box center [225, 438] width 14 height 14
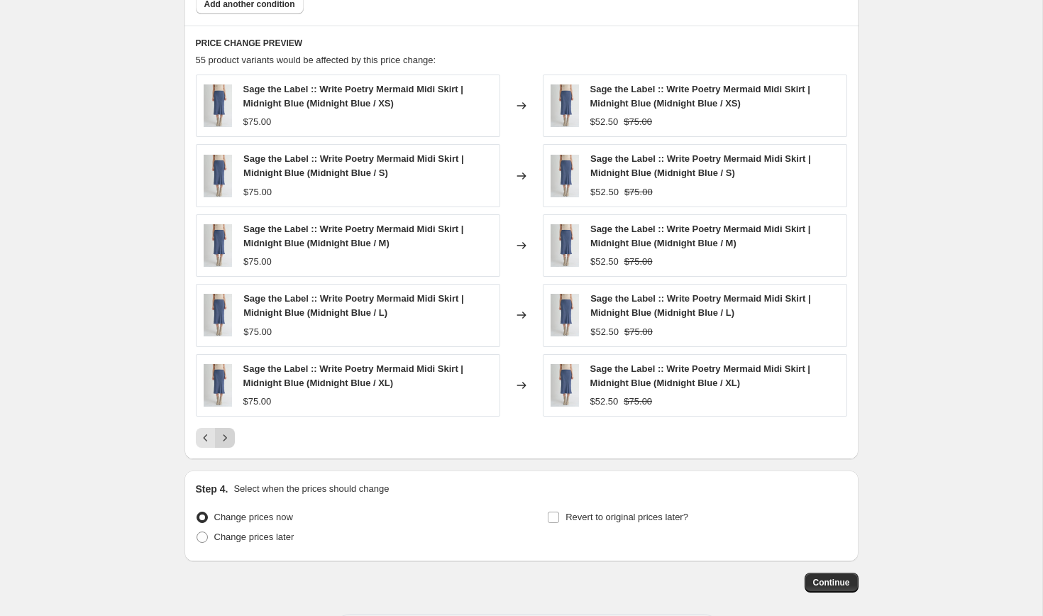
click at [228, 436] on icon "Next" at bounding box center [225, 438] width 14 height 14
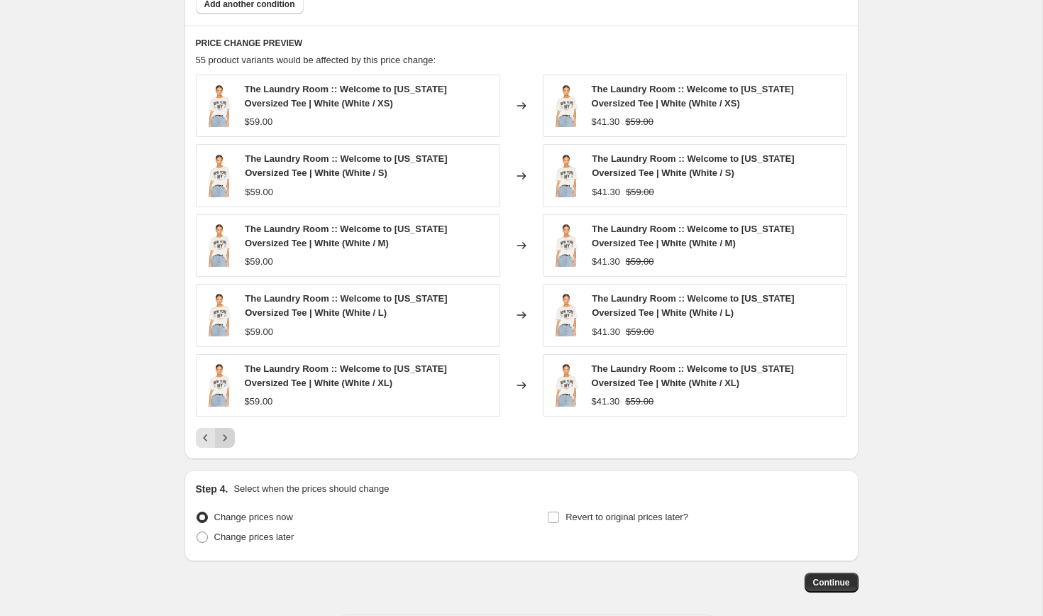
click at [228, 436] on icon "Next" at bounding box center [225, 438] width 14 height 14
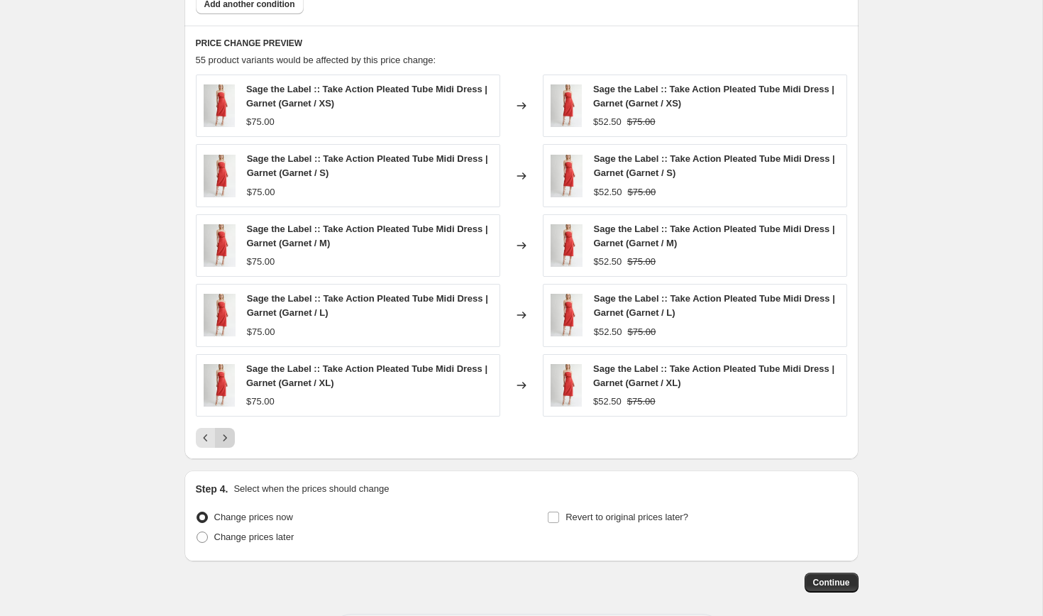
click at [228, 436] on icon "Next" at bounding box center [225, 438] width 14 height 14
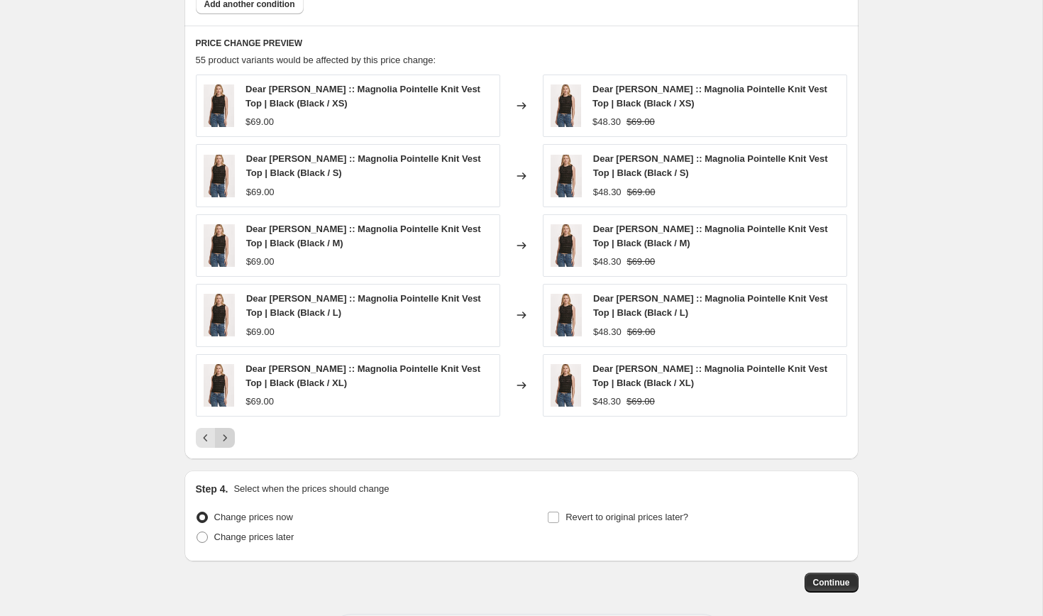
click at [228, 436] on icon "Next" at bounding box center [225, 438] width 14 height 14
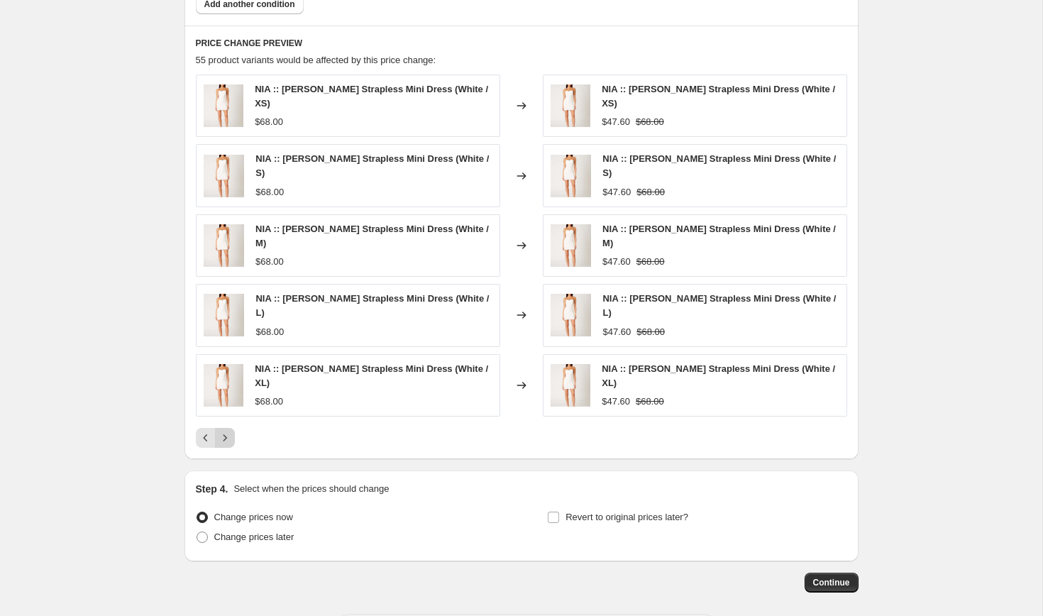
click at [221, 431] on icon "Next" at bounding box center [225, 438] width 14 height 14
click at [221, 428] on div "Pagination" at bounding box center [225, 438] width 20 height 20
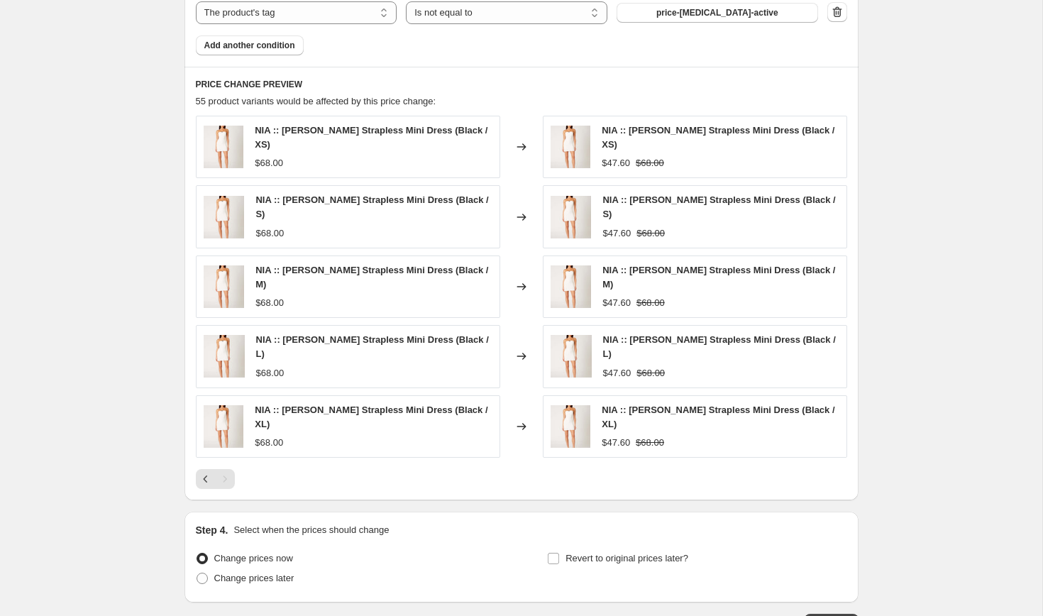
scroll to position [1155, 0]
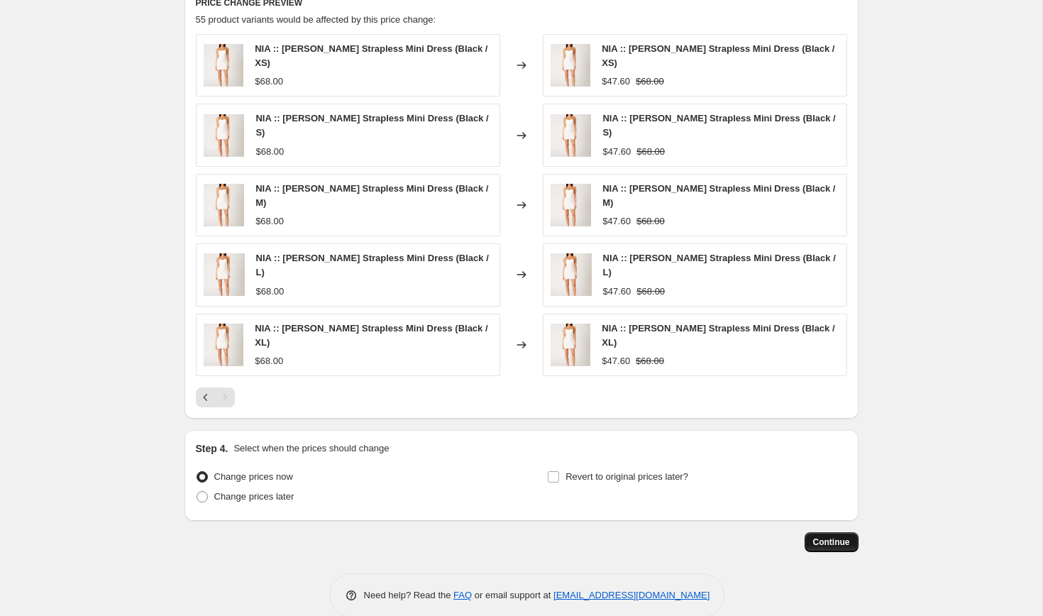
click at [848, 536] on span "Continue" at bounding box center [831, 541] width 37 height 11
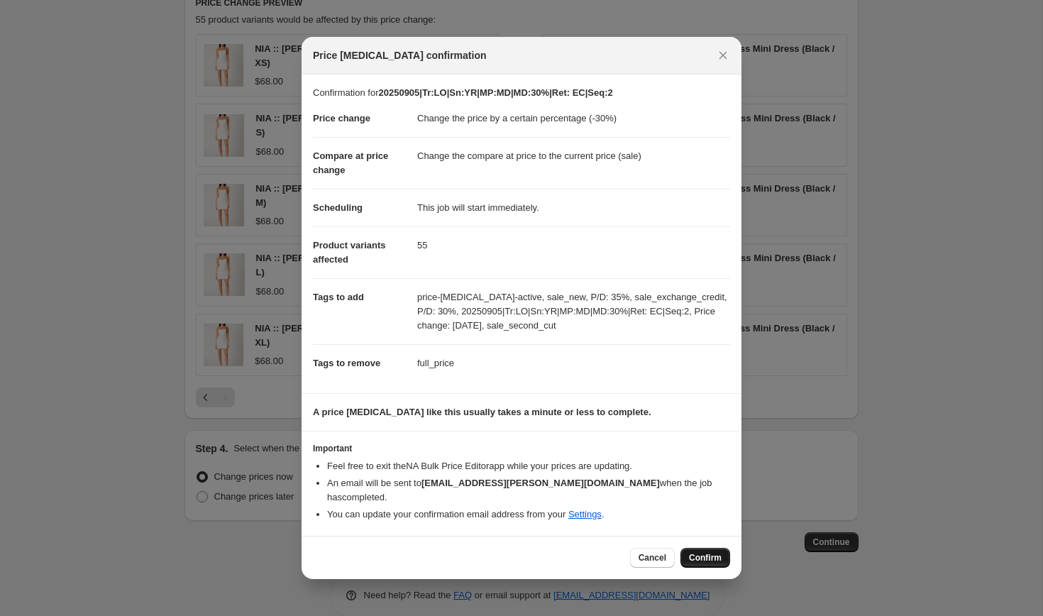
click at [709, 552] on span "Confirm" at bounding box center [705, 557] width 33 height 11
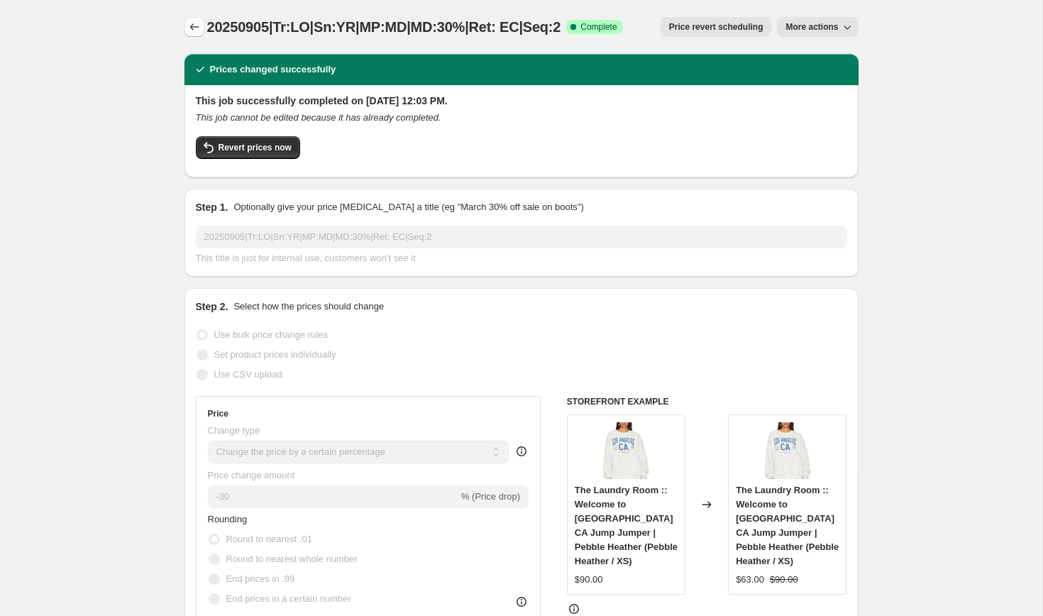
click at [196, 30] on icon "Price change jobs" at bounding box center [194, 27] width 14 height 14
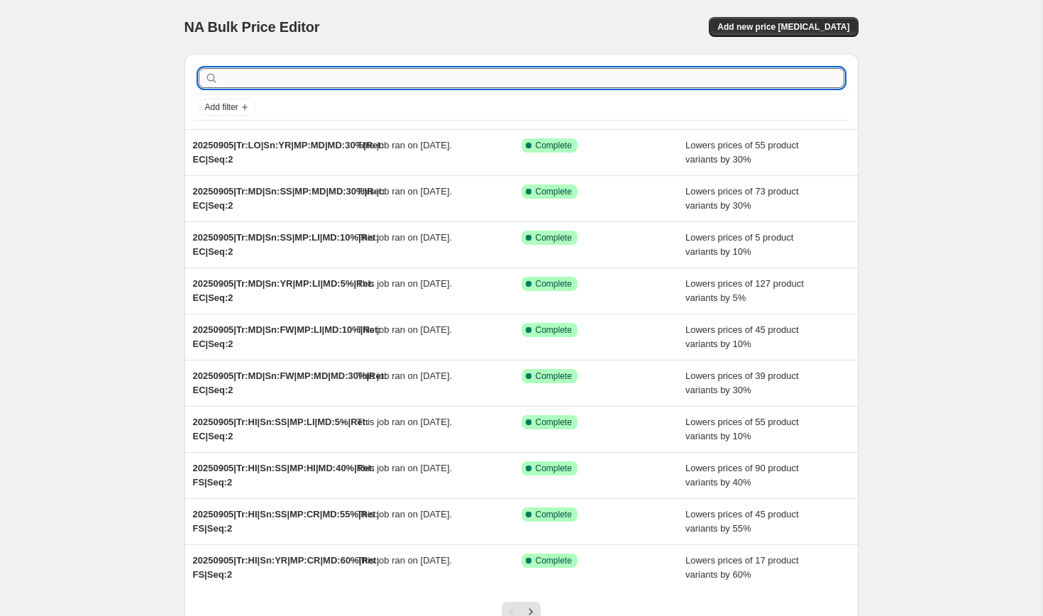
click at [248, 78] on input "text" at bounding box center [532, 78] width 623 height 20
paste input "20250829|Tr:LO|Sn:FW|MP:LI|MD:15%|Ret: EC|Seq:1"
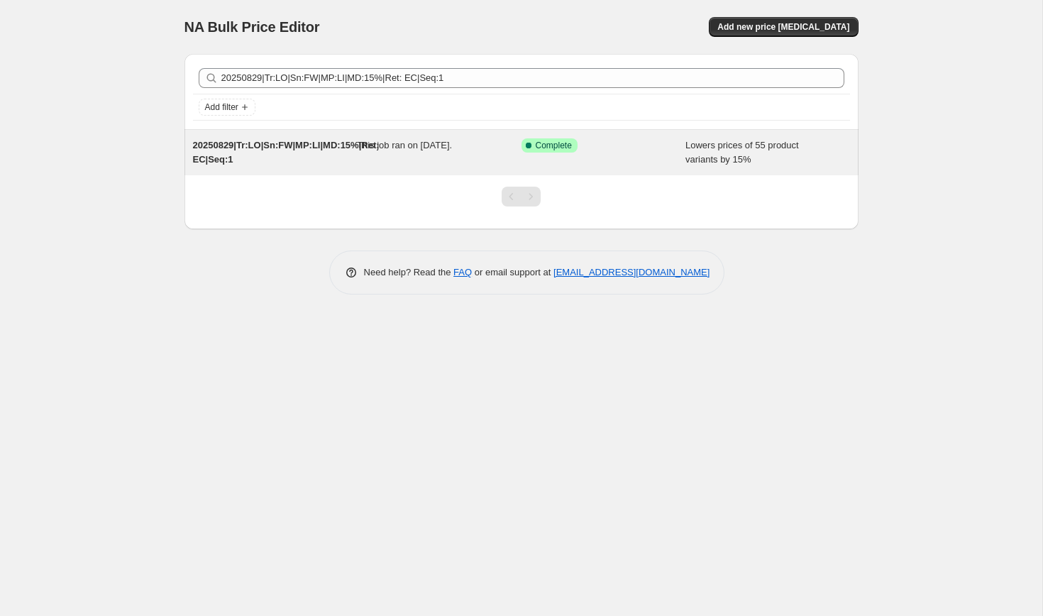
click at [261, 157] on div "20250829|Tr:LO|Sn:FW|MP:LI|MD:15%|Ret: EC|Seq:1" at bounding box center [275, 152] width 165 height 28
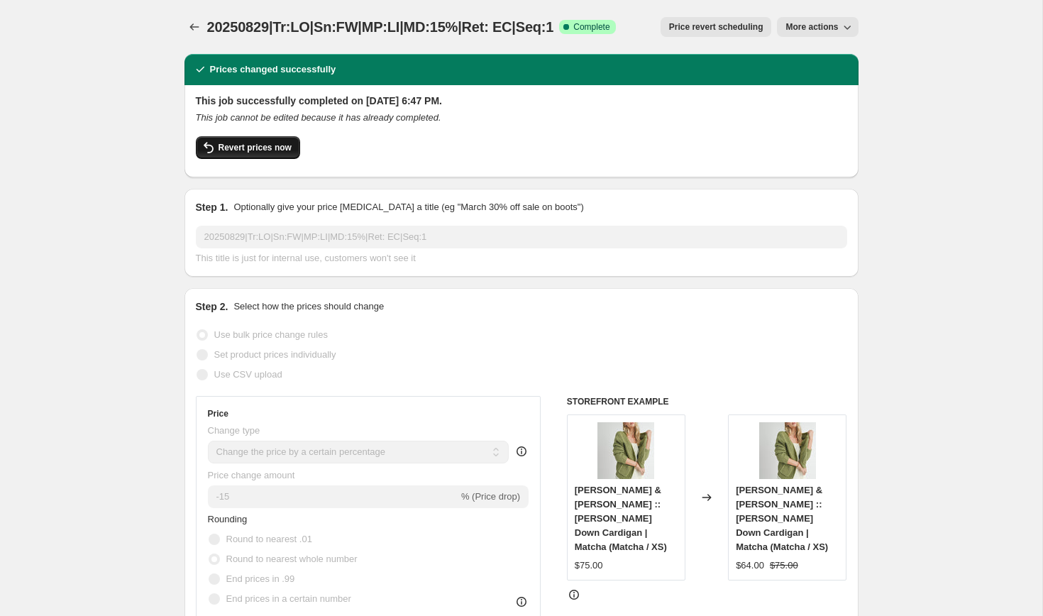
click at [265, 144] on span "Revert prices now" at bounding box center [254, 147] width 73 height 11
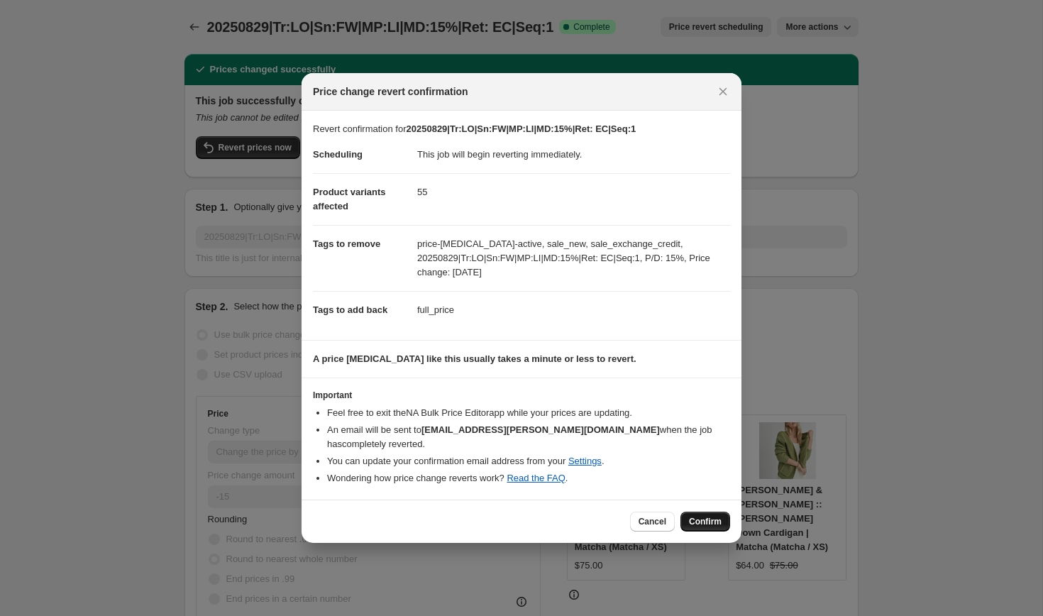
click at [702, 516] on span "Confirm" at bounding box center [705, 521] width 33 height 11
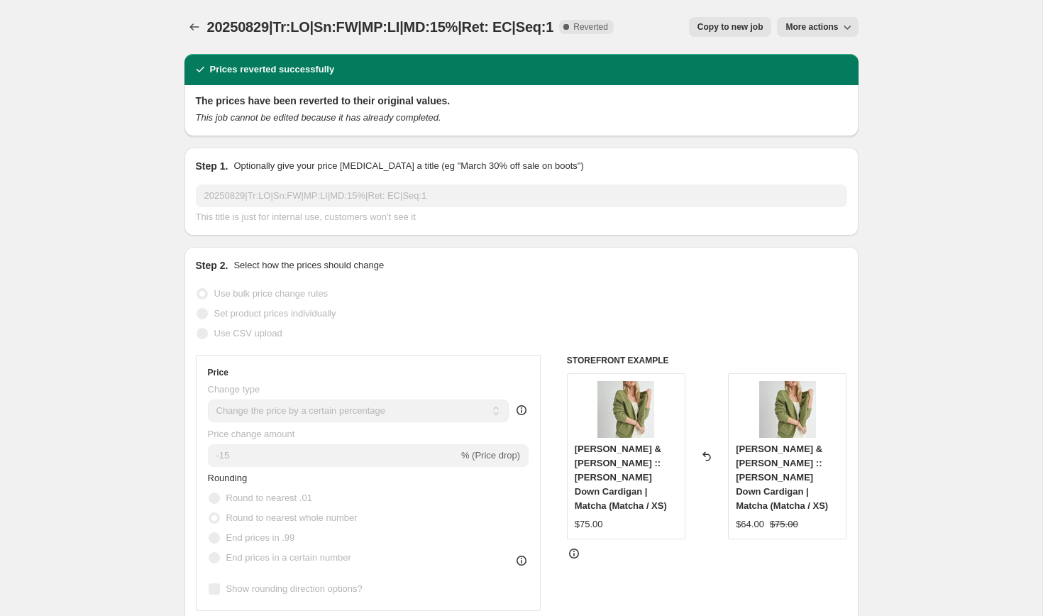
click at [726, 26] on span "Copy to new job" at bounding box center [730, 26] width 66 height 11
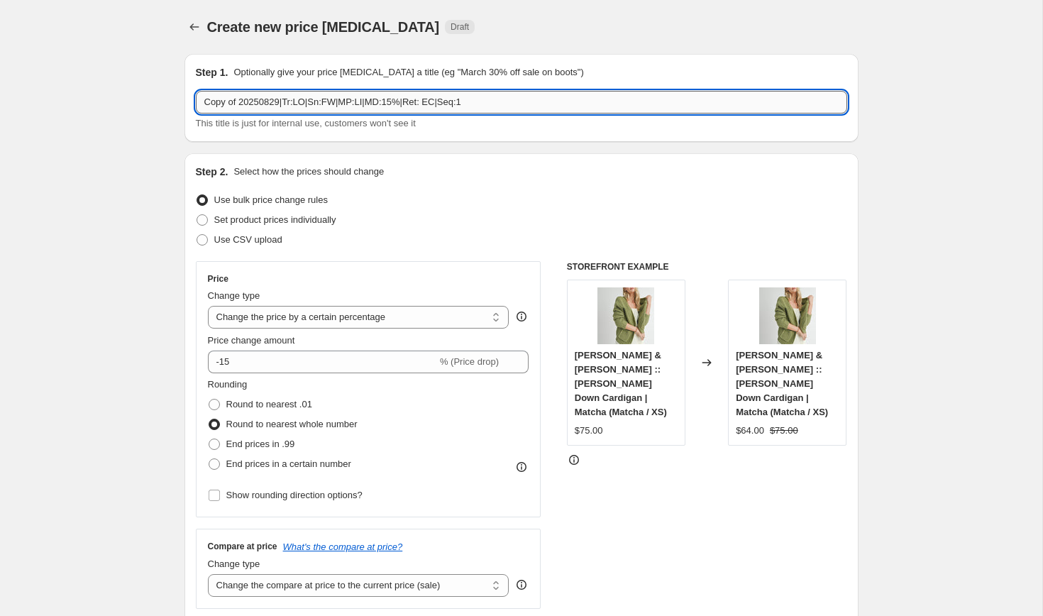
click at [264, 104] on input "Copy of 20250829|Tr:LO|Sn:FW|MP:LI|MD:15%|Ret: EC|Seq:1" at bounding box center [521, 102] width 651 height 23
paste input "20250905|Tr:LO|Sn:FW|MP:LI|MD:5%|Ret: EC|Seq:2"
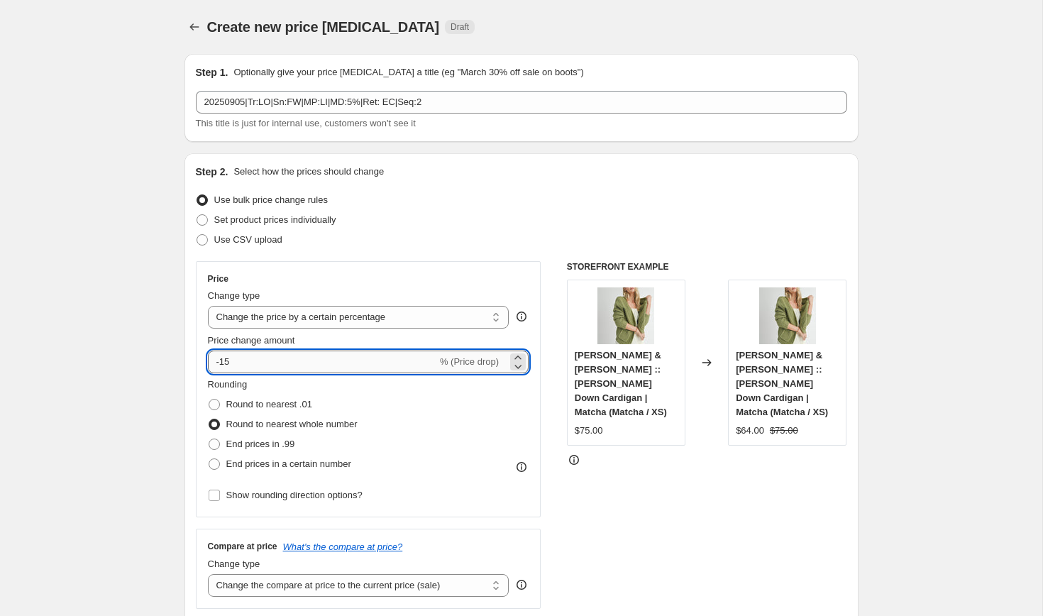
click at [223, 365] on input "-15" at bounding box center [322, 361] width 229 height 23
click at [221, 407] on label "Round to nearest .01" at bounding box center [260, 404] width 104 height 20
click at [209, 399] on input "Round to nearest .01" at bounding box center [209, 399] width 1 height 1
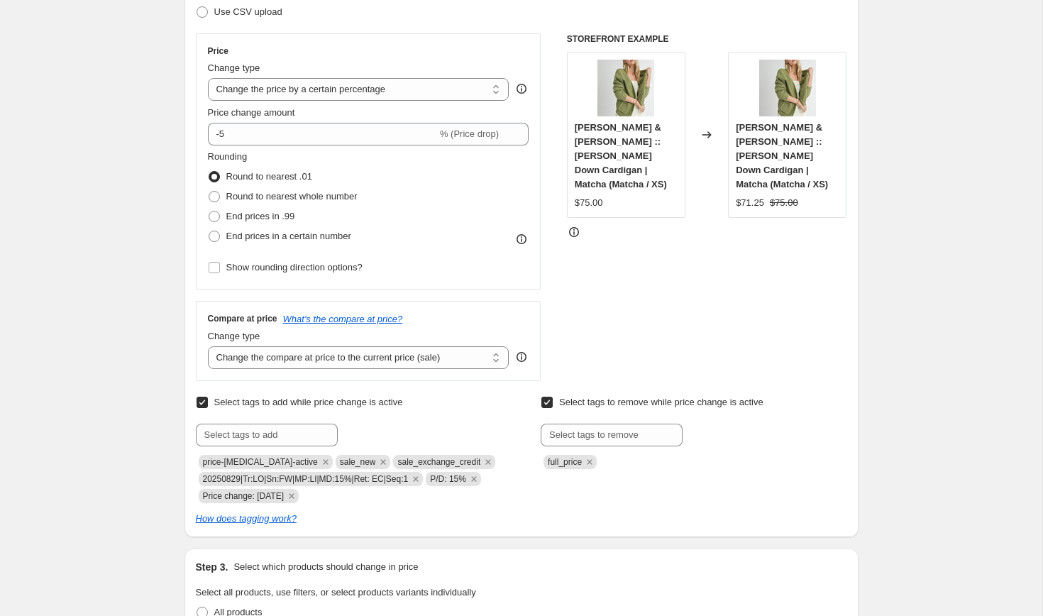
scroll to position [244, 0]
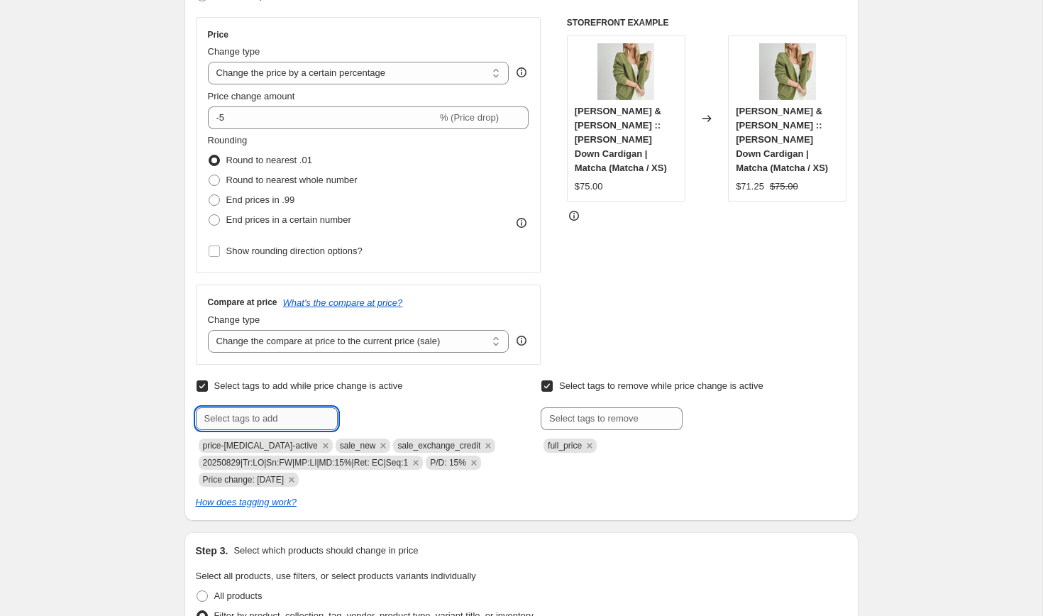
click at [228, 423] on input "text" at bounding box center [267, 418] width 142 height 23
paste input "20250905|Tr:LO|Sn:FW|MP:LI|MD:5%|Ret: EC|Seq:2"
click at [389, 421] on span "20250905|Tr:..." at bounding box center [397, 417] width 58 height 10
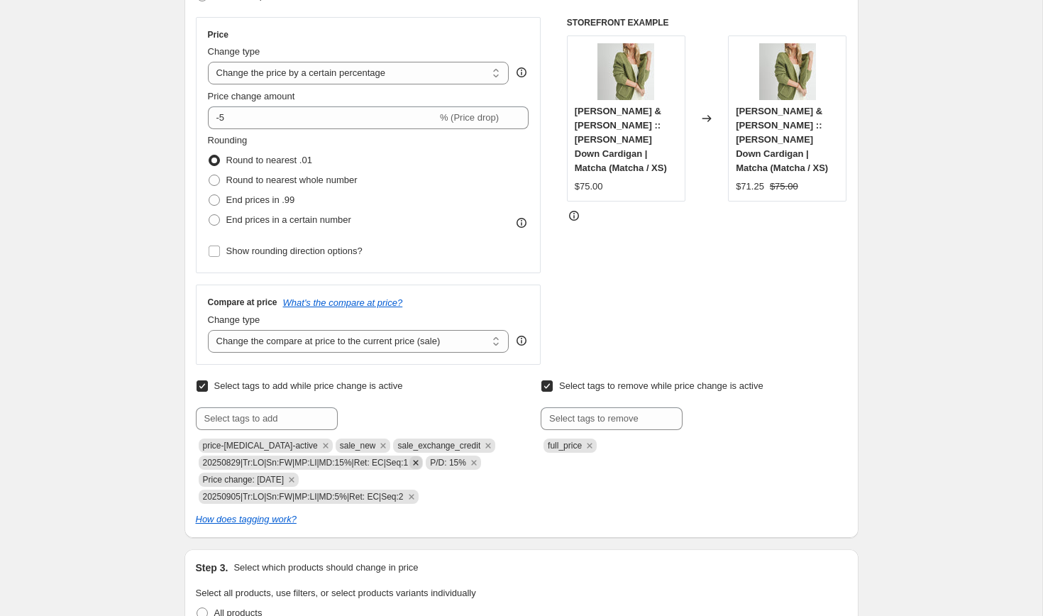
click at [422, 465] on icon "Remove 20250829|Tr:LO|Sn:FW|MP:LI|MD:15%|Ret: EC|Seq:1" at bounding box center [415, 462] width 13 height 13
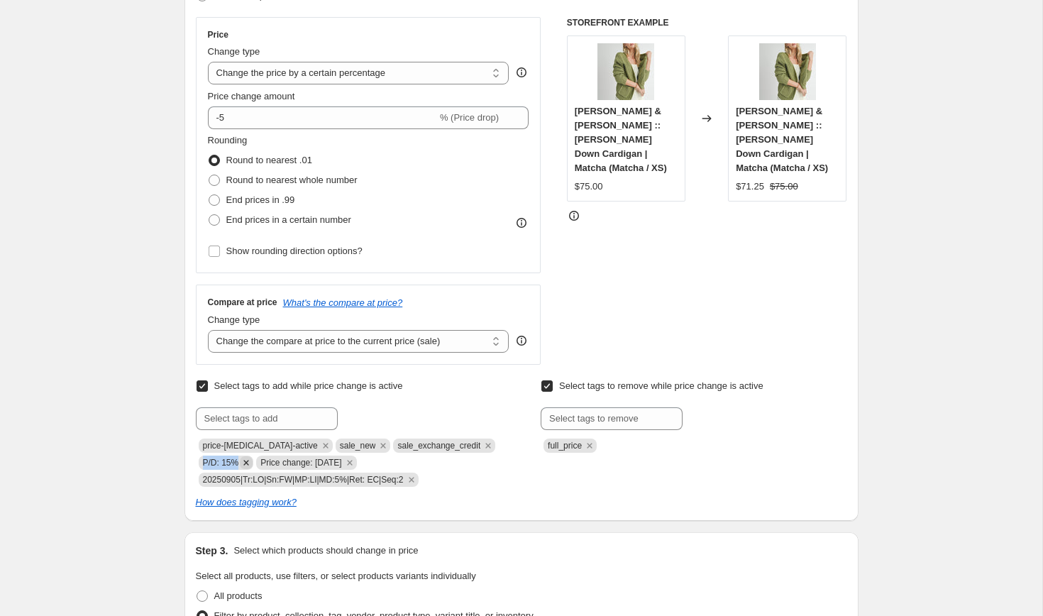
drag, startPoint x: 203, startPoint y: 461, endPoint x: 243, endPoint y: 464, distance: 39.8
click at [243, 464] on span "P/D: 15%" at bounding box center [226, 462] width 55 height 14
click at [215, 414] on input "text" at bounding box center [267, 418] width 142 height 23
paste input "P/D: 15%"
click at [231, 416] on input "P/D: 15%" at bounding box center [267, 418] width 142 height 23
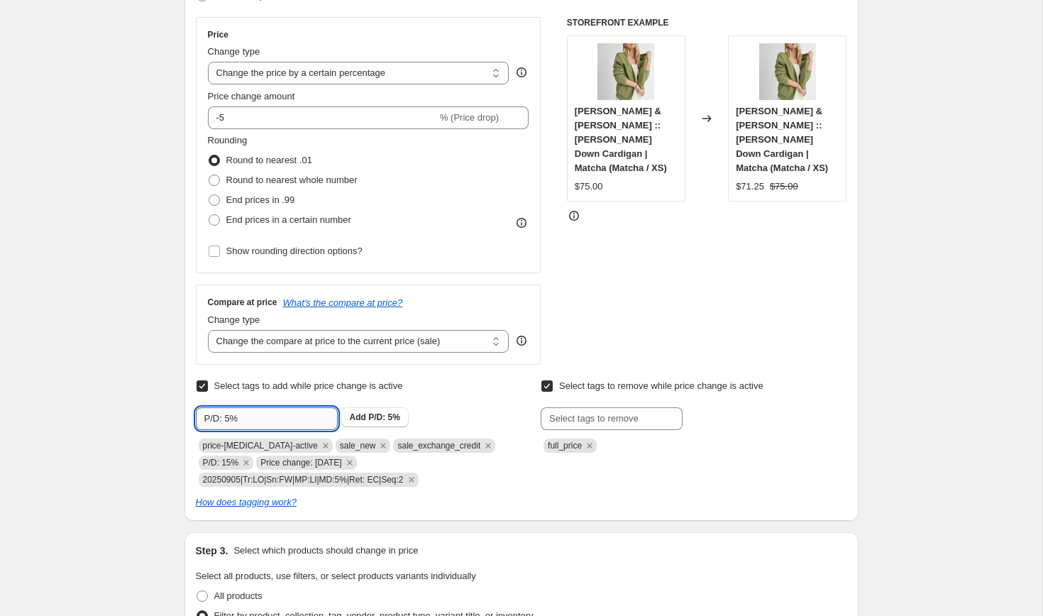
click at [247, 459] on icon "Remove P/D: 15%" at bounding box center [246, 462] width 13 height 13
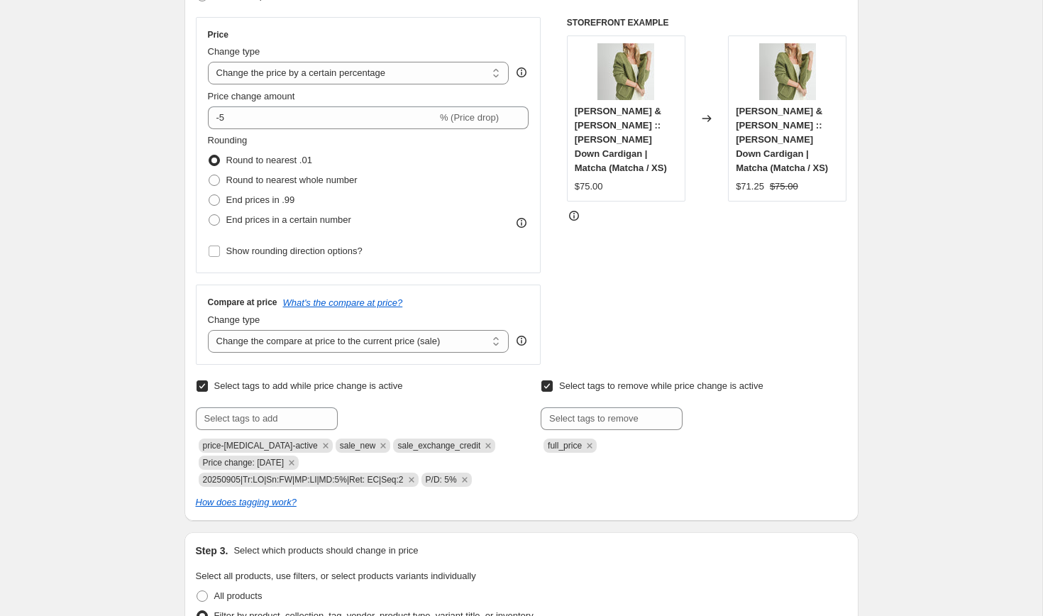
drag, startPoint x: 204, startPoint y: 461, endPoint x: 292, endPoint y: 465, distance: 88.0
click at [284, 465] on span "Price change: [DATE]" at bounding box center [244, 462] width 82 height 10
click at [258, 423] on input "text" at bounding box center [267, 418] width 142 height 23
paste input "Price change: [DATE]"
click at [289, 419] on input "Price change: [DATE]" at bounding box center [267, 418] width 142 height 23
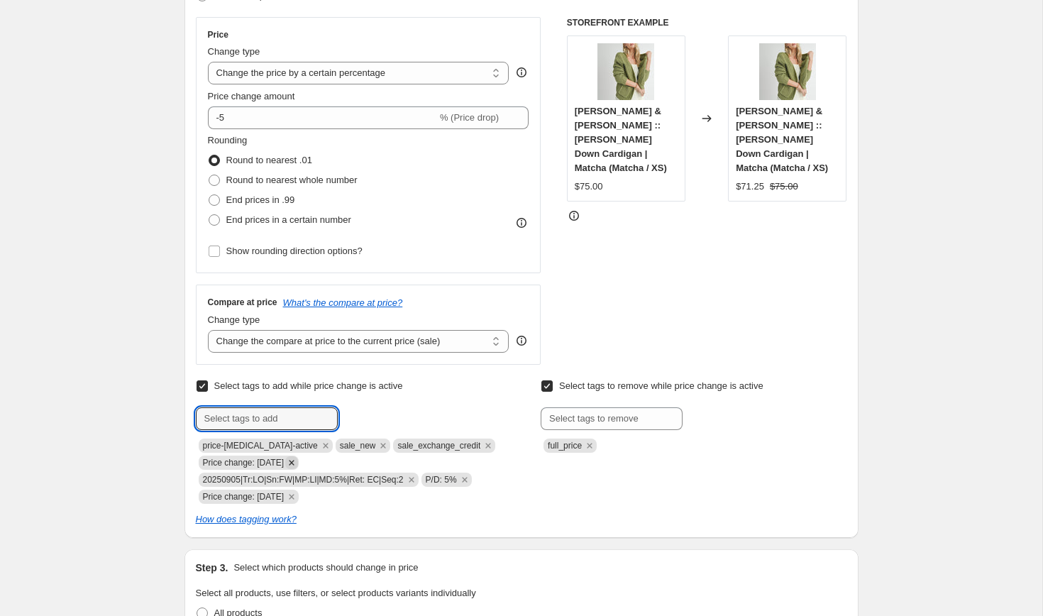
click at [298, 459] on icon "Remove Price change: 8-31-25" at bounding box center [291, 462] width 13 height 13
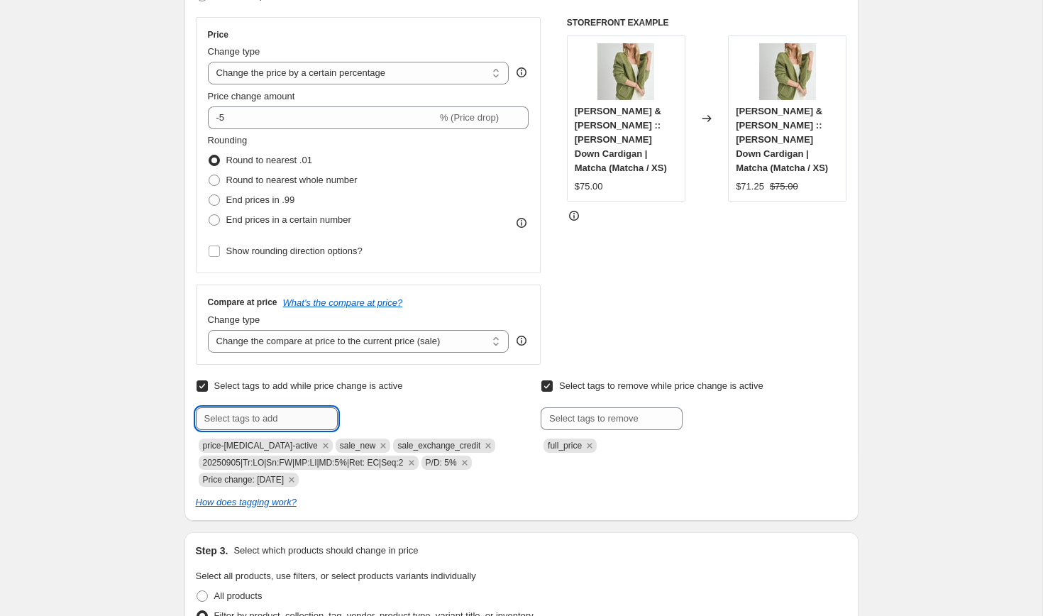
click at [276, 420] on input "text" at bounding box center [267, 418] width 142 height 23
click at [376, 421] on span "sale_first_c..." at bounding box center [395, 417] width 54 height 10
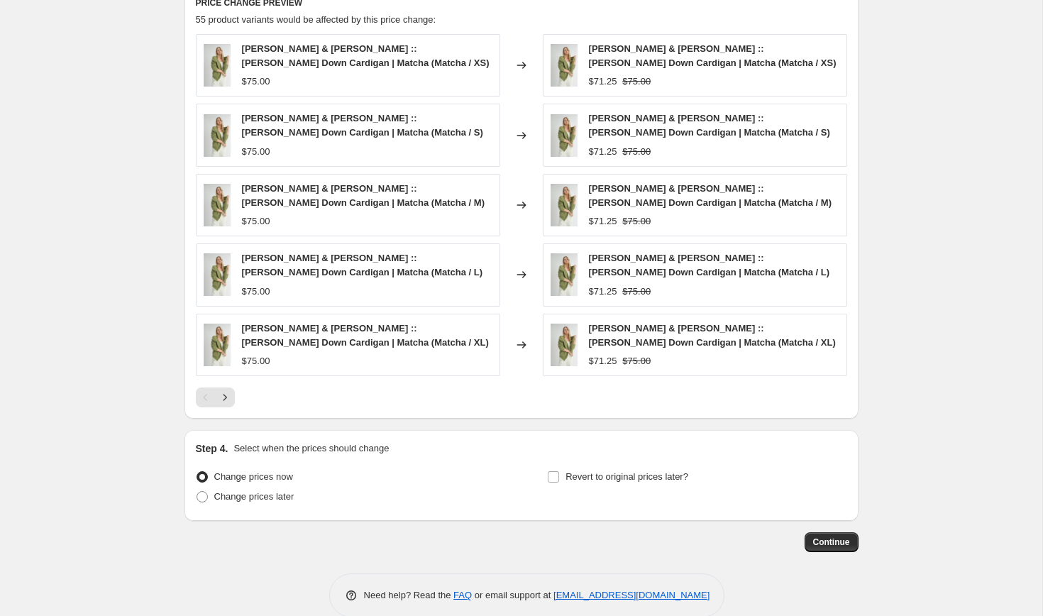
scroll to position [1160, 0]
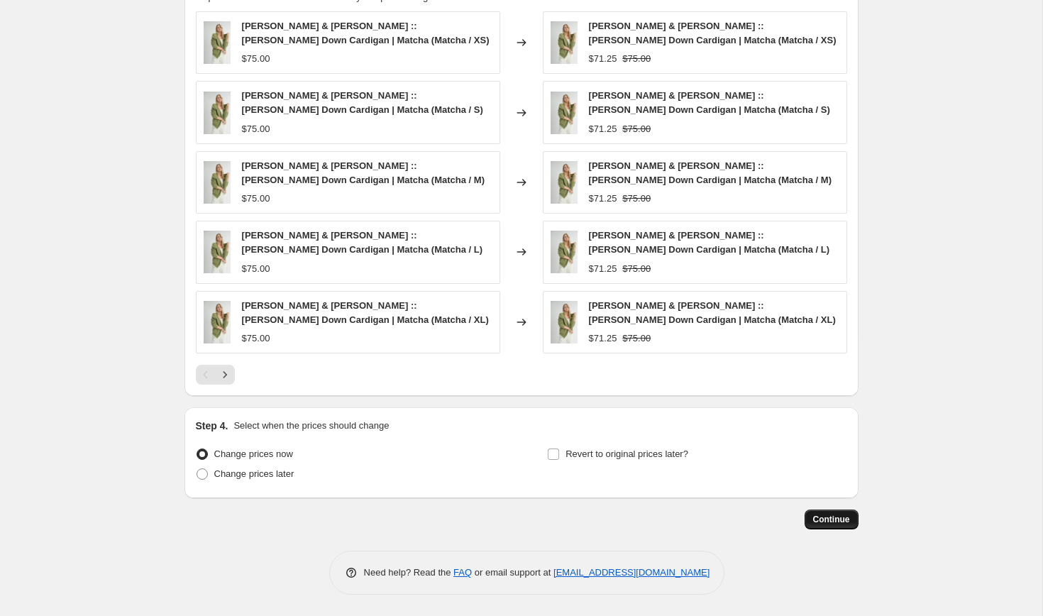
click at [817, 521] on span "Continue" at bounding box center [831, 518] width 37 height 11
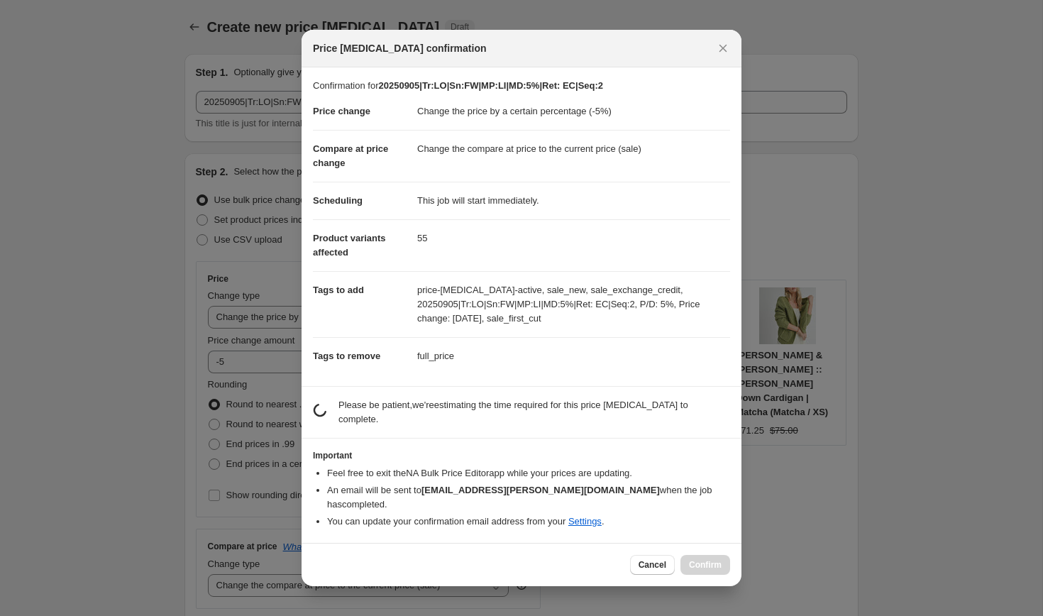
scroll to position [0, 0]
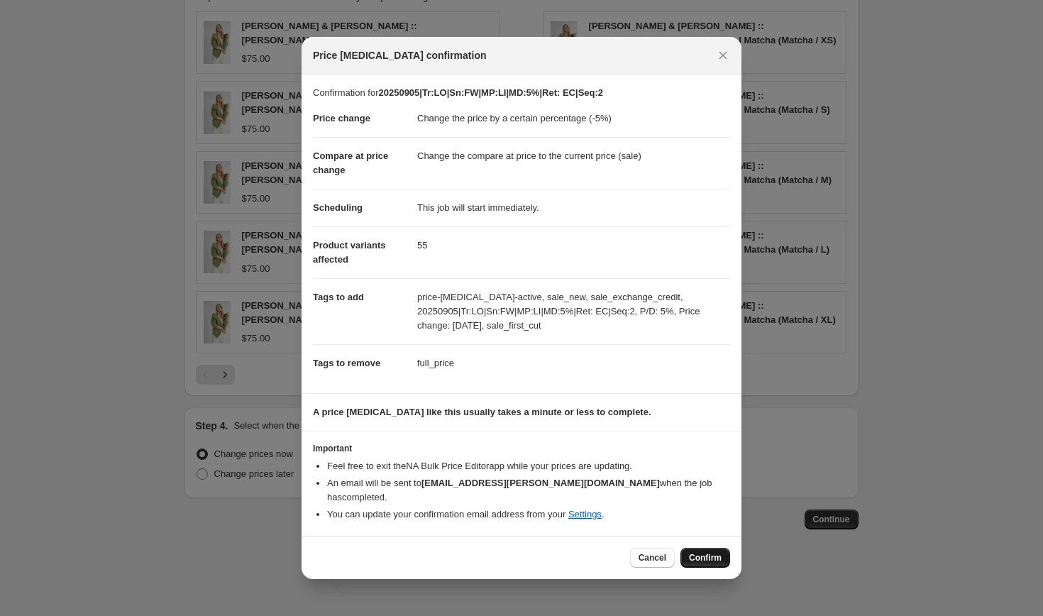
click at [696, 552] on span "Confirm" at bounding box center [705, 557] width 33 height 11
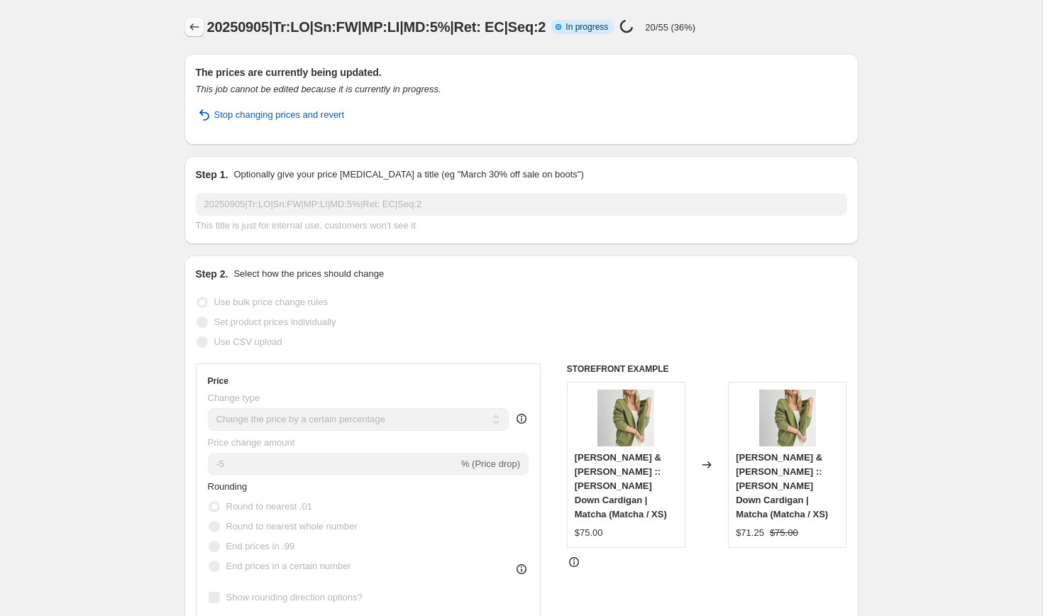
click at [197, 27] on icon "Price change jobs" at bounding box center [193, 26] width 9 height 7
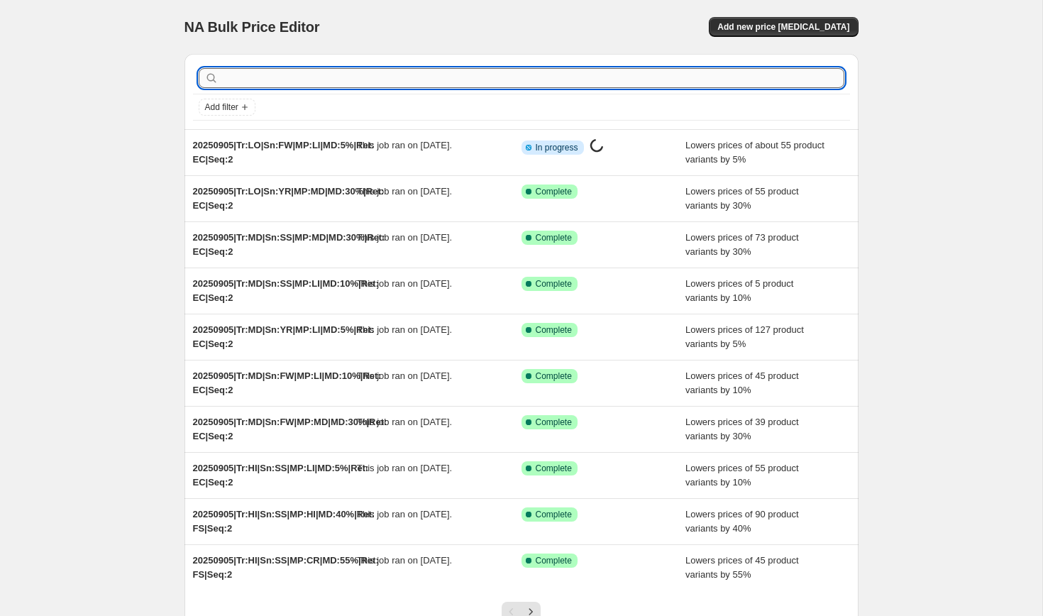
click at [273, 82] on input "text" at bounding box center [532, 78] width 623 height 20
paste input "20250829|Tr:LO|Sn:FW|MP:MD|MD:25%|Ret: EC|Seq:1"
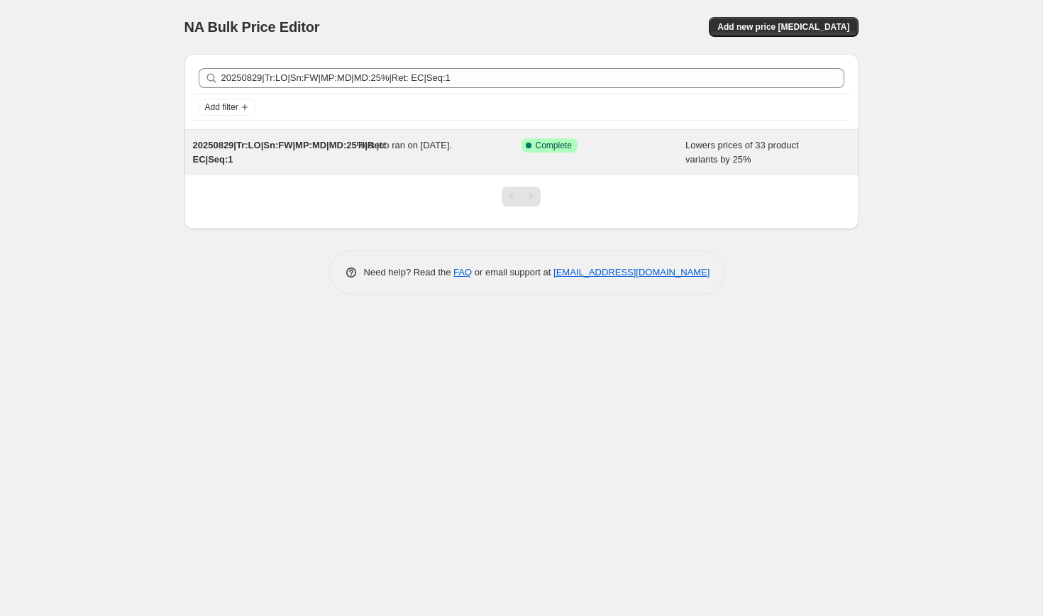
click at [267, 150] on div "20250829|Tr:LO|Sn:FW|MP:MD|MD:25%|Ret: EC|Seq:1" at bounding box center [275, 152] width 165 height 28
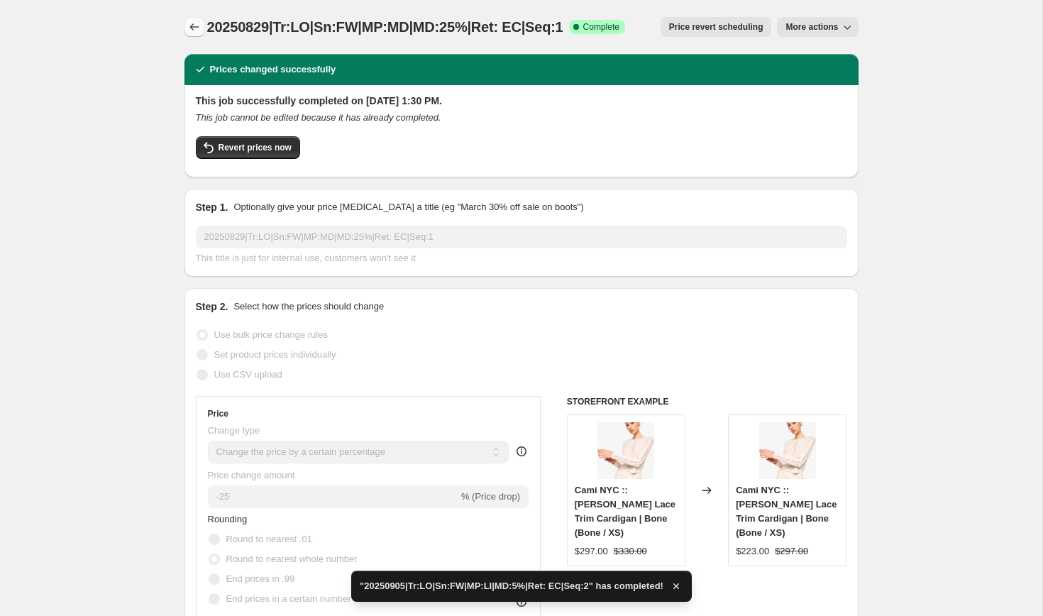
click at [195, 26] on icon "Price change jobs" at bounding box center [194, 27] width 14 height 14
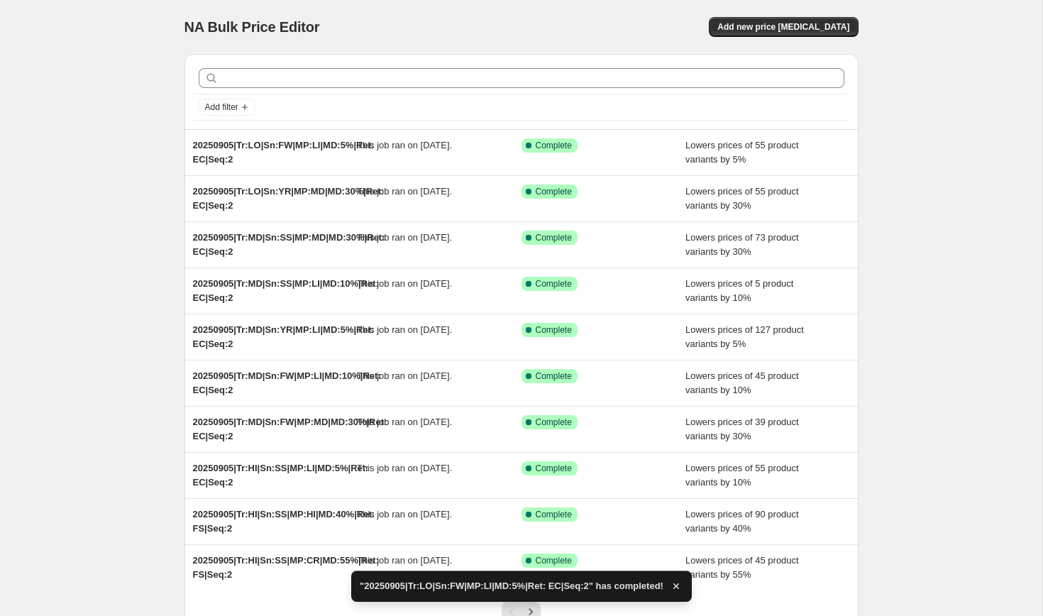
click at [331, 88] on div at bounding box center [521, 77] width 657 height 31
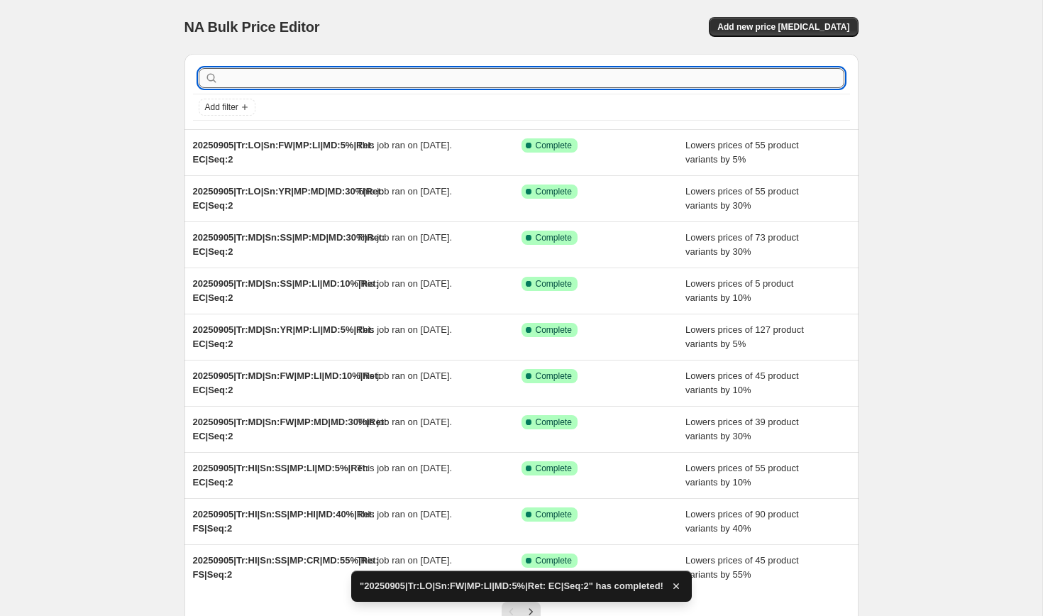
click at [331, 84] on input "text" at bounding box center [532, 78] width 623 height 20
paste input "20250829|Tr:LO|Sn:FW|MP:MD|MD:25%|Ret: EC|Seq:1"
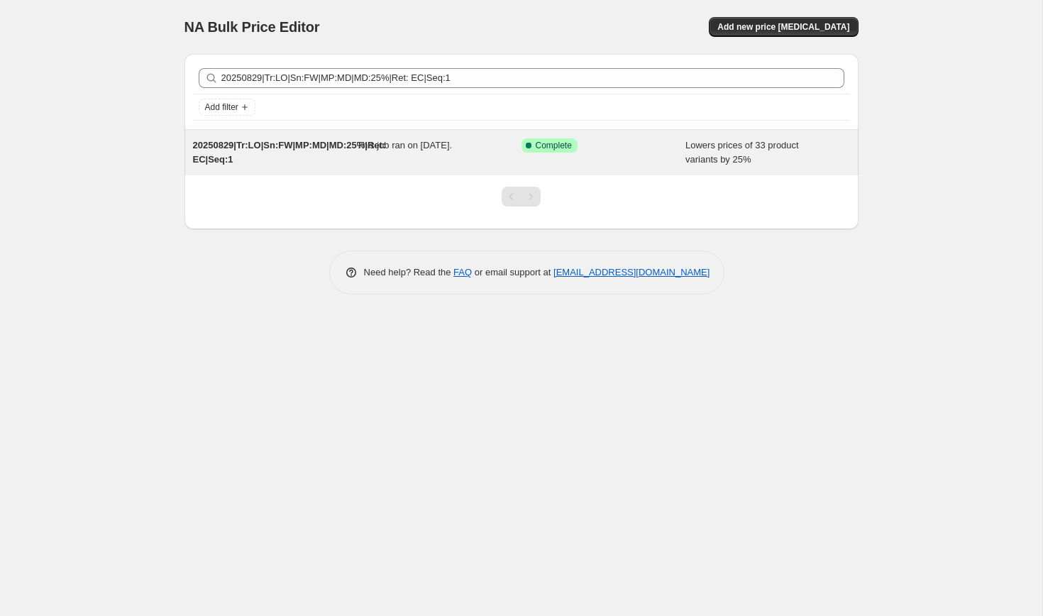
click at [330, 138] on div "20250829|Tr:LO|Sn:FW|MP:MD|MD:25%|Ret: EC|Seq:1" at bounding box center [275, 152] width 165 height 28
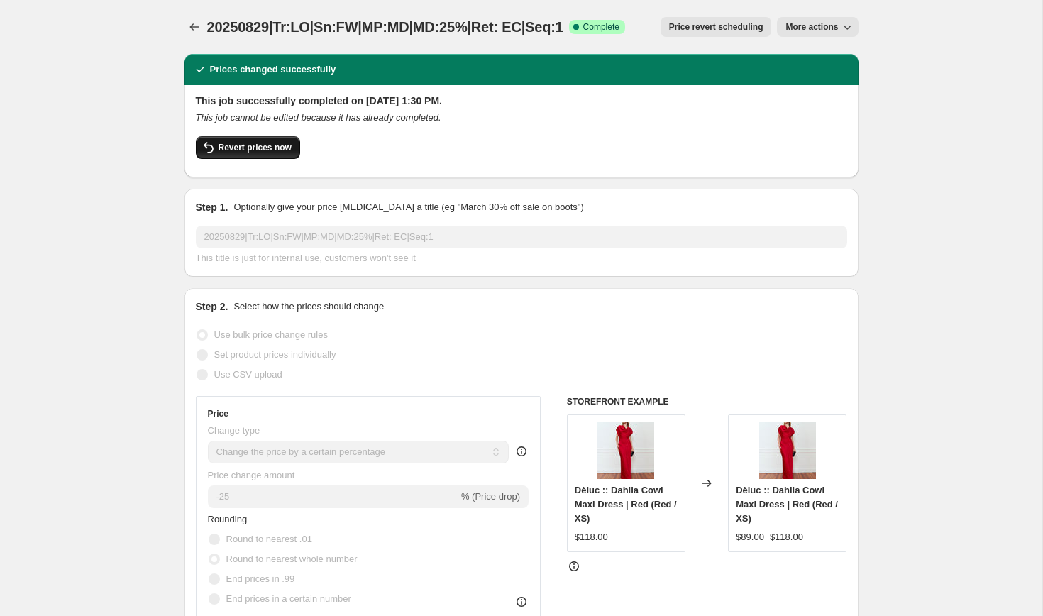
click at [279, 145] on span "Revert prices now" at bounding box center [254, 147] width 73 height 11
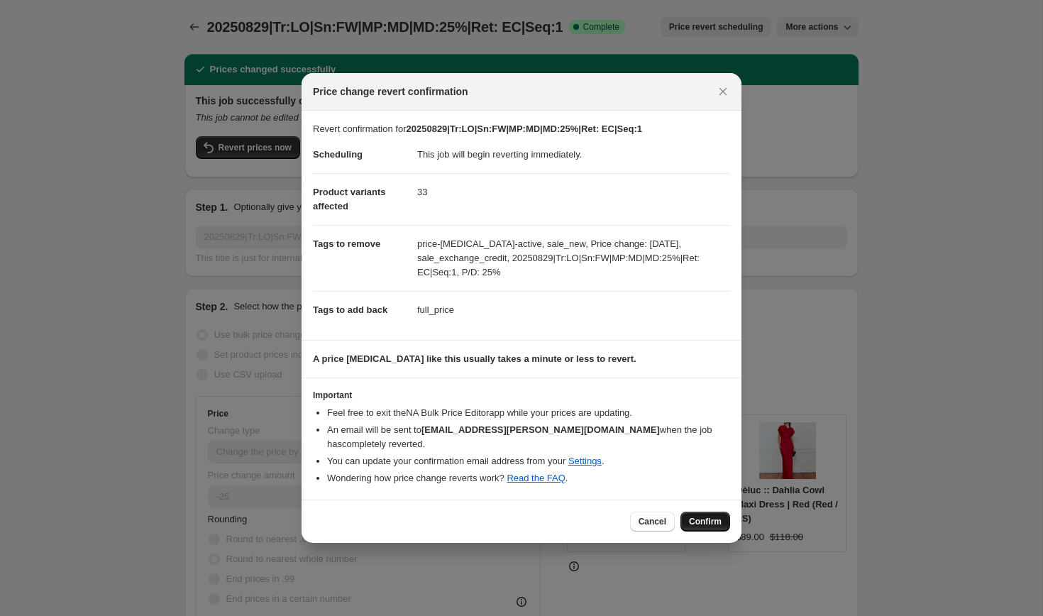
click at [699, 516] on span "Confirm" at bounding box center [705, 521] width 33 height 11
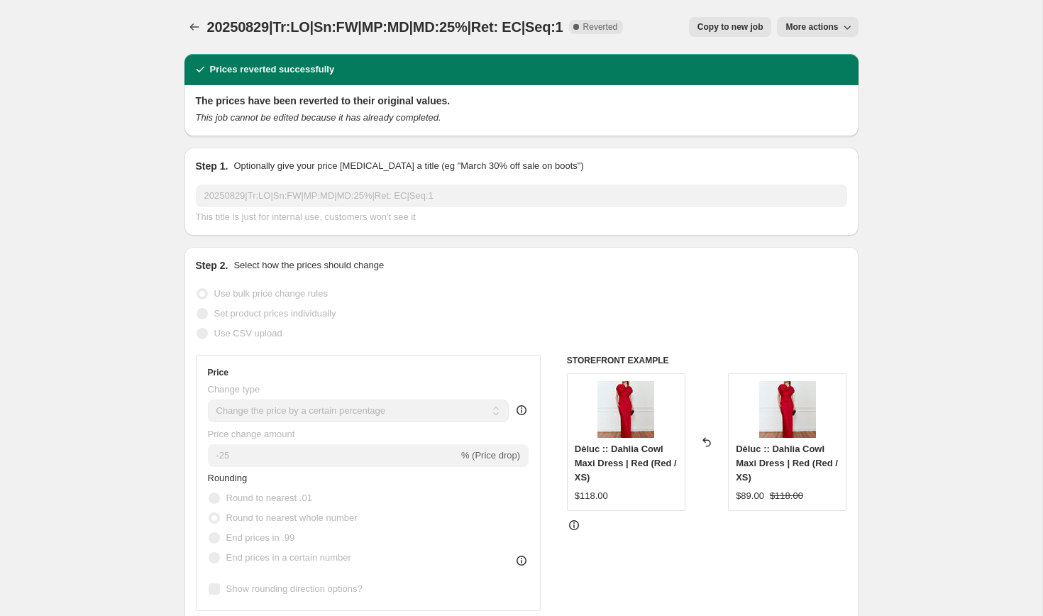
click at [726, 30] on span "Copy to new job" at bounding box center [730, 26] width 66 height 11
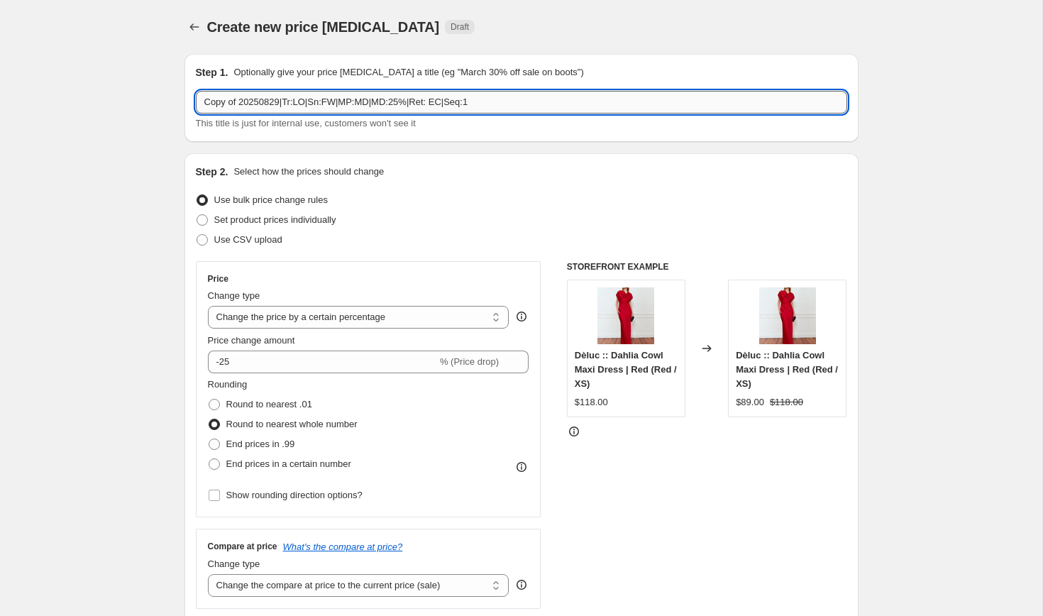
click at [266, 104] on input "Copy of 20250829|Tr:LO|Sn:FW|MP:MD|MD:25%|Ret: EC|Seq:1" at bounding box center [521, 102] width 651 height 23
click at [221, 102] on input "v" at bounding box center [521, 102] width 651 height 23
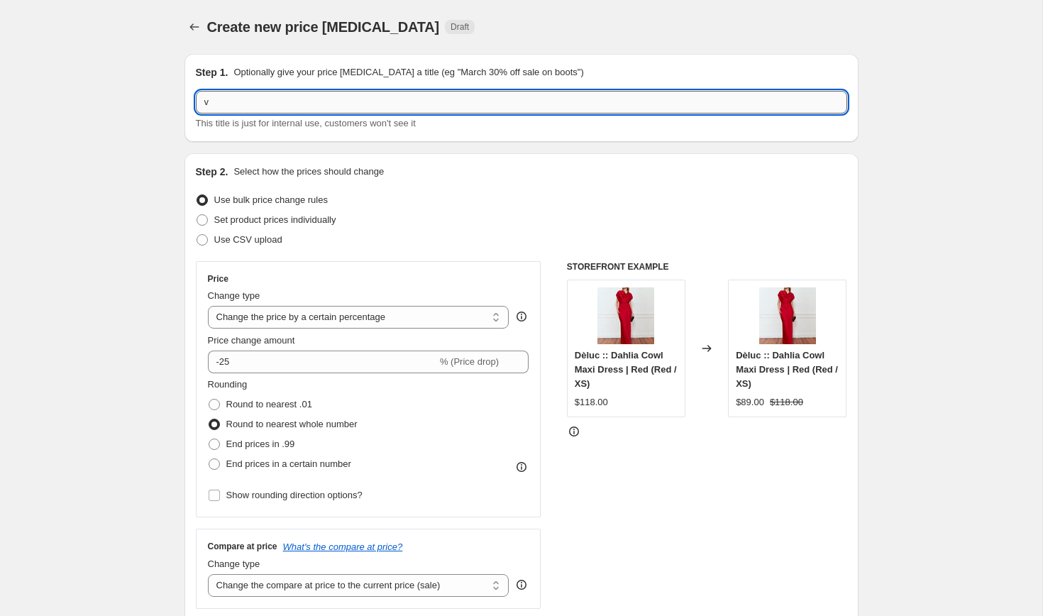
click at [221, 102] on input "v" at bounding box center [521, 102] width 651 height 23
paste input "20250905|Tr:LO|Sn:FW|MP:MD|MD:35%|Ret: EC|Seq:2"
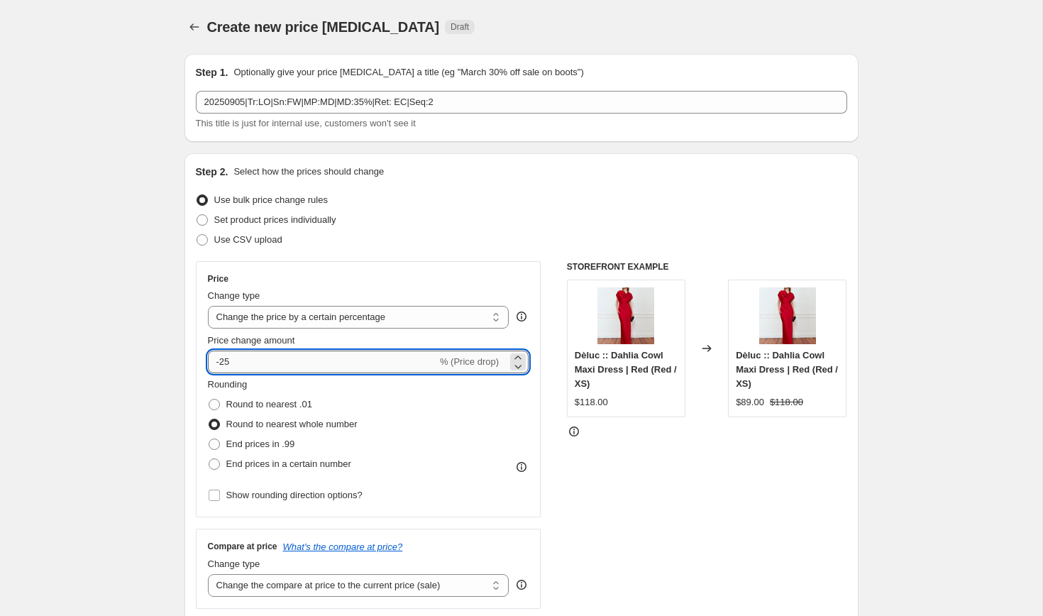
click at [227, 362] on input "-25" at bounding box center [322, 361] width 229 height 23
click at [218, 400] on span at bounding box center [214, 404] width 11 height 11
click at [209, 399] on input "Round to nearest .01" at bounding box center [209, 399] width 1 height 1
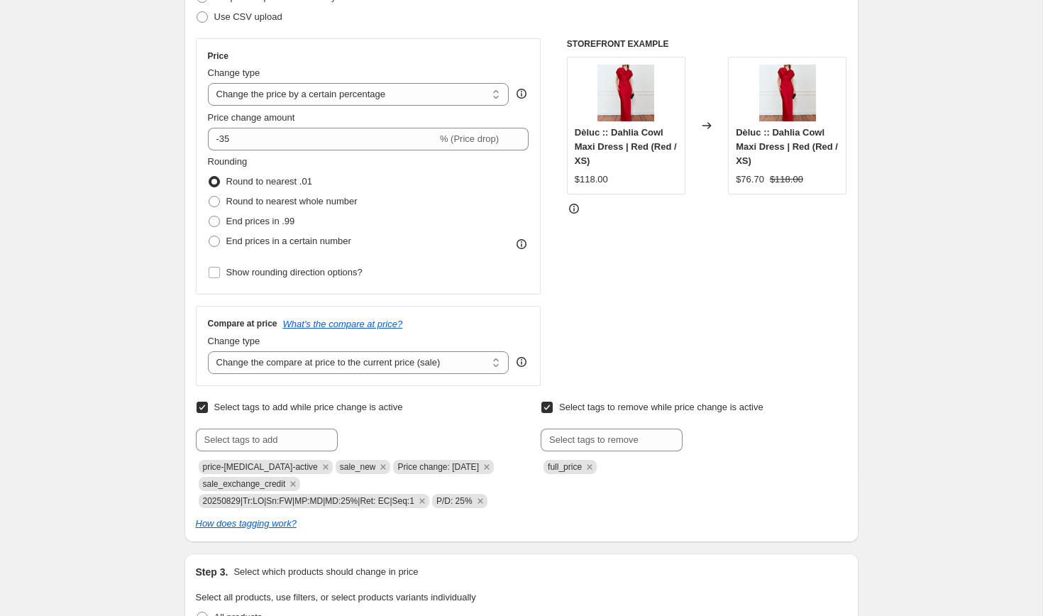
scroll to position [231, 0]
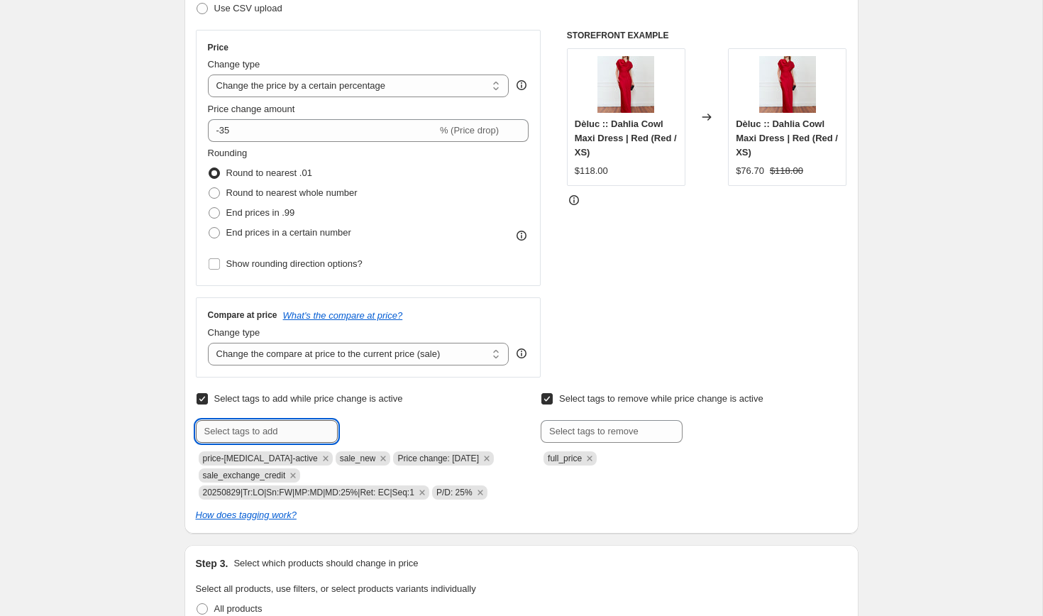
click at [226, 432] on input "text" at bounding box center [267, 431] width 142 height 23
paste input "20250905|Tr:LO|Sn:FW|MP:MD|MD:35%|Ret: EC|Seq:2"
click at [382, 431] on span "20250905|Tr:..." at bounding box center [397, 430] width 58 height 10
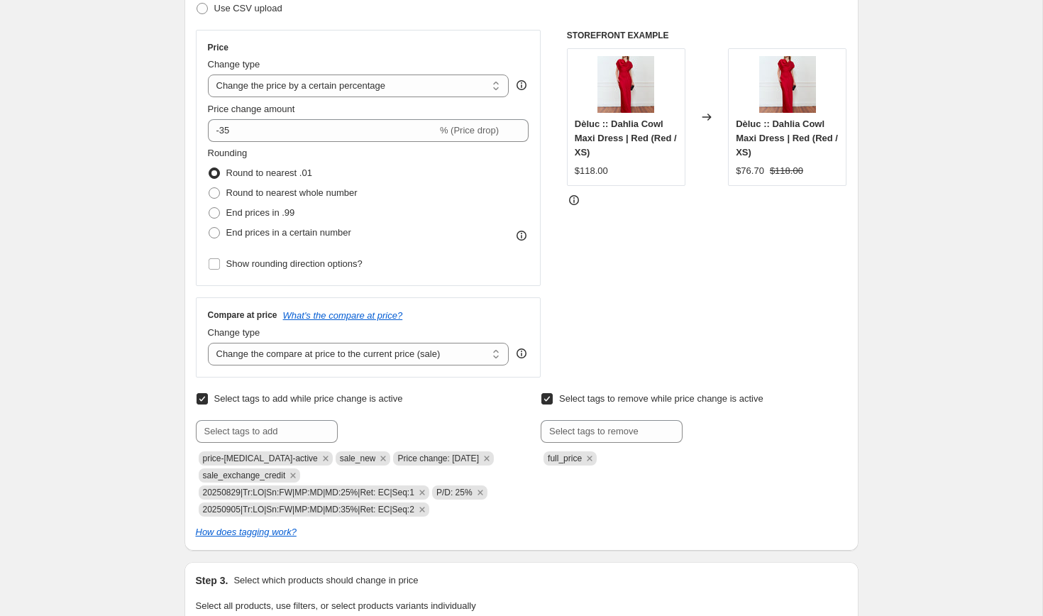
drag, startPoint x: 474, startPoint y: 460, endPoint x: 381, endPoint y: 457, distance: 93.7
click at [393, 457] on span "Price change: [DATE]" at bounding box center [443, 458] width 101 height 14
click at [296, 434] on input "text" at bounding box center [267, 431] width 142 height 23
paste input "Price change: [DATE]"
click at [287, 432] on input "Price change: [DATE]" at bounding box center [267, 431] width 142 height 23
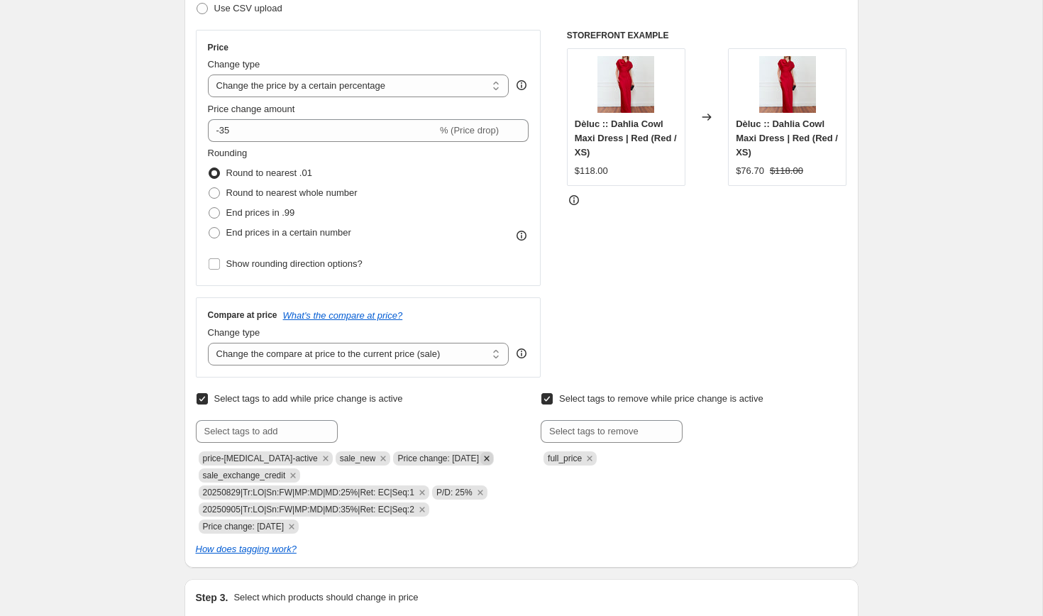
click at [485, 458] on icon "Remove Price change: 8-29-25" at bounding box center [486, 458] width 13 height 13
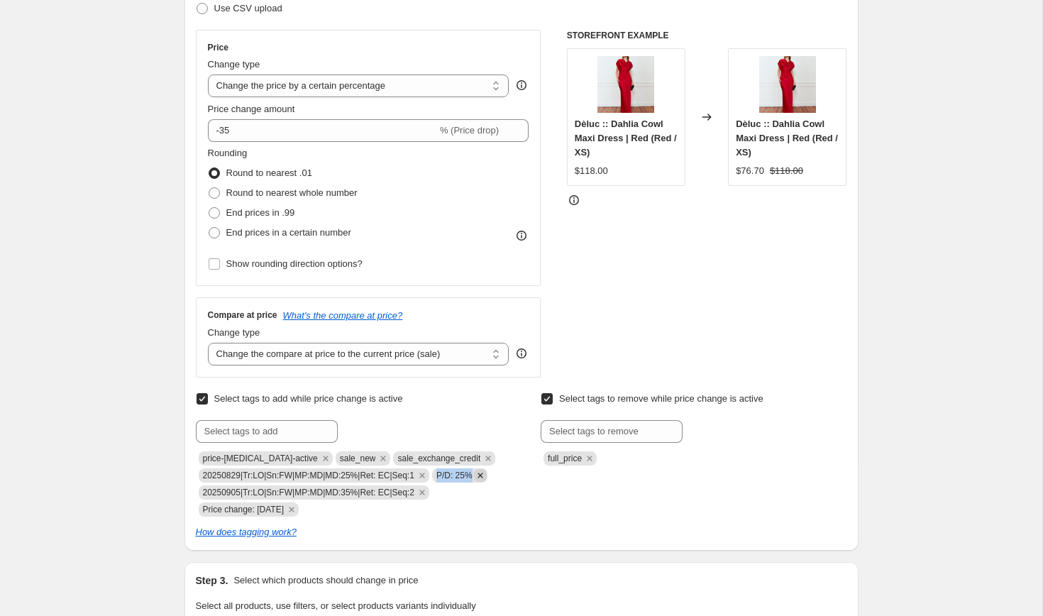
drag, startPoint x: 446, startPoint y: 473, endPoint x: 487, endPoint y: 478, distance: 41.4
click at [487, 478] on span "P/D: 25%" at bounding box center [459, 475] width 55 height 14
click at [266, 426] on input "text" at bounding box center [267, 431] width 142 height 23
paste input "P/D: 25%"
click at [232, 431] on input "P/D: 25%" at bounding box center [267, 431] width 142 height 23
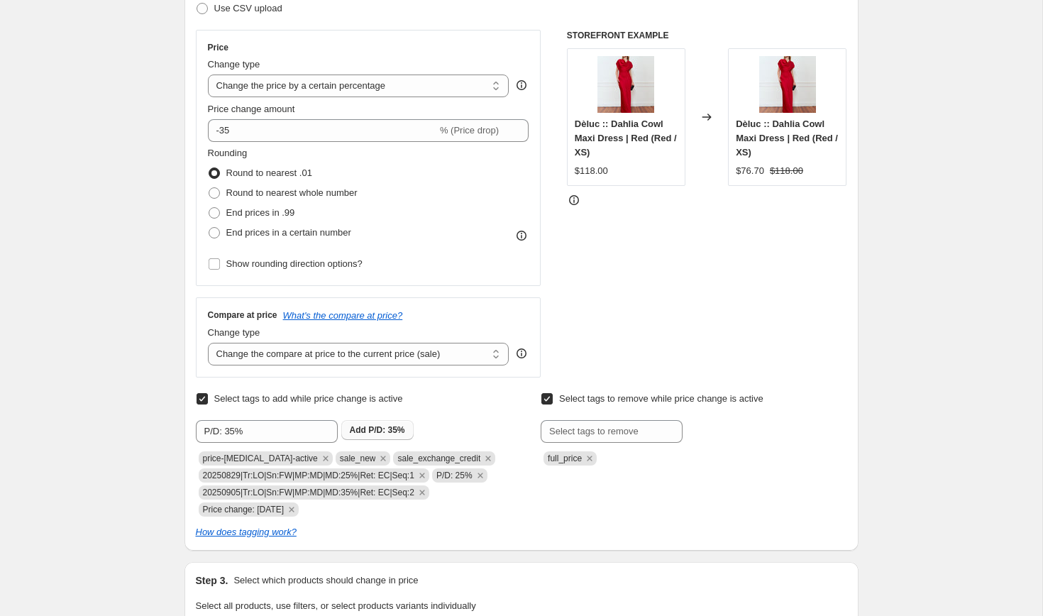
click at [377, 432] on span "P/D: 35%" at bounding box center [386, 430] width 36 height 10
click at [487, 477] on icon "Remove P/D: 25%" at bounding box center [480, 475] width 13 height 13
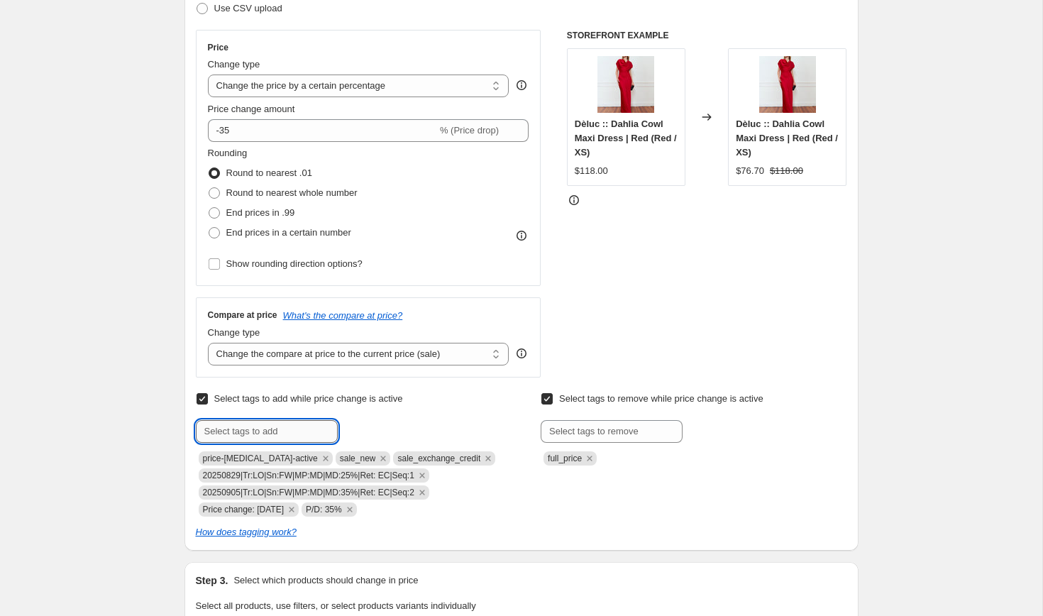
click at [302, 433] on input "text" at bounding box center [267, 431] width 142 height 23
click at [383, 431] on span "sale_second_..." at bounding box center [399, 430] width 63 height 10
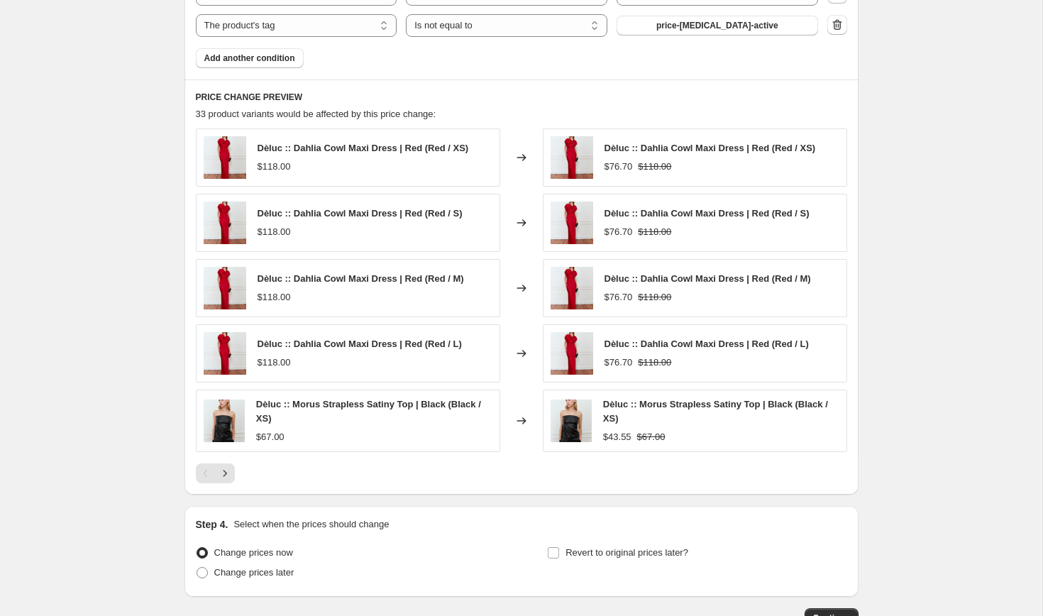
scroll to position [1159, 0]
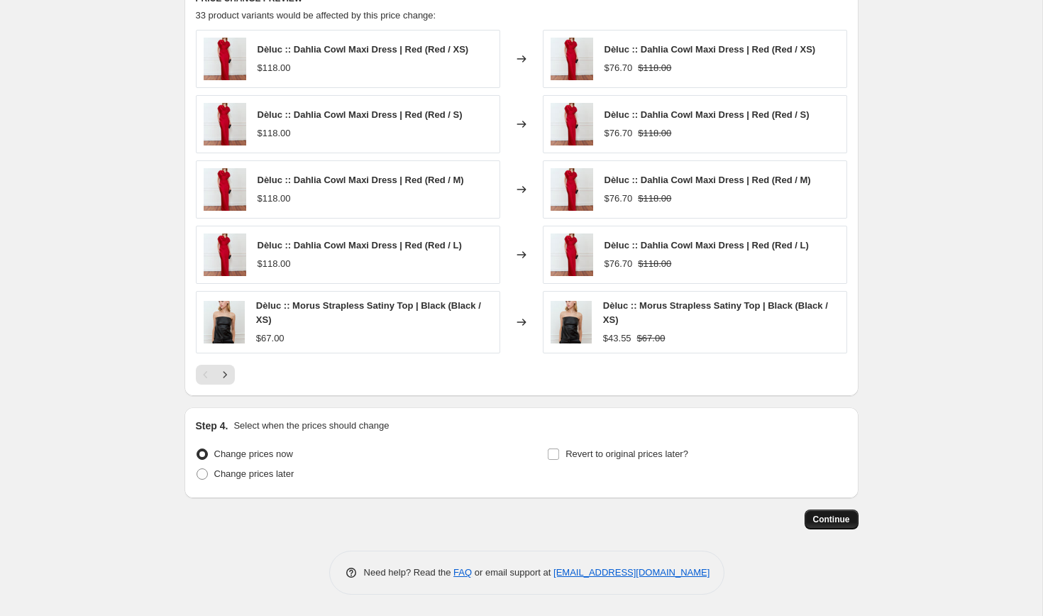
click at [823, 521] on span "Continue" at bounding box center [831, 518] width 37 height 11
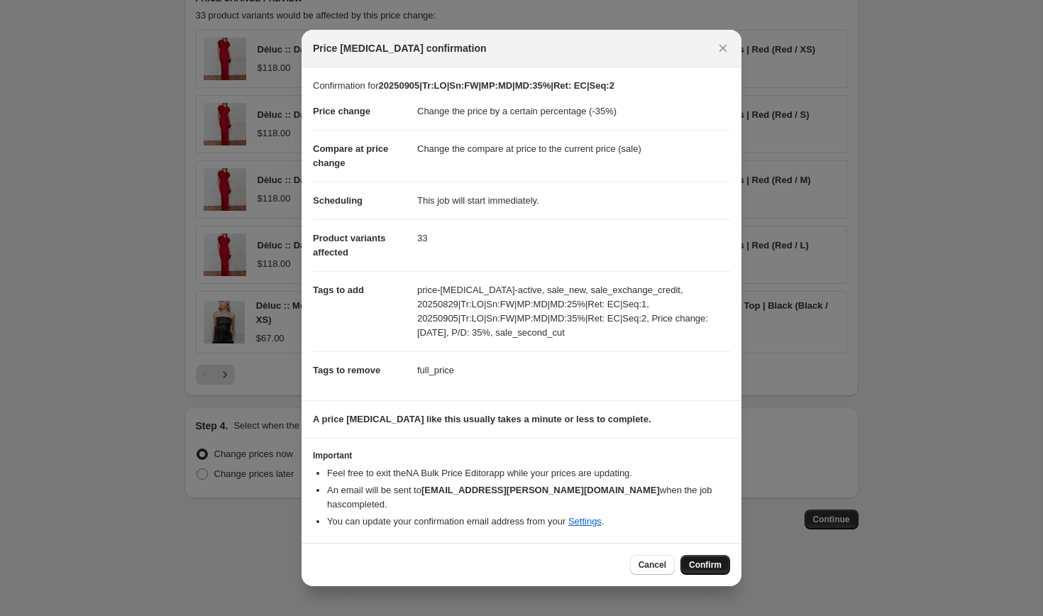
click at [714, 559] on span "Confirm" at bounding box center [705, 564] width 33 height 11
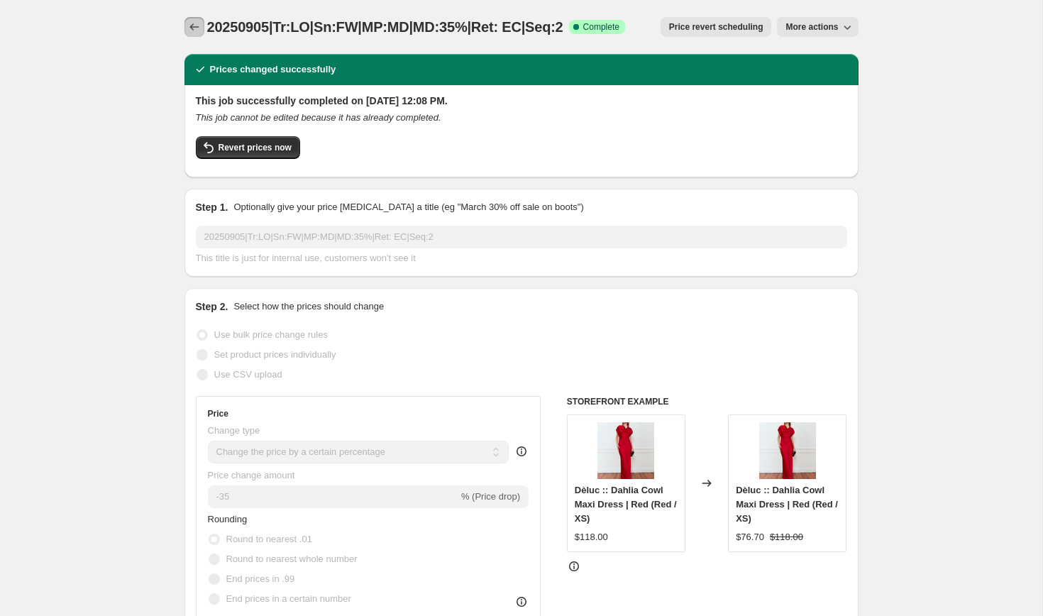
click at [187, 24] on icon "Price change jobs" at bounding box center [194, 27] width 14 height 14
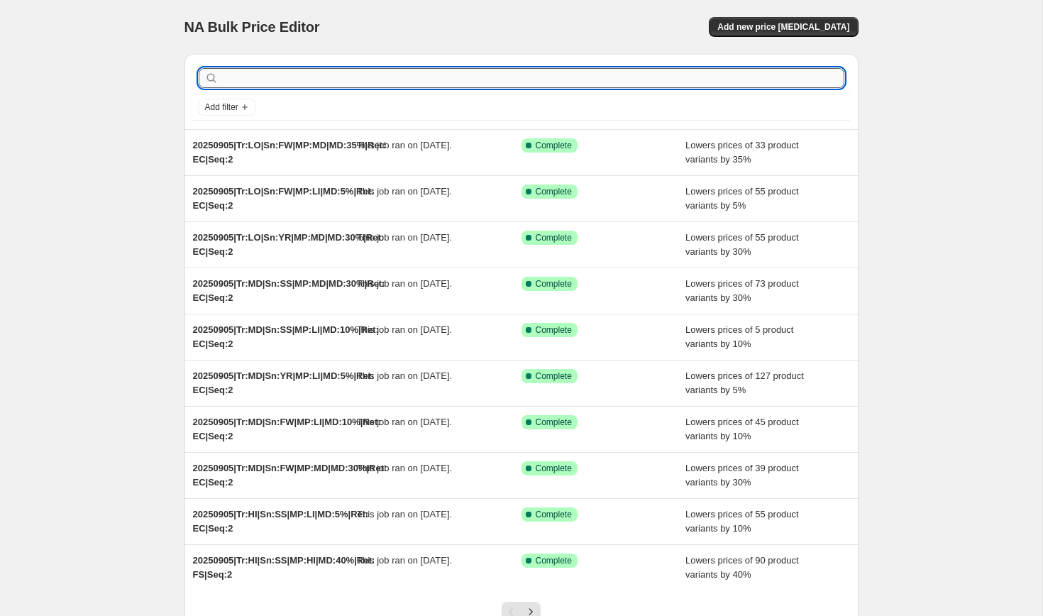
click at [250, 82] on input "text" at bounding box center [532, 78] width 623 height 20
paste input "20250905|Tr:MD|Sn:FW|MP:MD|MD:30%|Ret: EC|Seq:2"
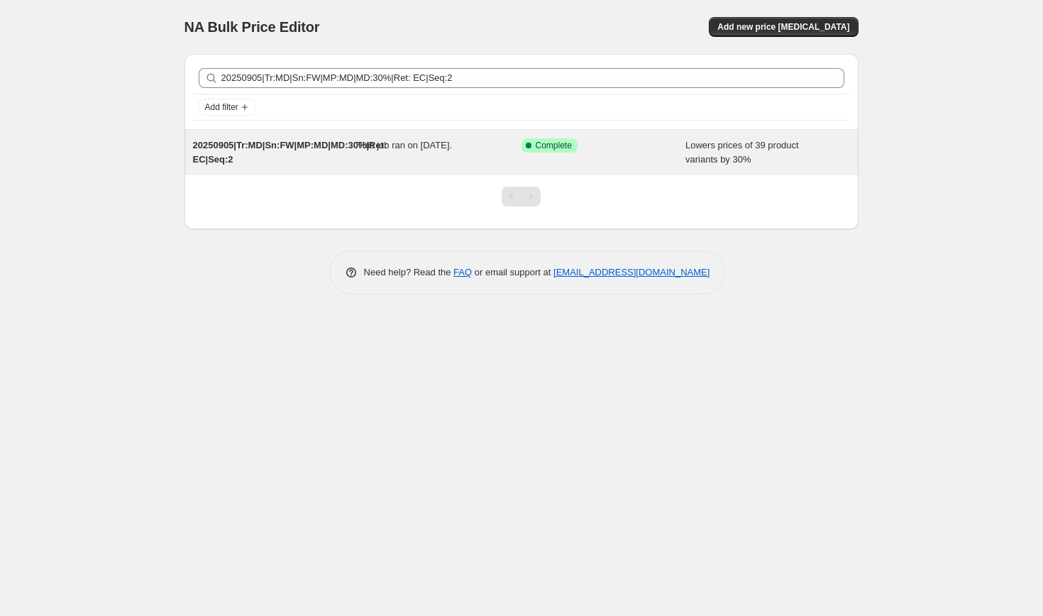
click at [281, 148] on span "20250905|Tr:MD|Sn:FW|MP:MD|MD:30%|Ret: EC|Seq:2" at bounding box center [290, 152] width 194 height 25
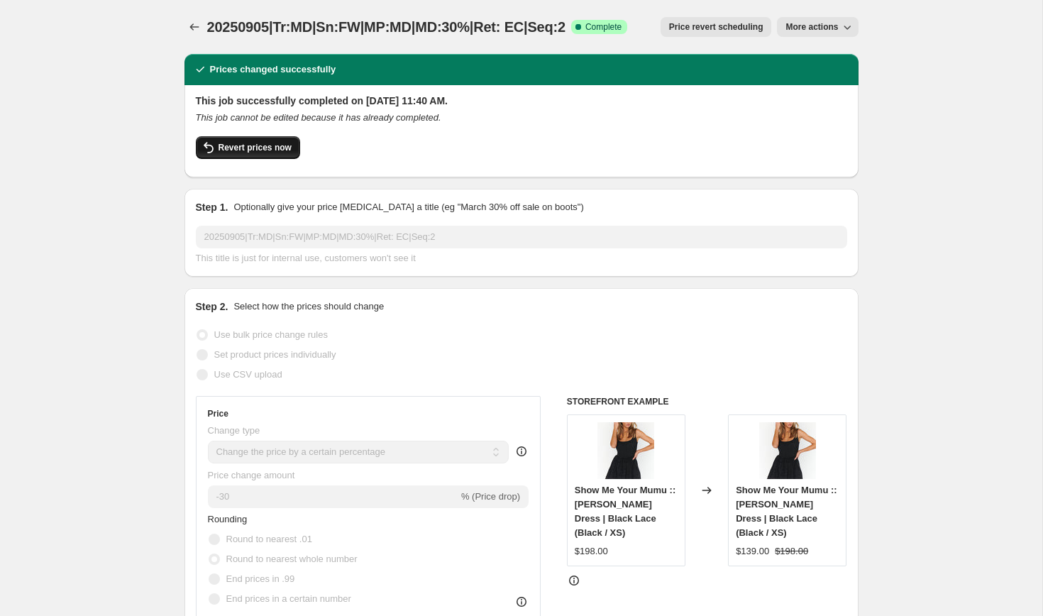
click at [250, 146] on span "Revert prices now" at bounding box center [254, 147] width 73 height 11
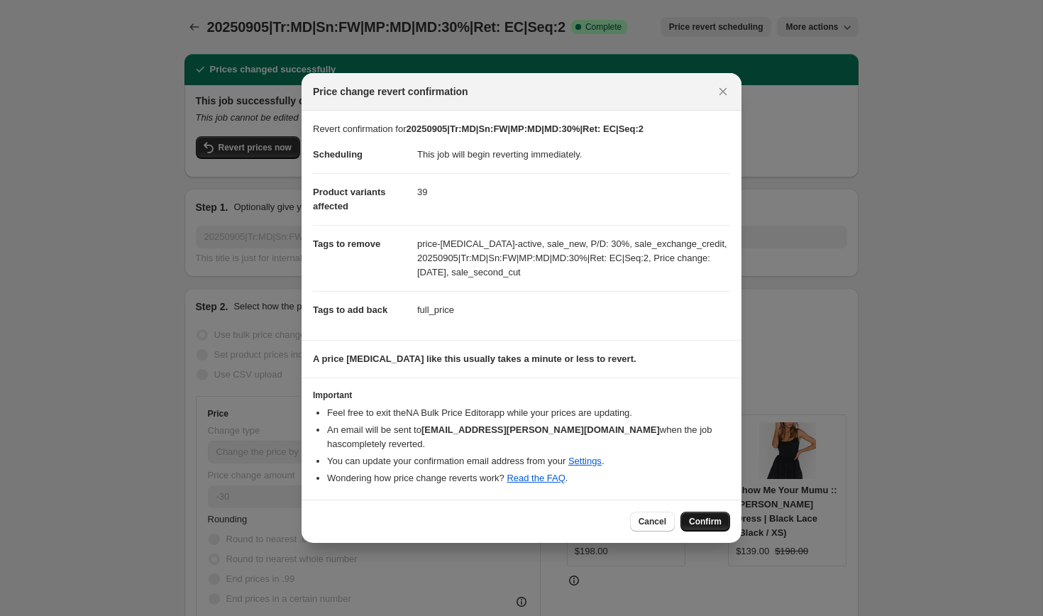
click at [706, 516] on span "Confirm" at bounding box center [705, 521] width 33 height 11
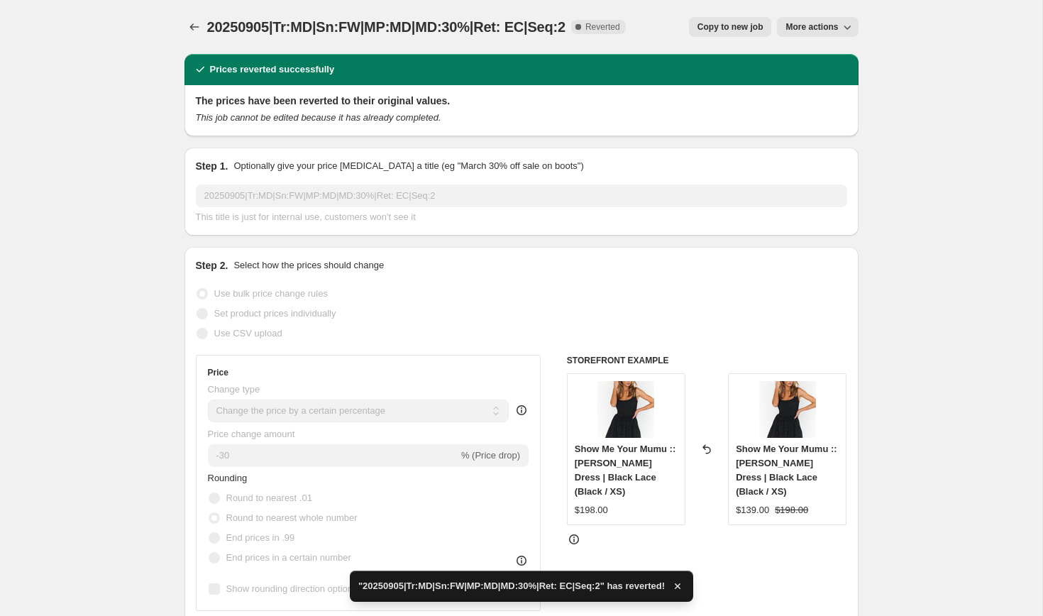
click at [717, 29] on span "Copy to new job" at bounding box center [730, 26] width 66 height 11
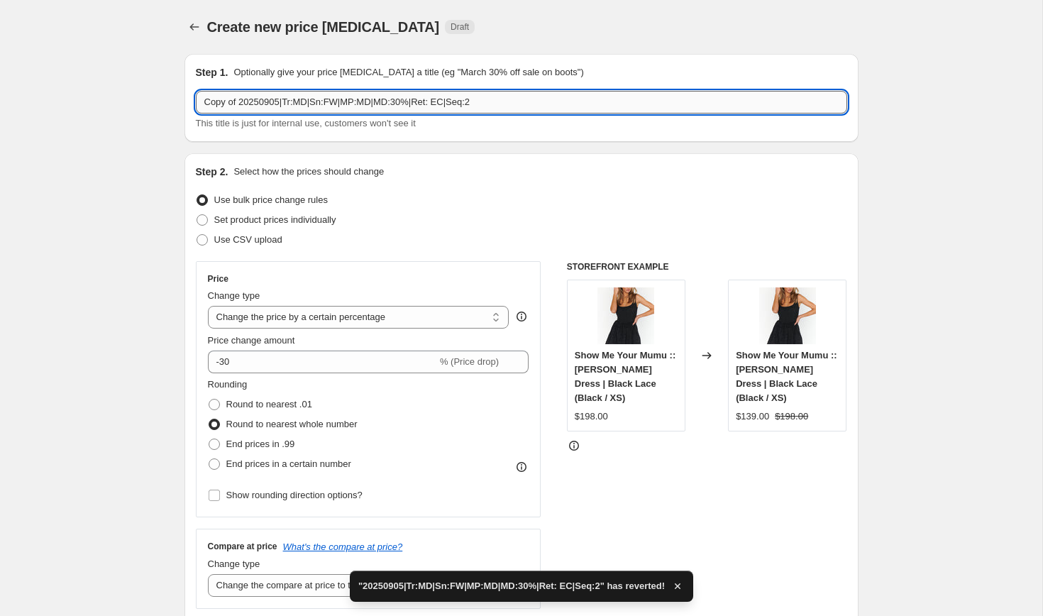
click at [241, 103] on input "Copy of 20250905|Tr:MD|Sn:FW|MP:MD|MD:30%|Ret: EC|Seq:2" at bounding box center [521, 102] width 651 height 23
click at [221, 404] on label "Round to nearest .01" at bounding box center [260, 404] width 104 height 20
click at [209, 399] on input "Round to nearest .01" at bounding box center [209, 399] width 1 height 1
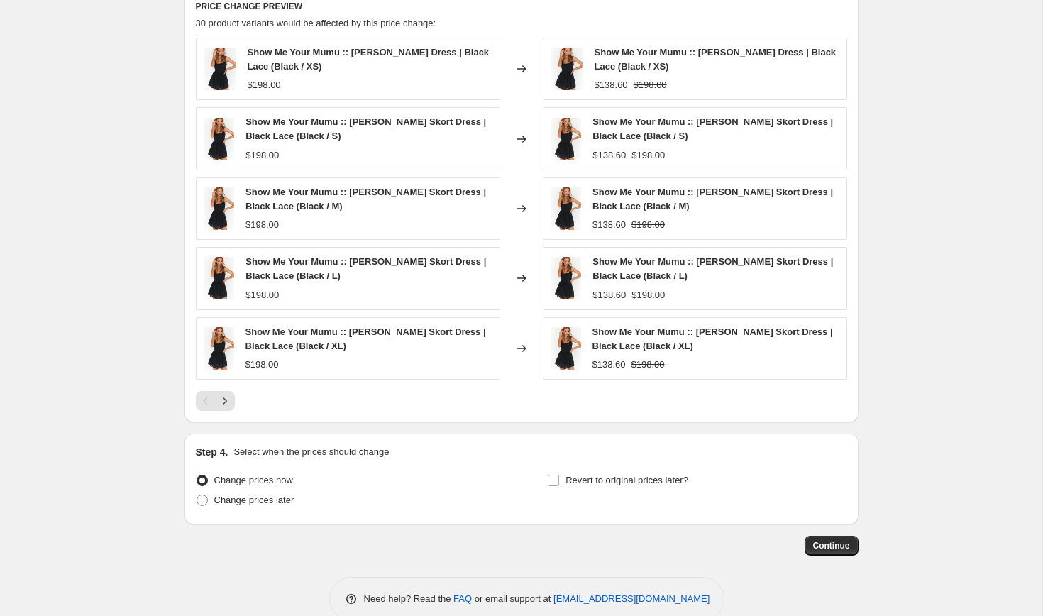
scroll to position [1209, 0]
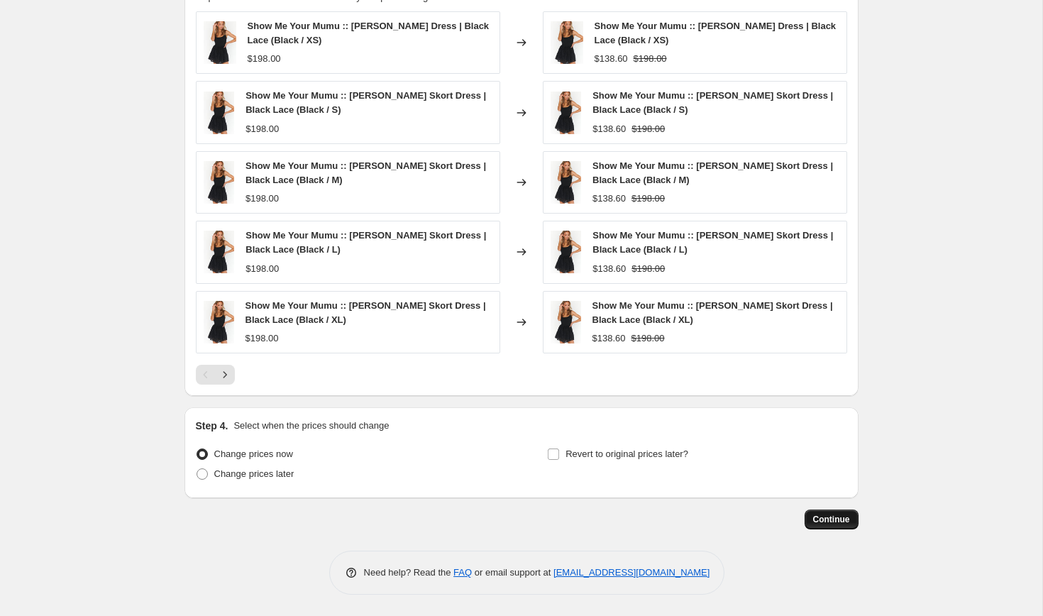
click at [835, 521] on span "Continue" at bounding box center [831, 518] width 37 height 11
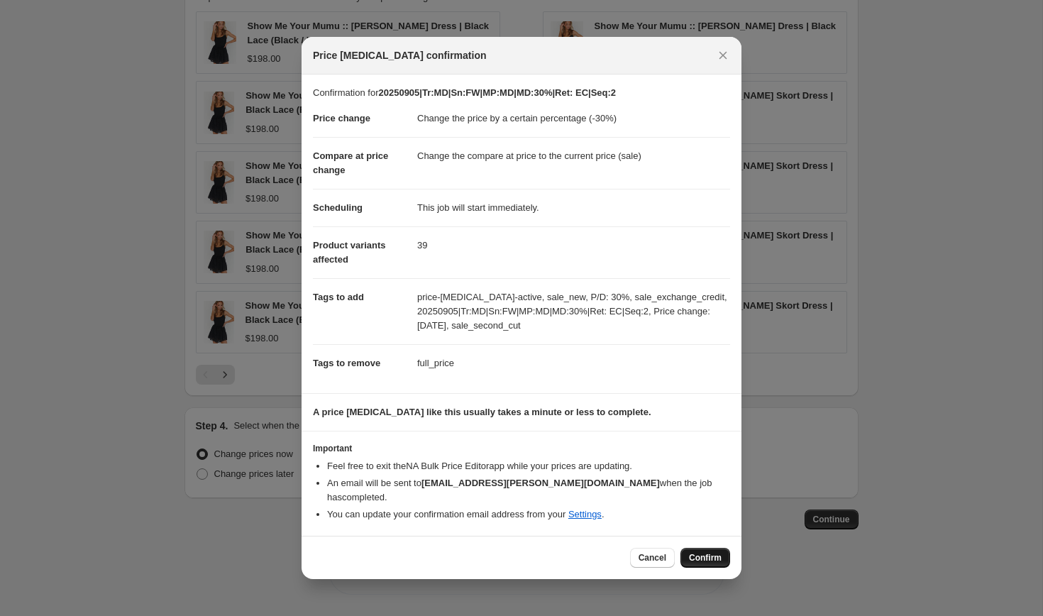
click at [709, 552] on span "Confirm" at bounding box center [705, 557] width 33 height 11
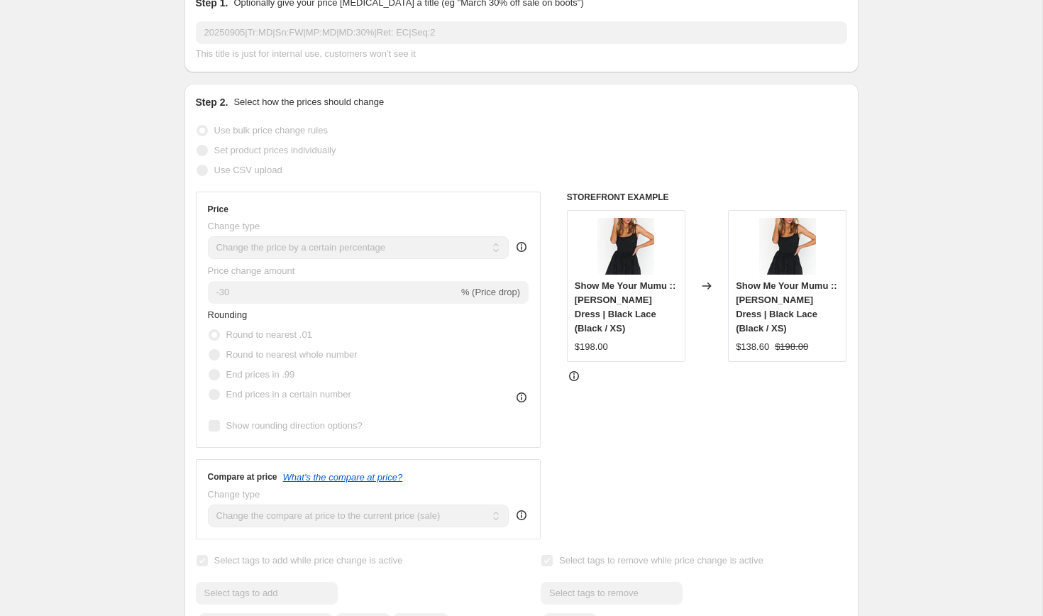
scroll to position [0, 0]
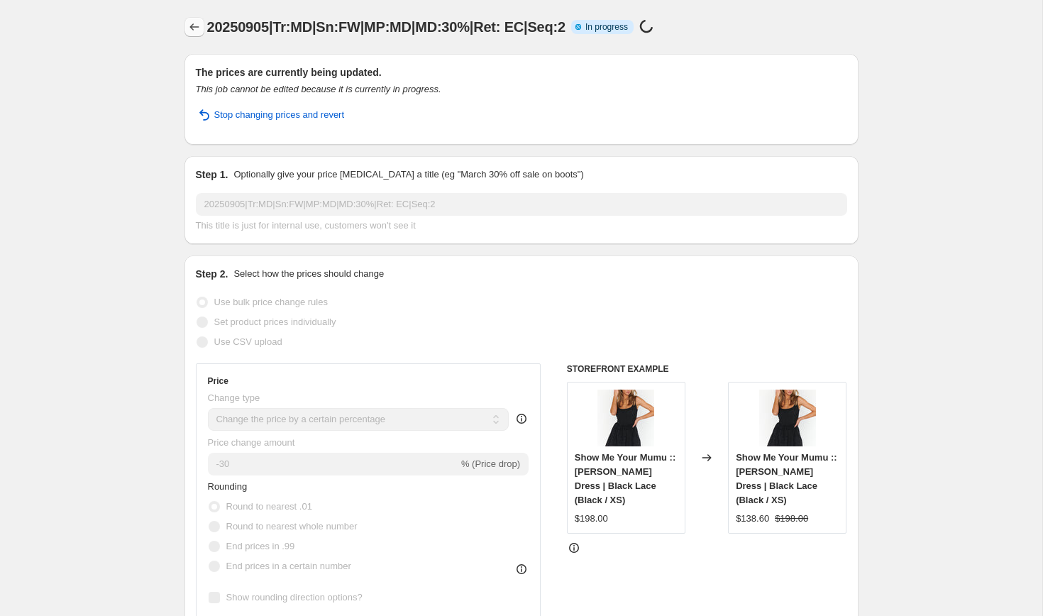
click at [194, 33] on icon "Price change jobs" at bounding box center [194, 27] width 14 height 14
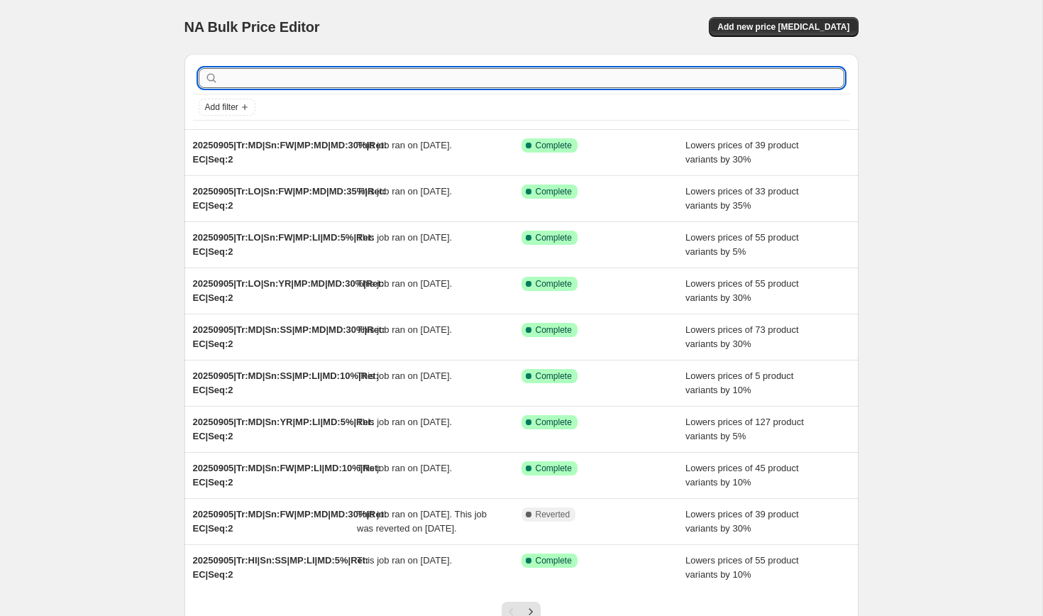
click at [252, 86] on input "text" at bounding box center [532, 78] width 623 height 20
paste input "20250905|Tr:LO|Sn:FW|MP:LI|MD:5%|Ret: EC|Seq:2"
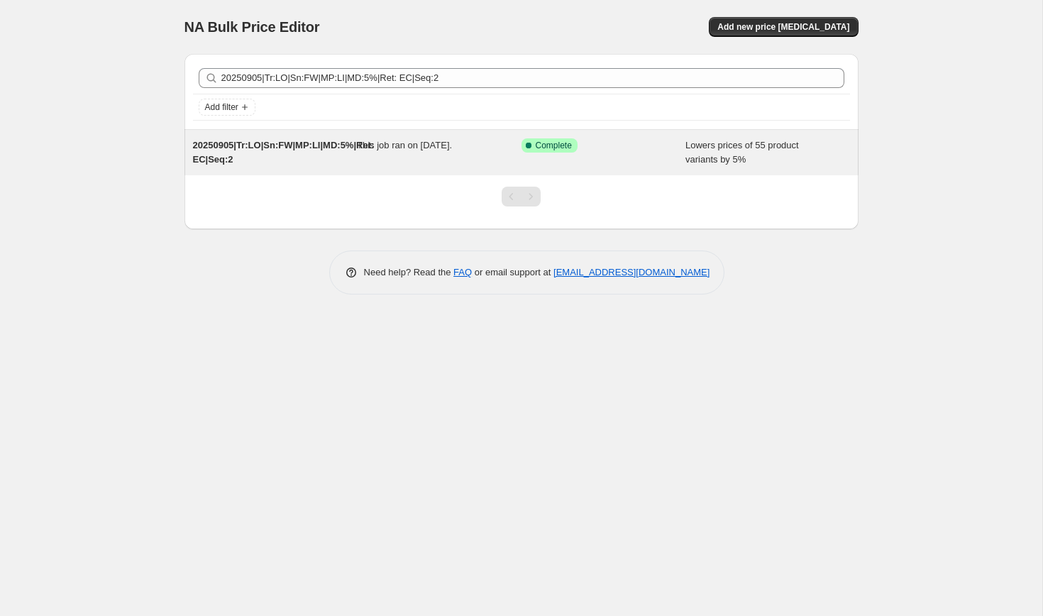
click at [283, 149] on span "20250905|Tr:LO|Sn:FW|MP:LI|MD:5%|Ret: EC|Seq:2" at bounding box center [284, 152] width 182 height 25
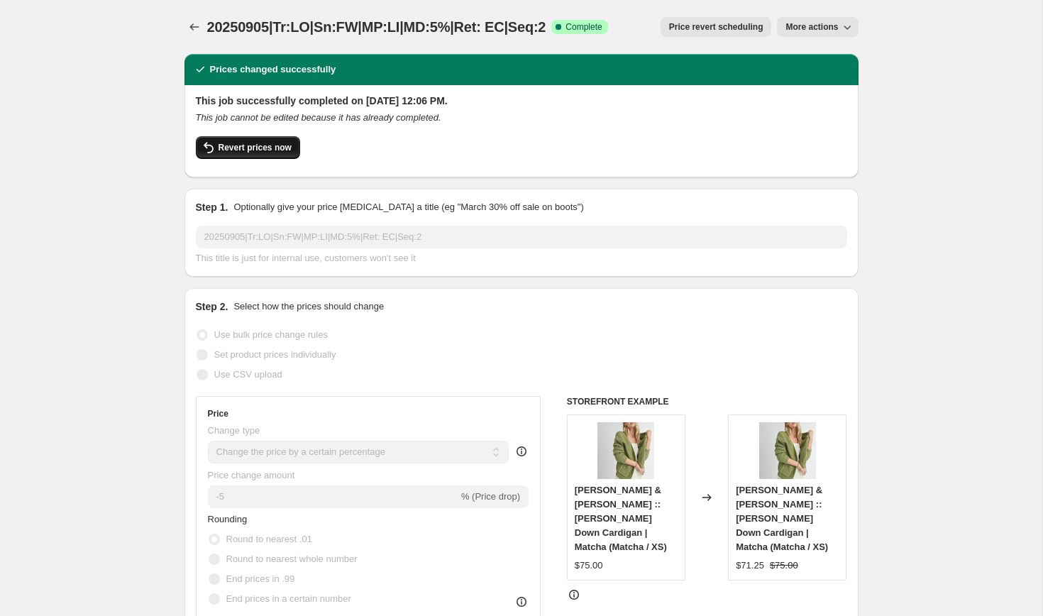
click at [264, 143] on span "Revert prices now" at bounding box center [254, 147] width 73 height 11
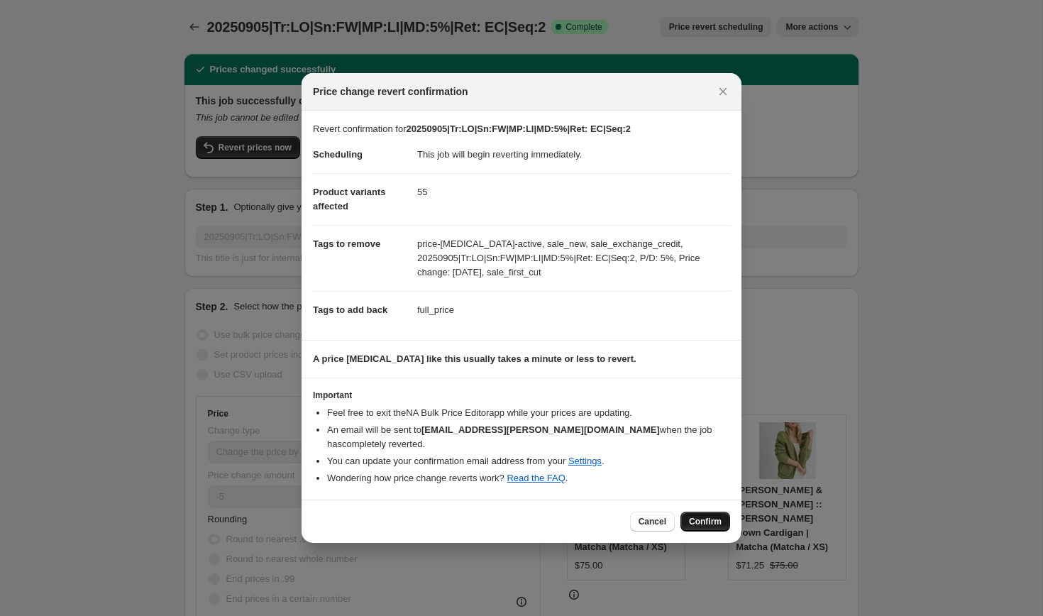
click at [707, 516] on span "Confirm" at bounding box center [705, 521] width 33 height 11
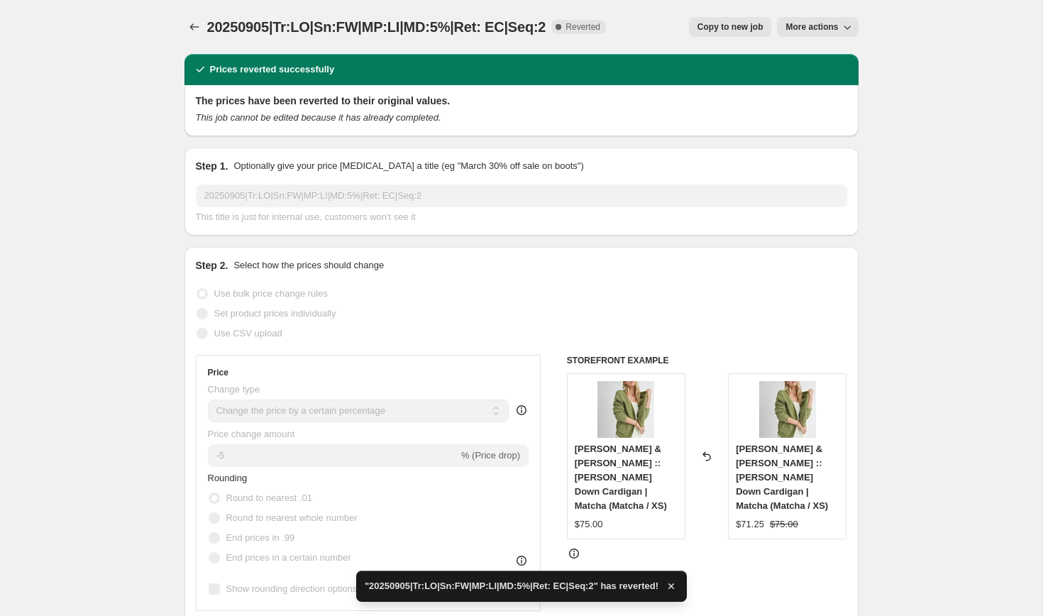
click at [734, 33] on button "Copy to new job" at bounding box center [730, 27] width 83 height 20
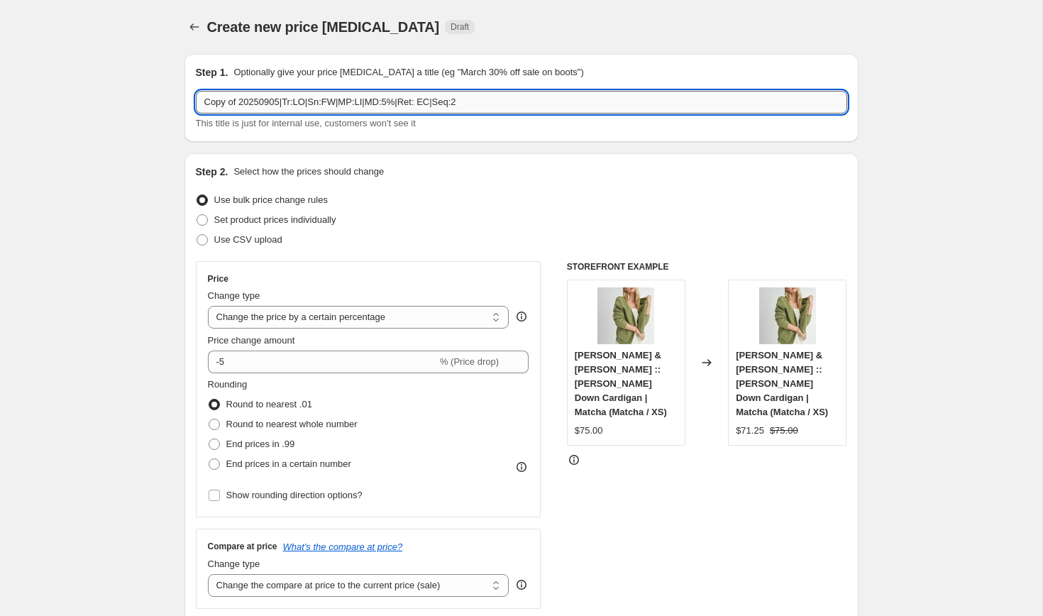
click at [228, 101] on input "Copy of 20250905|Tr:LO|Sn:FW|MP:LI|MD:5%|Ret: EC|Seq:2" at bounding box center [521, 102] width 651 height 23
paste input "20250905|Tr:LO|Sn:FW|MP:LI|MD:10%|Ret: EC|Seq:3"
click at [228, 357] on input "-5" at bounding box center [322, 361] width 229 height 23
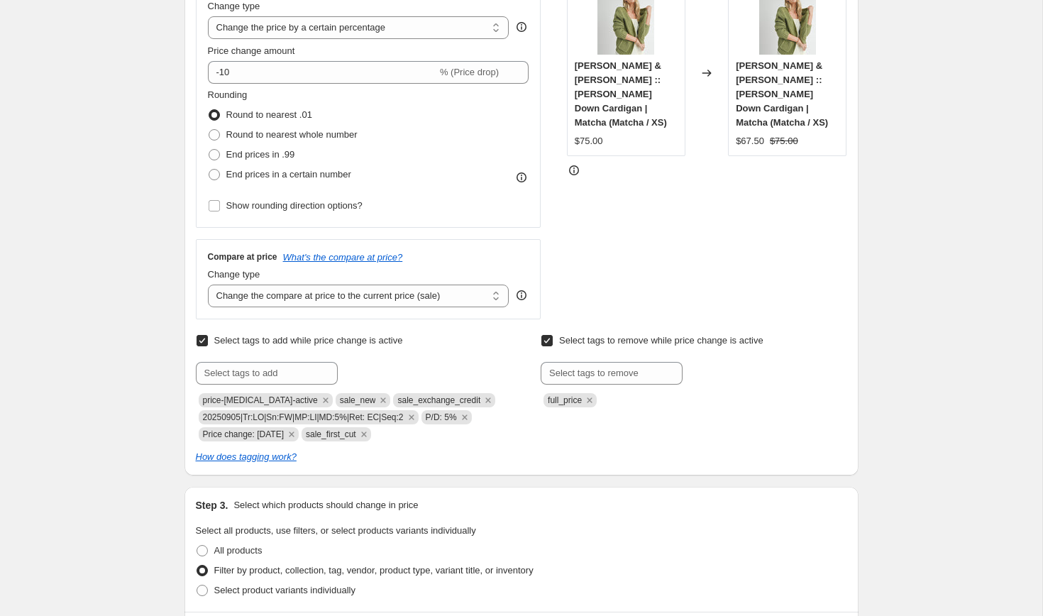
scroll to position [301, 0]
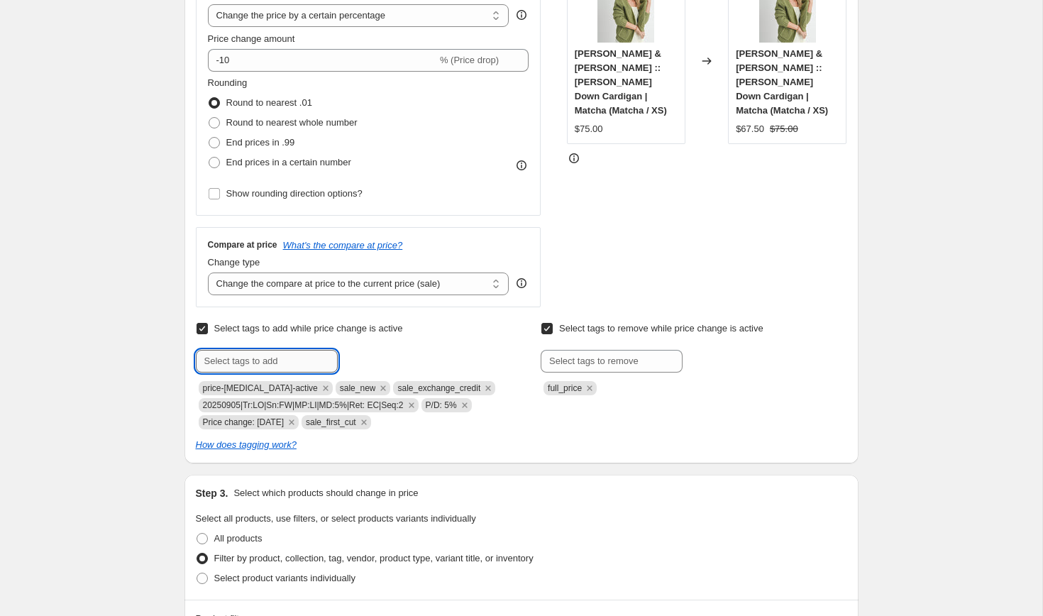
click at [244, 362] on input "text" at bounding box center [267, 361] width 142 height 23
paste input "20250905|Tr:LO|Sn:FW|MP:LI|MD:10%|Ret: EC|Seq:3"
click at [405, 351] on button "Add 20250905|Tr:..." at bounding box center [388, 360] width 94 height 20
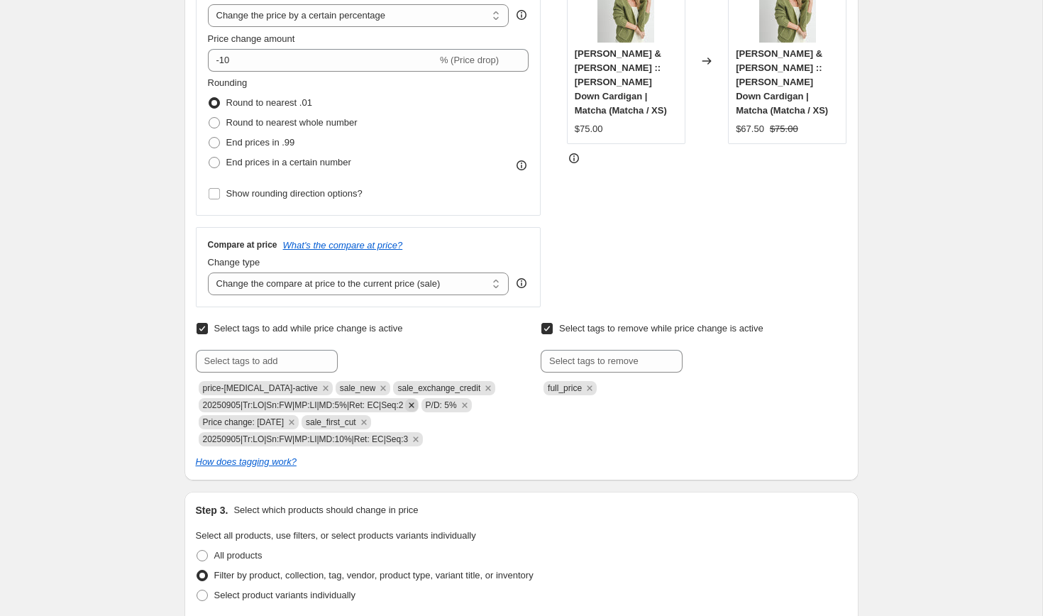
click at [418, 404] on icon "Remove 20250905|Tr:LO|Sn:FW|MP:LI|MD:5%|Ret: EC|Seq:2" at bounding box center [411, 405] width 13 height 13
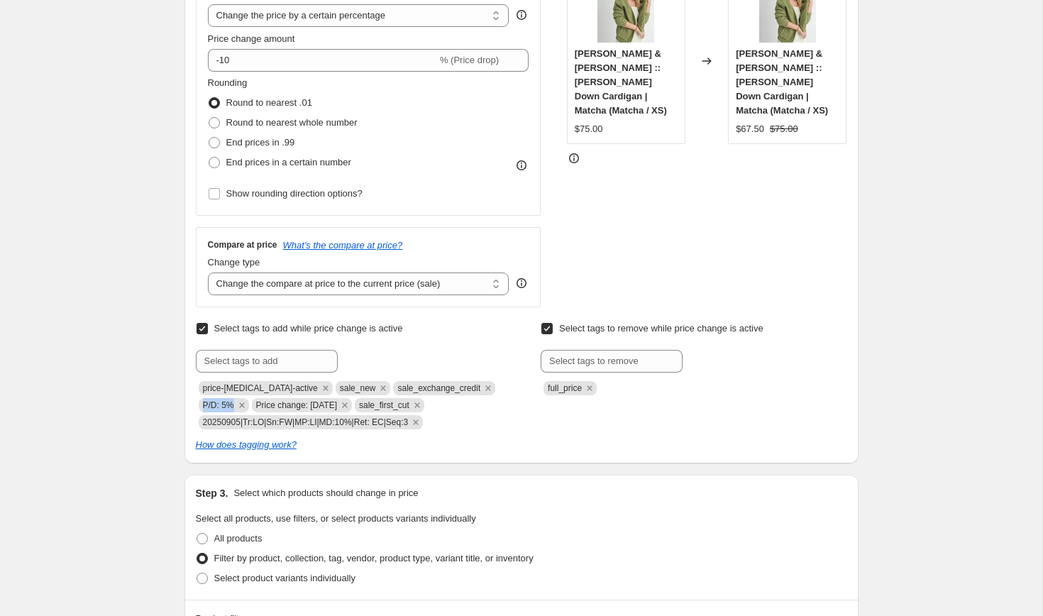
drag, startPoint x: 204, startPoint y: 405, endPoint x: 234, endPoint y: 404, distance: 30.5
click at [234, 404] on span "P/D: 5%" at bounding box center [218, 405] width 31 height 10
click at [224, 365] on input "text" at bounding box center [267, 361] width 142 height 23
paste input "P/D: 5%"
click at [231, 362] on input "P/D: 5%" at bounding box center [267, 361] width 142 height 23
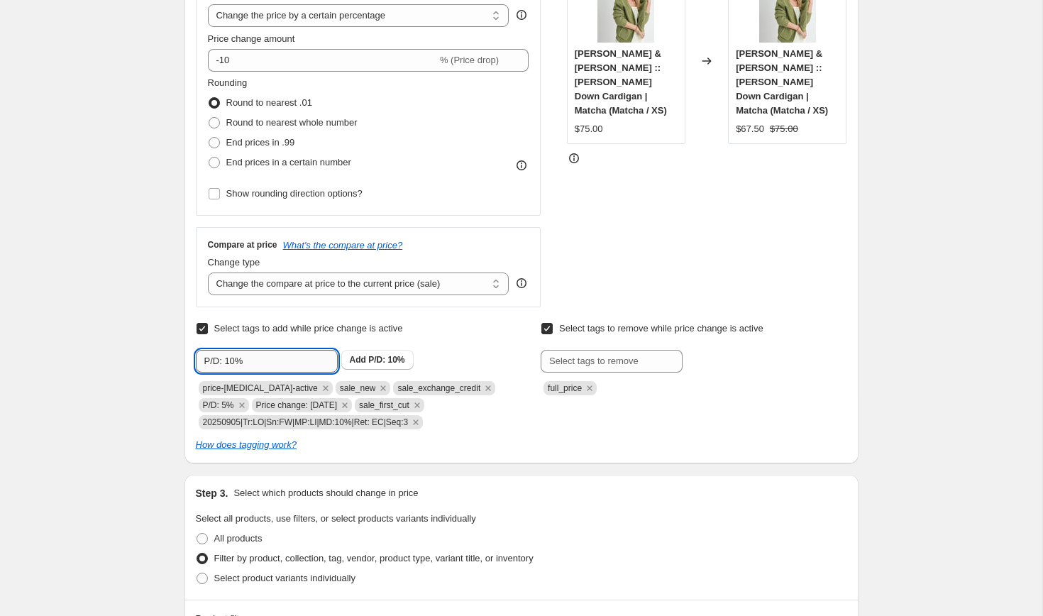
click at [244, 405] on icon "Remove P/D: 5%" at bounding box center [241, 405] width 13 height 13
click at [162, 418] on div "Create new price [MEDICAL_DATA]. This page is ready Create new price [MEDICAL_D…" at bounding box center [521, 587] width 1042 height 1776
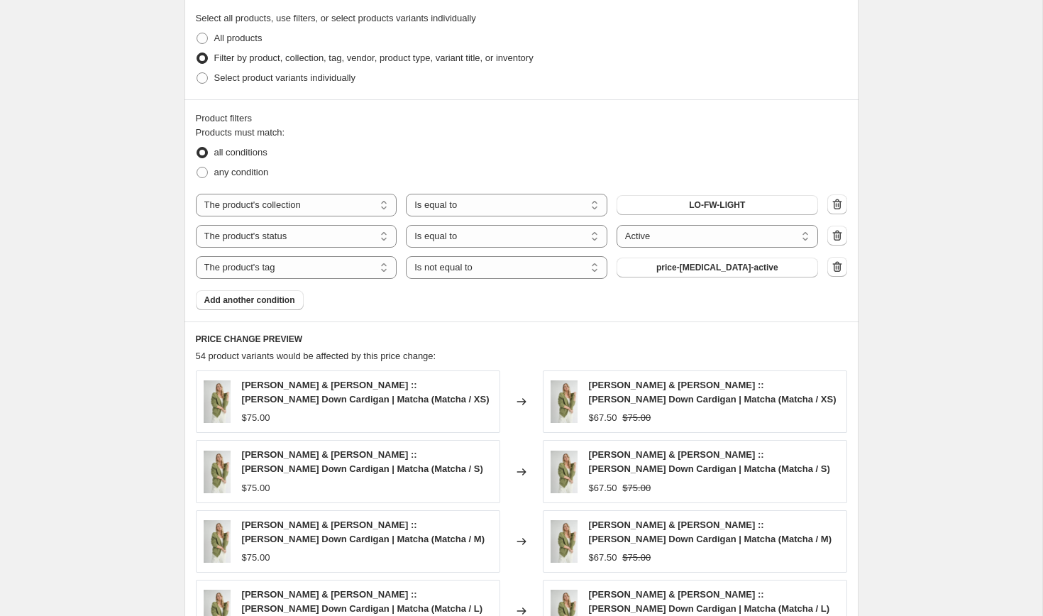
scroll to position [1160, 0]
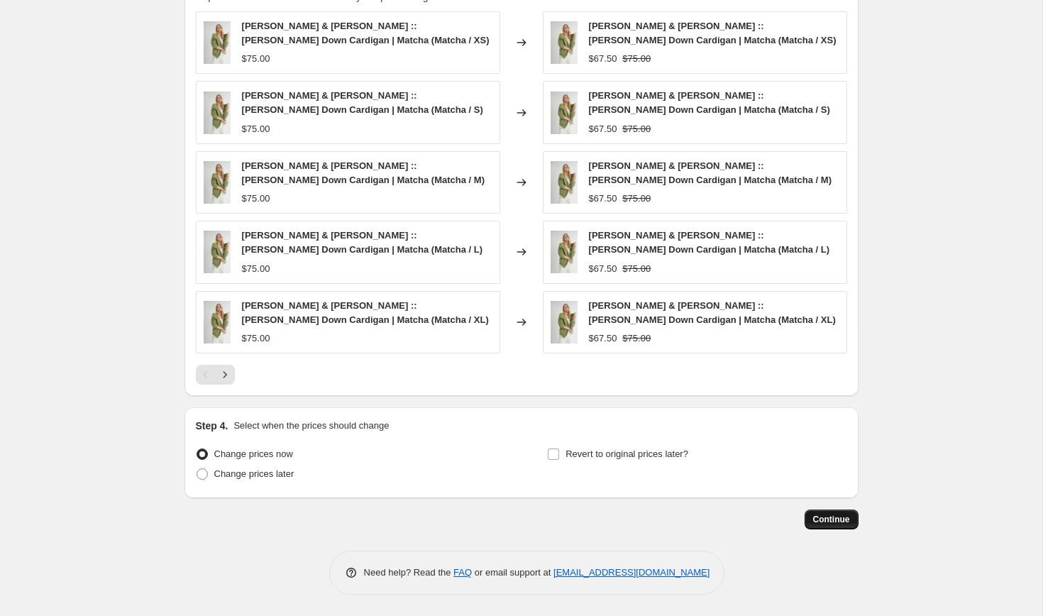
click at [829, 519] on span "Continue" at bounding box center [831, 518] width 37 height 11
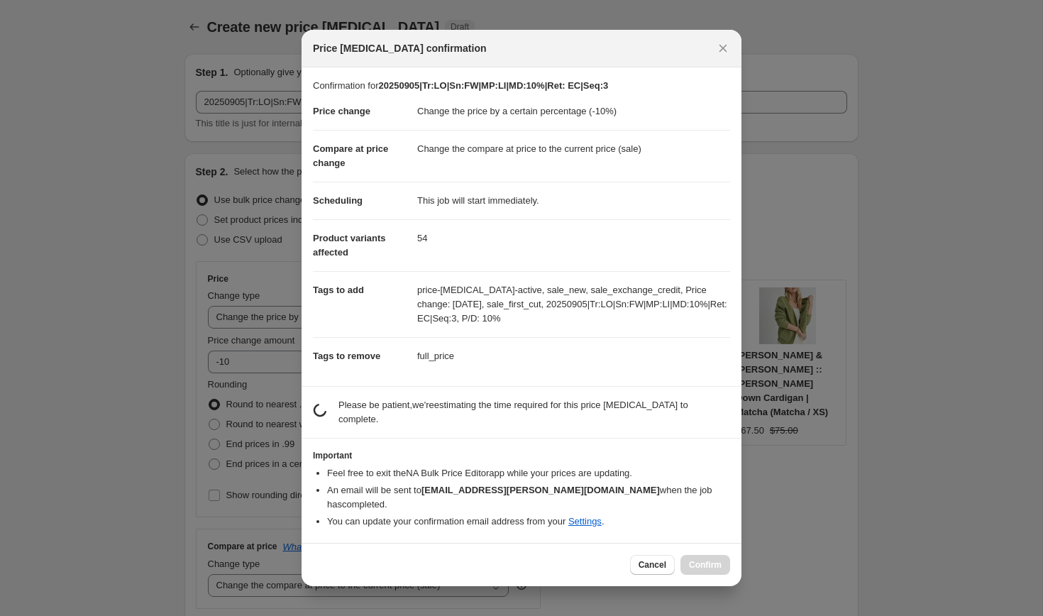
scroll to position [0, 0]
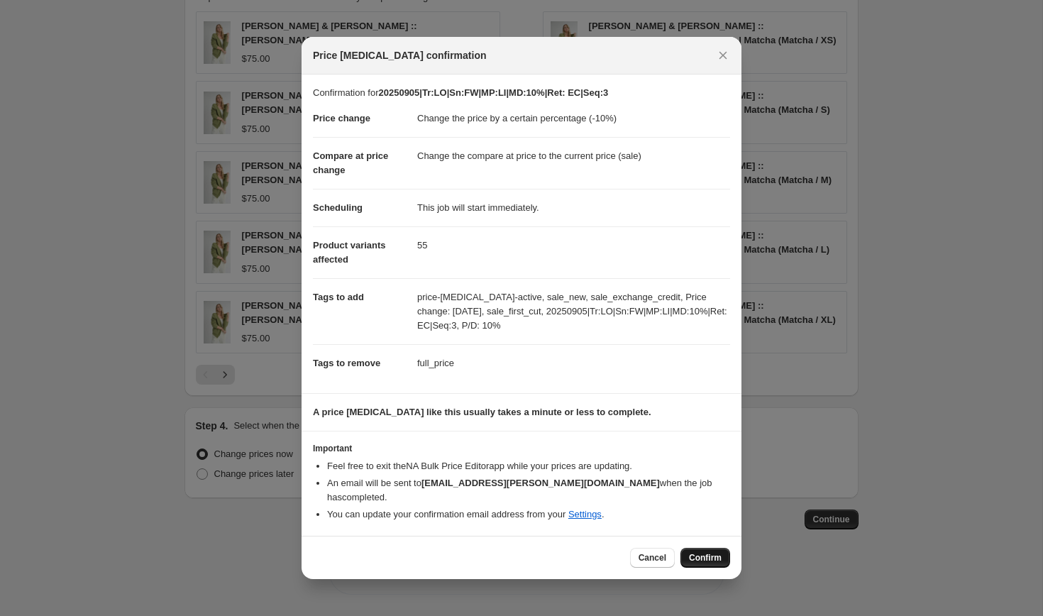
click at [703, 552] on span "Confirm" at bounding box center [705, 557] width 33 height 11
